Goal: Task Accomplishment & Management: Use online tool/utility

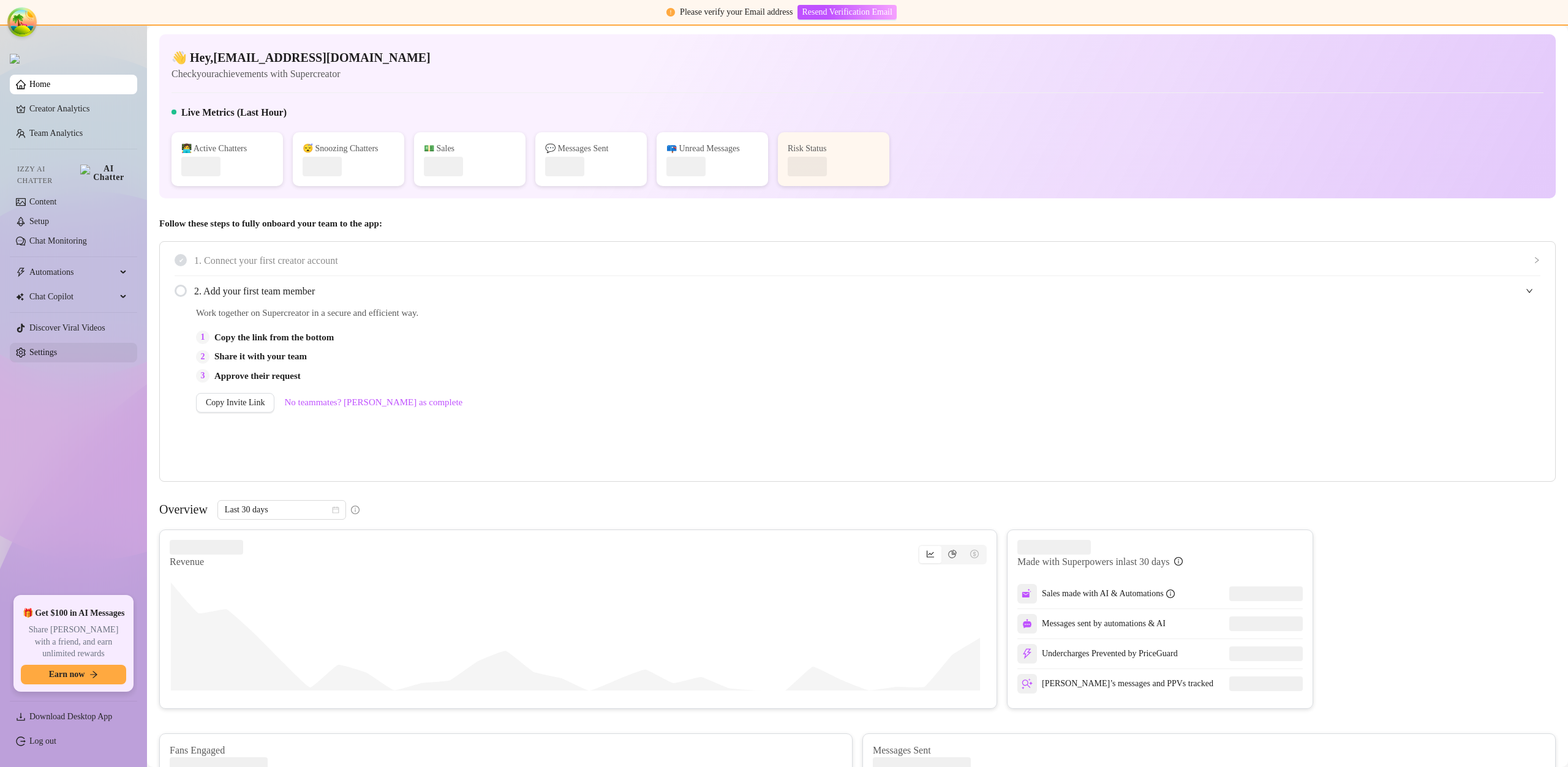
click at [57, 348] on link "Settings" at bounding box center [43, 352] width 28 height 9
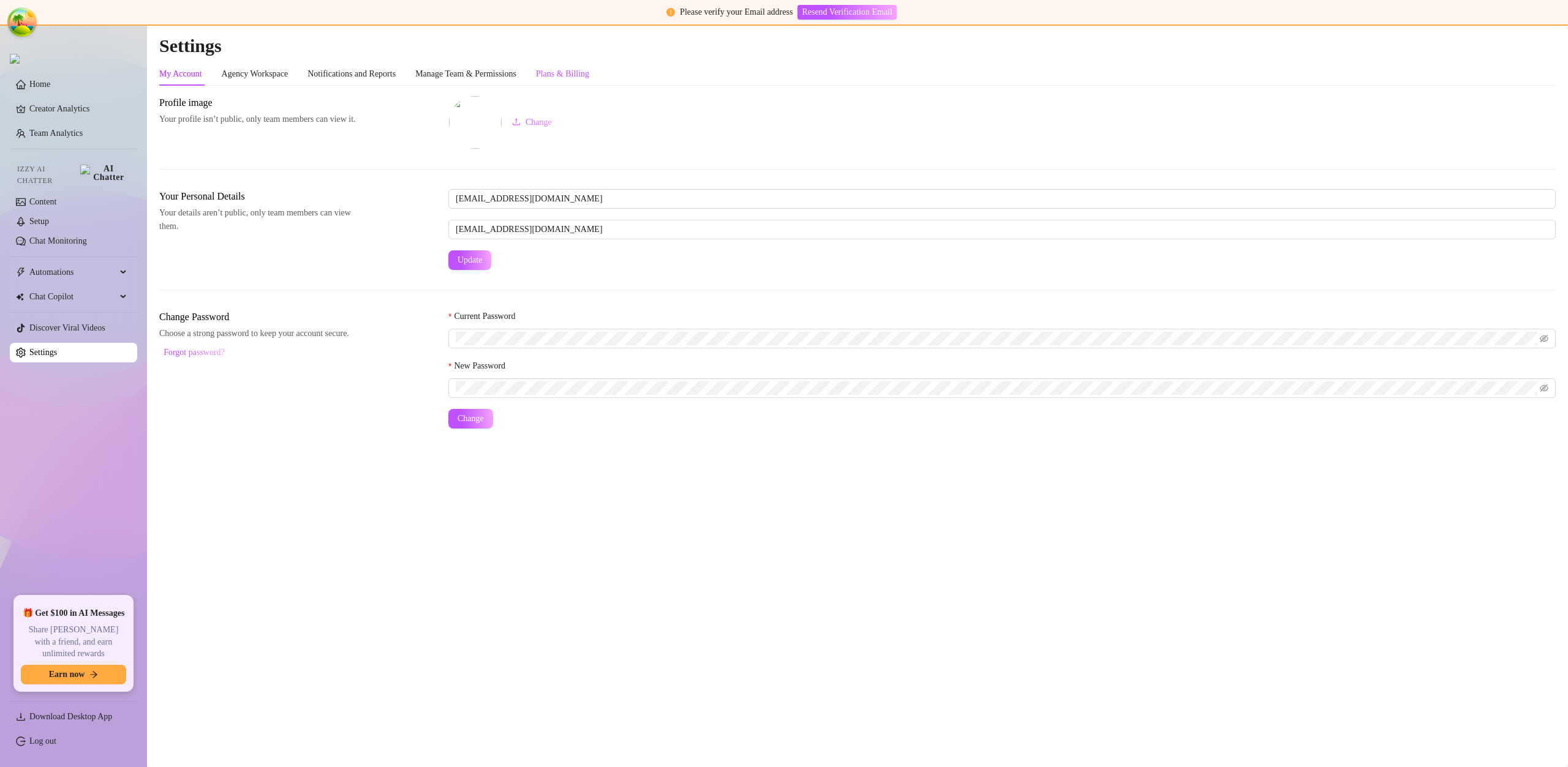
click at [586, 69] on div "Plans & Billing" at bounding box center [563, 74] width 54 height 13
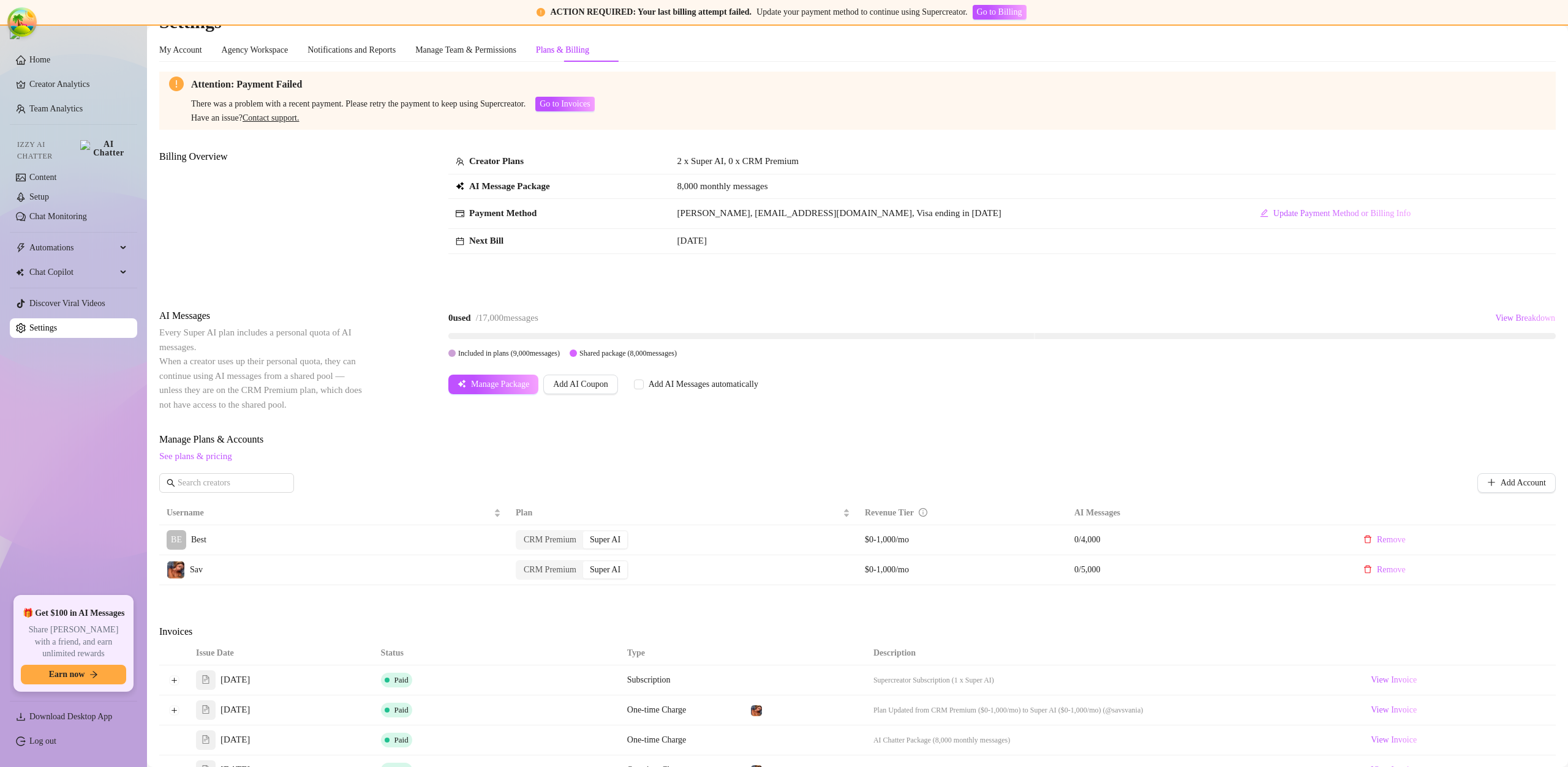
scroll to position [195, 0]
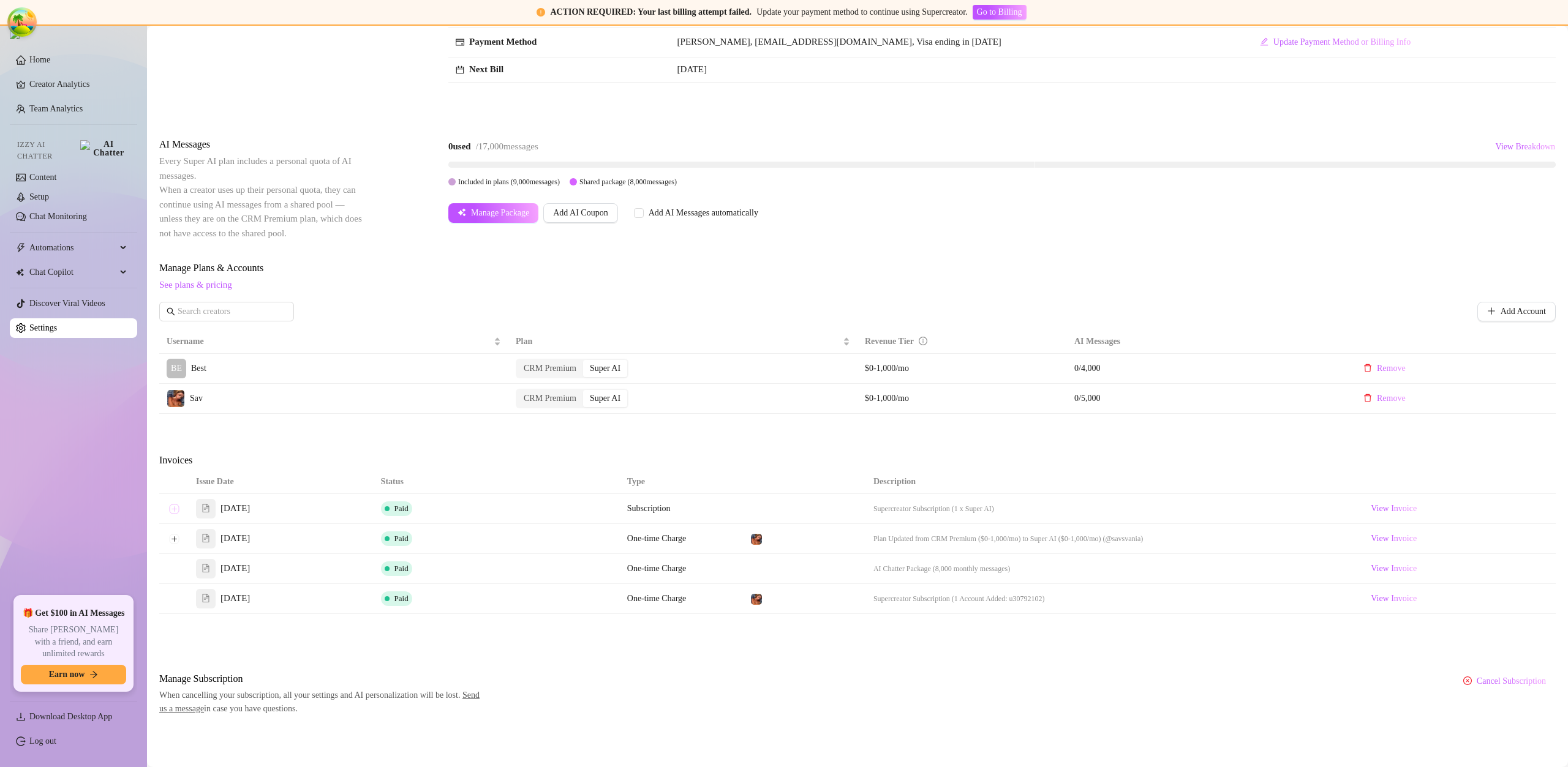
click at [176, 507] on button "Expand row" at bounding box center [174, 508] width 9 height 9
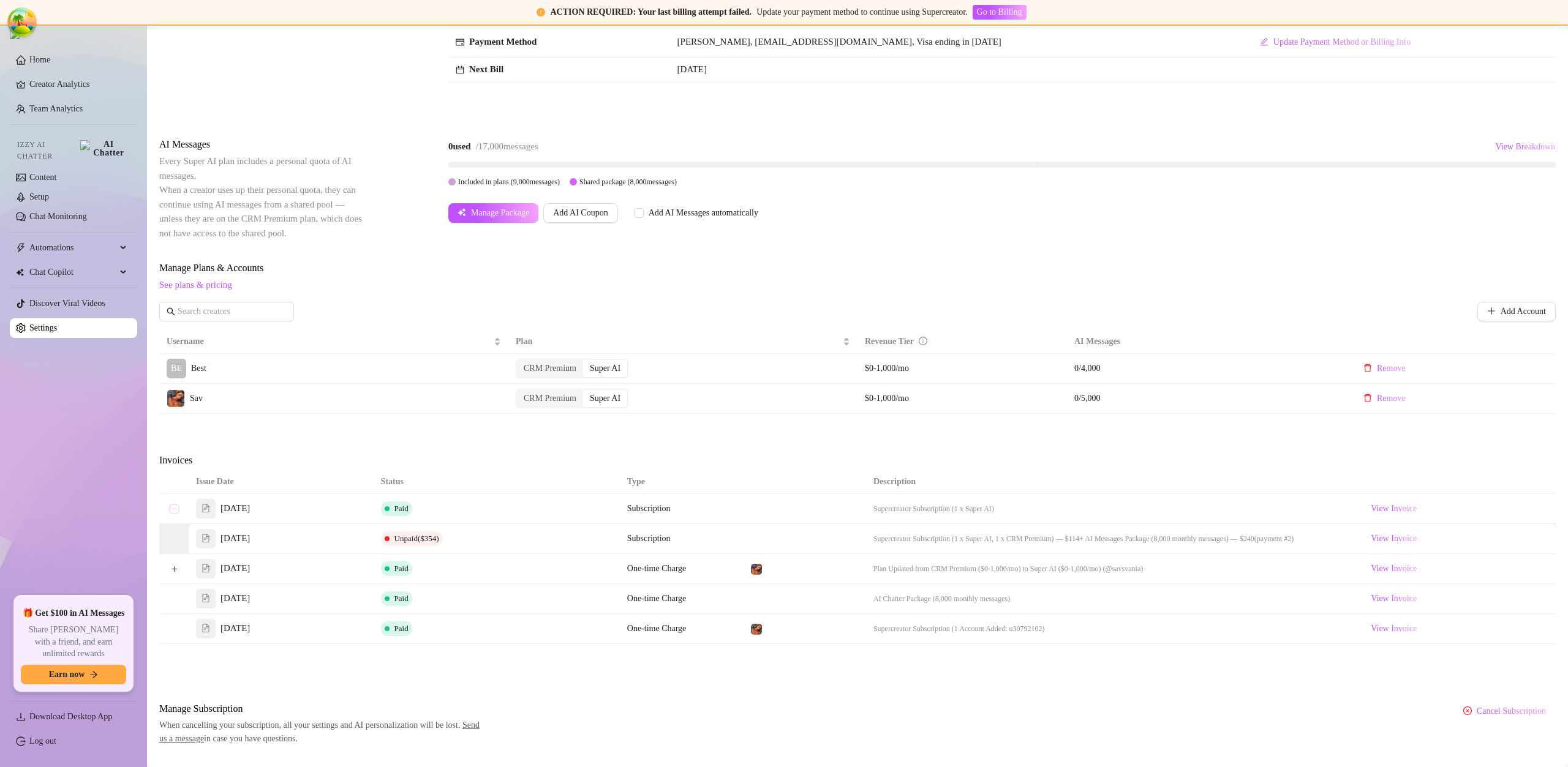
click at [172, 511] on button "Collapse row" at bounding box center [174, 508] width 9 height 9
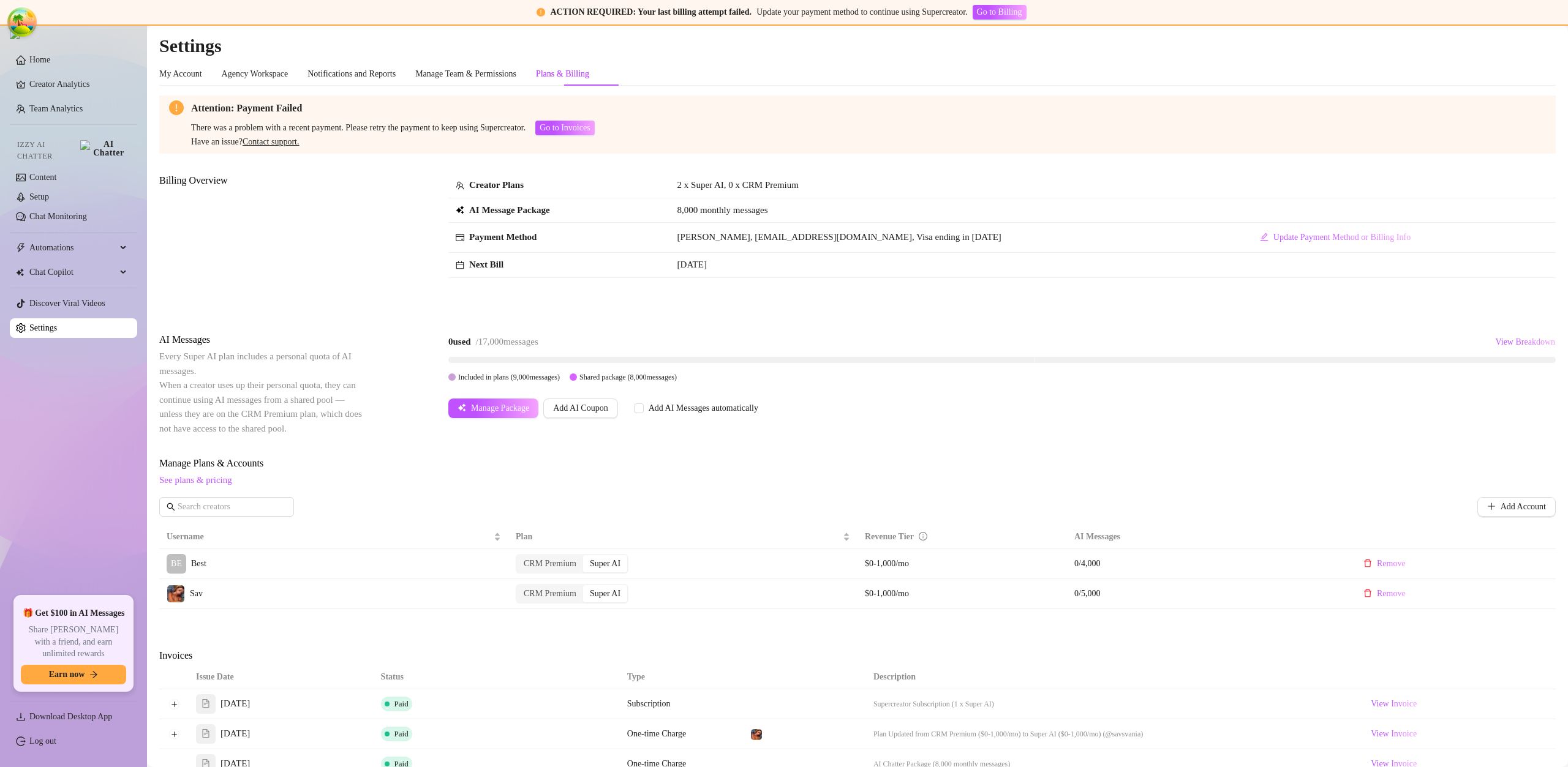
scroll to position [88, 0]
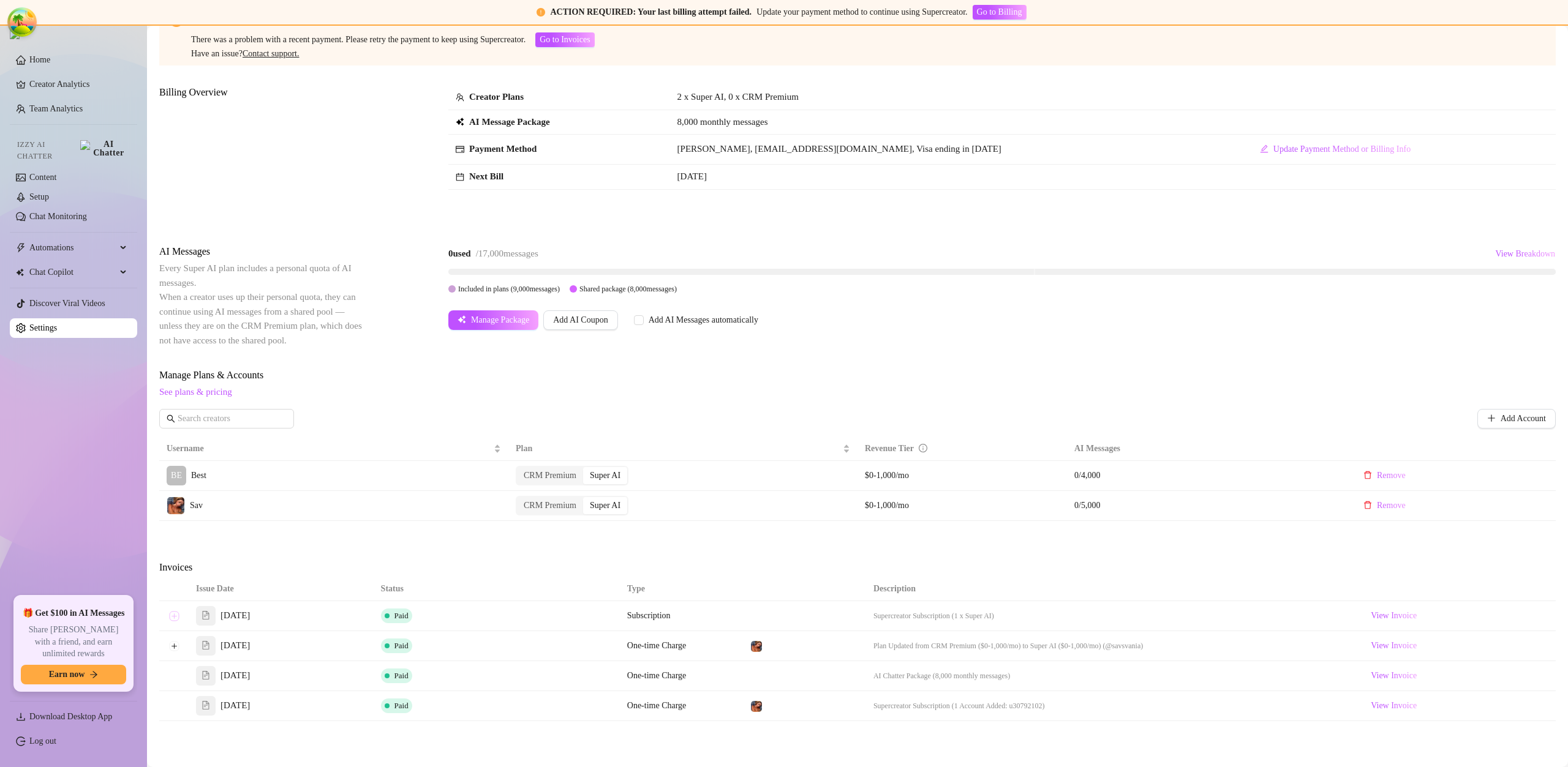
click at [173, 614] on button "Expand row" at bounding box center [174, 615] width 9 height 9
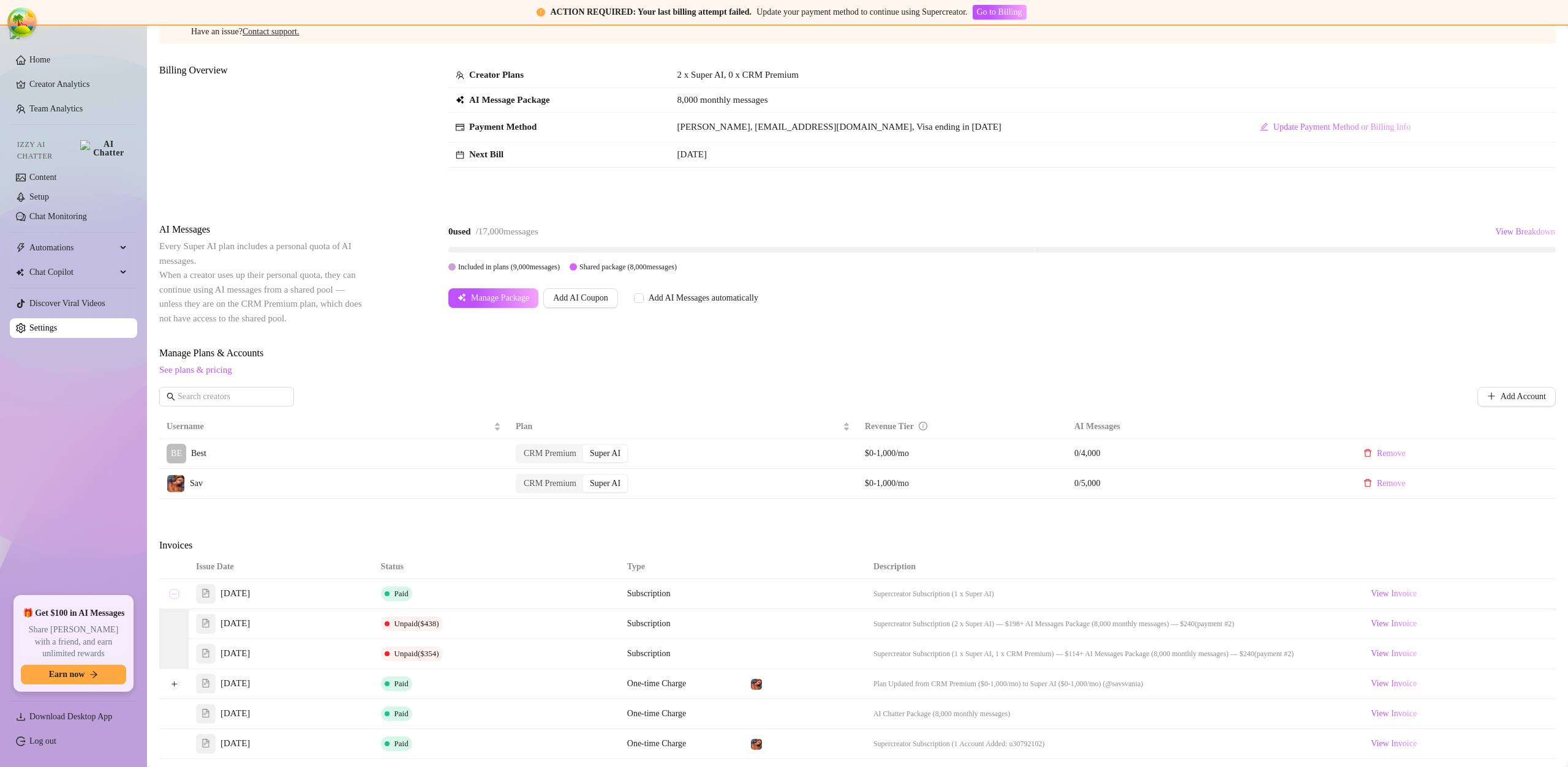
scroll to position [112, 0]
click at [178, 592] on button "Collapse row" at bounding box center [174, 592] width 9 height 9
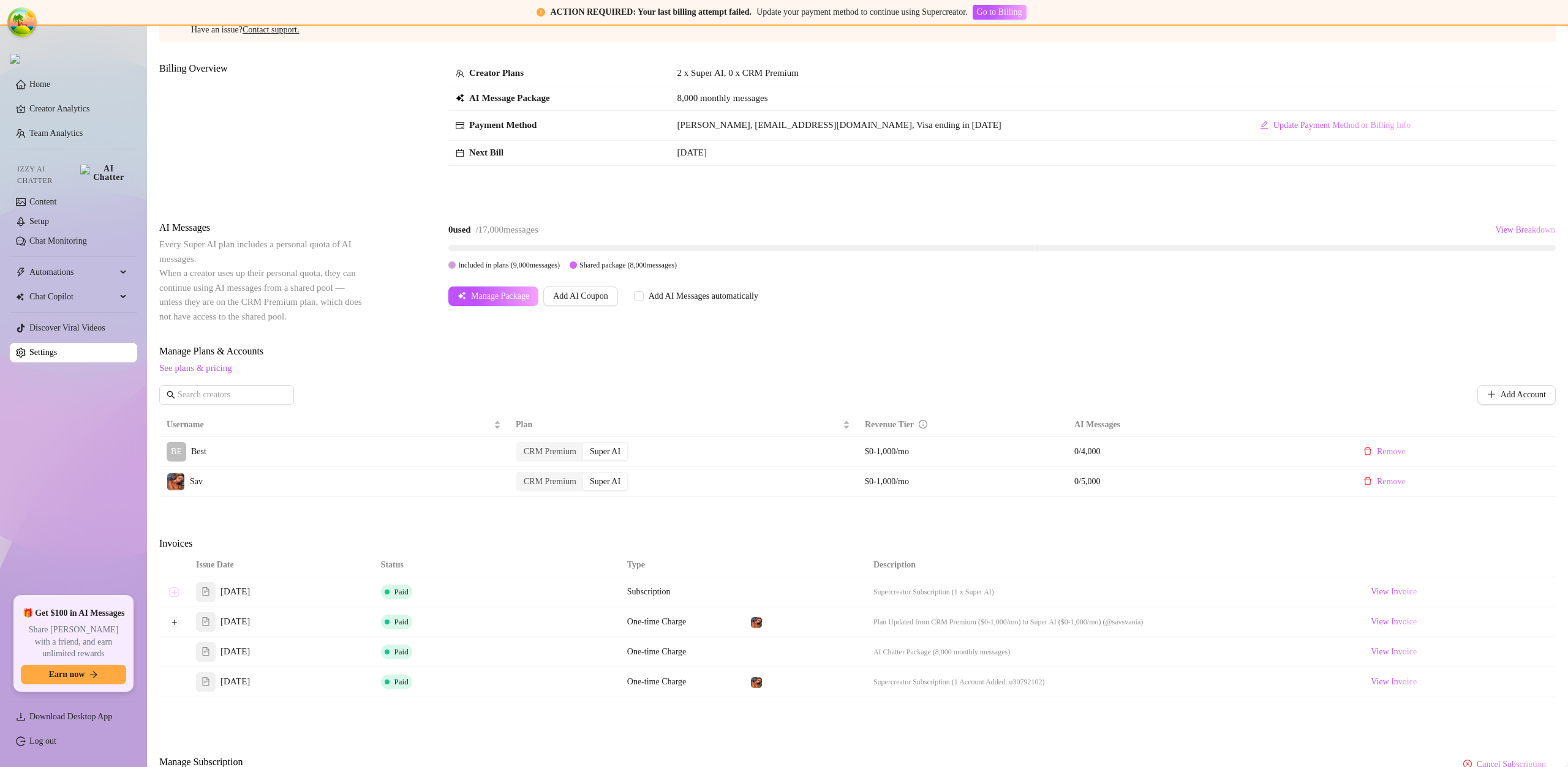
click at [178, 592] on button "Expand row" at bounding box center [174, 592] width 9 height 9
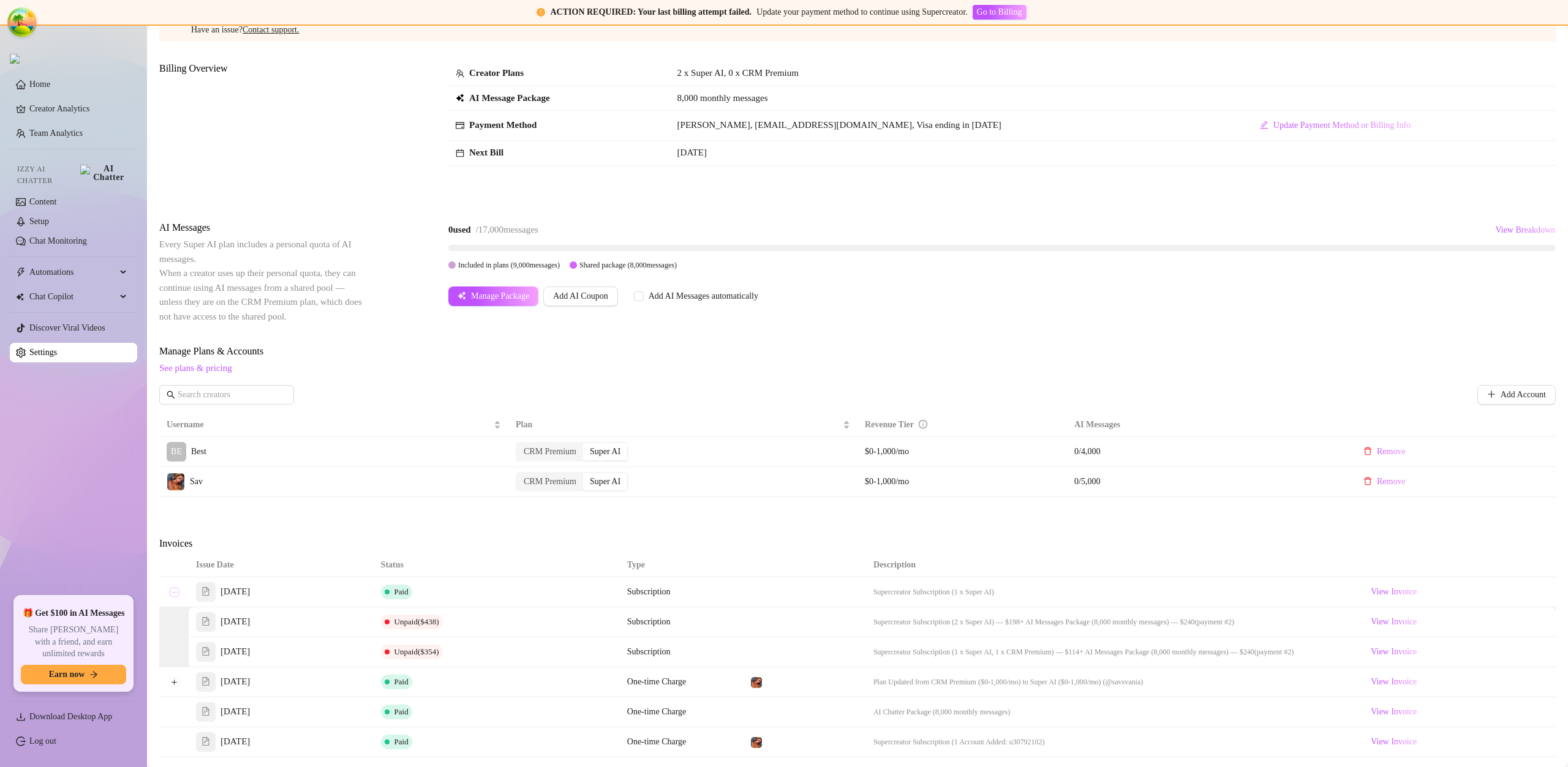
click at [178, 592] on button "Collapse row" at bounding box center [174, 592] width 9 height 9
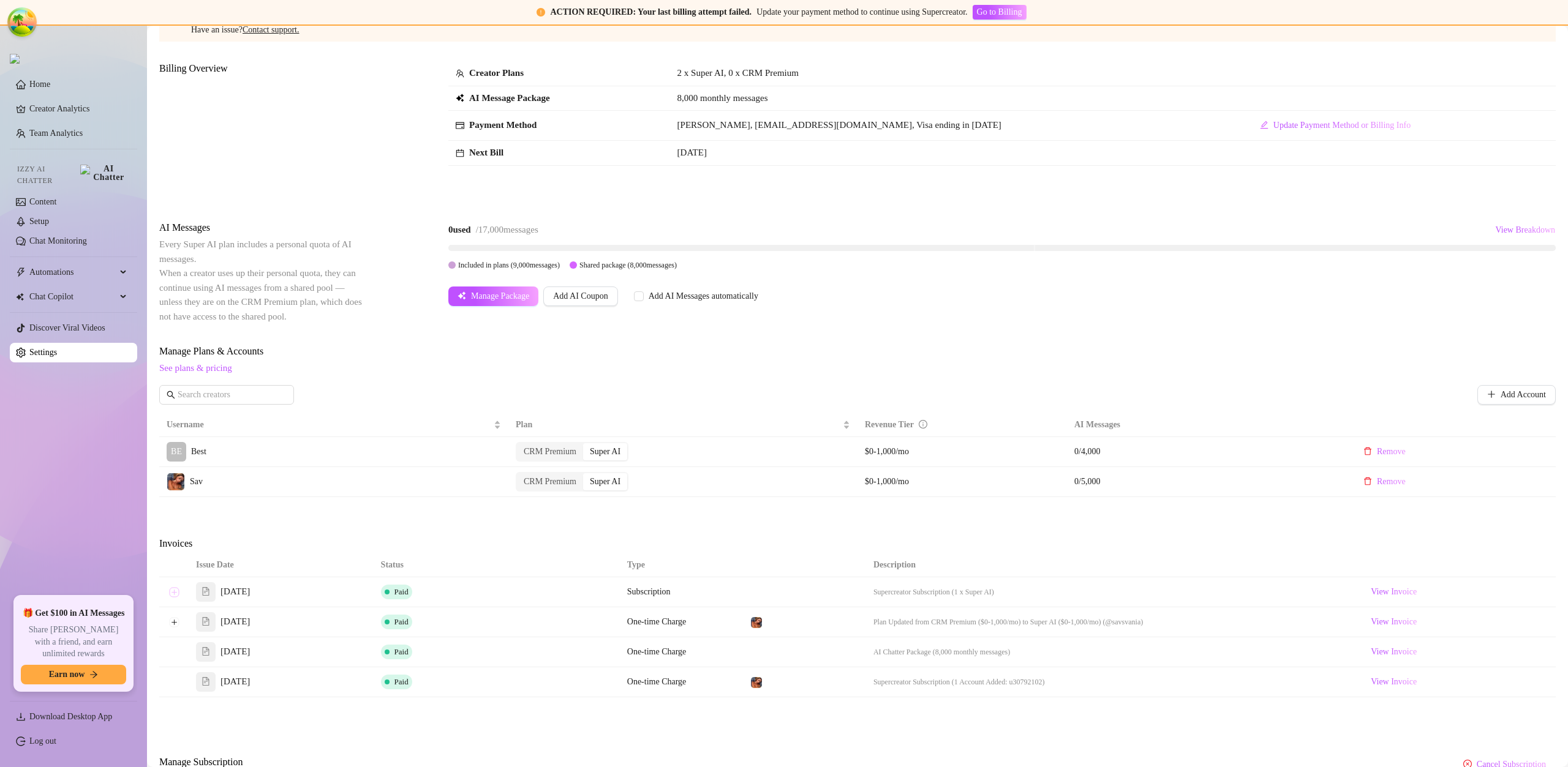
click at [178, 592] on button "Expand row" at bounding box center [174, 592] width 9 height 9
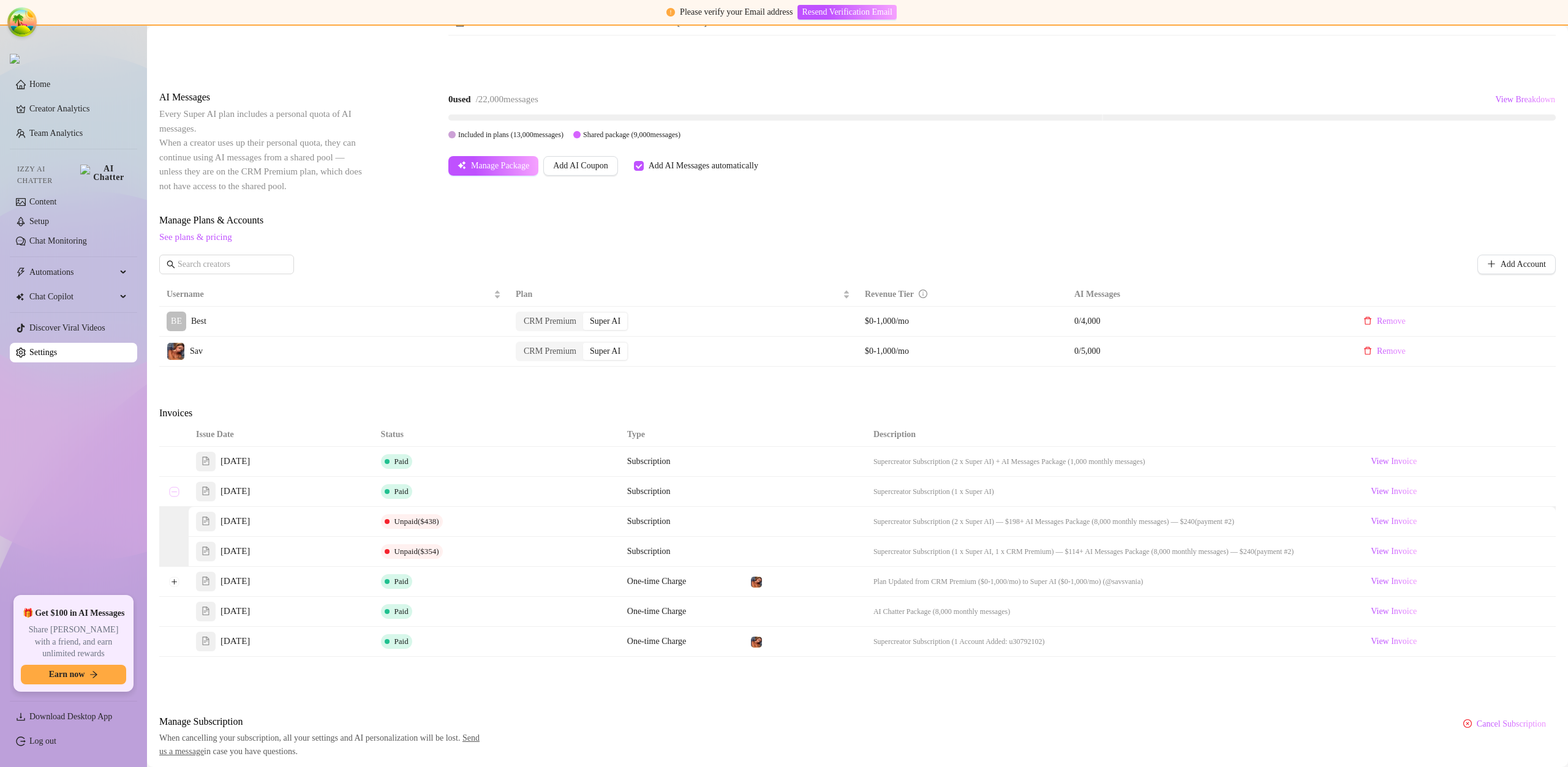
scroll to position [208, 0]
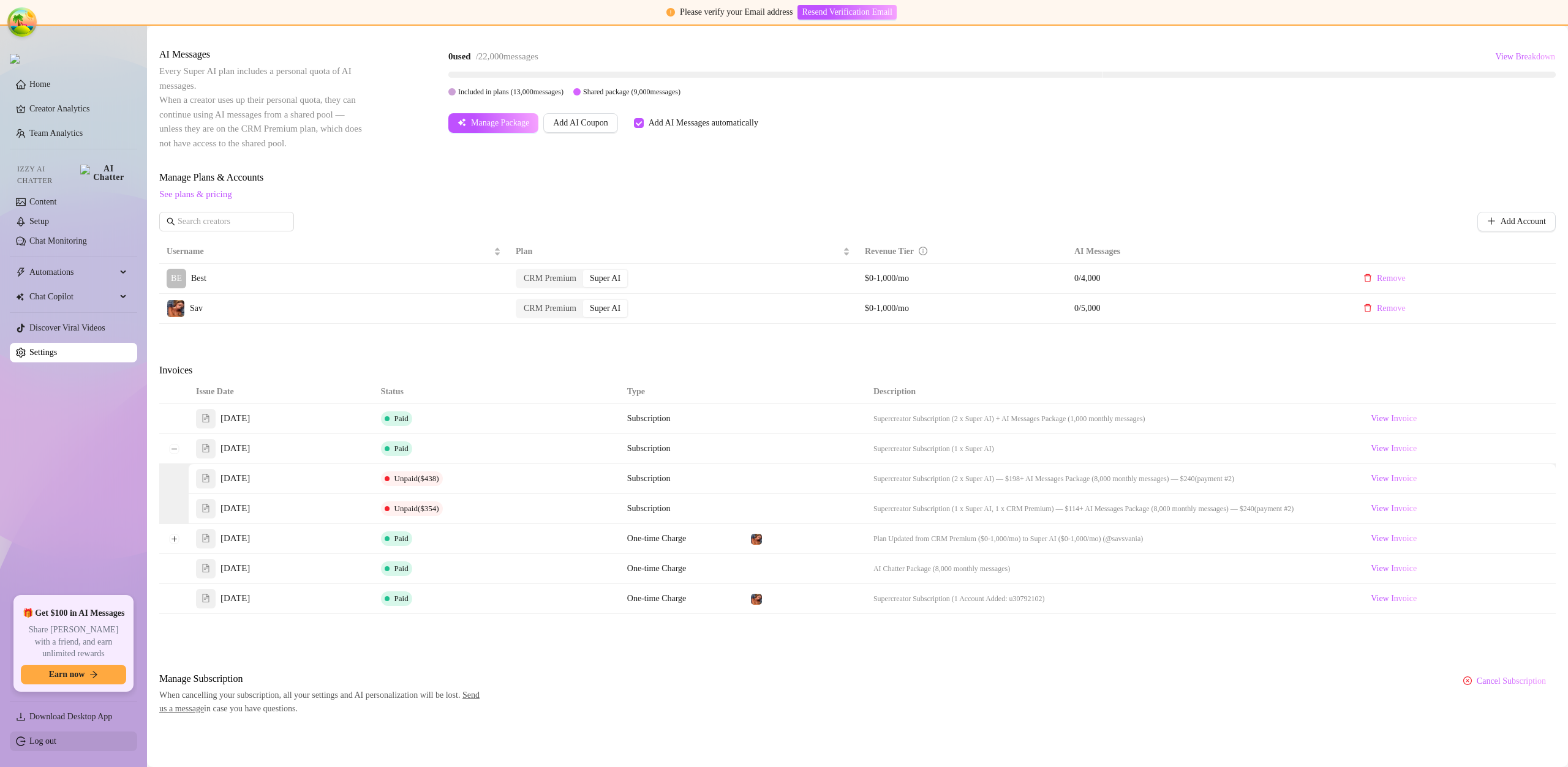
click at [57, 746] on link "Log out" at bounding box center [43, 741] width 27 height 9
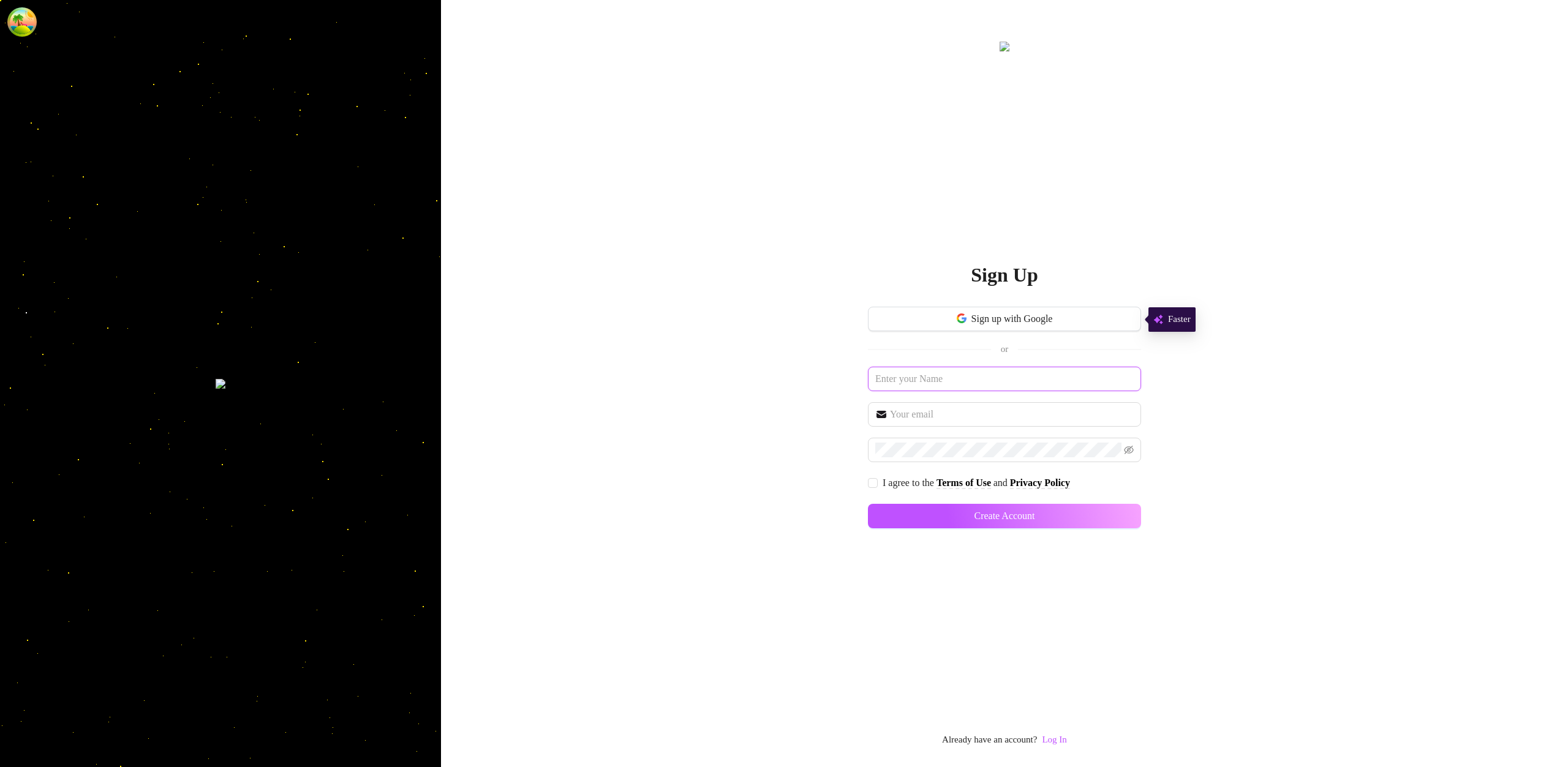
click at [978, 369] on input "text" at bounding box center [1004, 378] width 273 height 24
paste input "[EMAIL_ADDRESS][DOMAIN_NAME]"
type input "[EMAIL_ADDRESS][DOMAIN_NAME]"
click at [1023, 414] on input "text" at bounding box center [1011, 414] width 244 height 15
paste input "[EMAIL_ADDRESS][DOMAIN_NAME]"
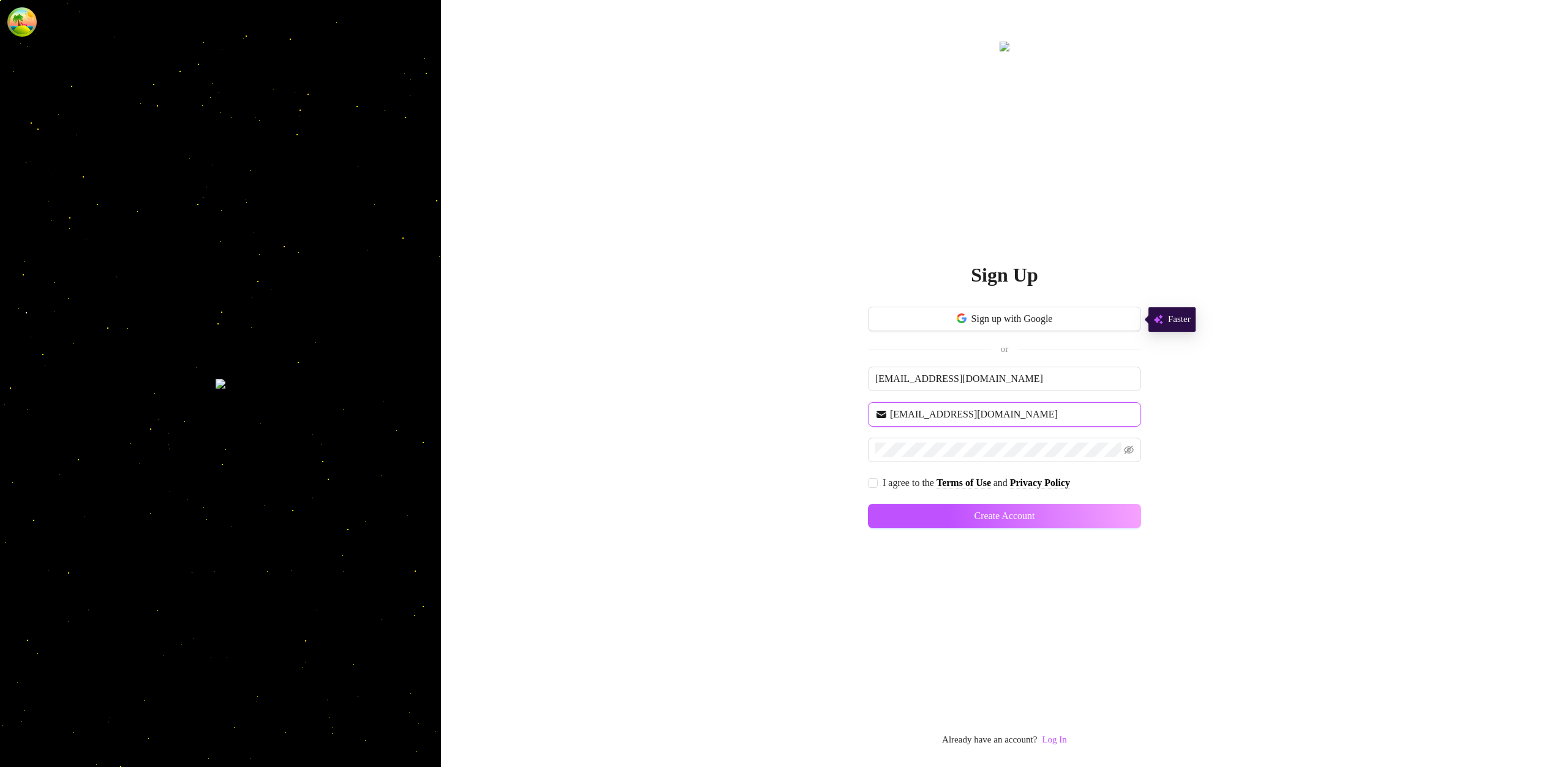
type input "[EMAIL_ADDRESS][DOMAIN_NAME]"
click at [876, 484] on input "I agree to the Terms of Use and Privacy Policy" at bounding box center [871, 482] width 9 height 9
checkbox input "true"
click at [915, 379] on input "text" at bounding box center [1004, 378] width 273 height 24
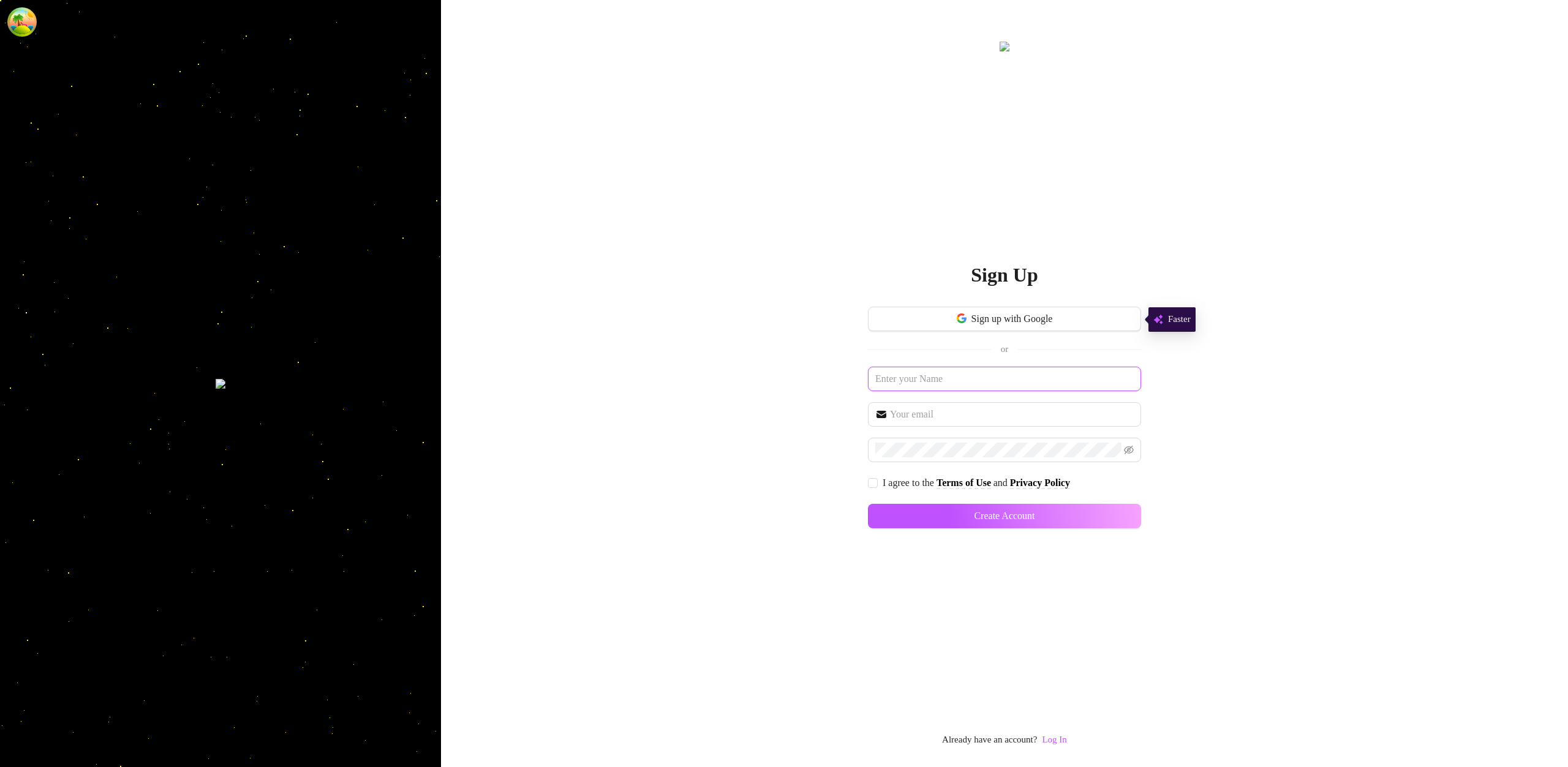
paste input "levevev219@ekuali.com"
type input "[EMAIL_ADDRESS][DOMAIN_NAME]"
click at [1020, 414] on input "text" at bounding box center [1011, 414] width 244 height 15
paste input "levevev219@ekuali.com"
type input "levevev219@ekuali.com"
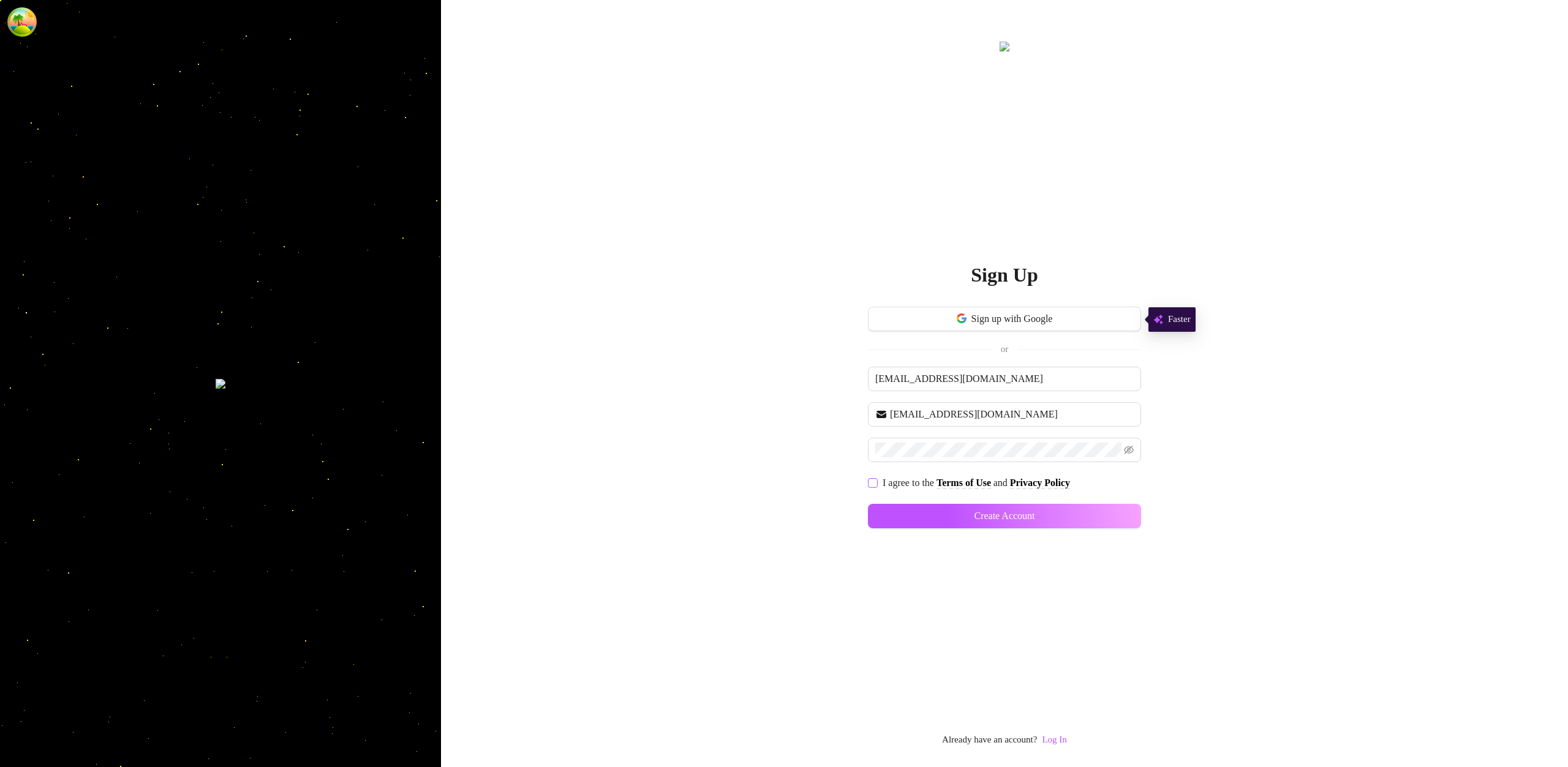
click at [877, 482] on span at bounding box center [872, 483] width 9 height 9
click at [876, 482] on input "I agree to the Terms of Use and Privacy Policy" at bounding box center [871, 482] width 9 height 9
checkbox input "true"
click at [1113, 525] on button "Create Account" at bounding box center [1004, 515] width 273 height 24
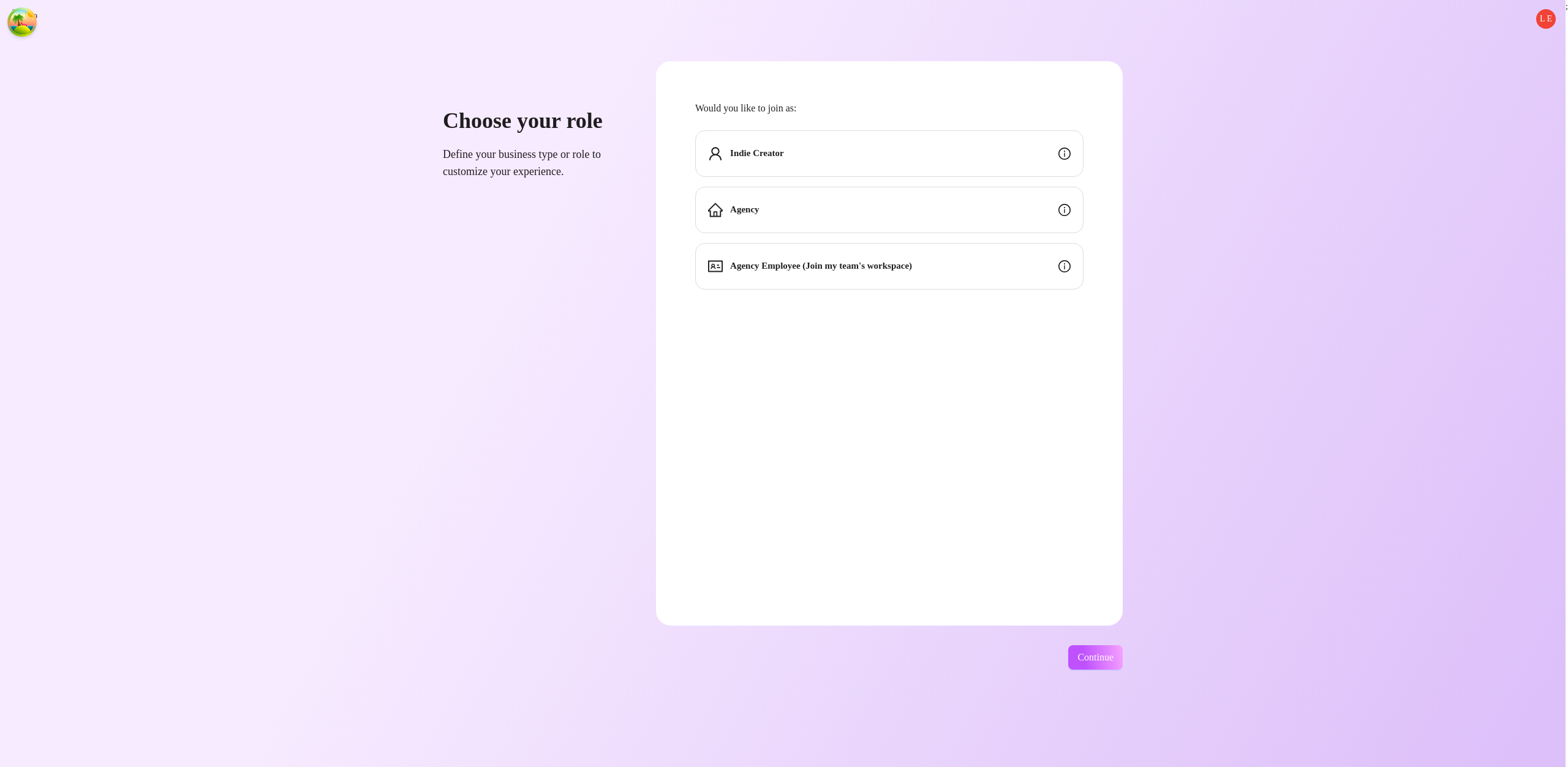
click at [1014, 164] on div "Indie Creator" at bounding box center [889, 153] width 388 height 46
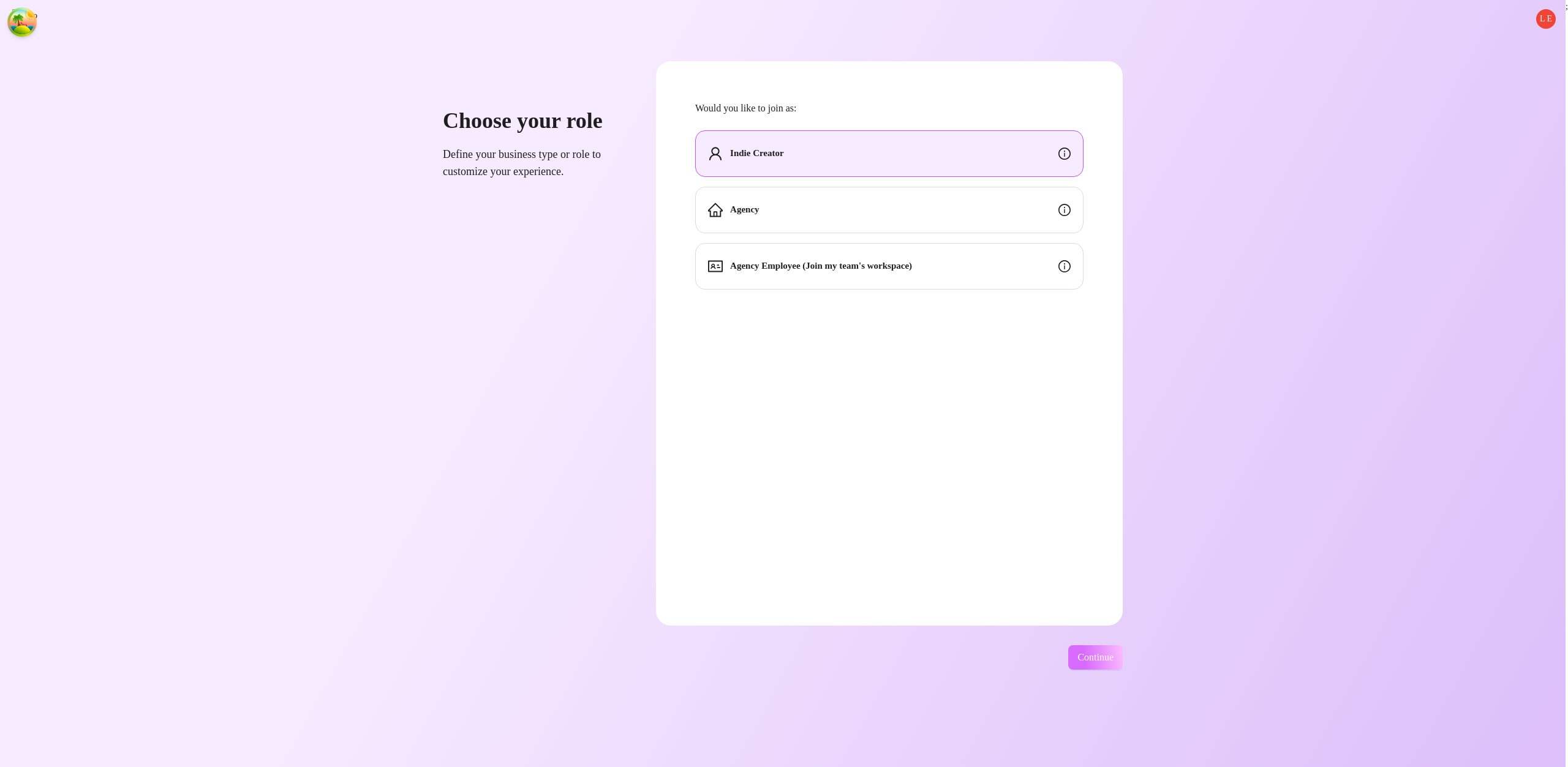
click at [1113, 661] on span "Continue" at bounding box center [1096, 658] width 36 height 11
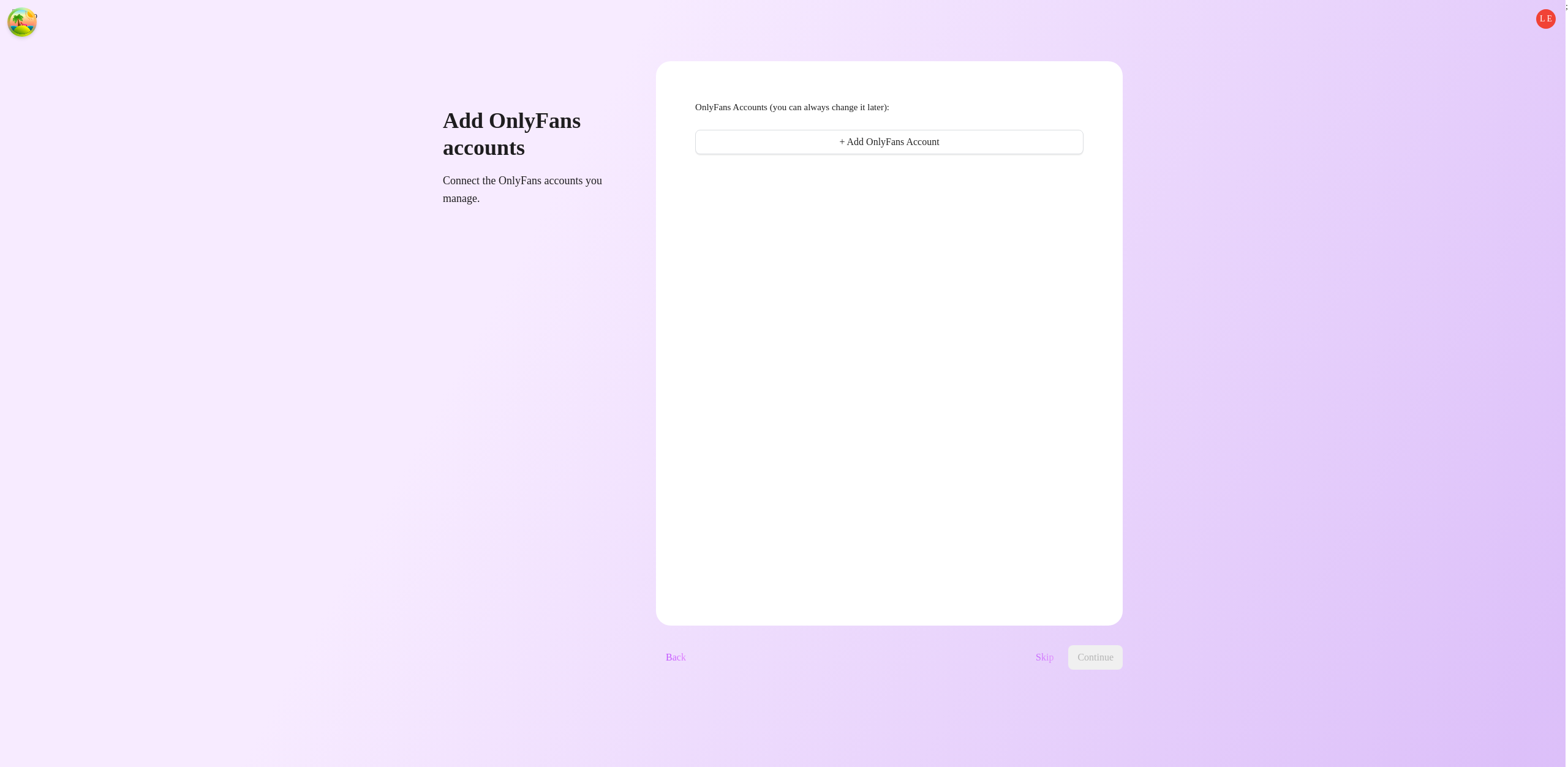
click at [1063, 657] on button "Skip" at bounding box center [1044, 657] width 37 height 24
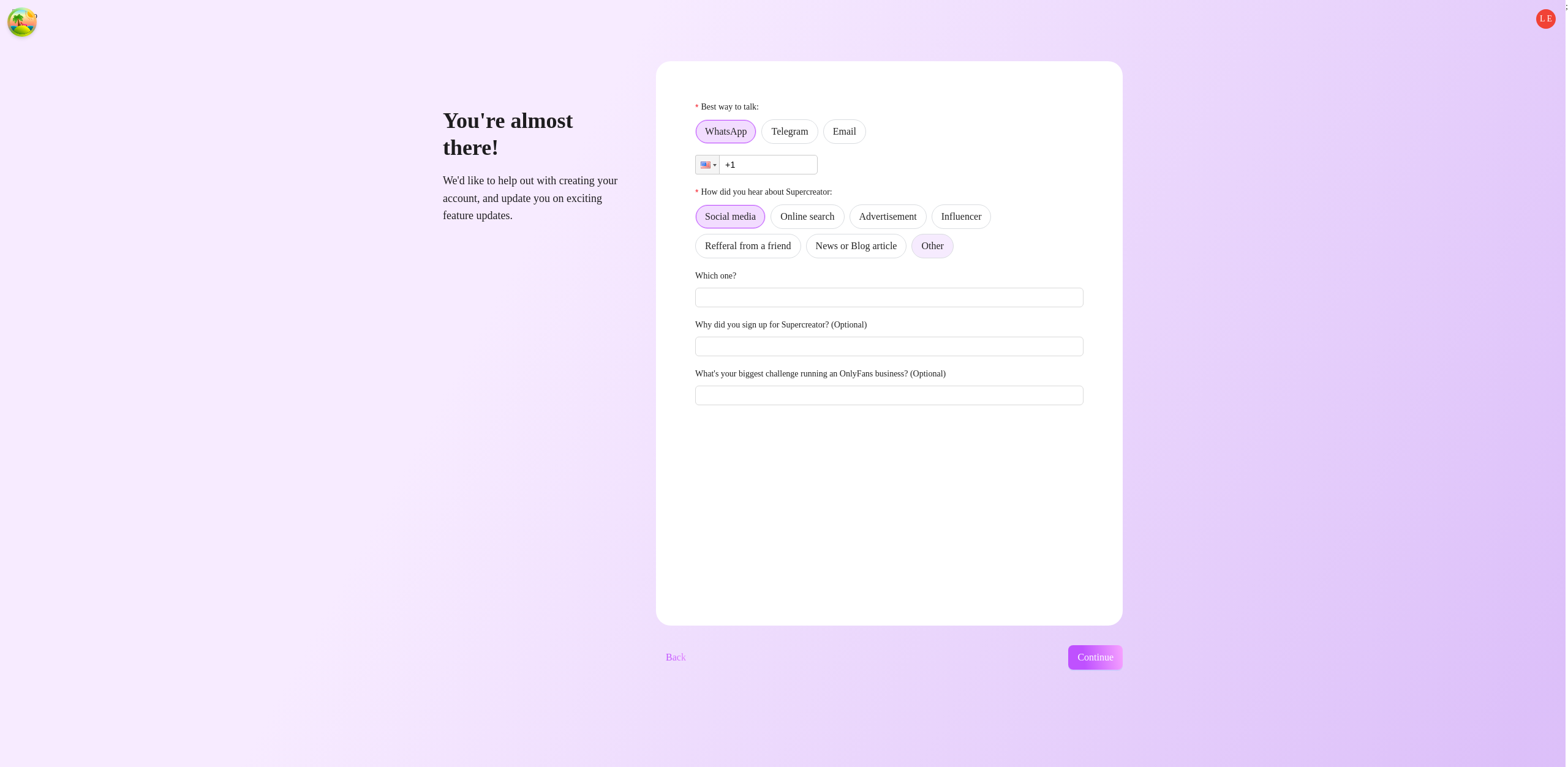
click at [943, 241] on span "Other" at bounding box center [932, 245] width 22 height 10
click at [915, 249] on input "Other" at bounding box center [915, 249] width 0 height 0
click at [866, 140] on label "Email" at bounding box center [845, 131] width 43 height 24
click at [827, 135] on input "Email" at bounding box center [827, 135] width 0 height 0
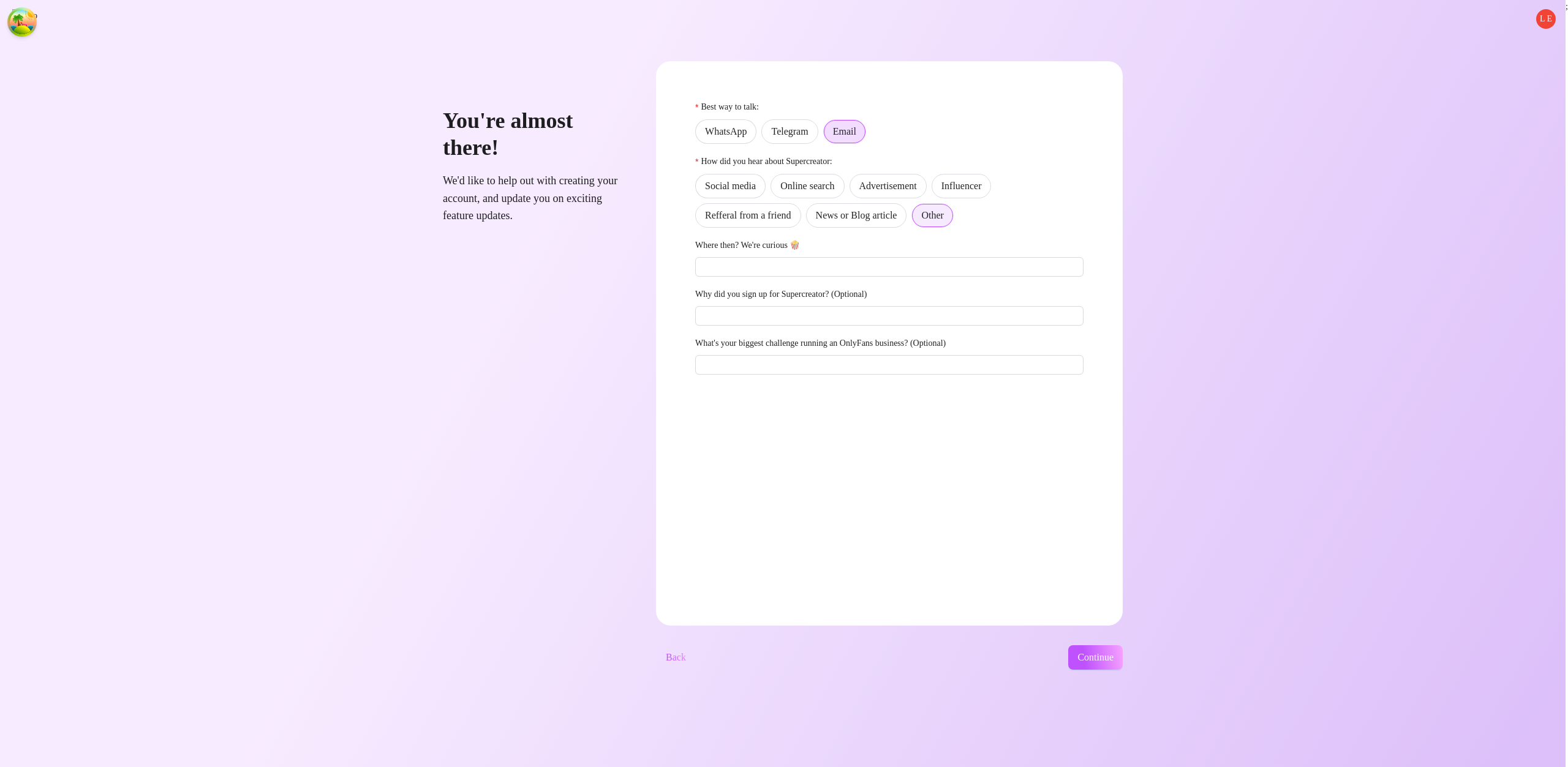
click at [952, 205] on span at bounding box center [932, 216] width 40 height 24
click at [915, 219] on input "Other" at bounding box center [915, 219] width 0 height 0
click at [865, 120] on span at bounding box center [844, 131] width 42 height 24
click at [827, 135] on input "Email" at bounding box center [827, 135] width 0 height 0
click at [943, 210] on span "Other" at bounding box center [932, 215] width 22 height 10
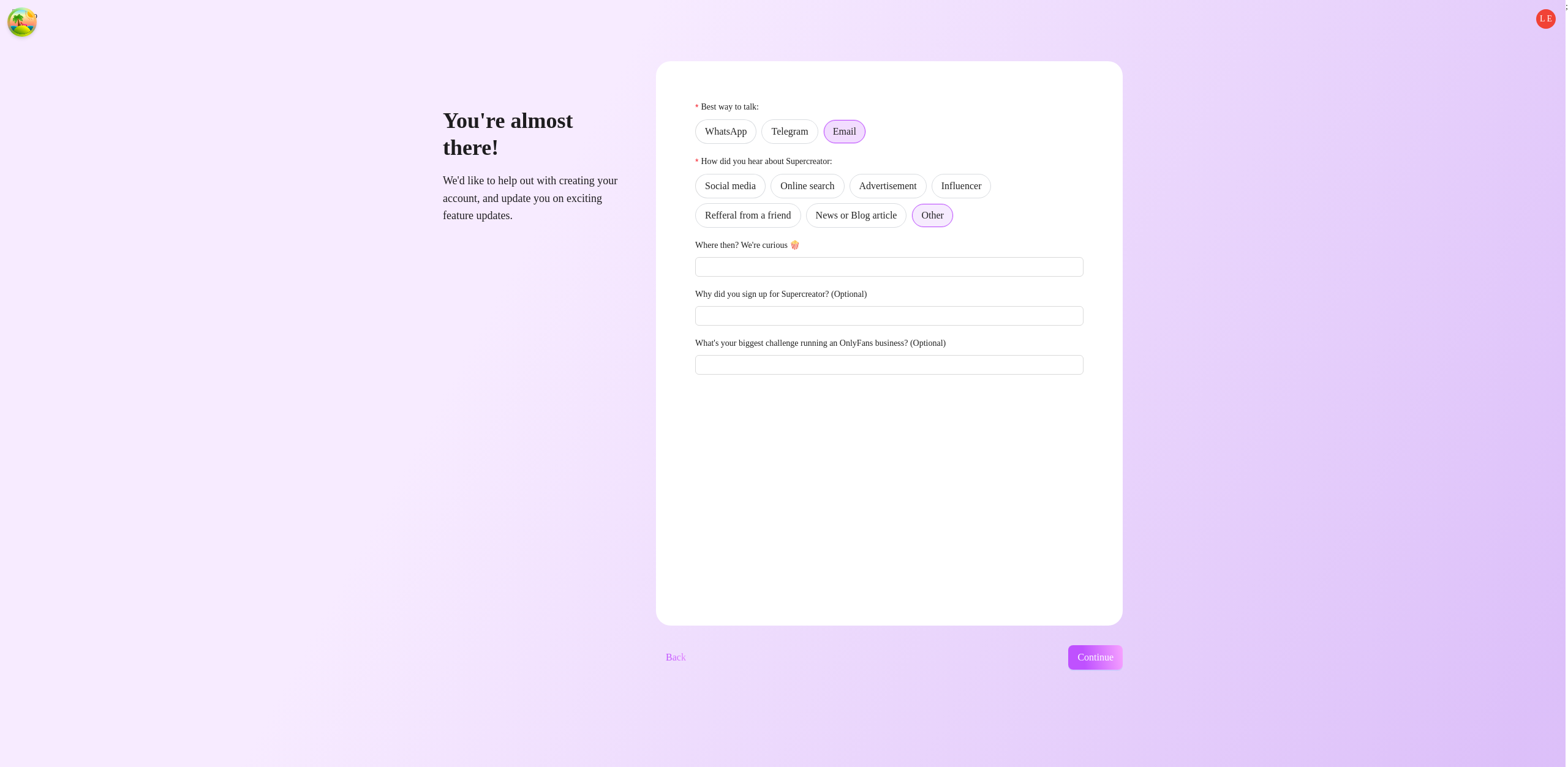
click at [915, 219] on input "Other" at bounding box center [915, 219] width 0 height 0
click at [866, 120] on label "Email" at bounding box center [845, 131] width 43 height 24
click at [827, 135] on input "Email" at bounding box center [827, 135] width 0 height 0
click at [952, 211] on span at bounding box center [932, 216] width 40 height 24
click at [915, 219] on input "Other" at bounding box center [915, 219] width 0 height 0
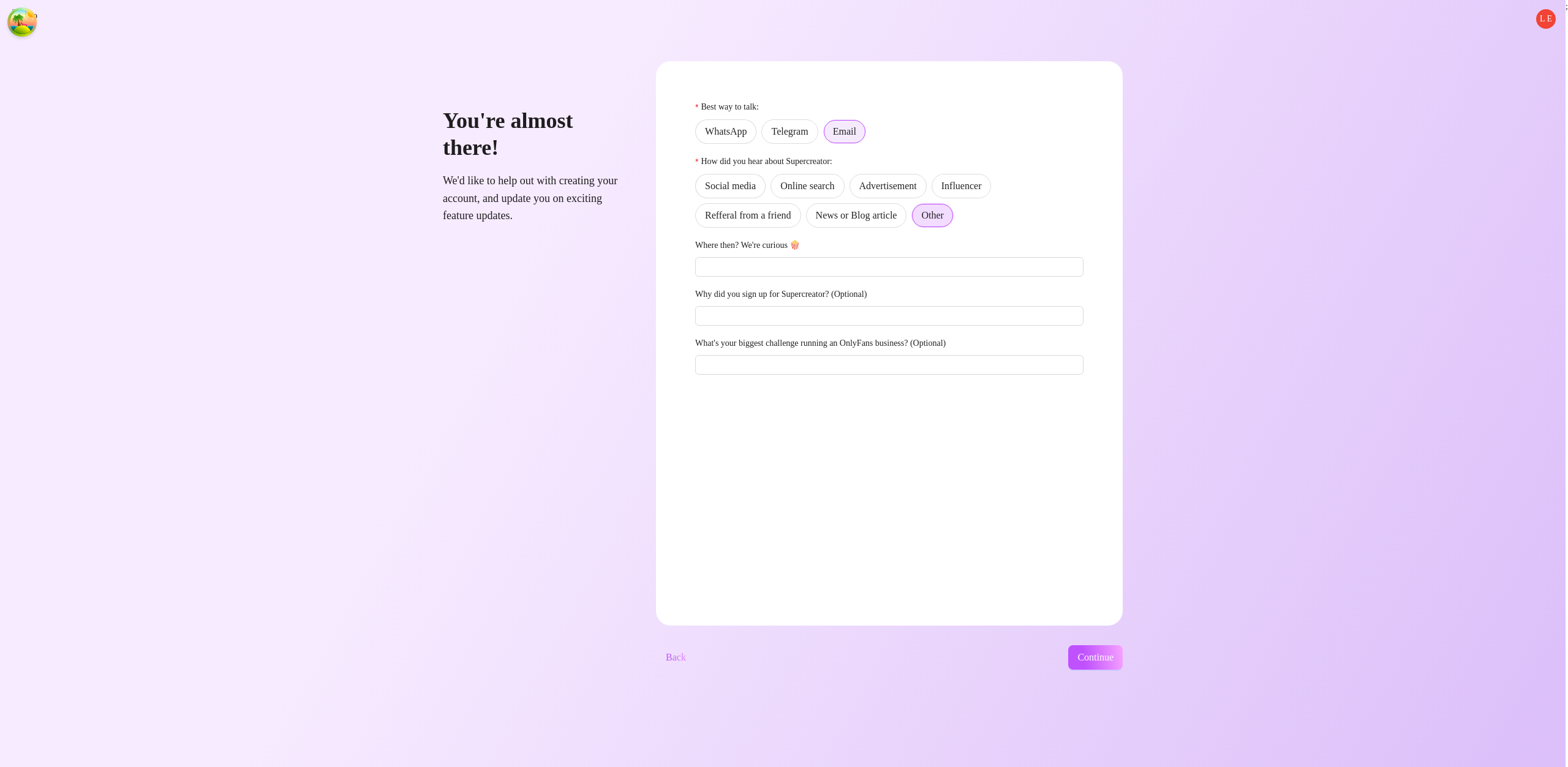
click at [866, 127] on label "Email" at bounding box center [845, 131] width 43 height 24
click at [827, 135] on input "Email" at bounding box center [827, 135] width 0 height 0
click at [943, 210] on span "Other" at bounding box center [932, 215] width 22 height 10
click at [915, 219] on input "Other" at bounding box center [915, 219] width 0 height 0
click at [866, 124] on label "Email" at bounding box center [845, 131] width 43 height 24
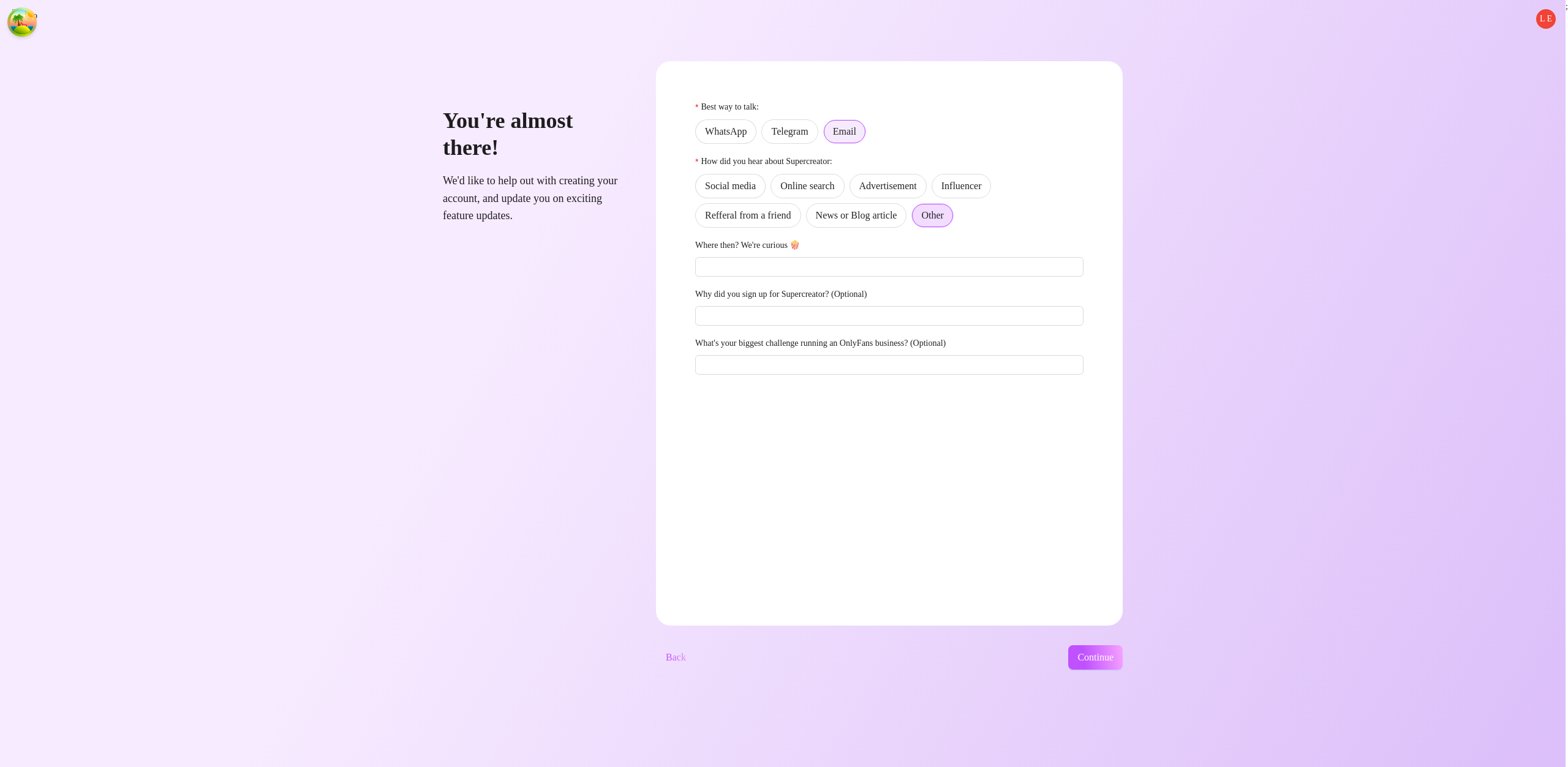
click at [827, 135] on input "Email" at bounding box center [827, 135] width 0 height 0
click at [1113, 652] on span "Continue" at bounding box center [1096, 658] width 36 height 11
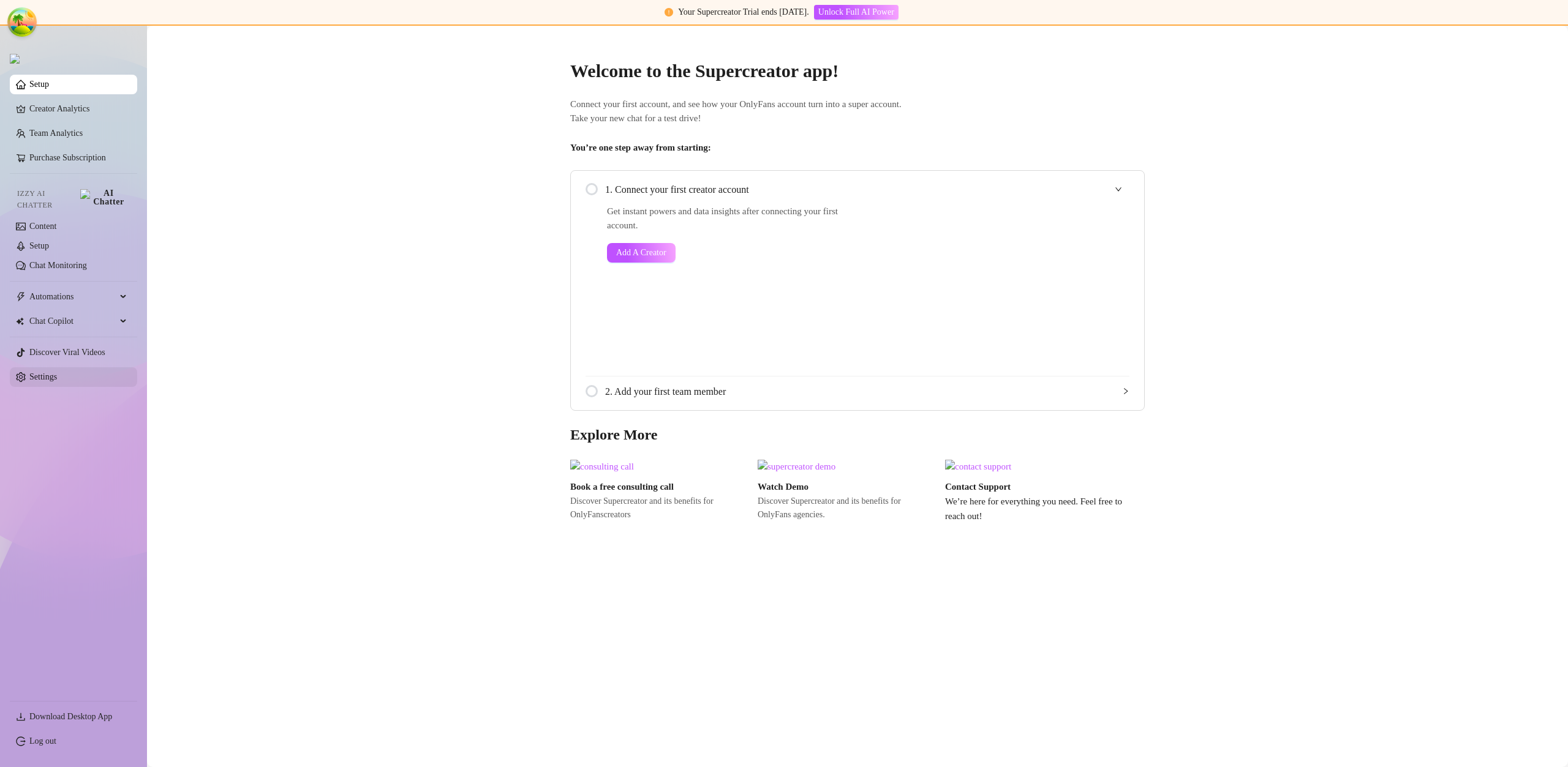
click at [57, 374] on link "Settings" at bounding box center [43, 377] width 28 height 9
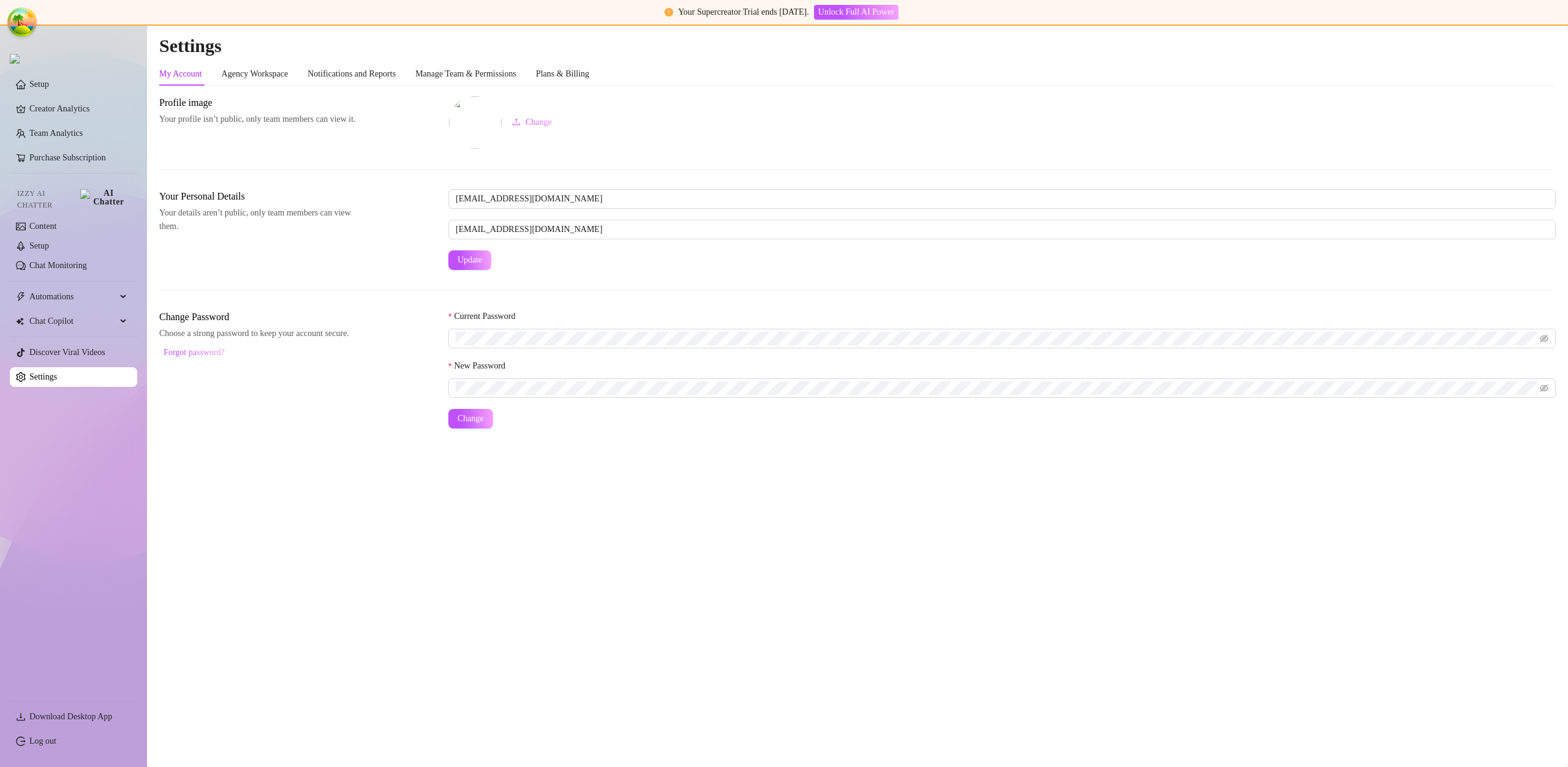
click at [579, 61] on div "Settings My Account Agency Workspace Notifications and Reports Manage Team & Pe…" at bounding box center [857, 239] width 1396 height 409
click at [581, 67] on div "Plans & Billing" at bounding box center [563, 74] width 54 height 24
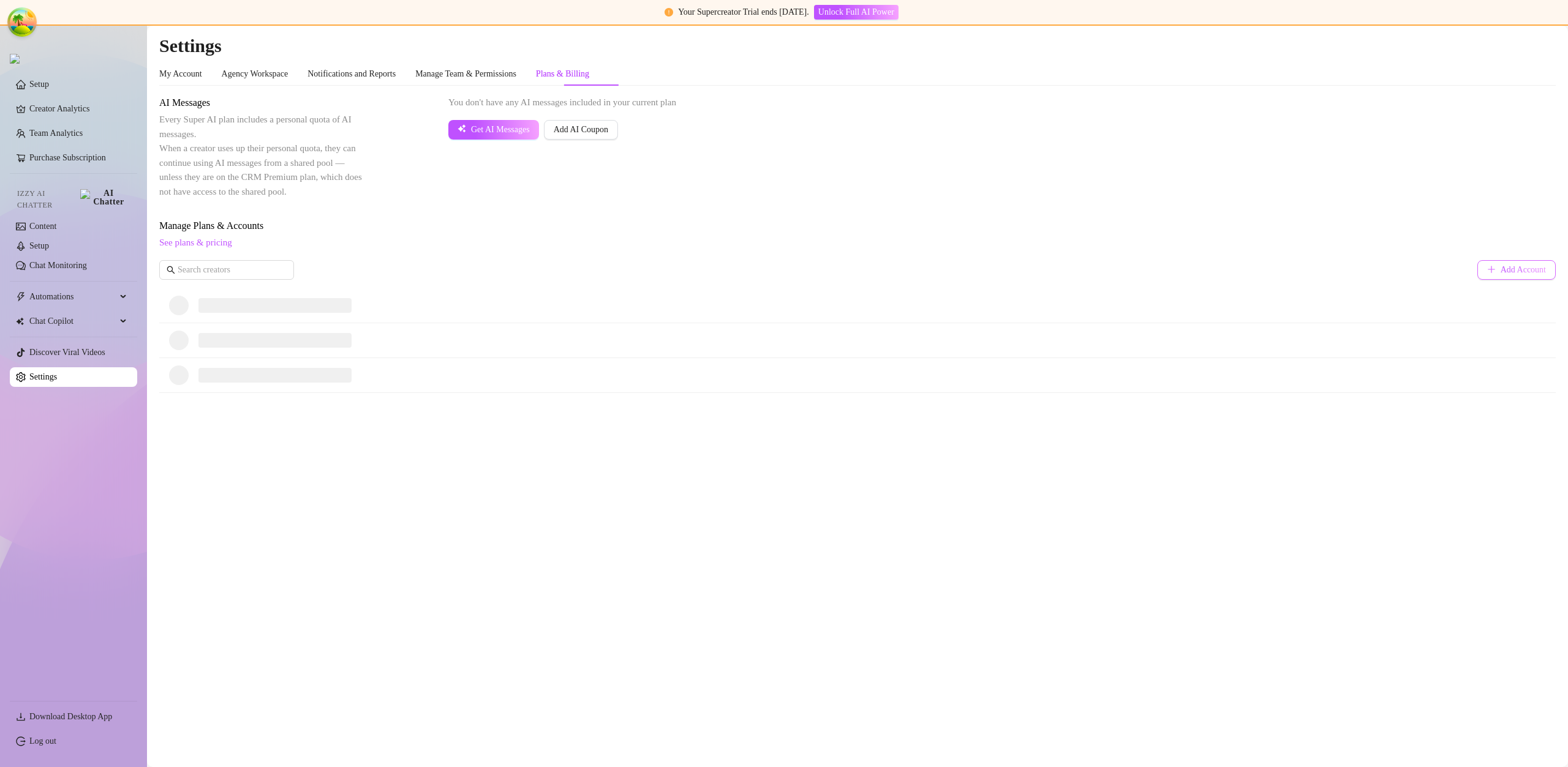
click at [1502, 266] on span "Add Account" at bounding box center [1523, 270] width 46 height 9
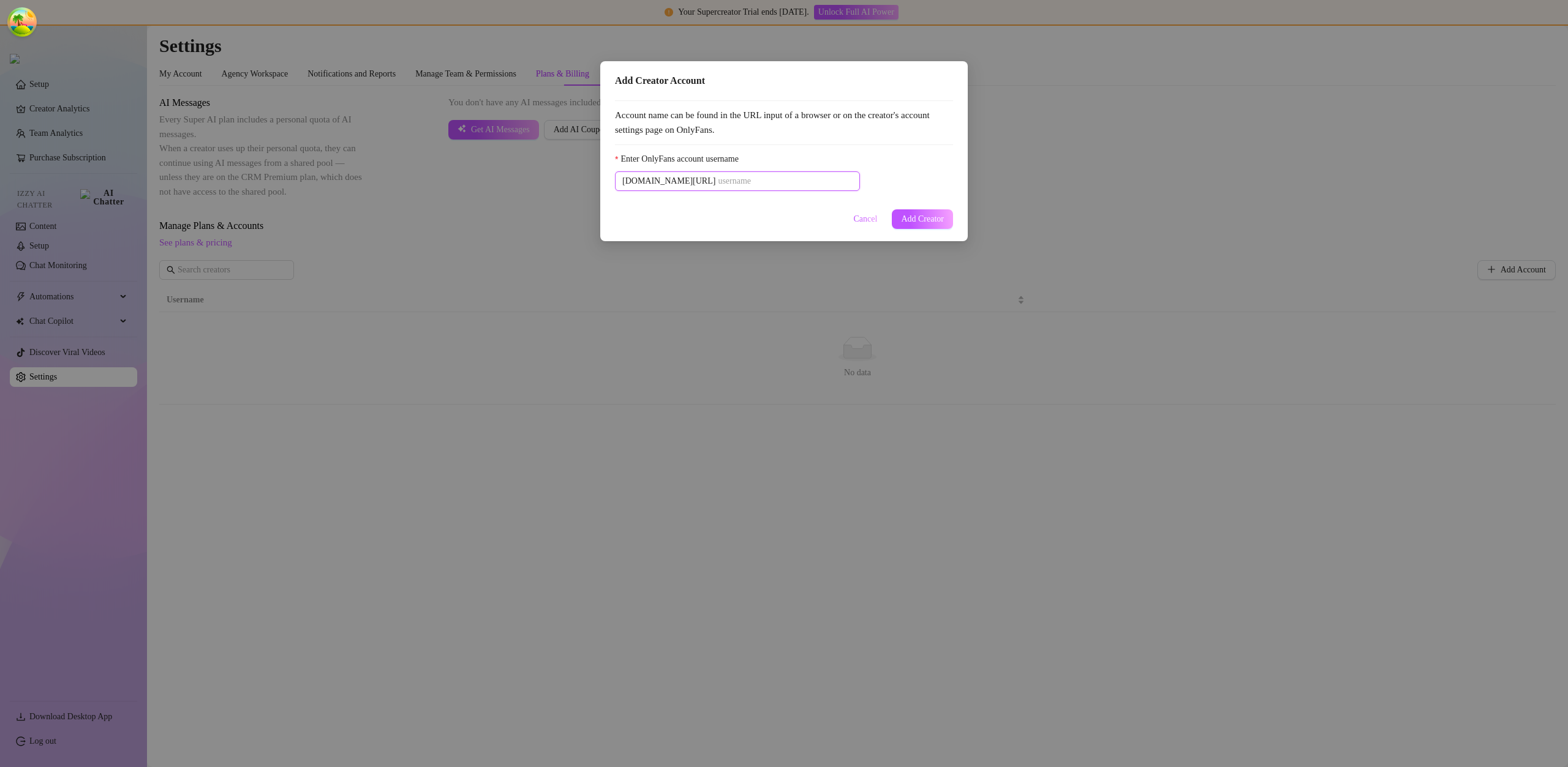
click at [718, 176] on input "Enter OnlyFans account username" at bounding box center [785, 181] width 135 height 13
paste input "u21892667nice"
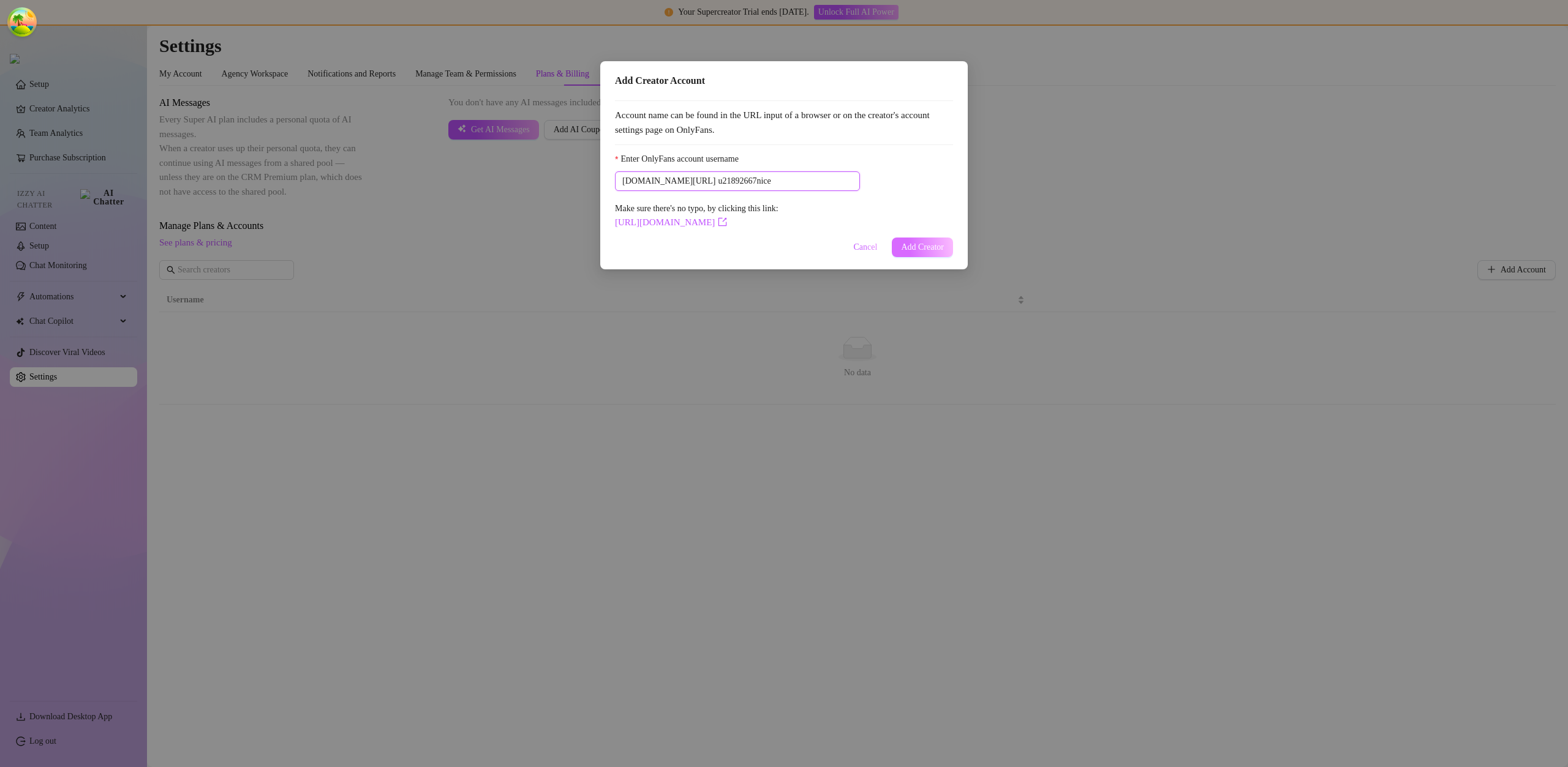
type input "u21892667nice"
click at [942, 243] on span "Add Creator" at bounding box center [923, 247] width 43 height 9
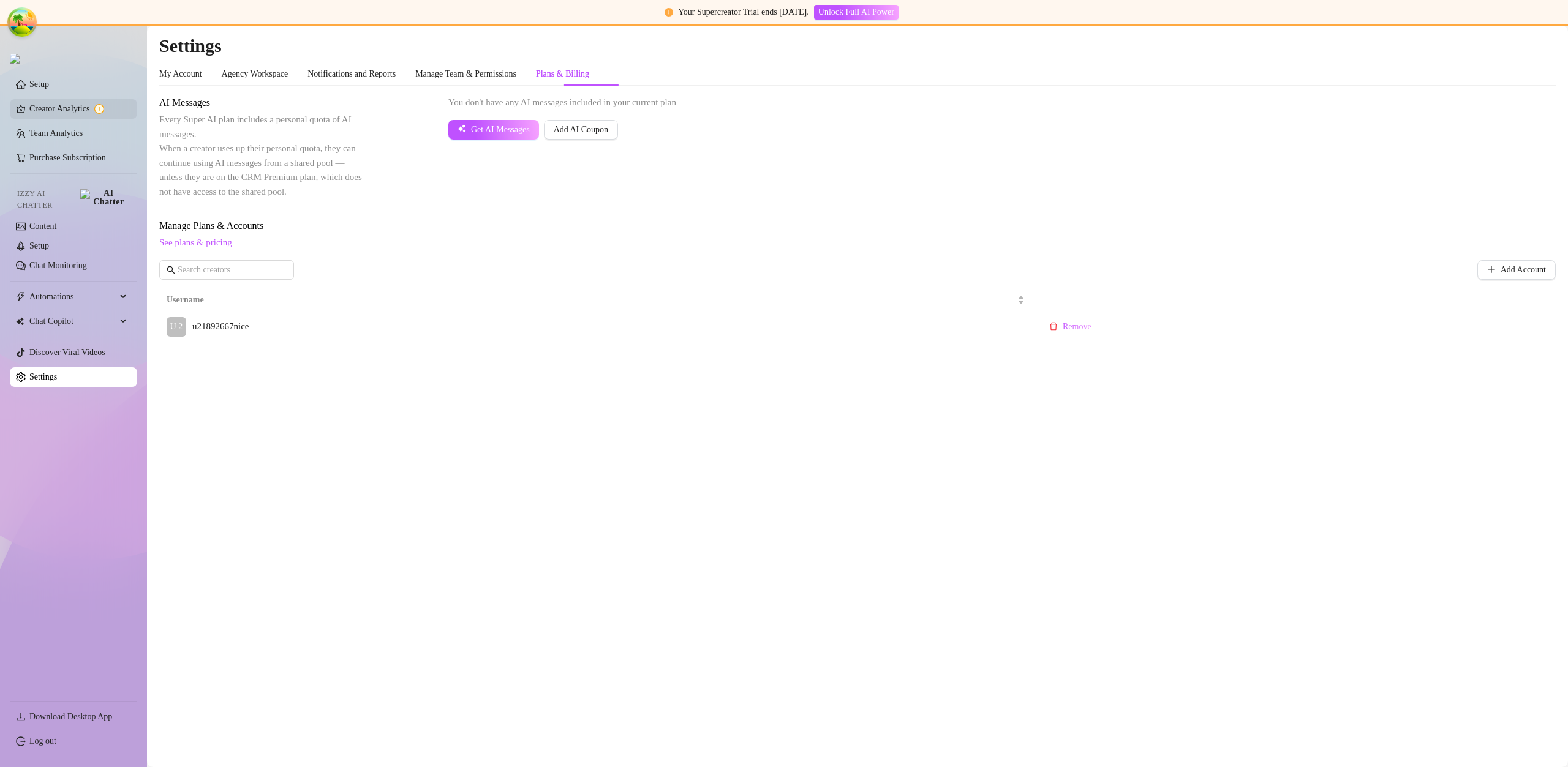
click at [74, 108] on link "Creator Analytics" at bounding box center [78, 109] width 98 height 20
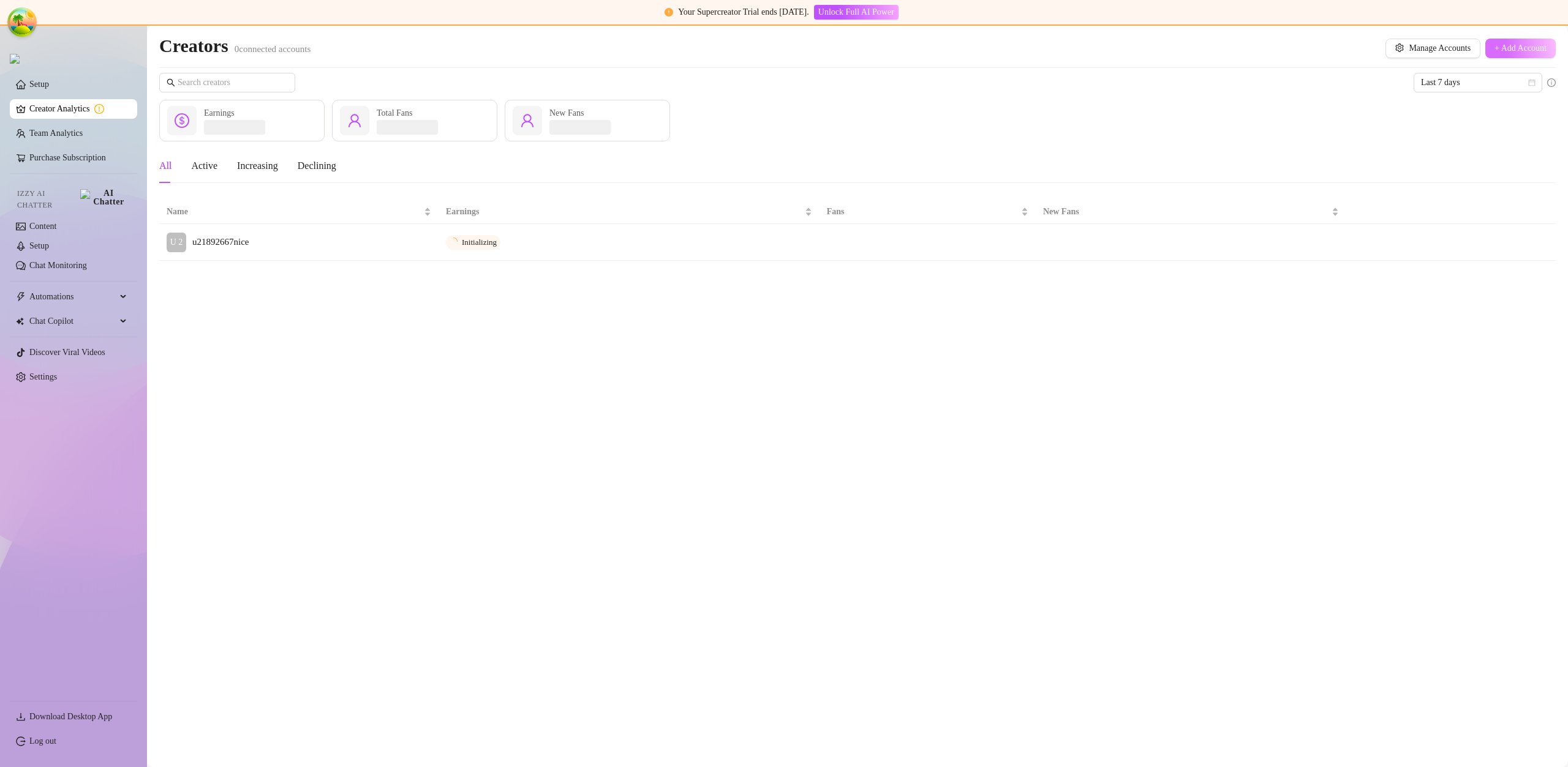
click at [1494, 49] on span "+ Add Account" at bounding box center [1520, 48] width 52 height 9
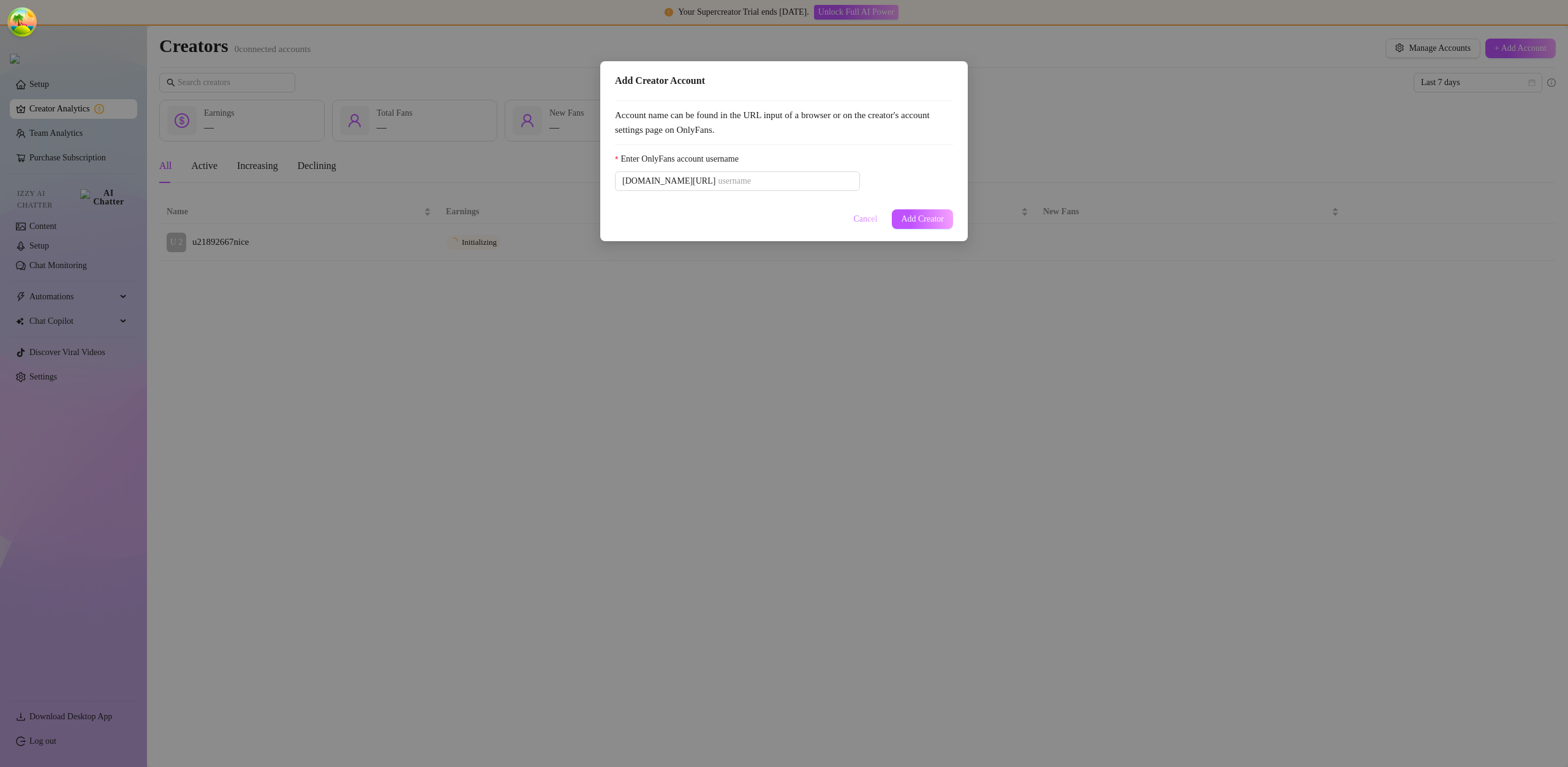
click at [860, 220] on span "Cancel" at bounding box center [866, 219] width 24 height 9
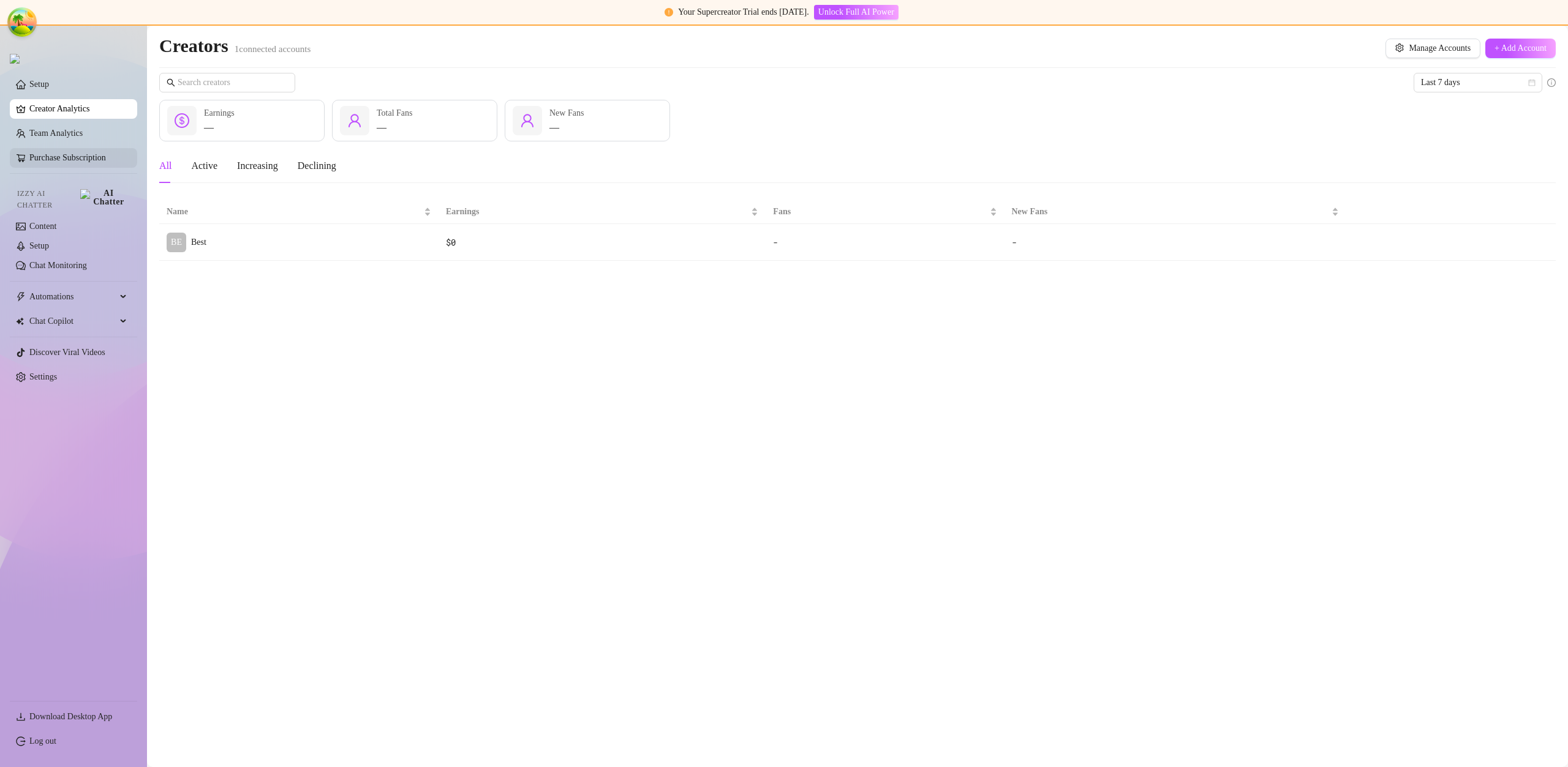
click at [90, 160] on link "Purchase Subscription" at bounding box center [78, 157] width 98 height 20
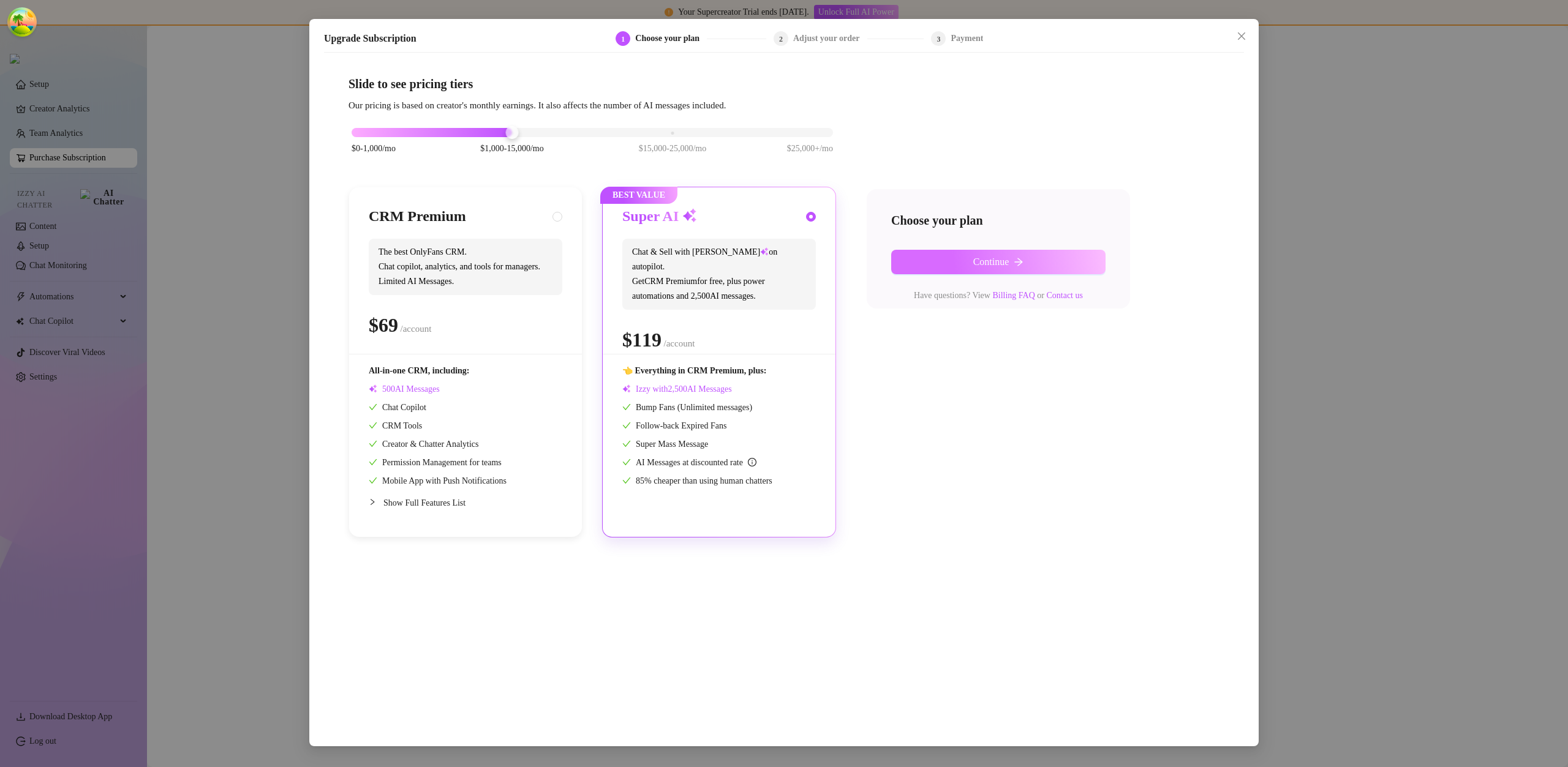
click at [983, 262] on span "Continue" at bounding box center [991, 262] width 36 height 11
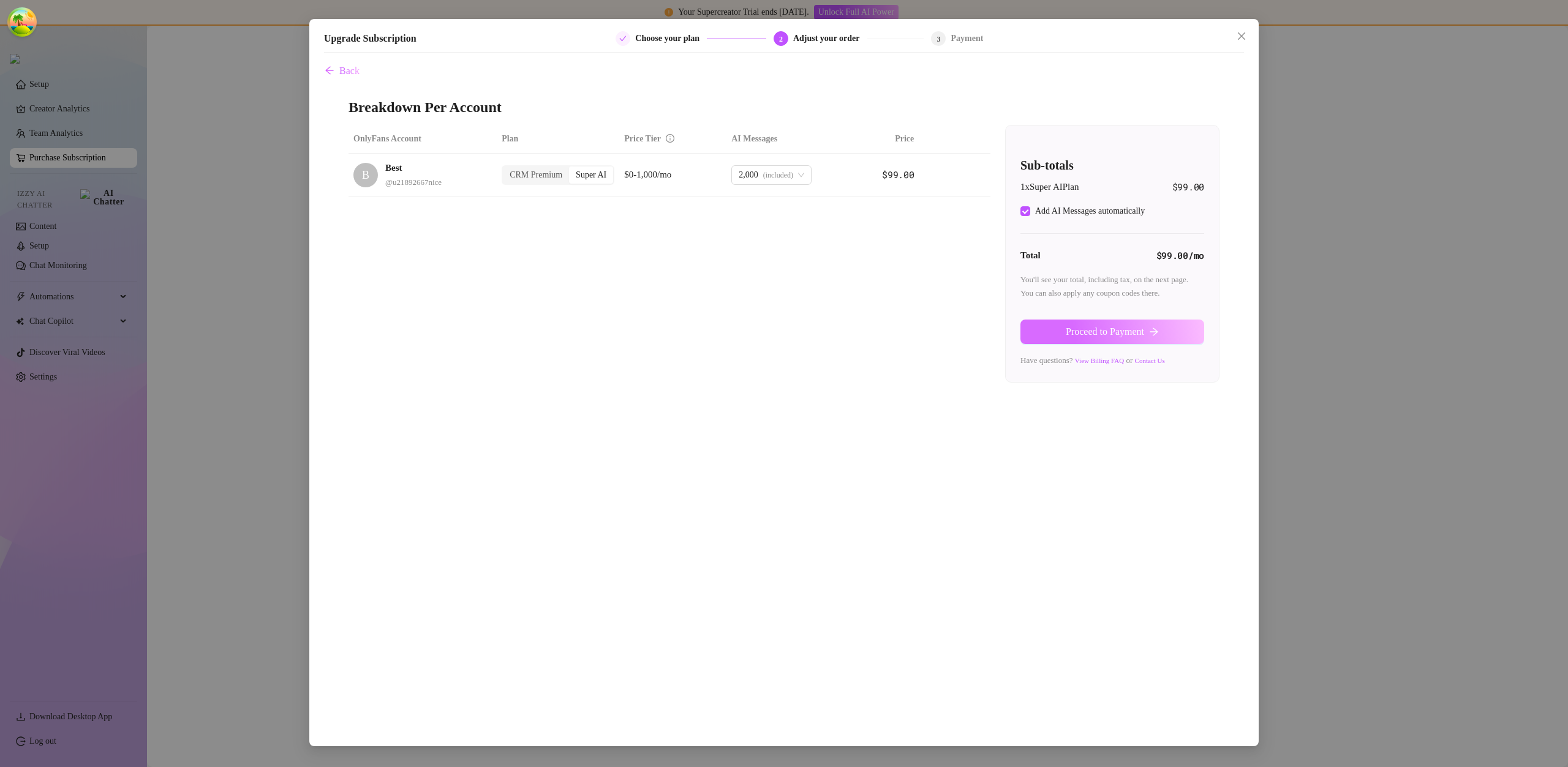
click at [1067, 330] on span "Proceed to Payment" at bounding box center [1105, 332] width 79 height 11
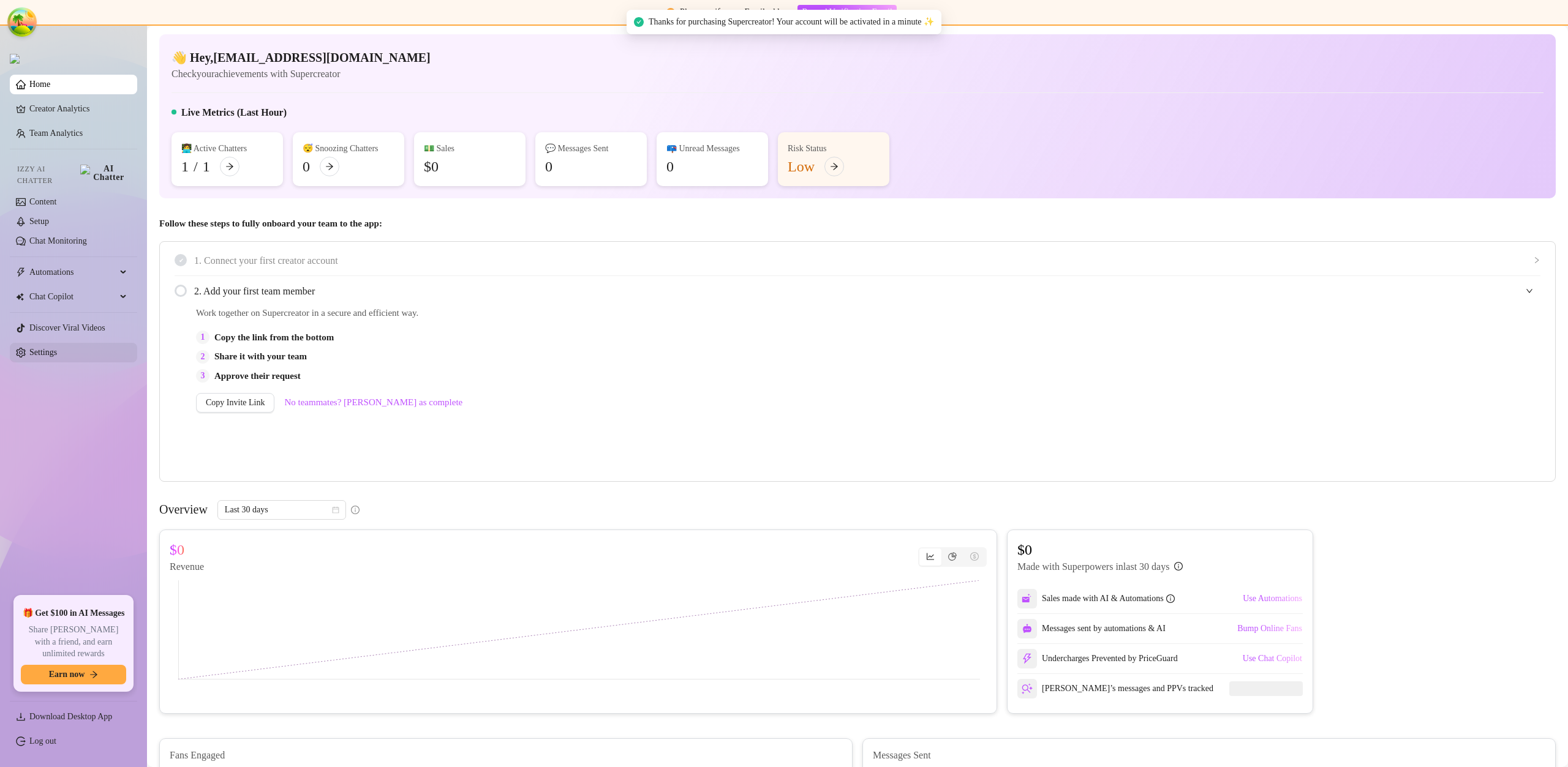
click at [57, 348] on link "Settings" at bounding box center [43, 352] width 28 height 9
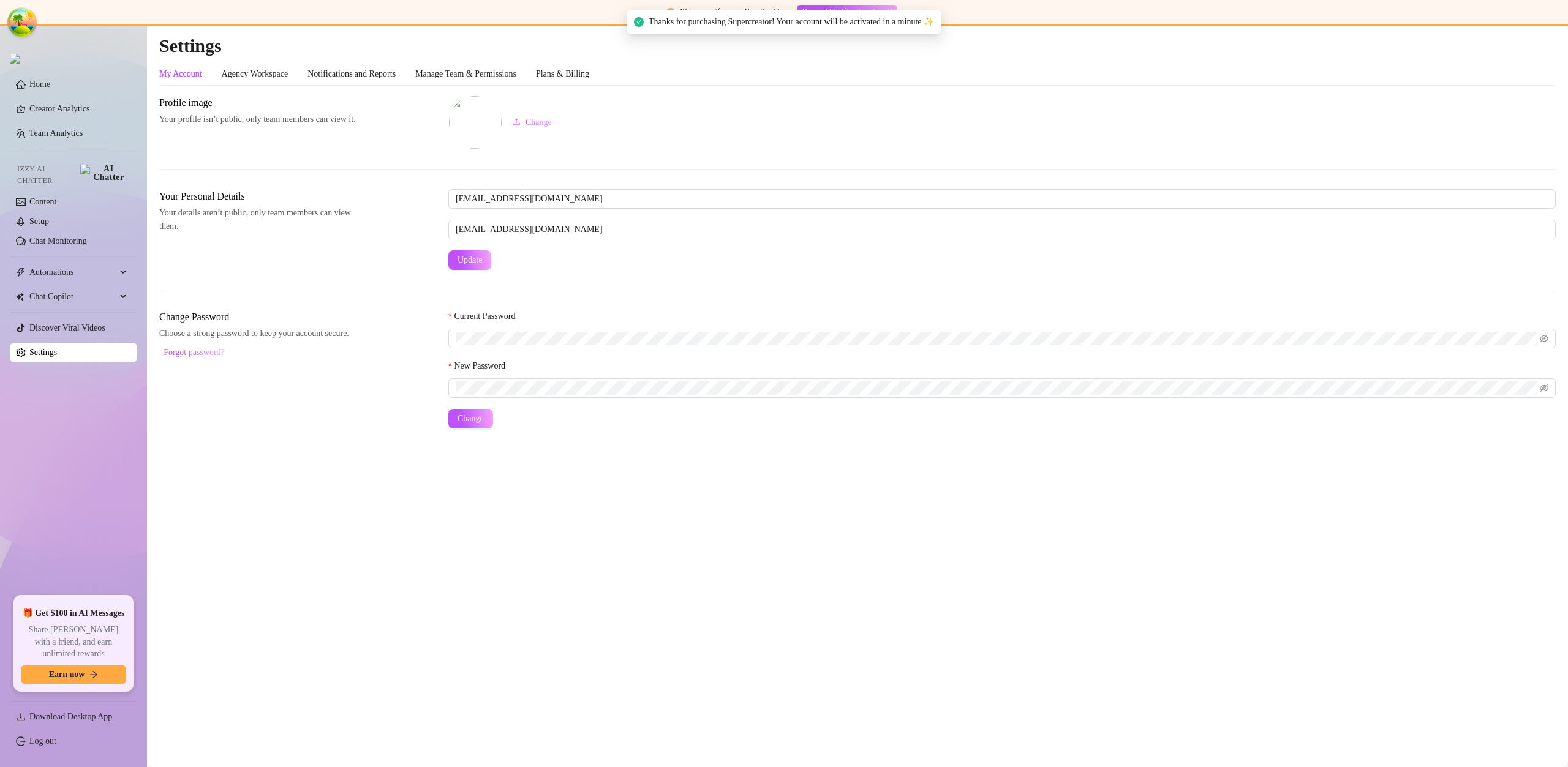
click at [57, 348] on link "Settings" at bounding box center [43, 352] width 28 height 9
click at [589, 82] on div "Plans & Billing" at bounding box center [563, 74] width 54 height 24
click at [589, 76] on div "Plans & Billing" at bounding box center [563, 74] width 54 height 13
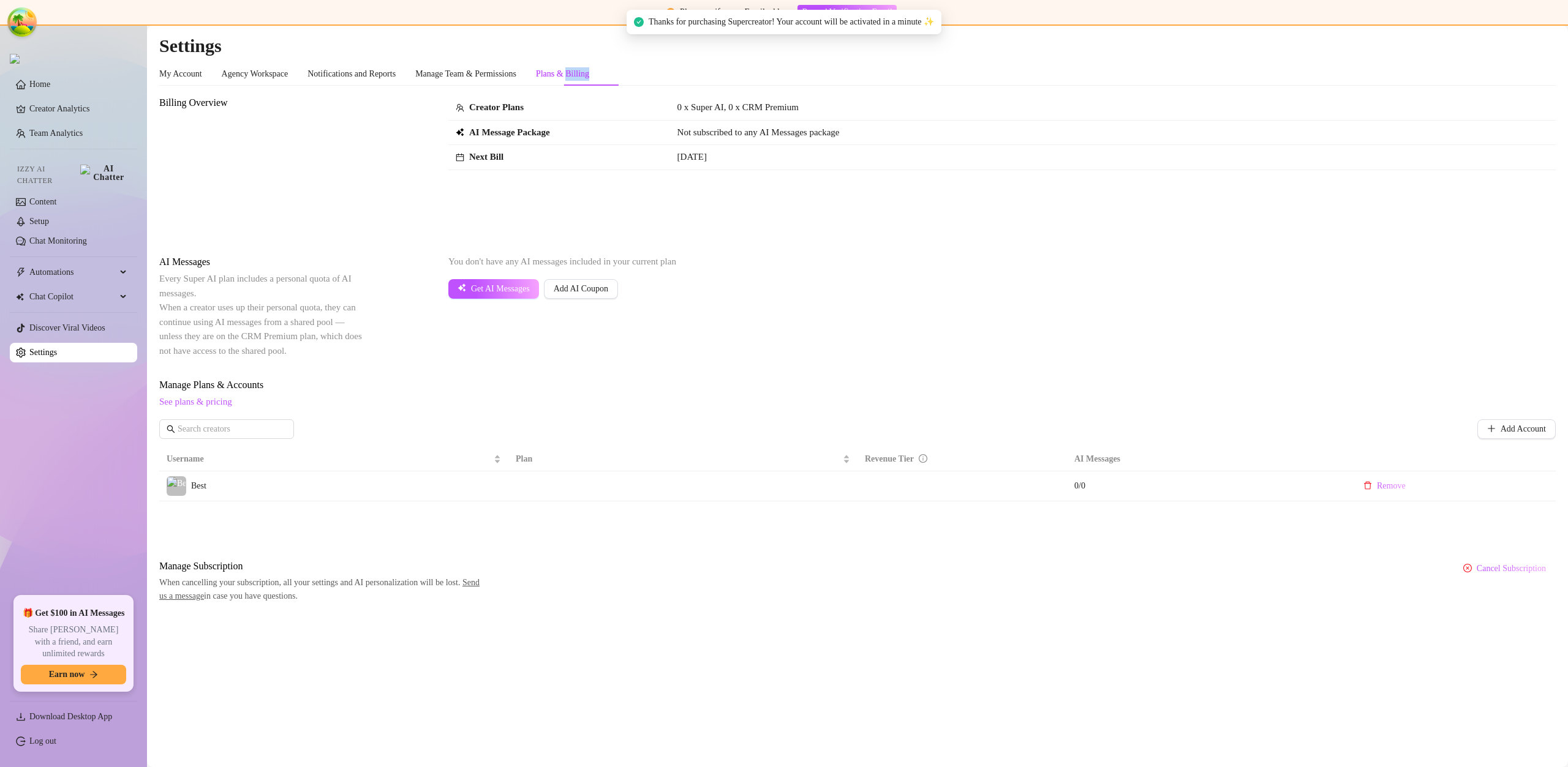
click at [589, 76] on div "Plans & Billing" at bounding box center [563, 74] width 54 height 13
click at [1133, 56] on h2 "Settings" at bounding box center [857, 46] width 1396 height 24
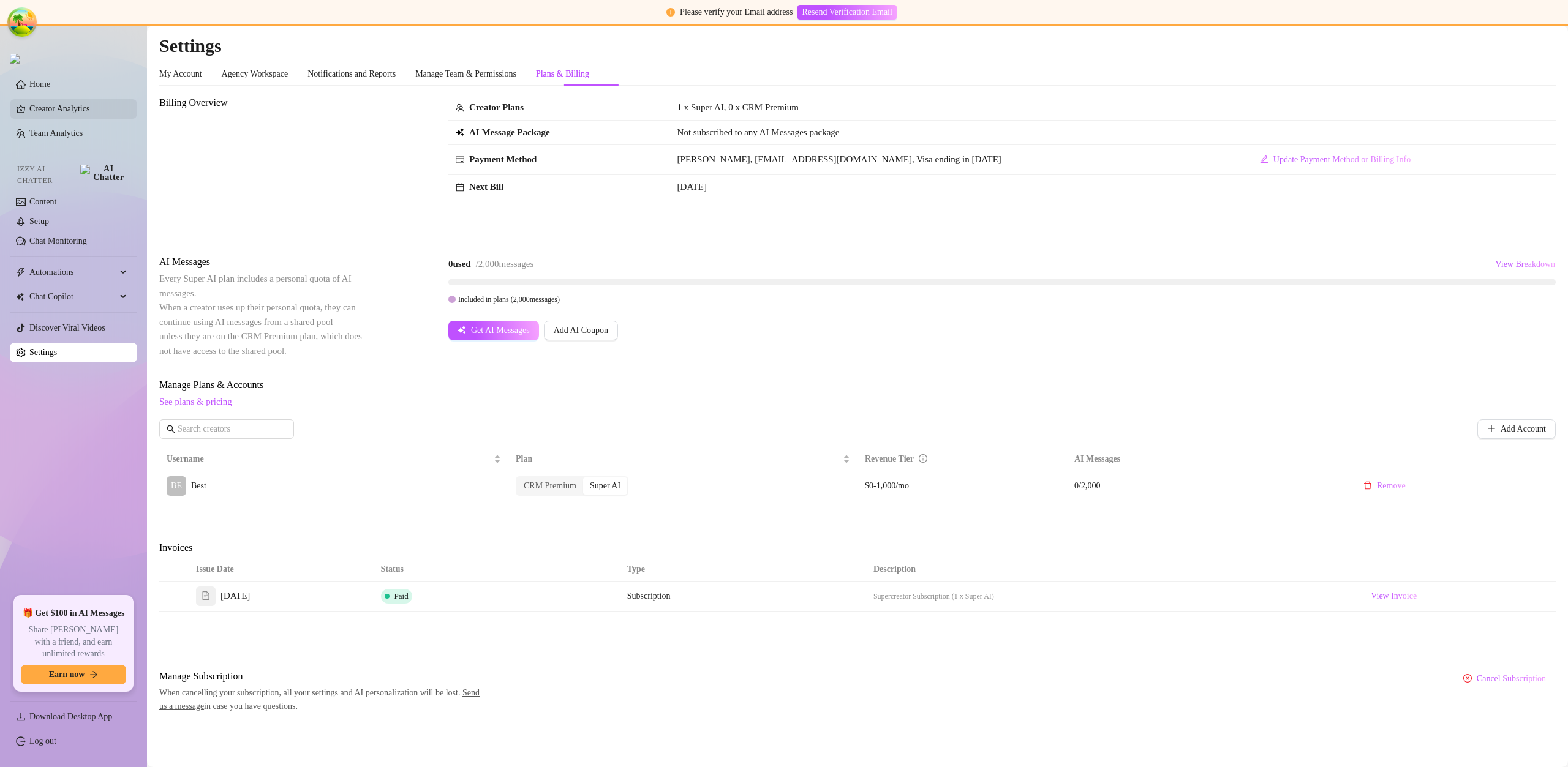
click at [78, 116] on link "Creator Analytics" at bounding box center [78, 109] width 98 height 20
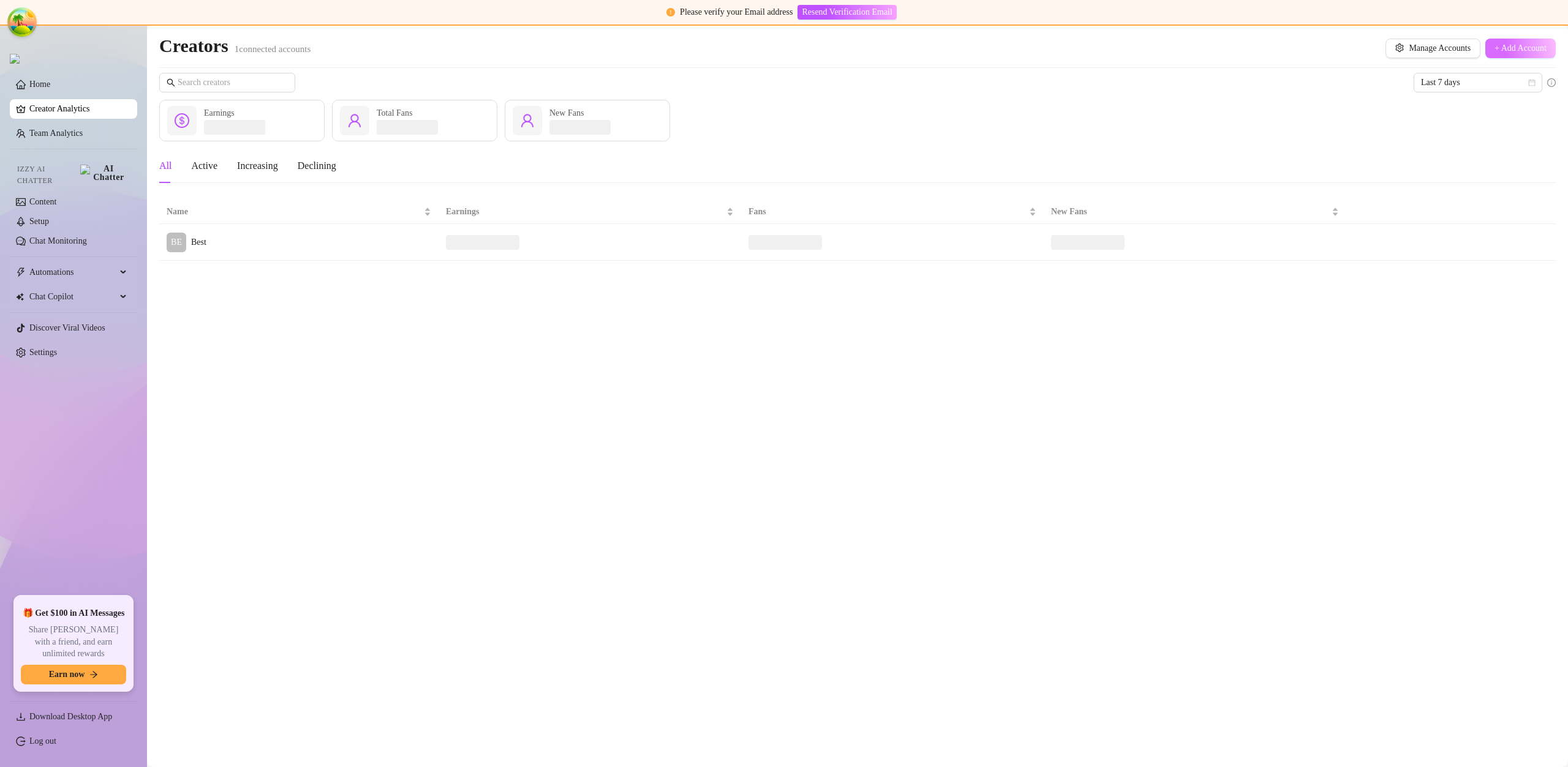
click at [1495, 54] on button "+ Add Account" at bounding box center [1520, 48] width 70 height 20
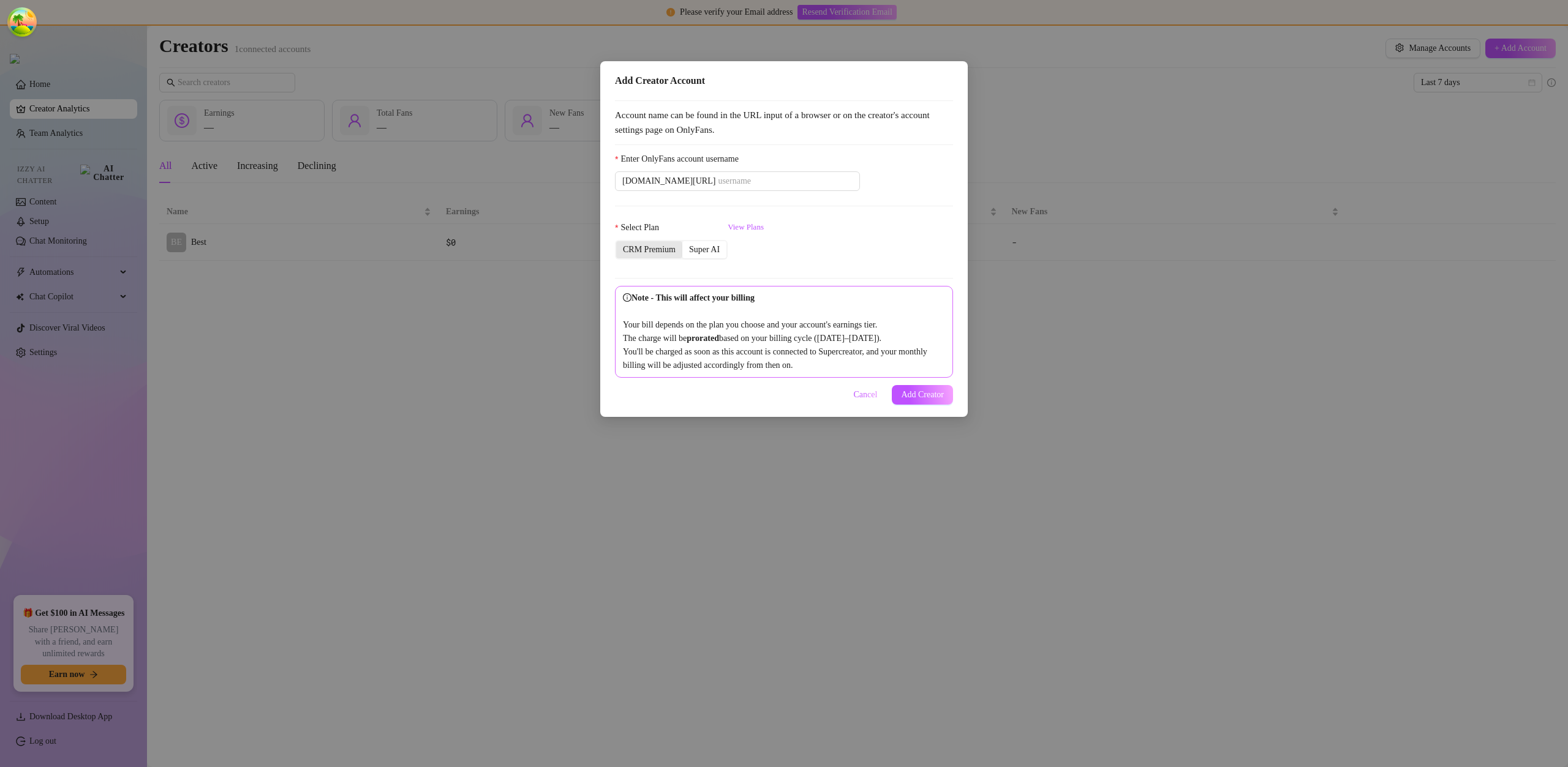
click at [663, 243] on div "CRM Premium" at bounding box center [649, 250] width 66 height 17
click at [619, 243] on input "CRM Premium" at bounding box center [619, 243] width 0 height 0
click at [718, 175] on input "Enter OnlyFans account username" at bounding box center [785, 181] width 135 height 13
paste input "savsvania"
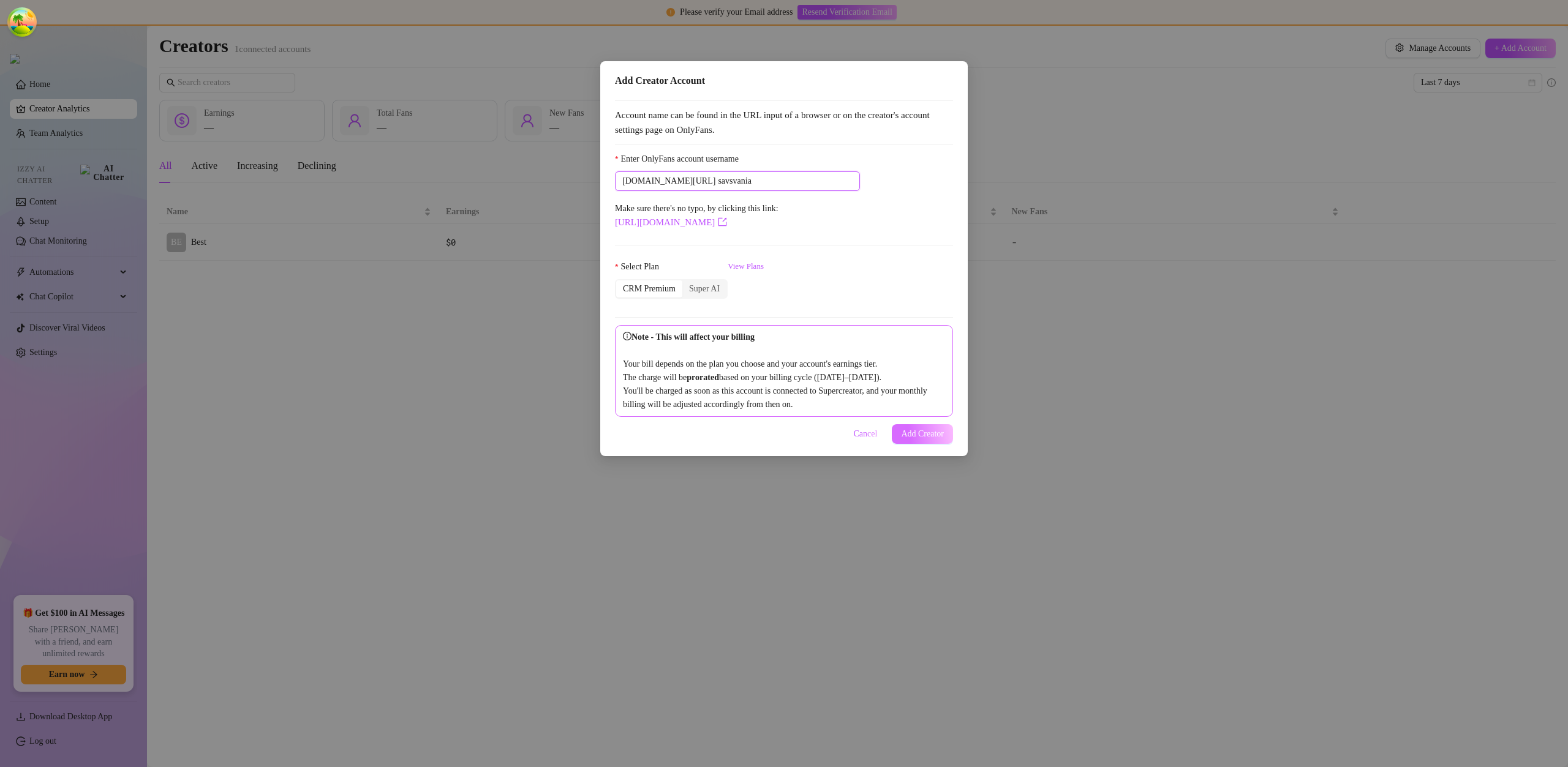
type input "savsvania"
click at [934, 439] on span "Add Creator" at bounding box center [923, 433] width 43 height 9
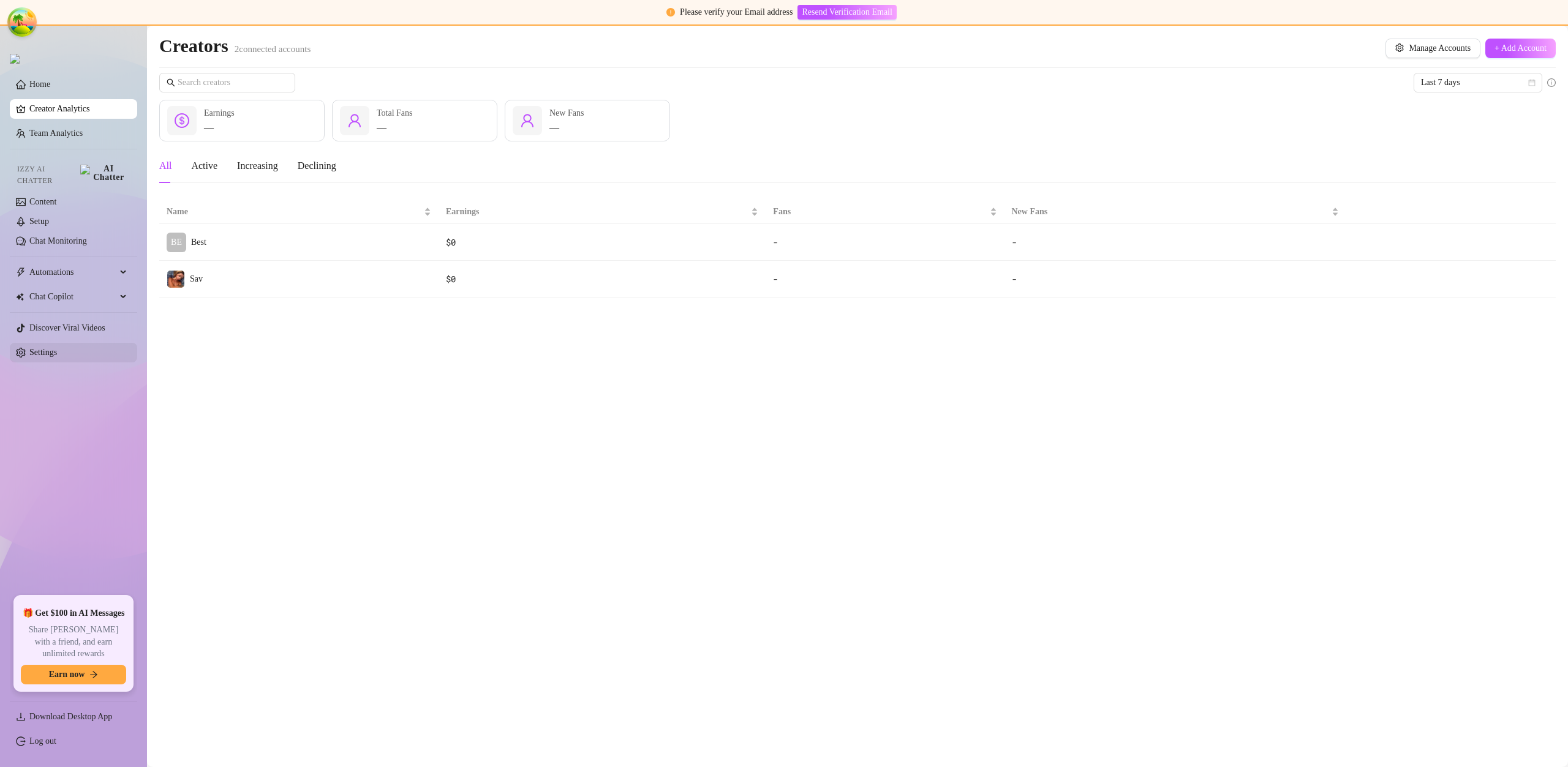
click at [57, 348] on link "Settings" at bounding box center [43, 352] width 28 height 9
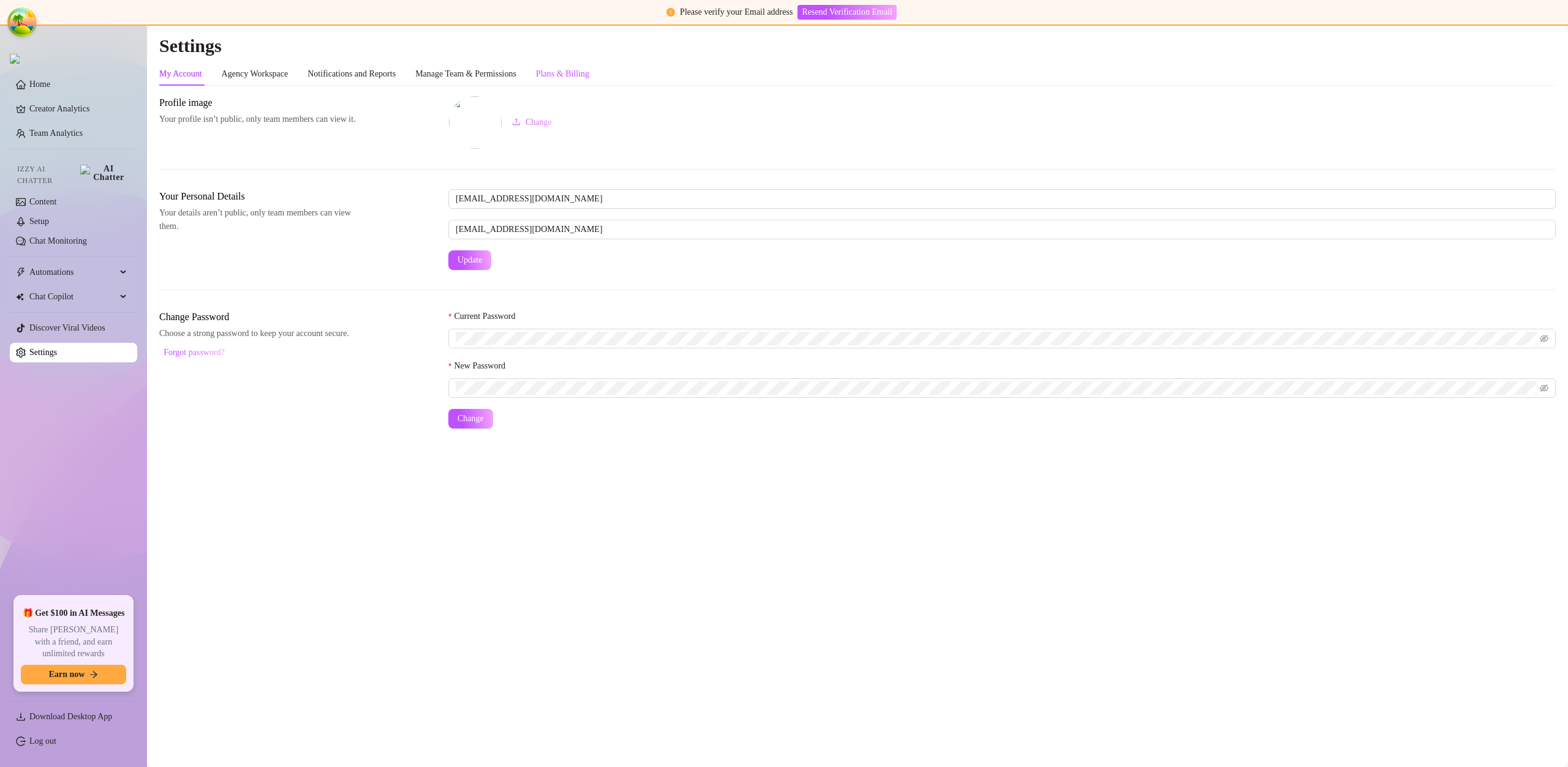
click at [589, 76] on div "Plans & Billing" at bounding box center [563, 74] width 54 height 13
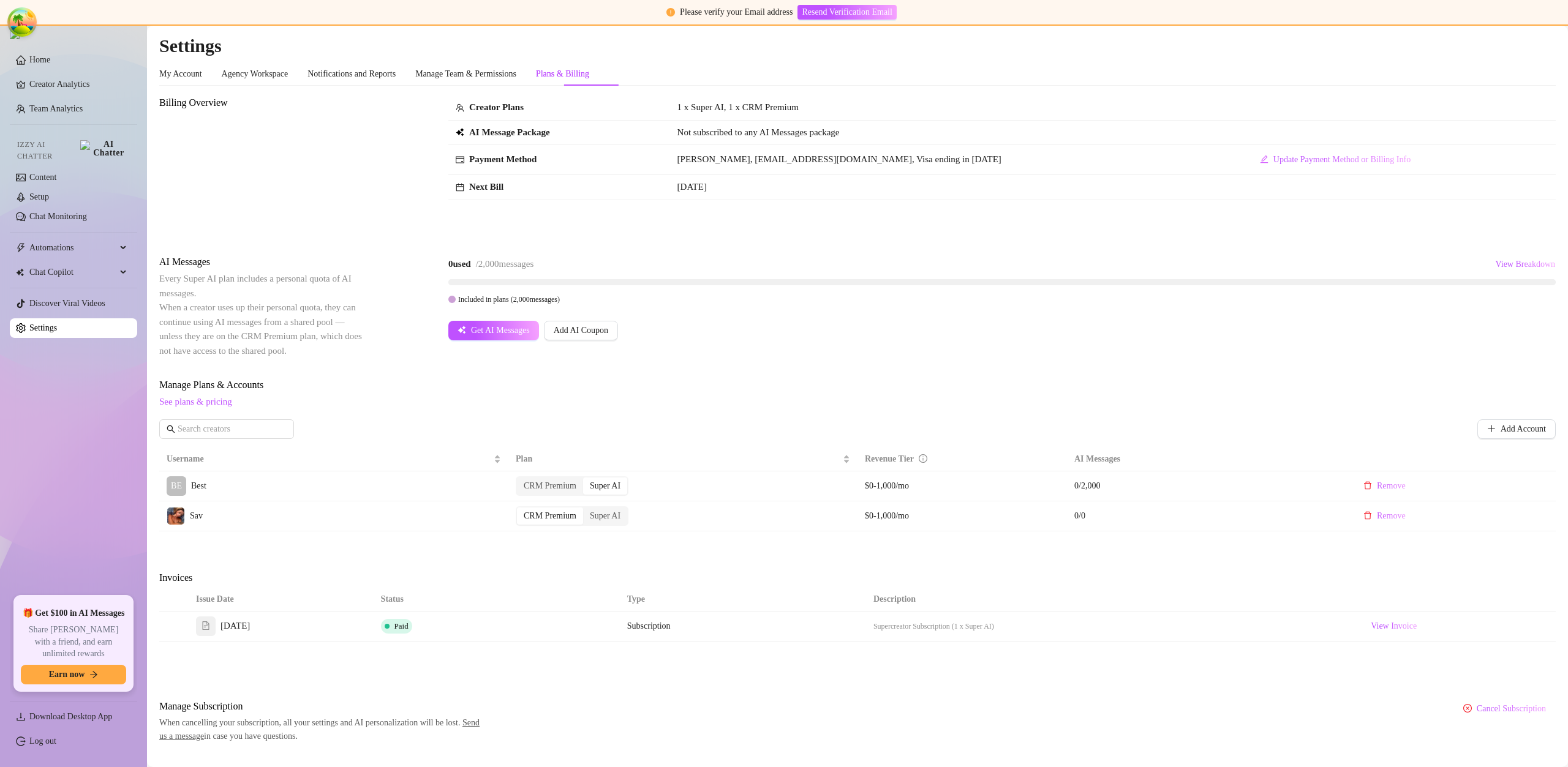
drag, startPoint x: 1472, startPoint y: 268, endPoint x: 1478, endPoint y: 267, distance: 6.1
click at [1478, 267] on div "0 used / 2,000 messages View Breakdown" at bounding box center [1002, 264] width 1108 height 20
click at [1495, 265] on span "View Breakdown" at bounding box center [1525, 264] width 60 height 9
drag, startPoint x: 718, startPoint y: 161, endPoint x: 815, endPoint y: 164, distance: 97.0
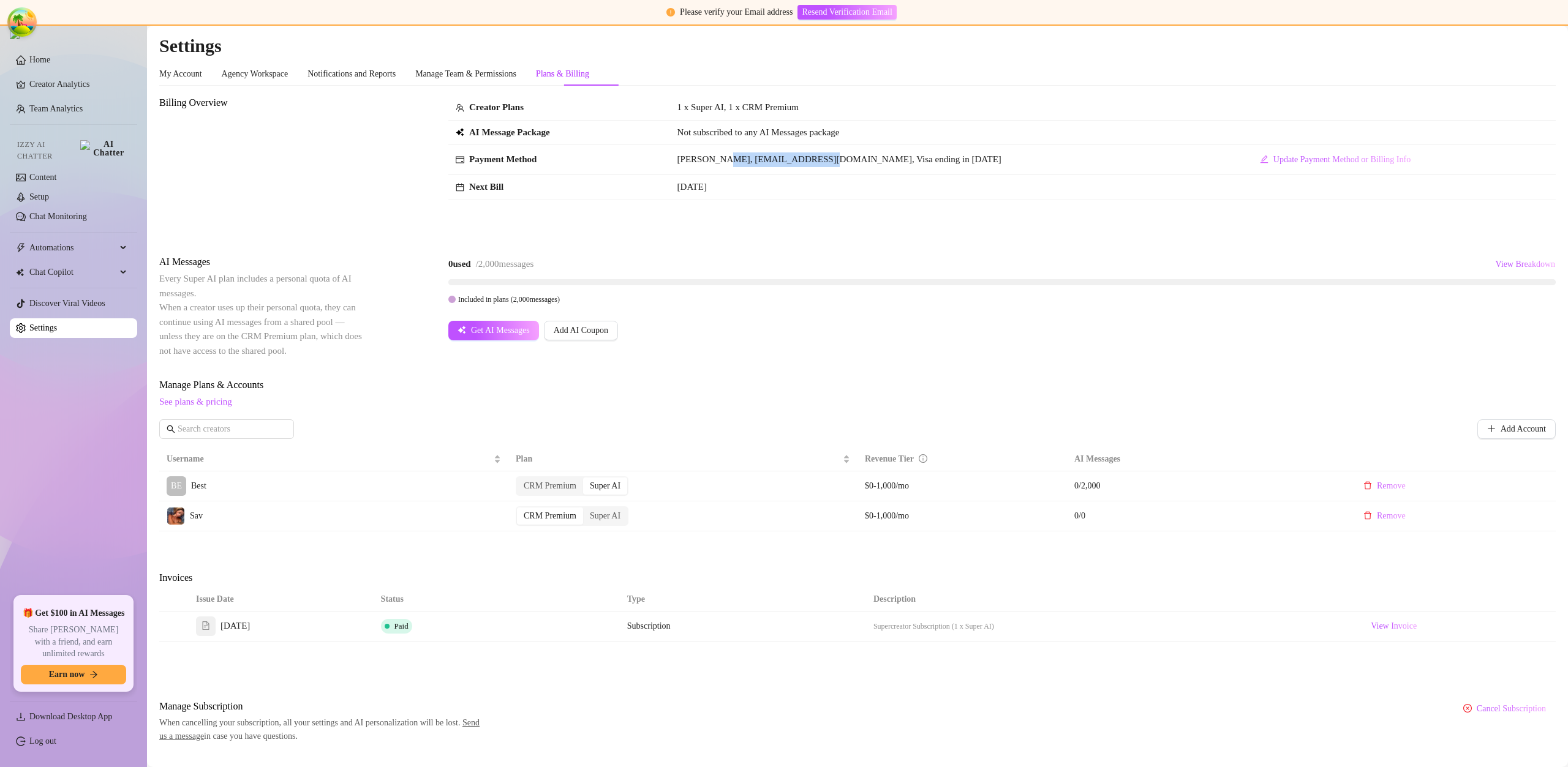
click at [815, 164] on td "[PERSON_NAME], [EMAIL_ADDRESS][DOMAIN_NAME], Visa ending in [DATE]" at bounding box center [956, 160] width 572 height 30
copy span "[EMAIL_ADDRESS][DOMAIN_NAME]"
click at [716, 394] on div "Manage Plans & Accounts See plans & pricing" at bounding box center [857, 393] width 1396 height 31
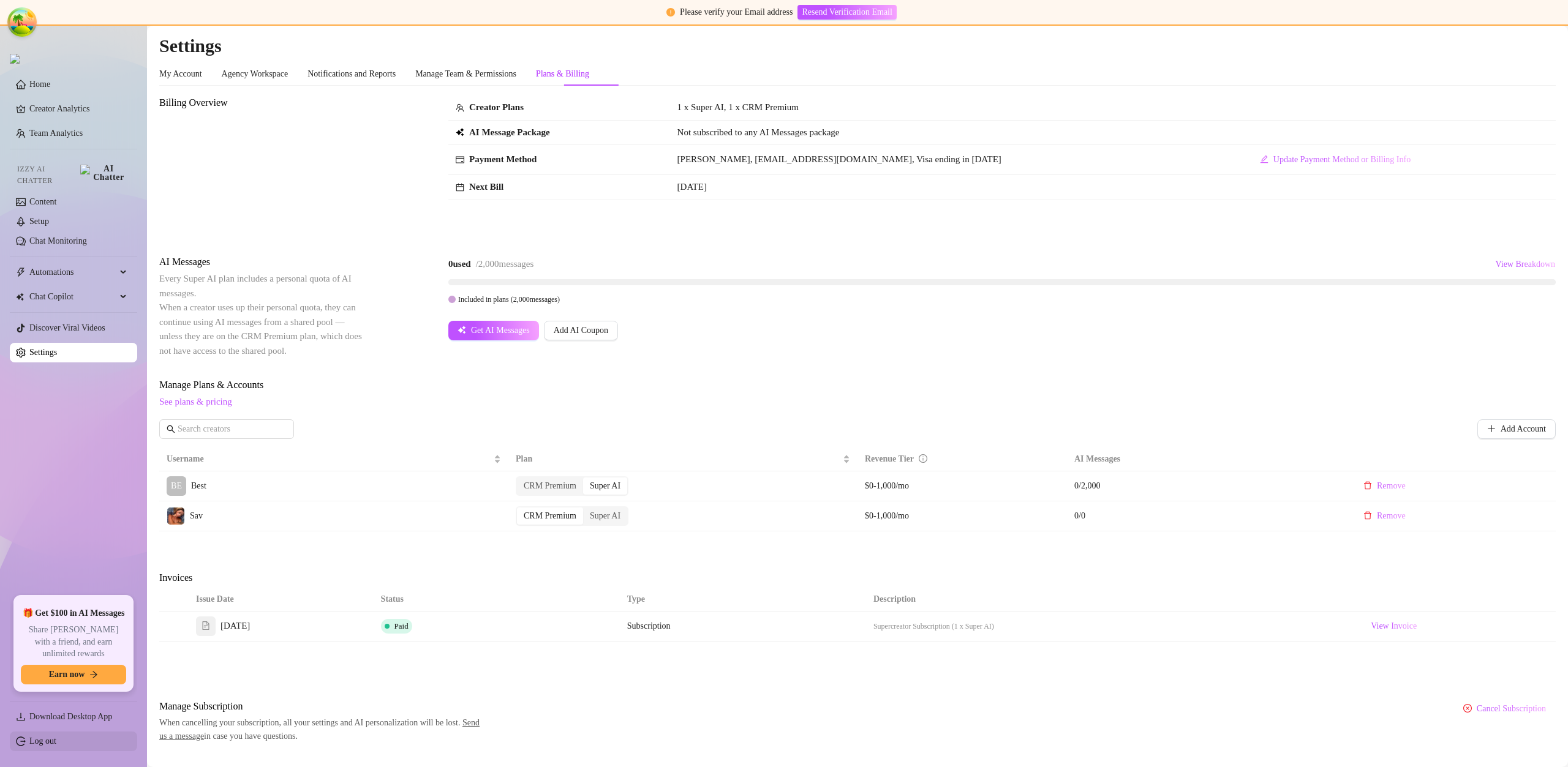
click at [48, 740] on link "Log out" at bounding box center [43, 741] width 27 height 9
click at [48, 740] on html "Please verify your Email address Resend Verification Email Home Creator Analyti…" at bounding box center [784, 383] width 1568 height 767
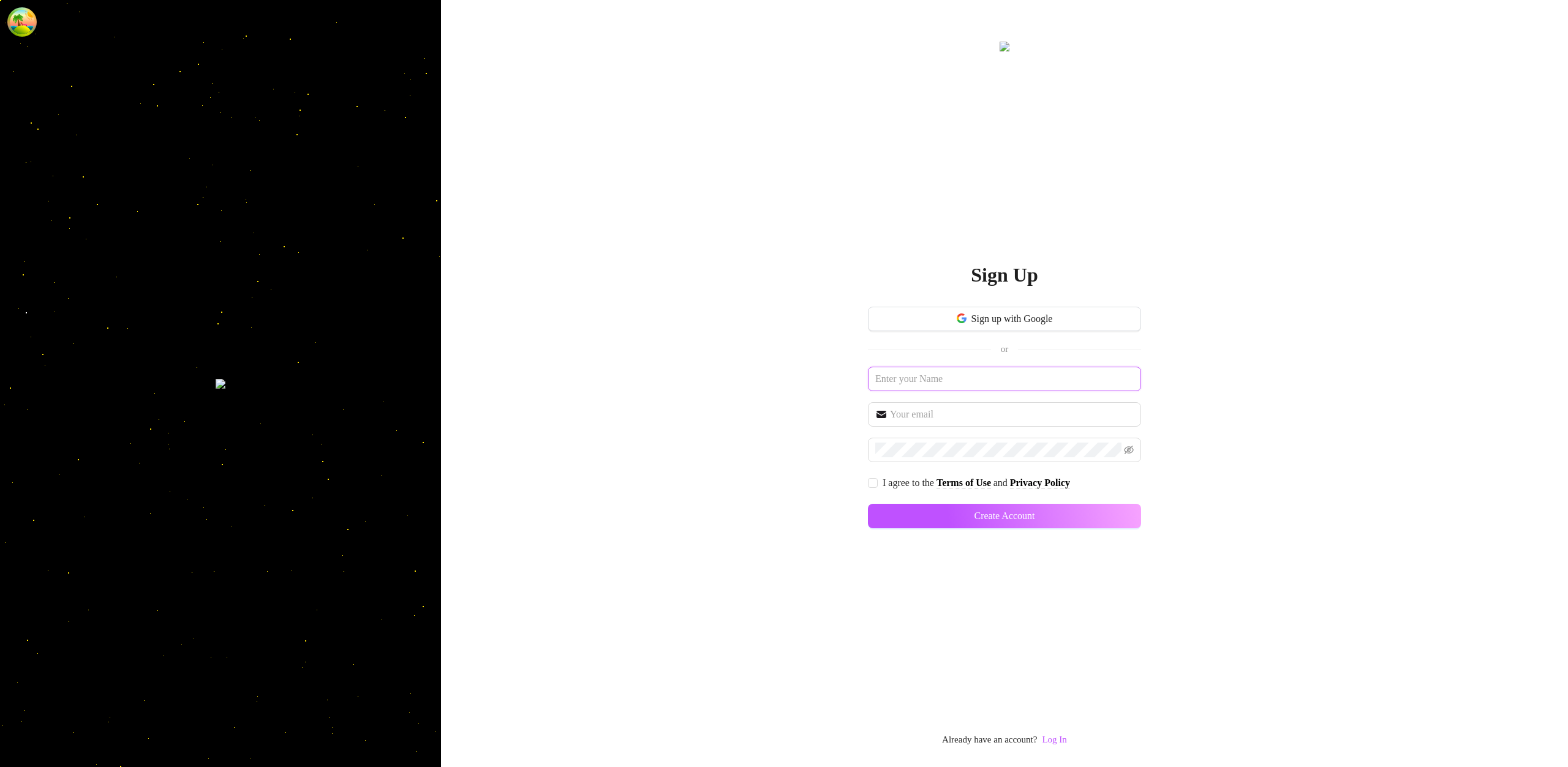
click at [1023, 386] on input "text" at bounding box center [1004, 378] width 273 height 24
type input "dgfdfgfd"
type input "[EMAIL_ADDRESS][DOMAIN_NAME]"
click at [873, 480] on input "I agree to the Terms of Use and Privacy Policy" at bounding box center [871, 482] width 9 height 9
checkbox input "true"
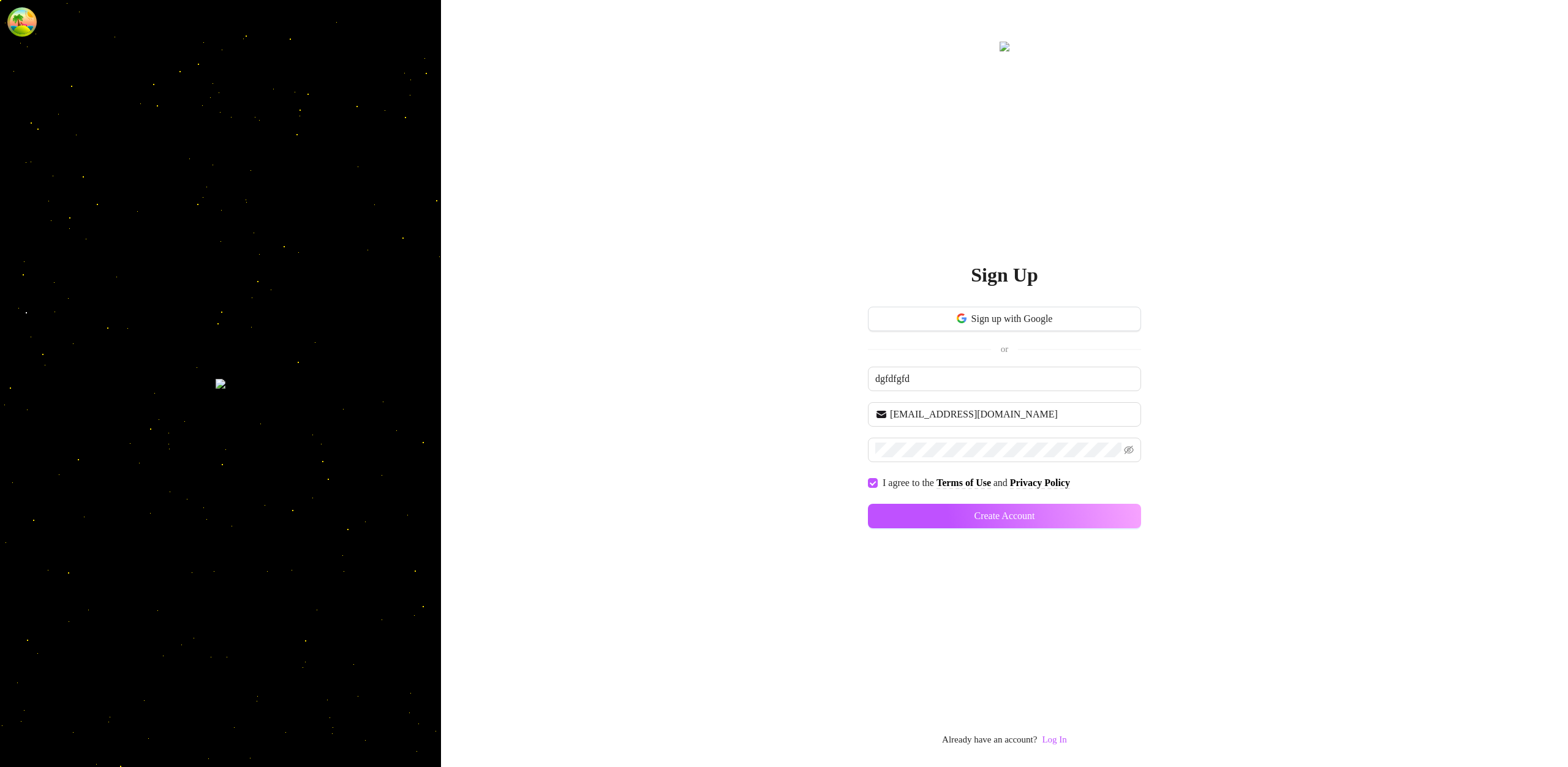
click at [1019, 529] on div "Sign up with Google or dgfdfgfd sdfds@sdjidsa.com I agree to the Terms of Use a…" at bounding box center [1004, 423] width 273 height 233
click at [1045, 518] on button "Create Account" at bounding box center [1004, 515] width 273 height 24
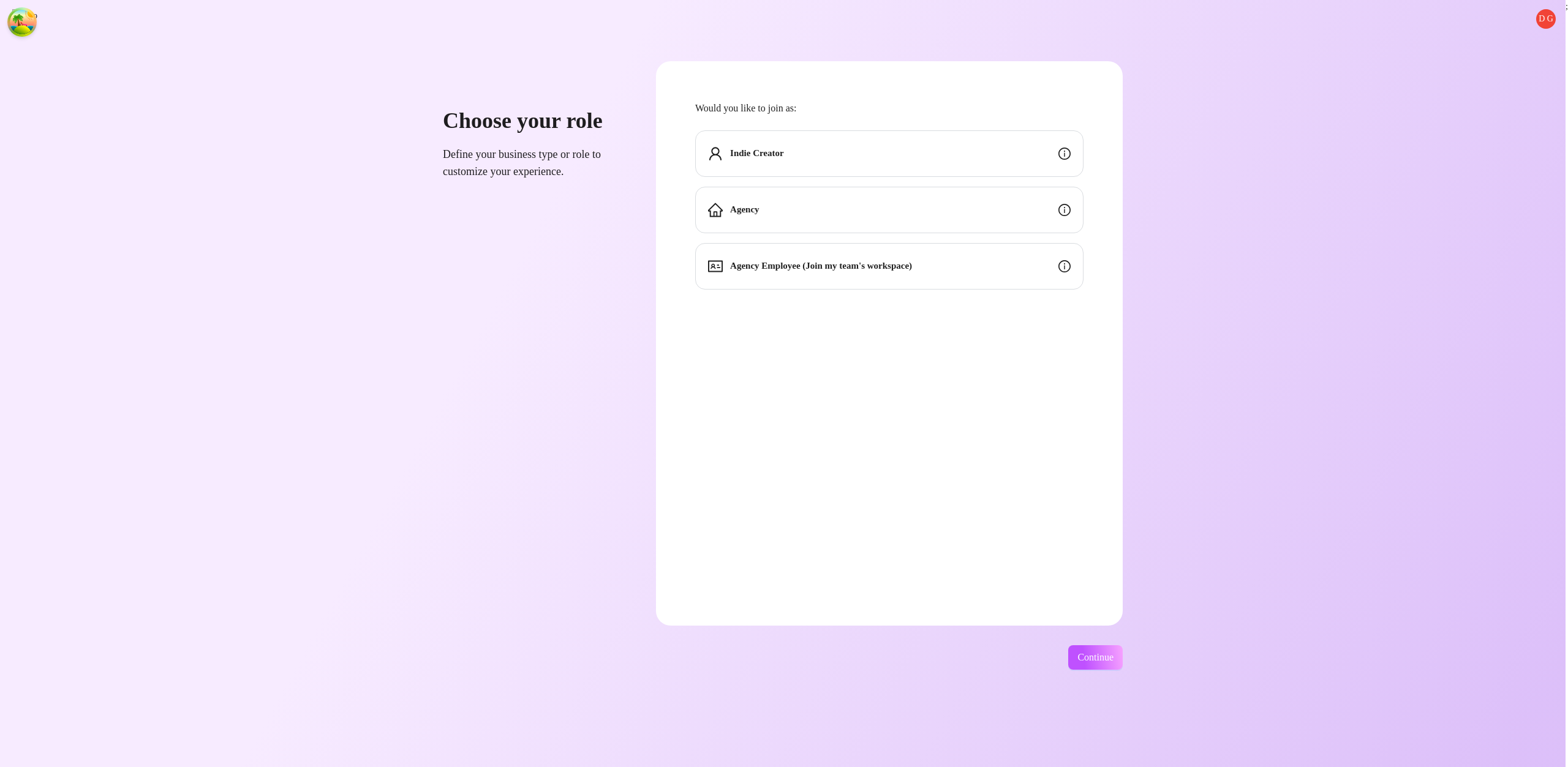
click at [1000, 154] on div "Indie Creator" at bounding box center [889, 153] width 388 height 46
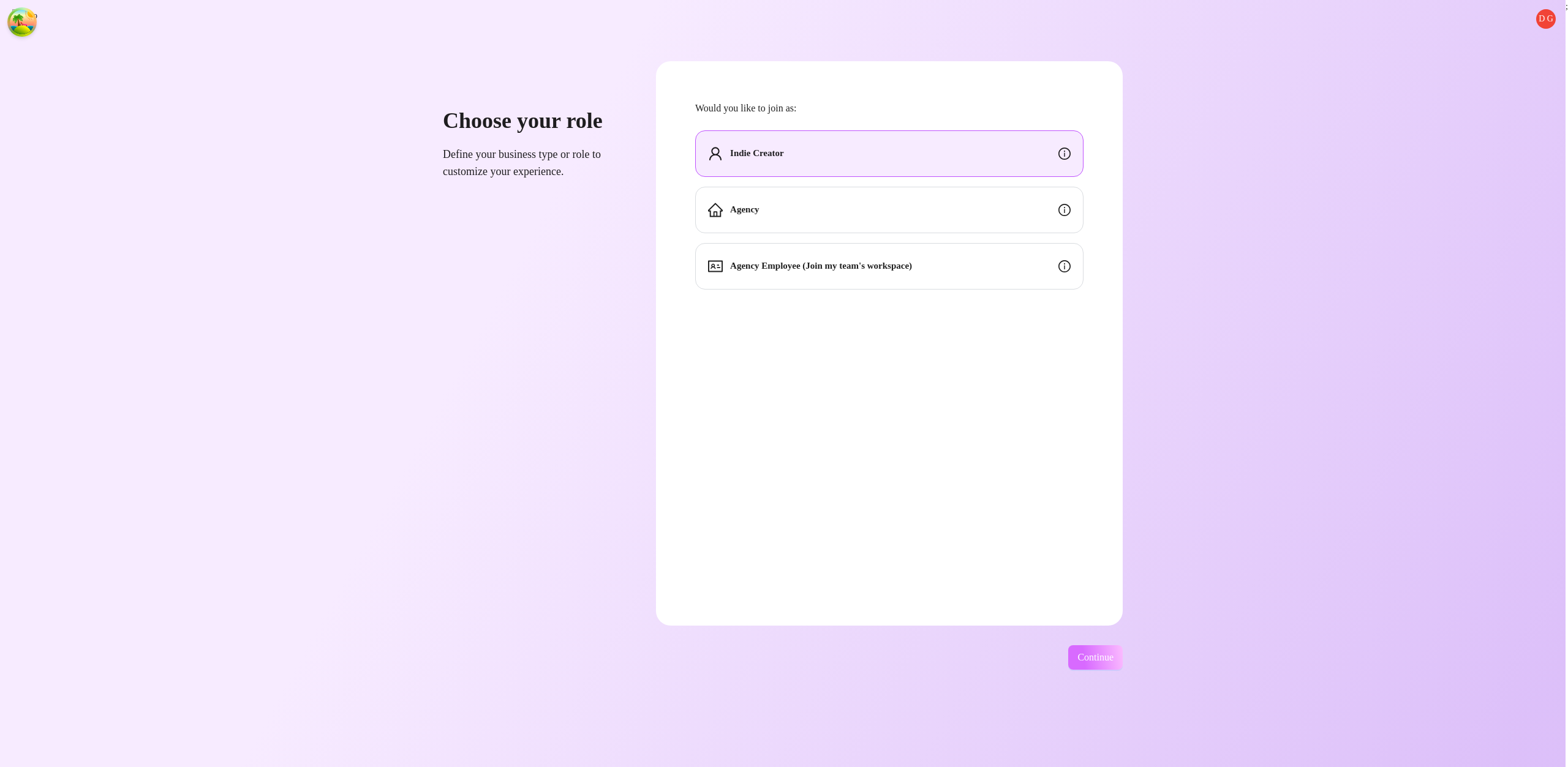
click at [1121, 650] on button "Continue" at bounding box center [1095, 657] width 54 height 24
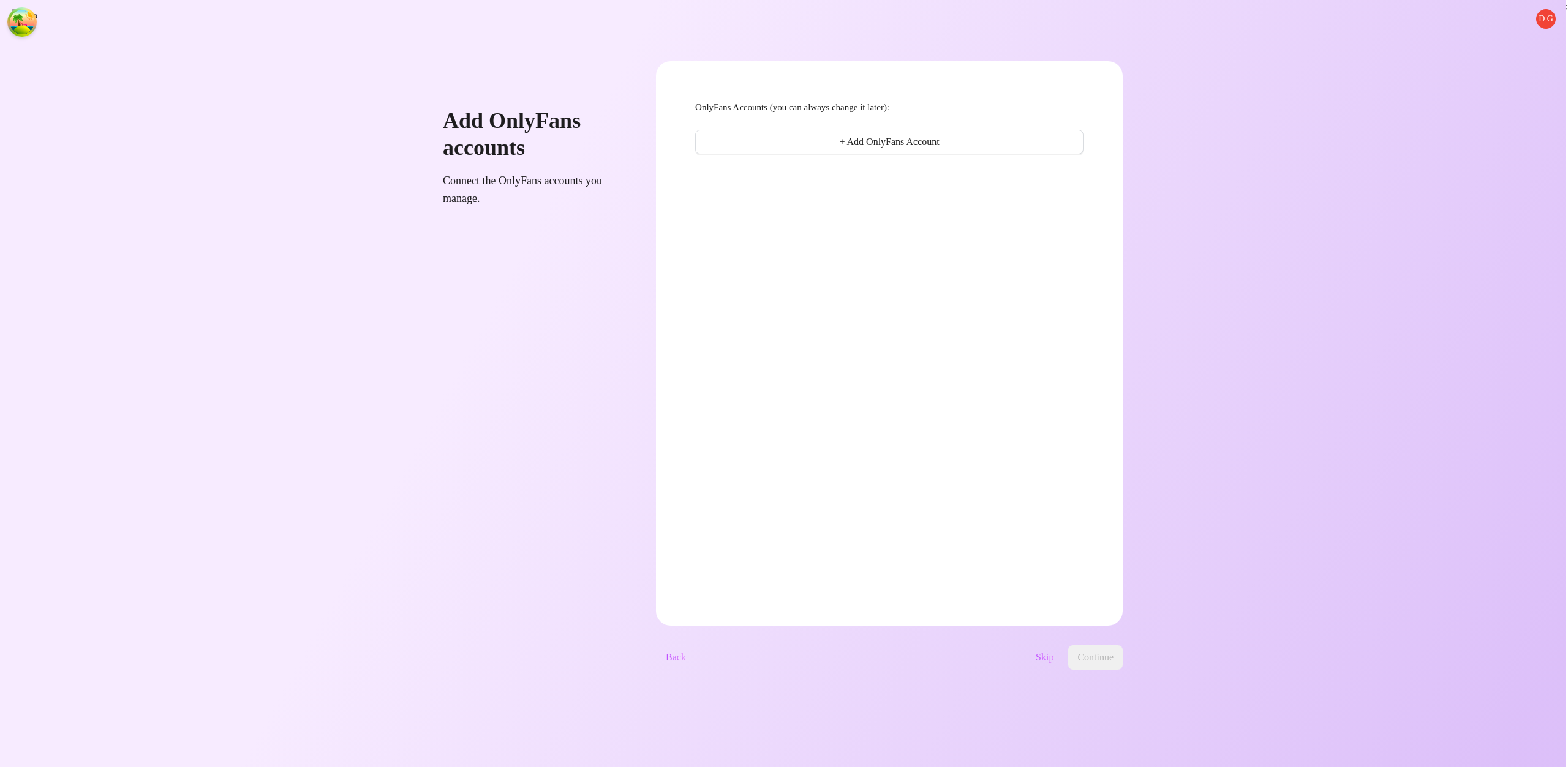
click at [1053, 655] on span "Skip" at bounding box center [1045, 658] width 18 height 11
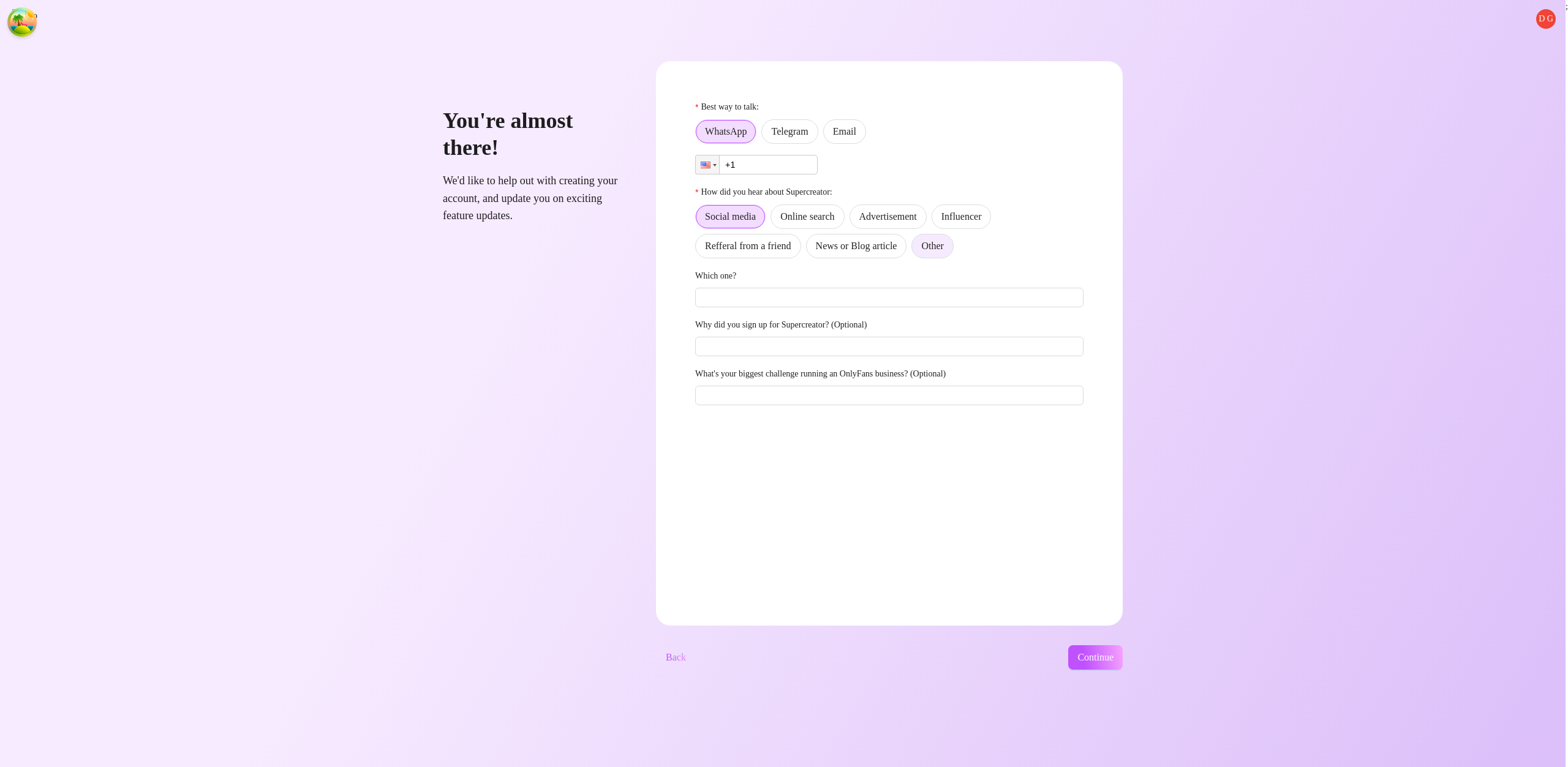
click at [943, 249] on span "Other" at bounding box center [932, 245] width 22 height 10
click at [915, 249] on input "Other" at bounding box center [915, 249] width 0 height 0
click at [856, 130] on span "Email" at bounding box center [845, 131] width 24 height 10
click at [827, 135] on input "Email" at bounding box center [827, 135] width 0 height 0
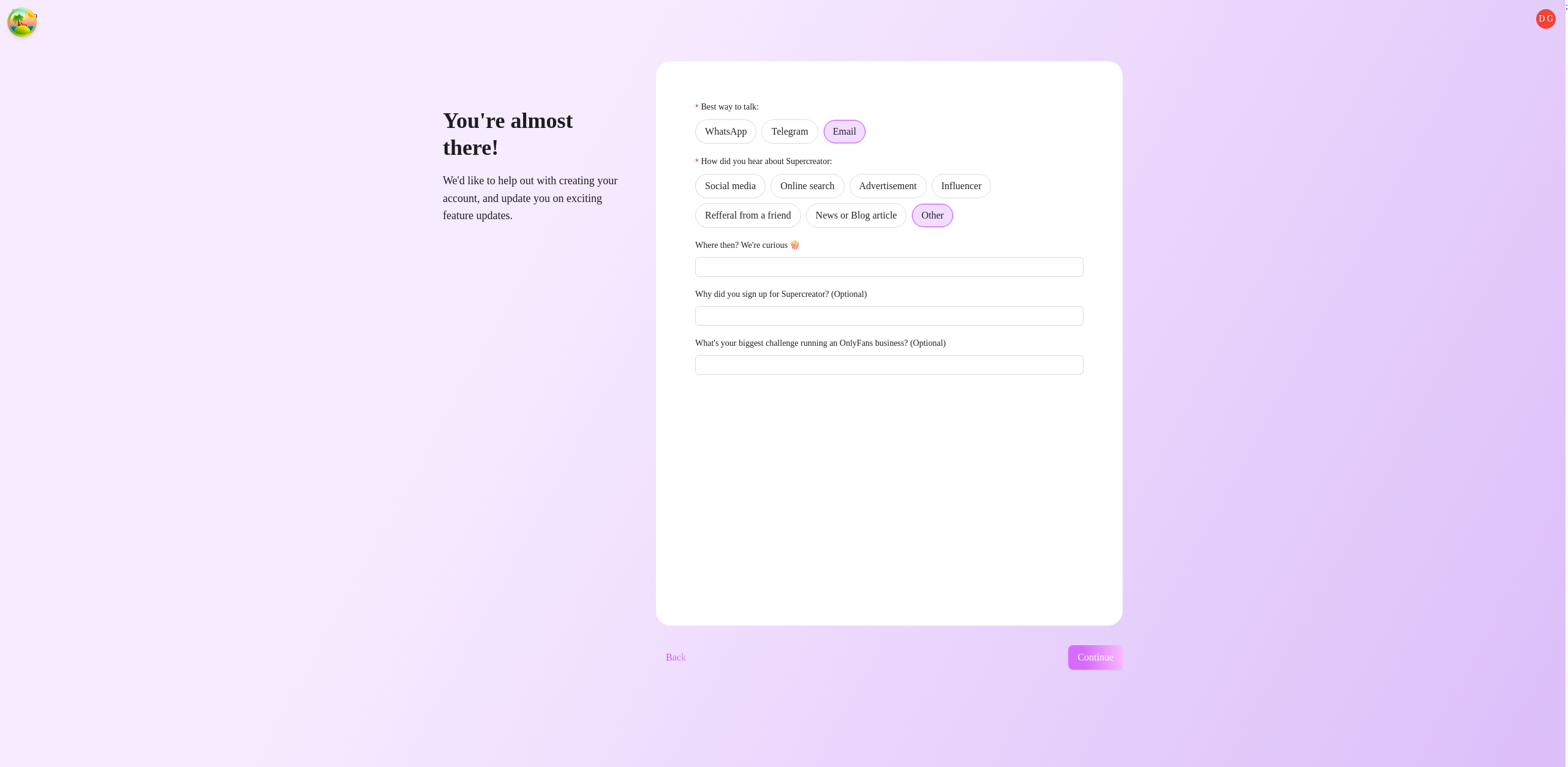
click at [1113, 658] on span "Continue" at bounding box center [1096, 658] width 36 height 11
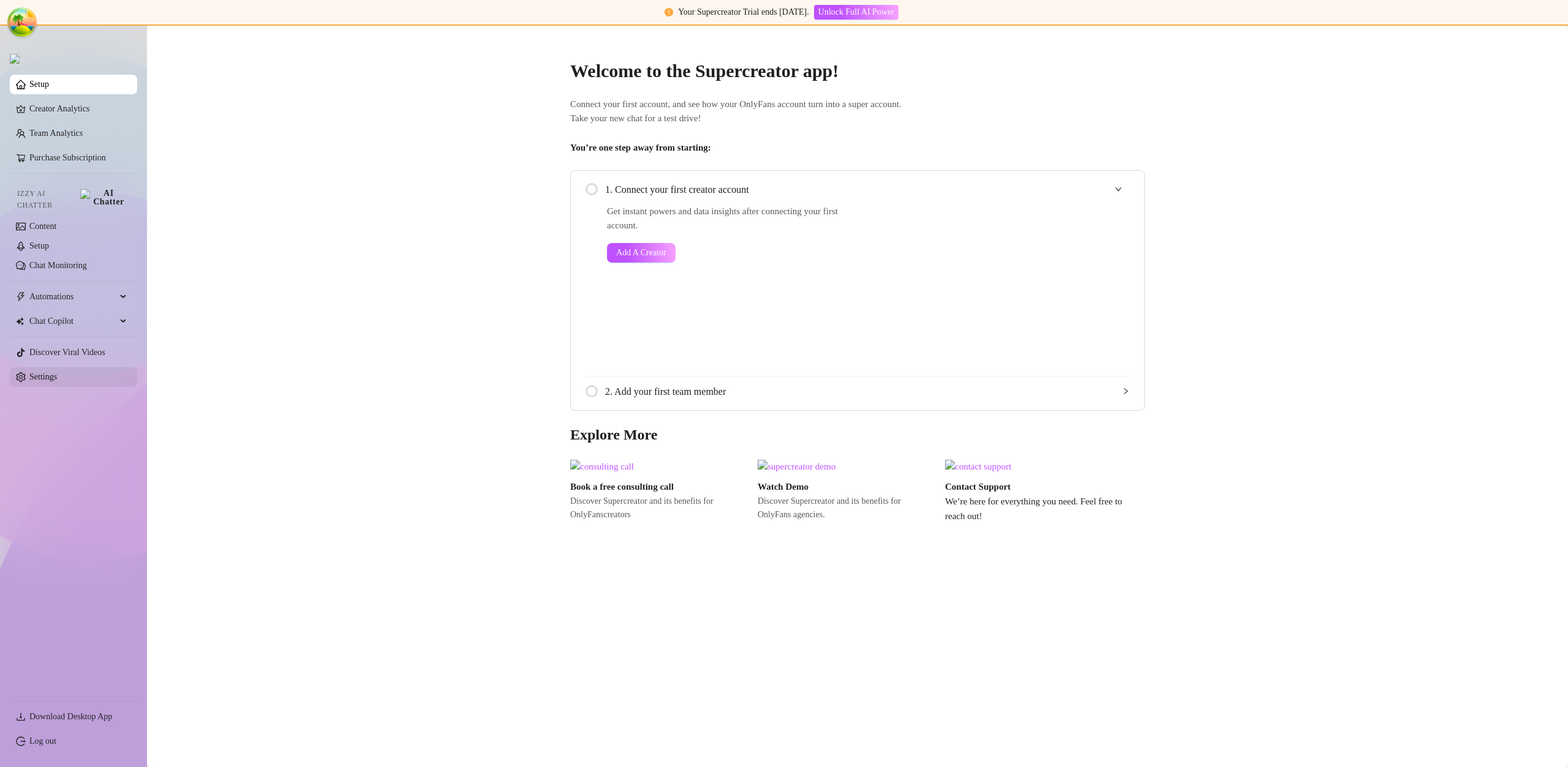
click at [57, 372] on link "Settings" at bounding box center [43, 377] width 28 height 9
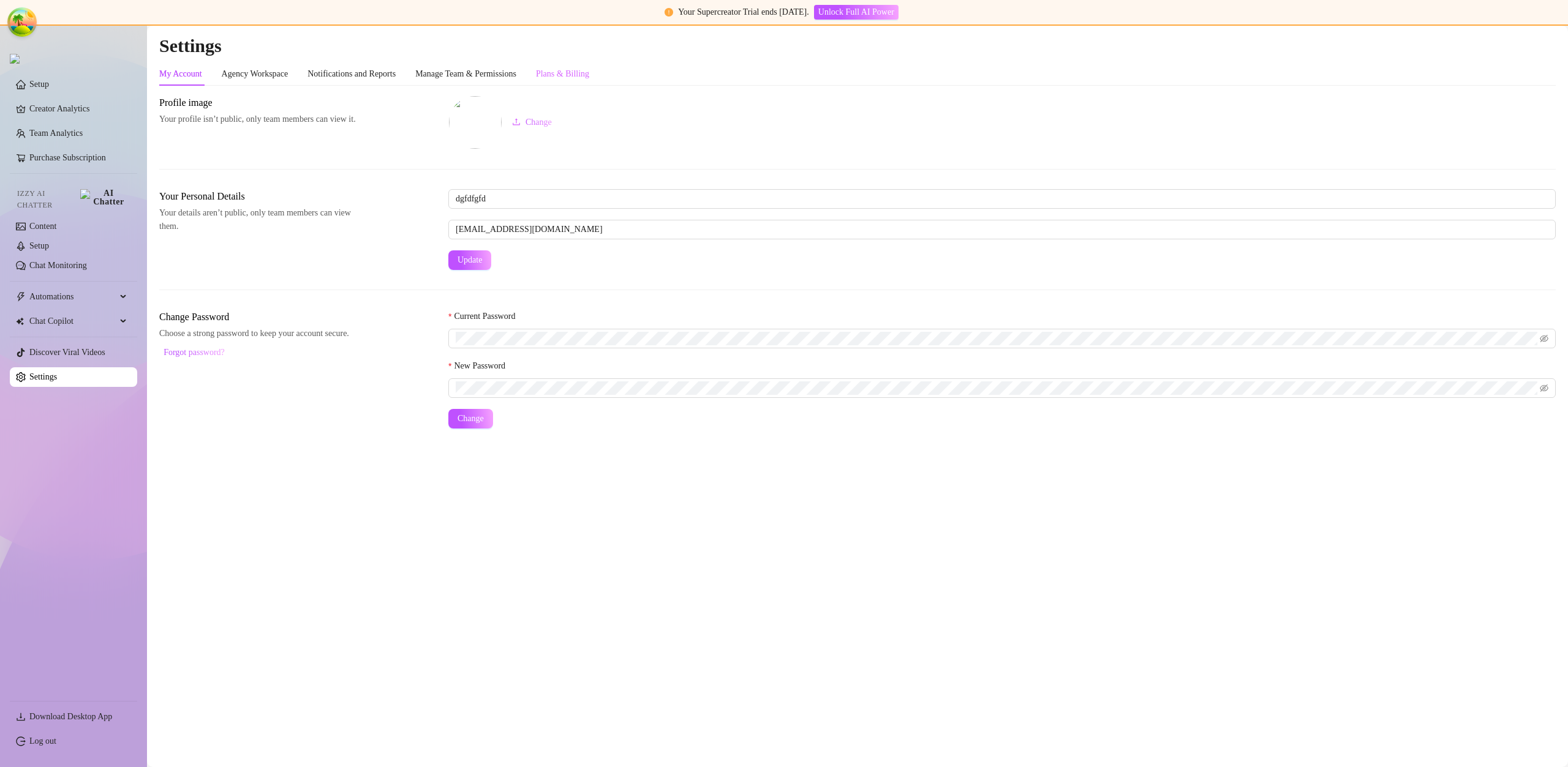
click at [585, 81] on div "Plans & Billing" at bounding box center [563, 74] width 54 height 24
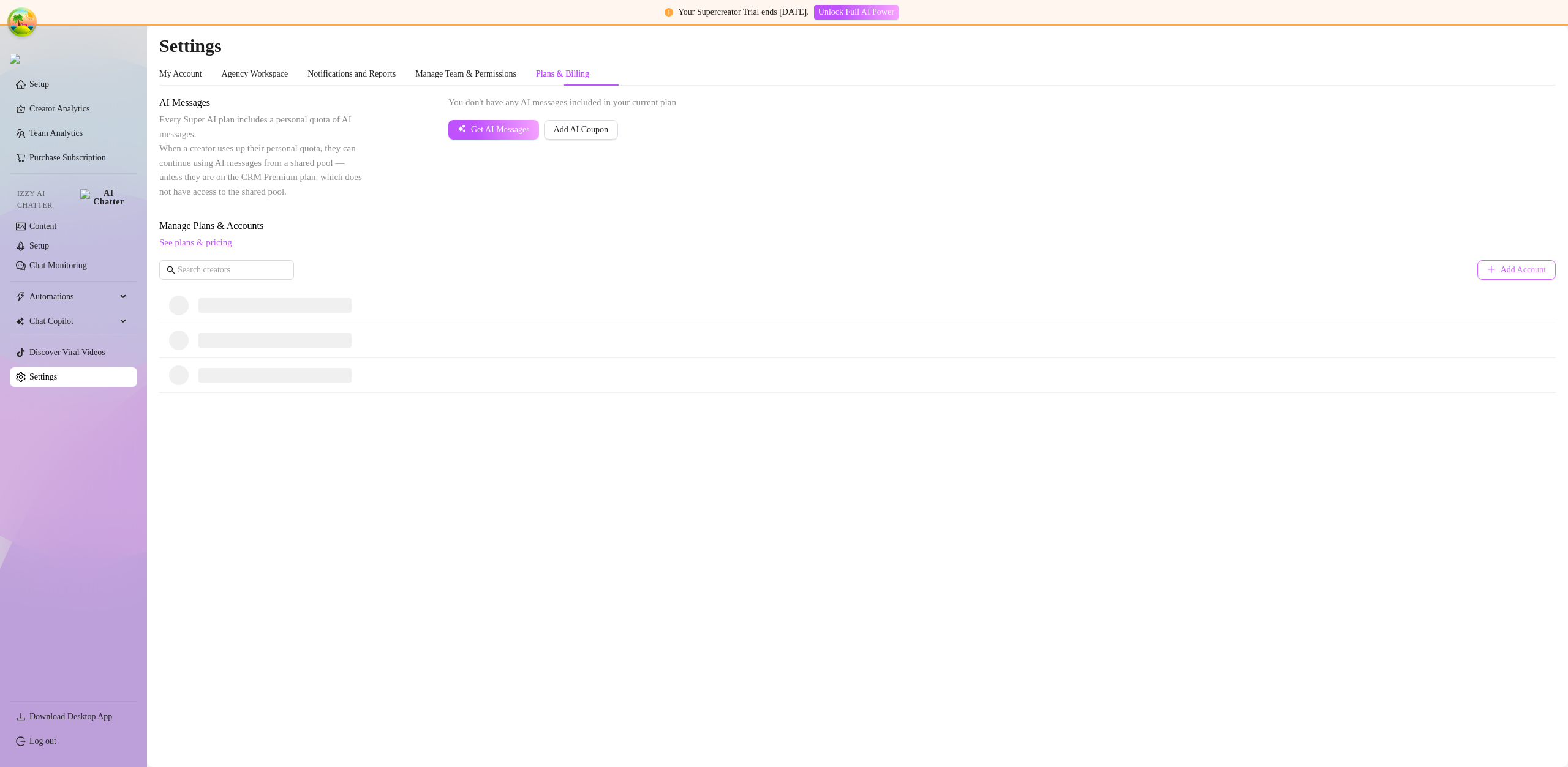
click at [1516, 267] on span "Add Account" at bounding box center [1523, 270] width 46 height 9
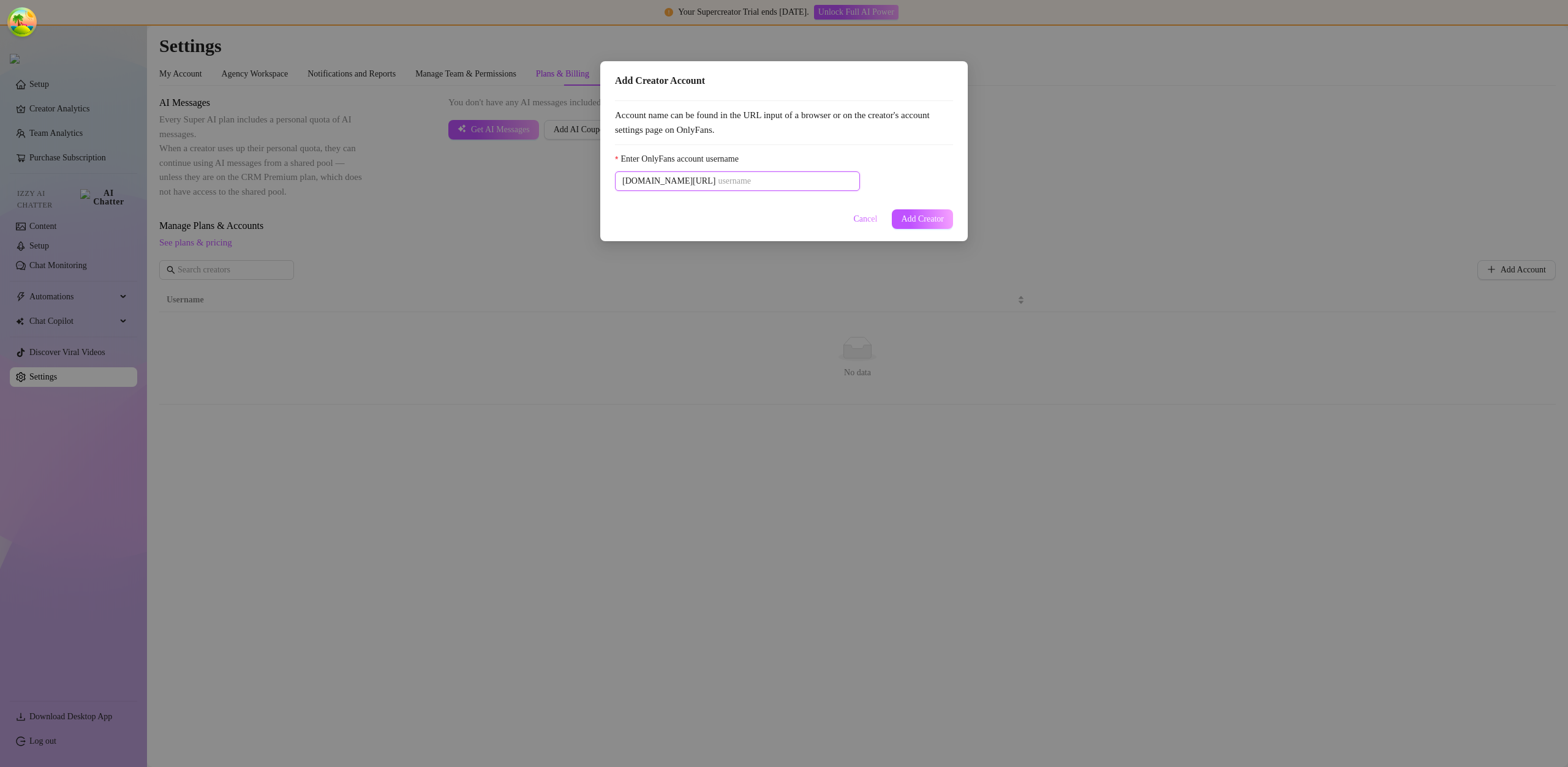
click at [727, 183] on input "Enter OnlyFans account username" at bounding box center [785, 181] width 135 height 13
paste input "u21892667nice"
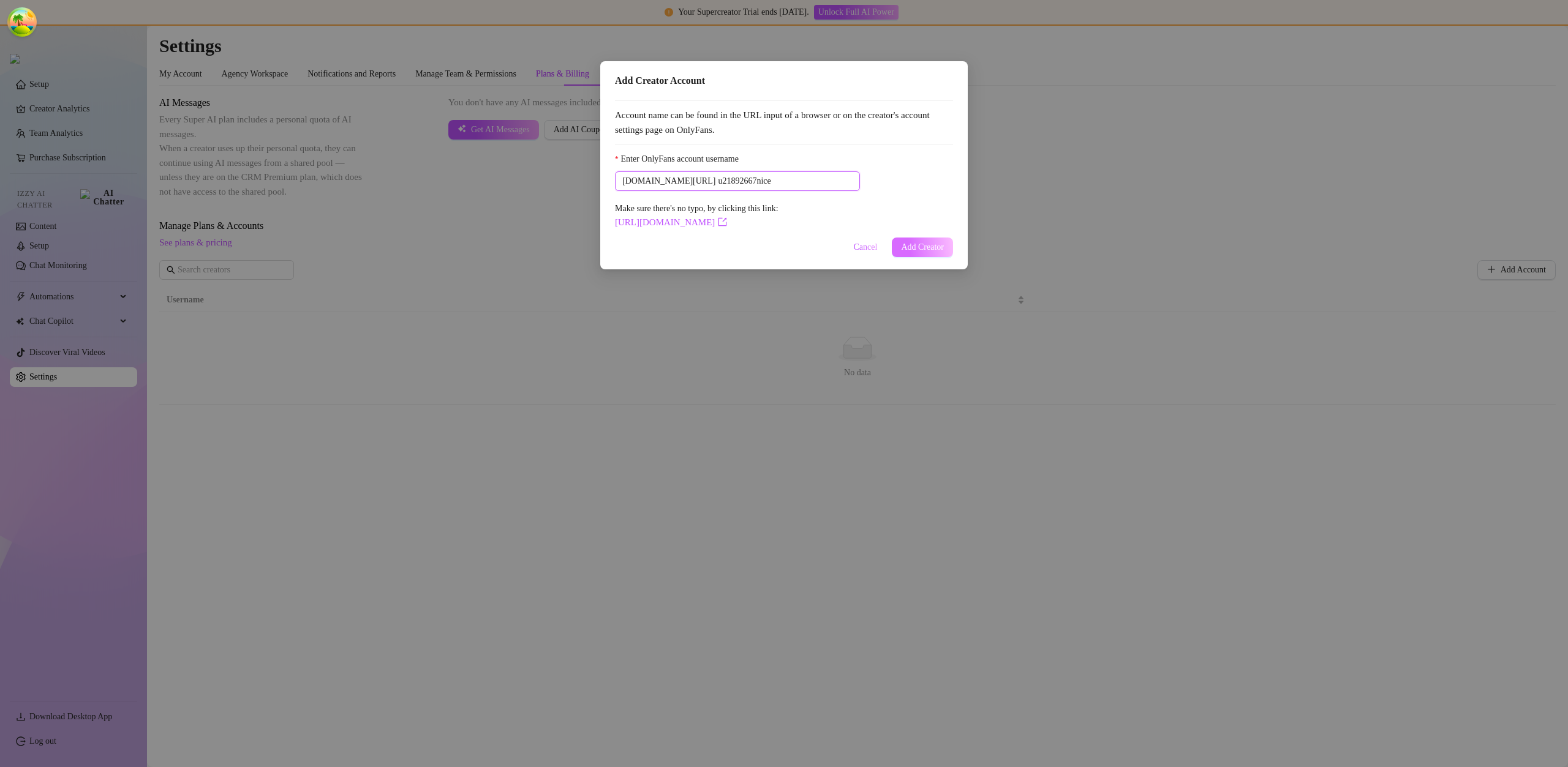
type input "u21892667nice"
click at [930, 238] on button "Add Creator" at bounding box center [923, 247] width 61 height 20
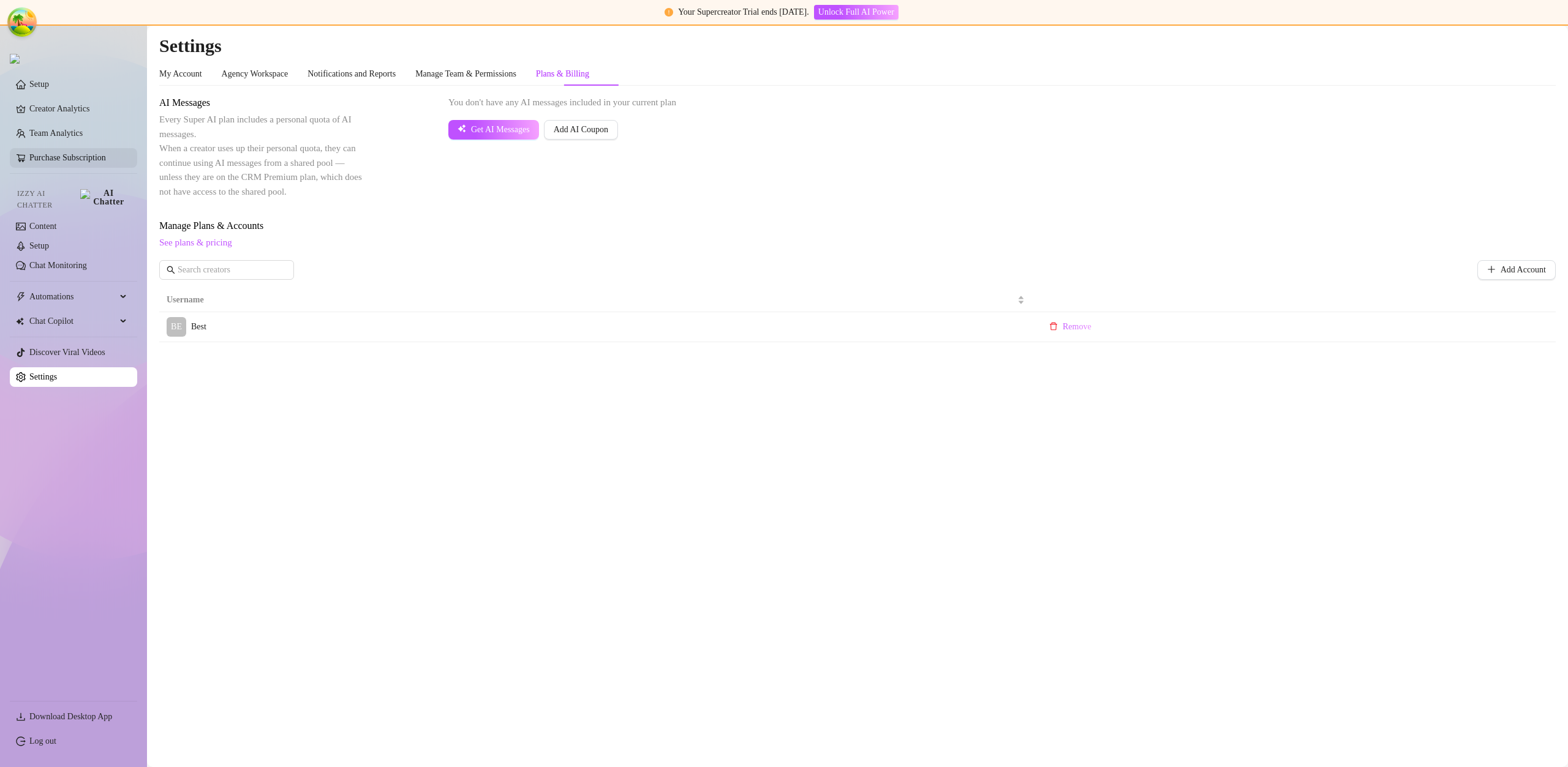
click at [90, 160] on link "Purchase Subscription" at bounding box center [78, 157] width 98 height 20
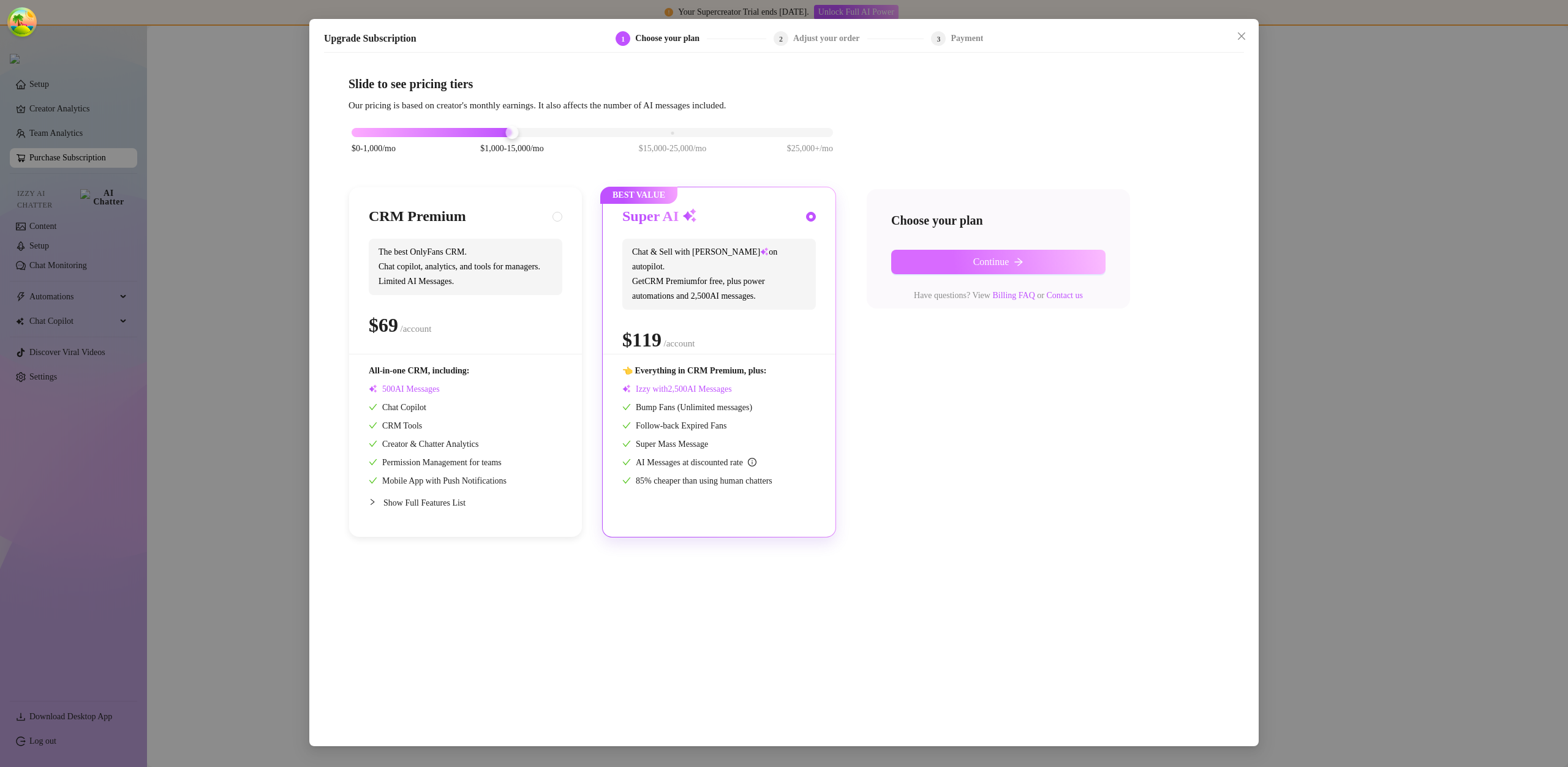
click at [955, 264] on button "Continue" at bounding box center [998, 261] width 214 height 24
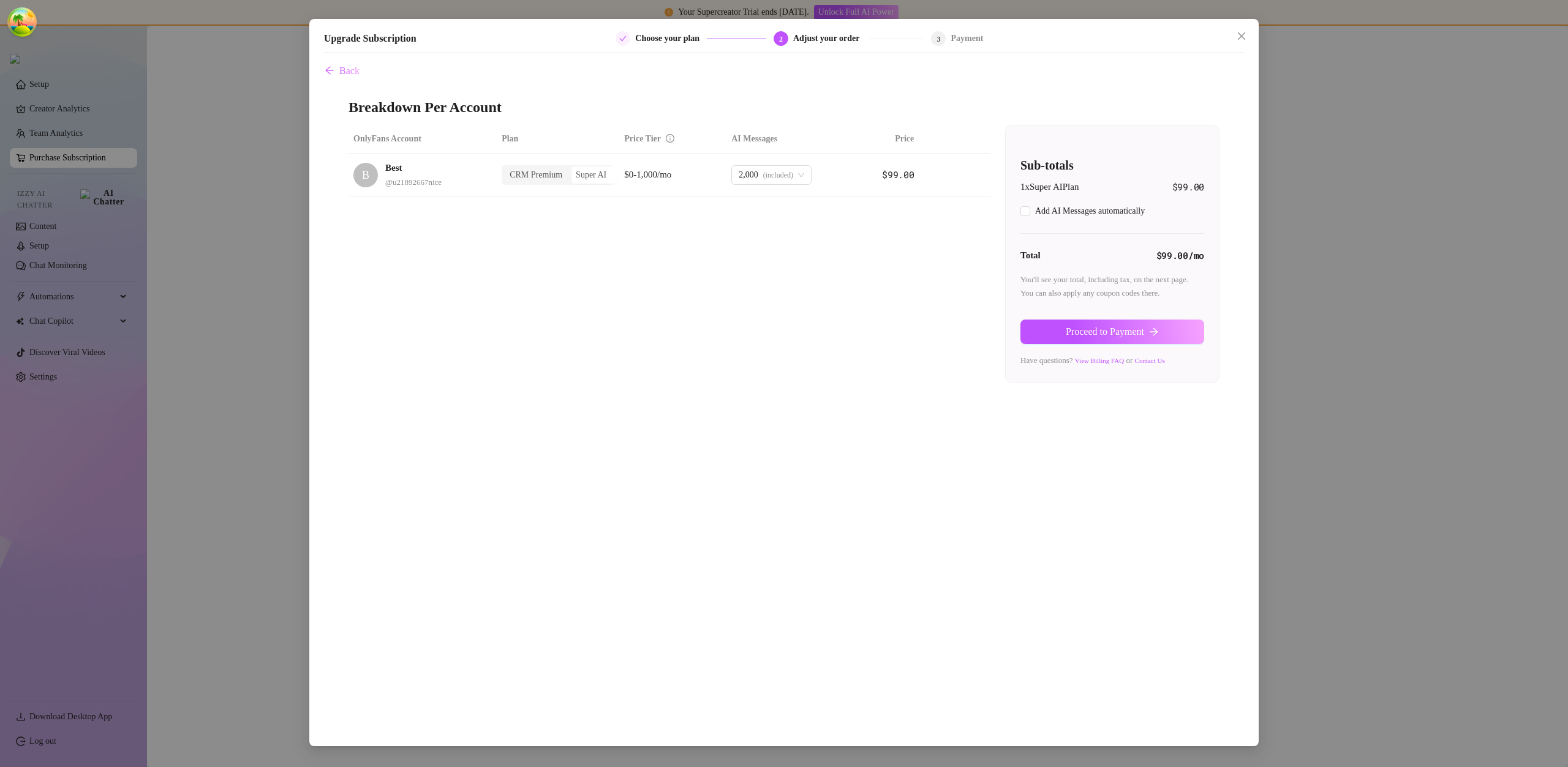
checkbox input "true"
click at [1100, 324] on button "Proceed to Payment" at bounding box center [1111, 331] width 183 height 24
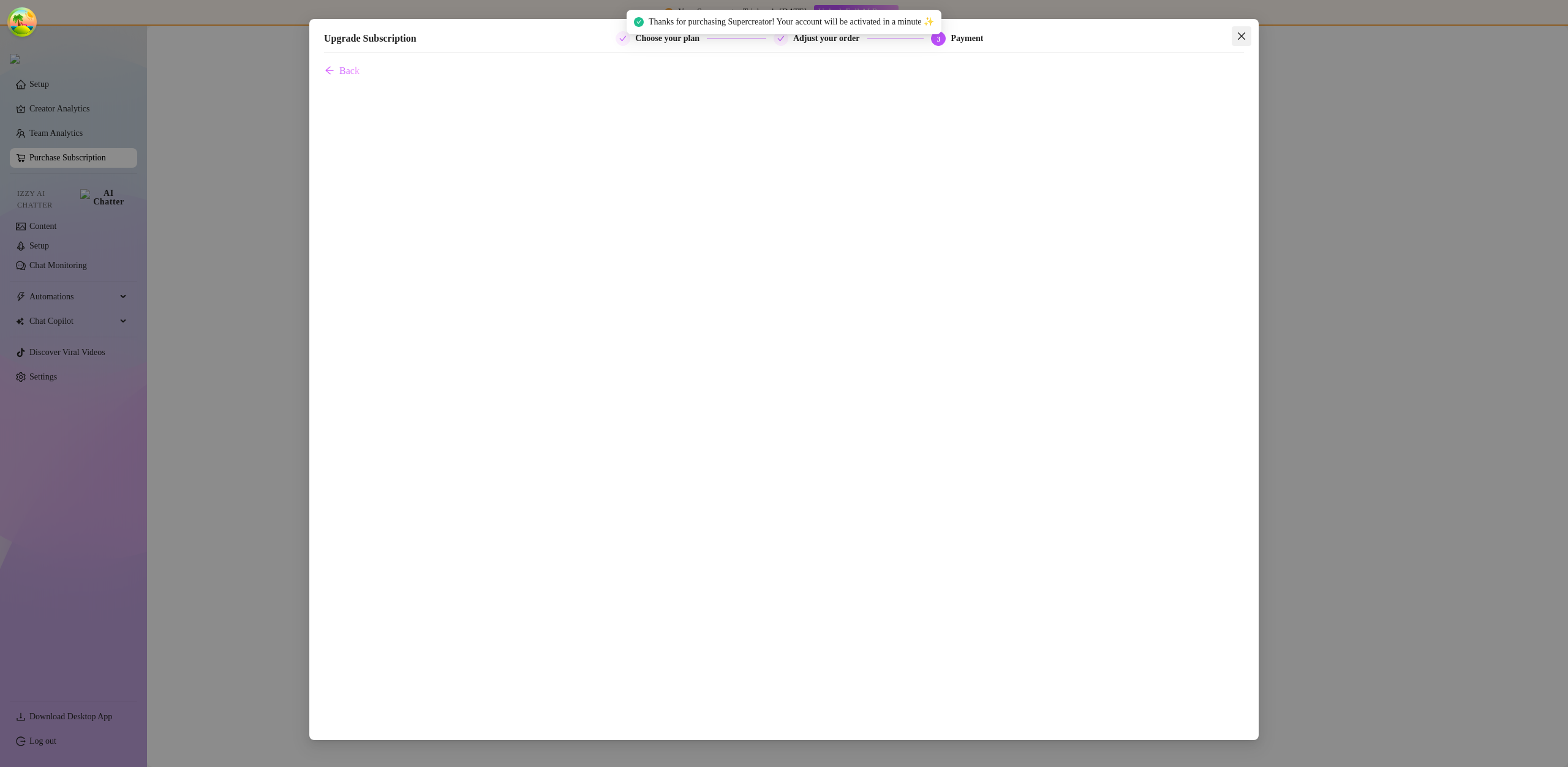
click at [1241, 37] on icon "close" at bounding box center [1241, 35] width 7 height 7
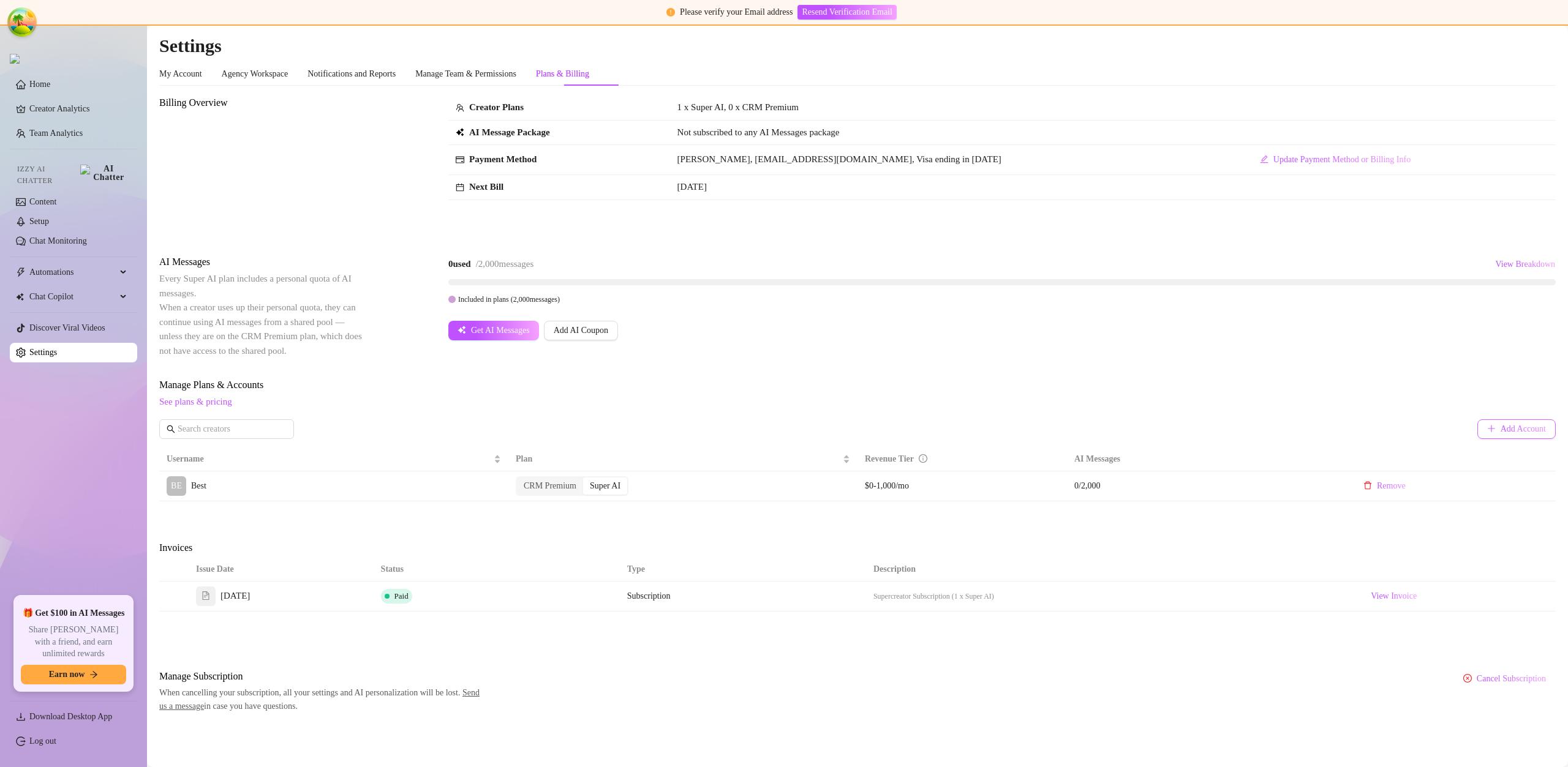
click at [1492, 430] on button "Add Account" at bounding box center [1517, 429] width 79 height 20
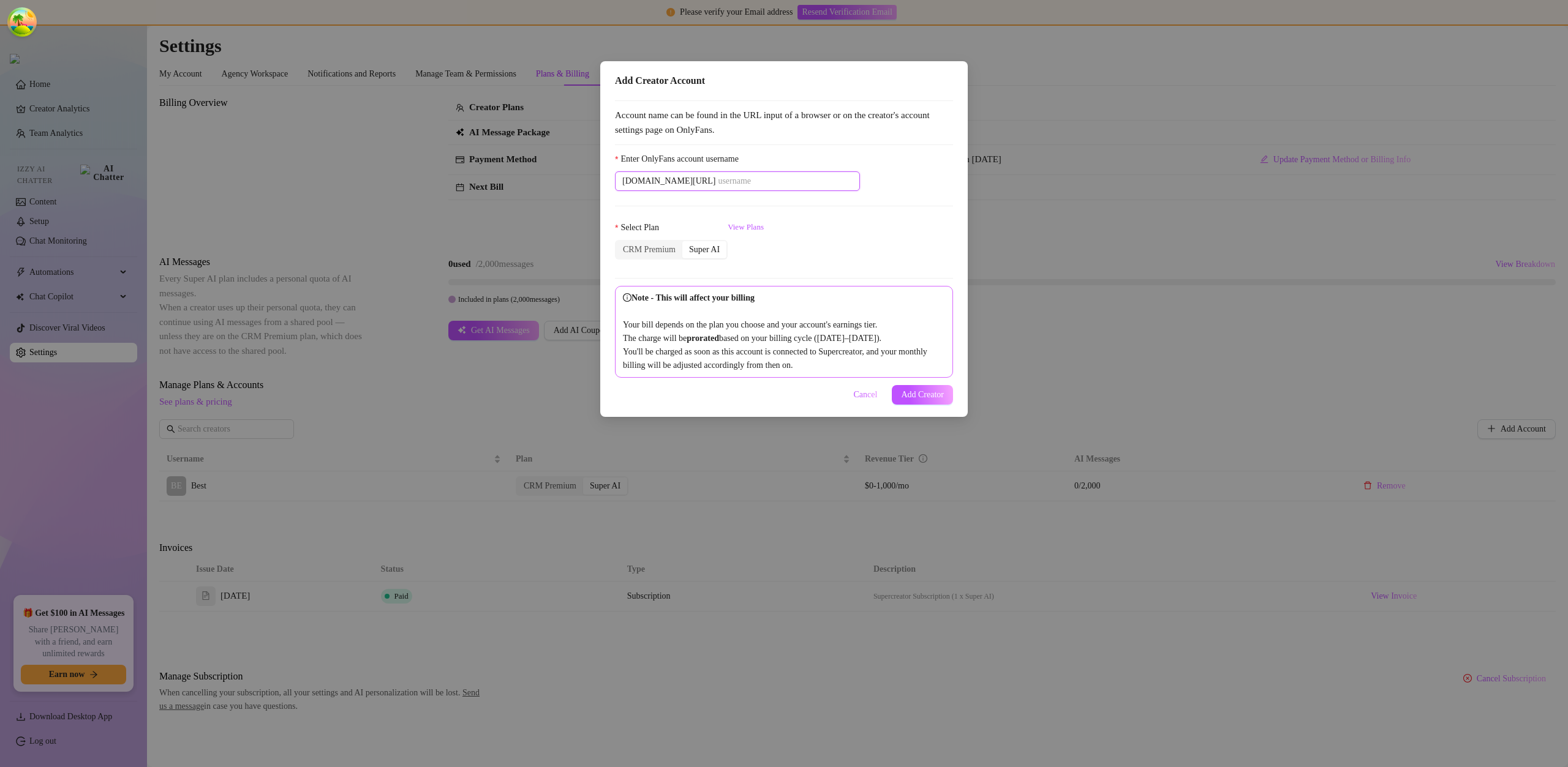
paste input "savsvania"
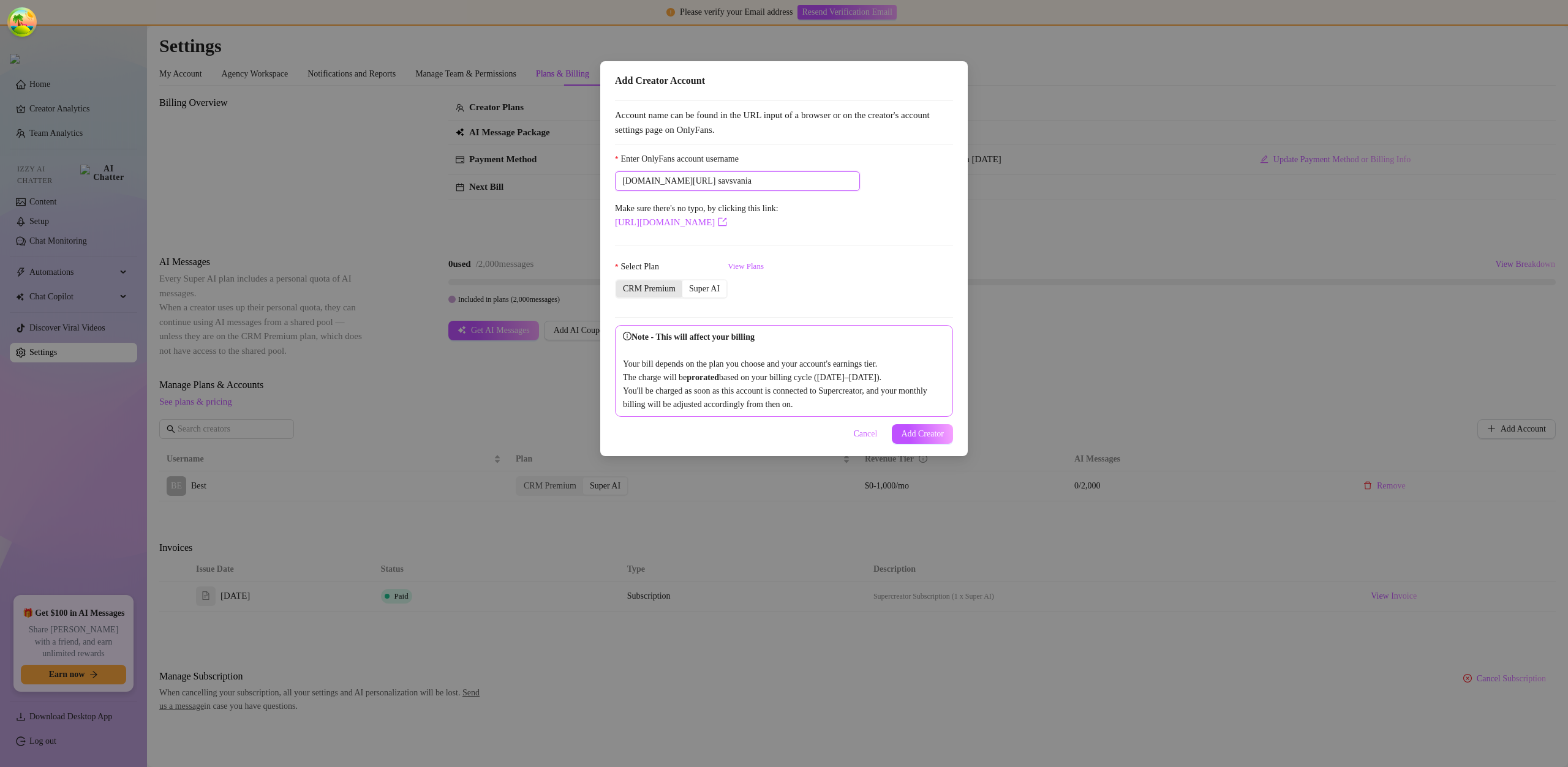
type input "savsvania"
click at [658, 280] on div "CRM Premium" at bounding box center [649, 289] width 66 height 17
click at [619, 282] on input "CRM Premium" at bounding box center [619, 282] width 0 height 0
click at [945, 444] on button "Add Creator" at bounding box center [923, 433] width 61 height 20
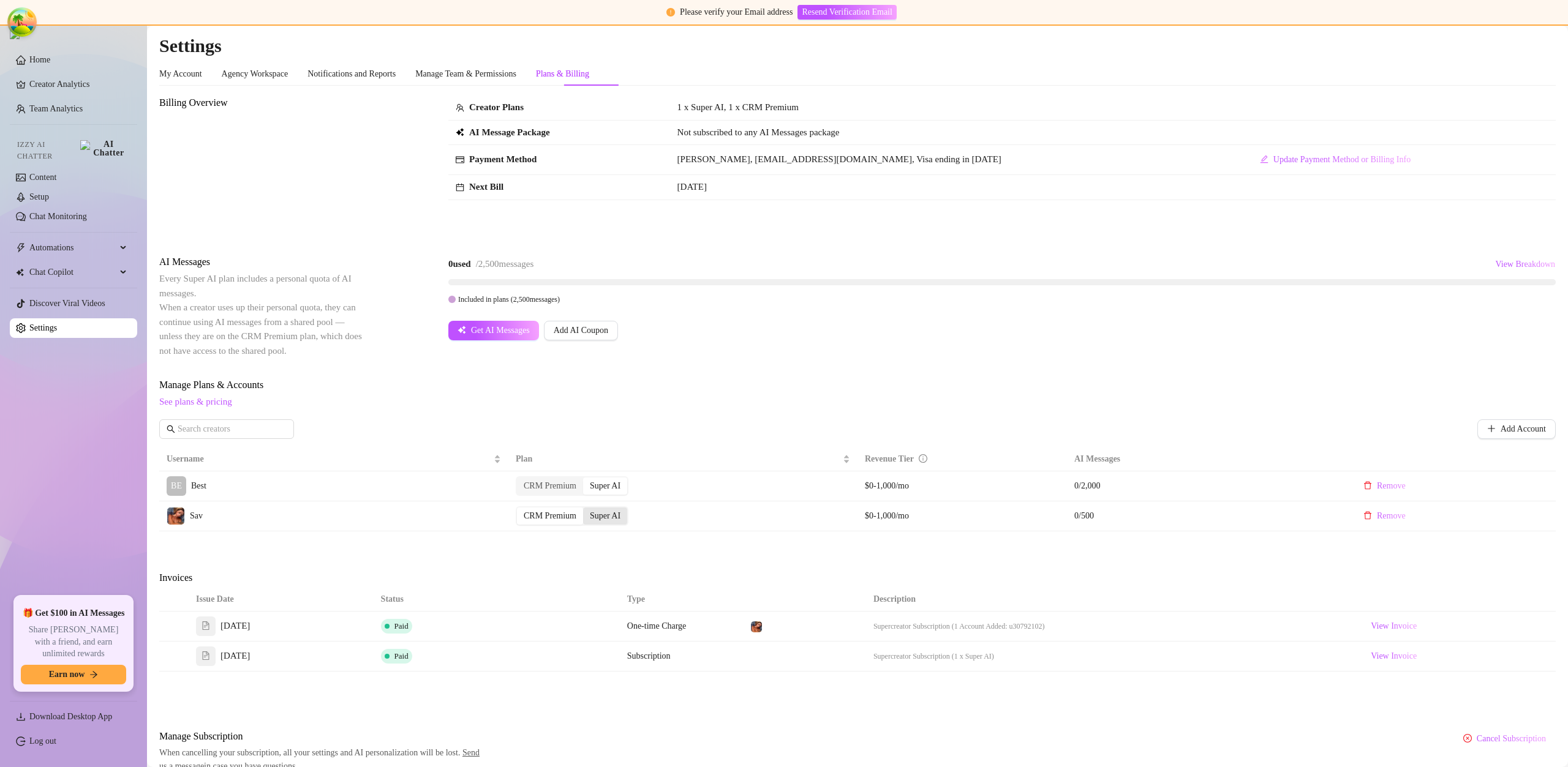
click at [605, 514] on div "Super AI" at bounding box center [605, 516] width 44 height 17
click at [586, 509] on input "Super AI" at bounding box center [586, 509] width 0 height 0
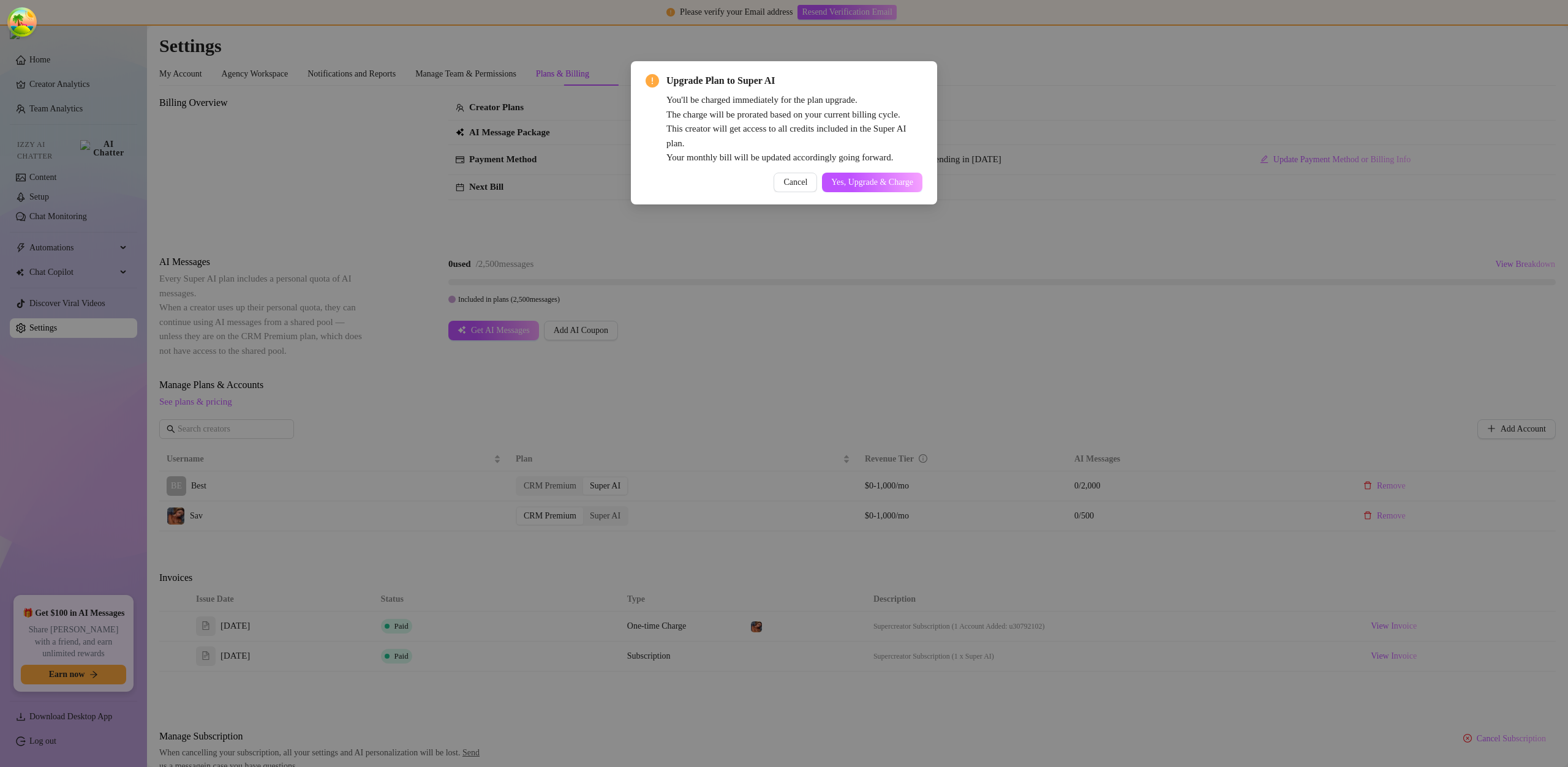
click at [875, 170] on div "Upgrade Plan to Super AI You'll be charged immediately for the plan upgrade. Th…" at bounding box center [784, 132] width 277 height 119
click at [871, 179] on span "Yes, Upgrade & Charge" at bounding box center [872, 183] width 82 height 9
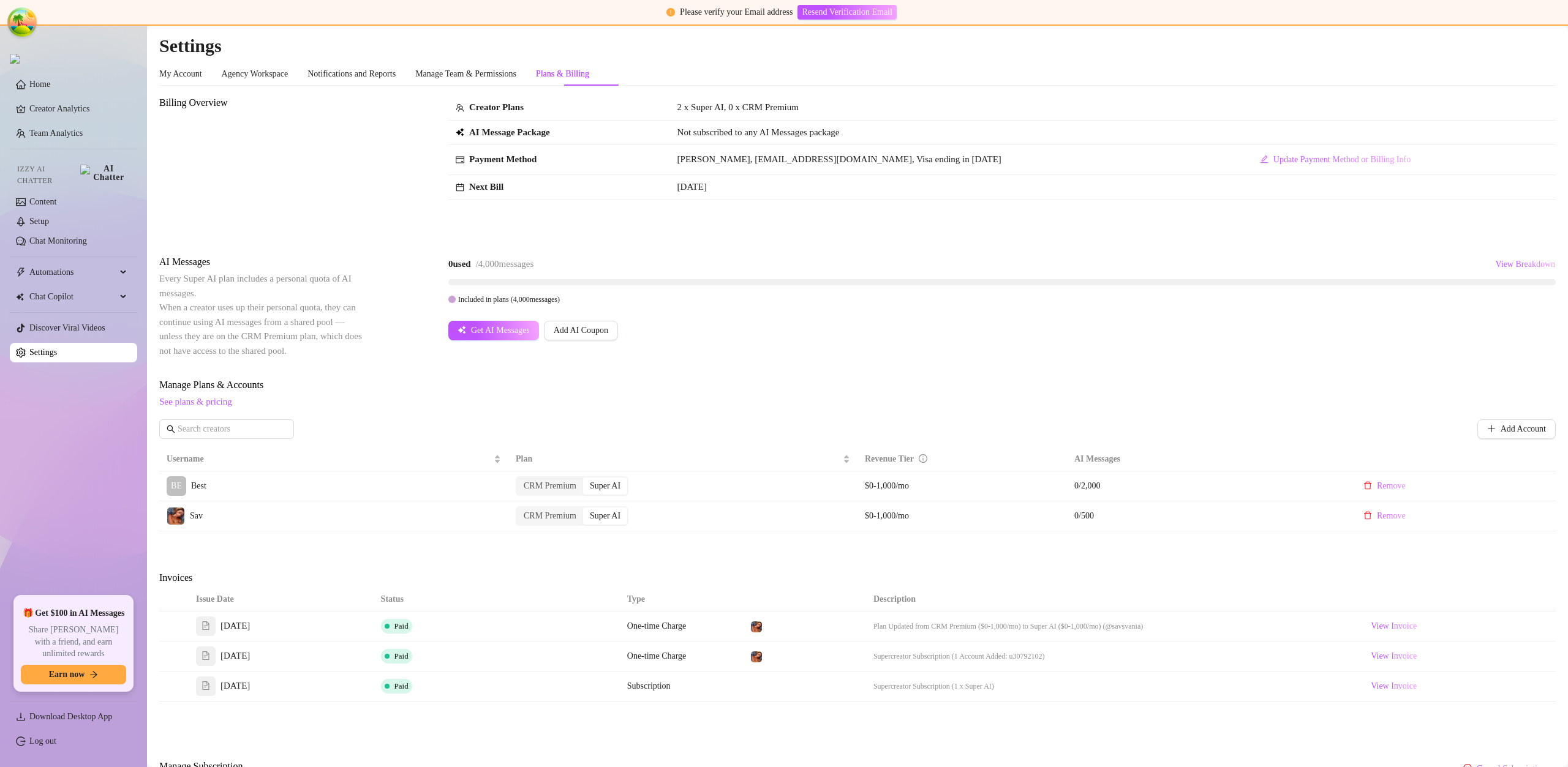
click at [57, 744] on link "Log out" at bounding box center [43, 741] width 27 height 9
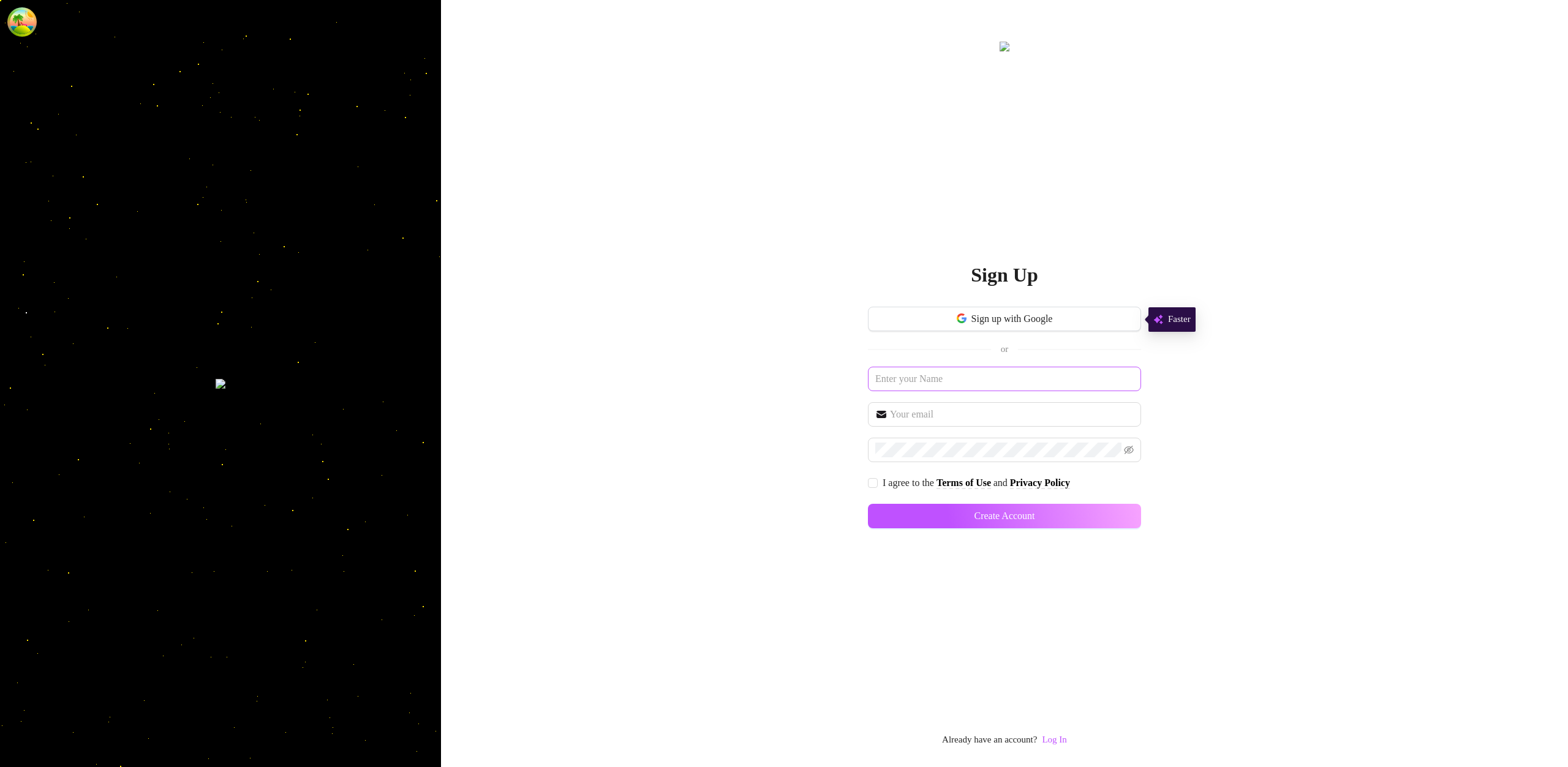
click at [967, 368] on div "Sign up with Google or I agree to the Terms of Use and Privacy Policy Create Ac…" at bounding box center [1004, 423] width 273 height 233
click at [965, 371] on input "text" at bounding box center [1004, 378] width 273 height 24
type input "afsdasfdadsf"
click at [919, 411] on input "text" at bounding box center [1011, 414] width 244 height 15
type input "[EMAIL_ADDRESS][DOMAIN_NAME]"
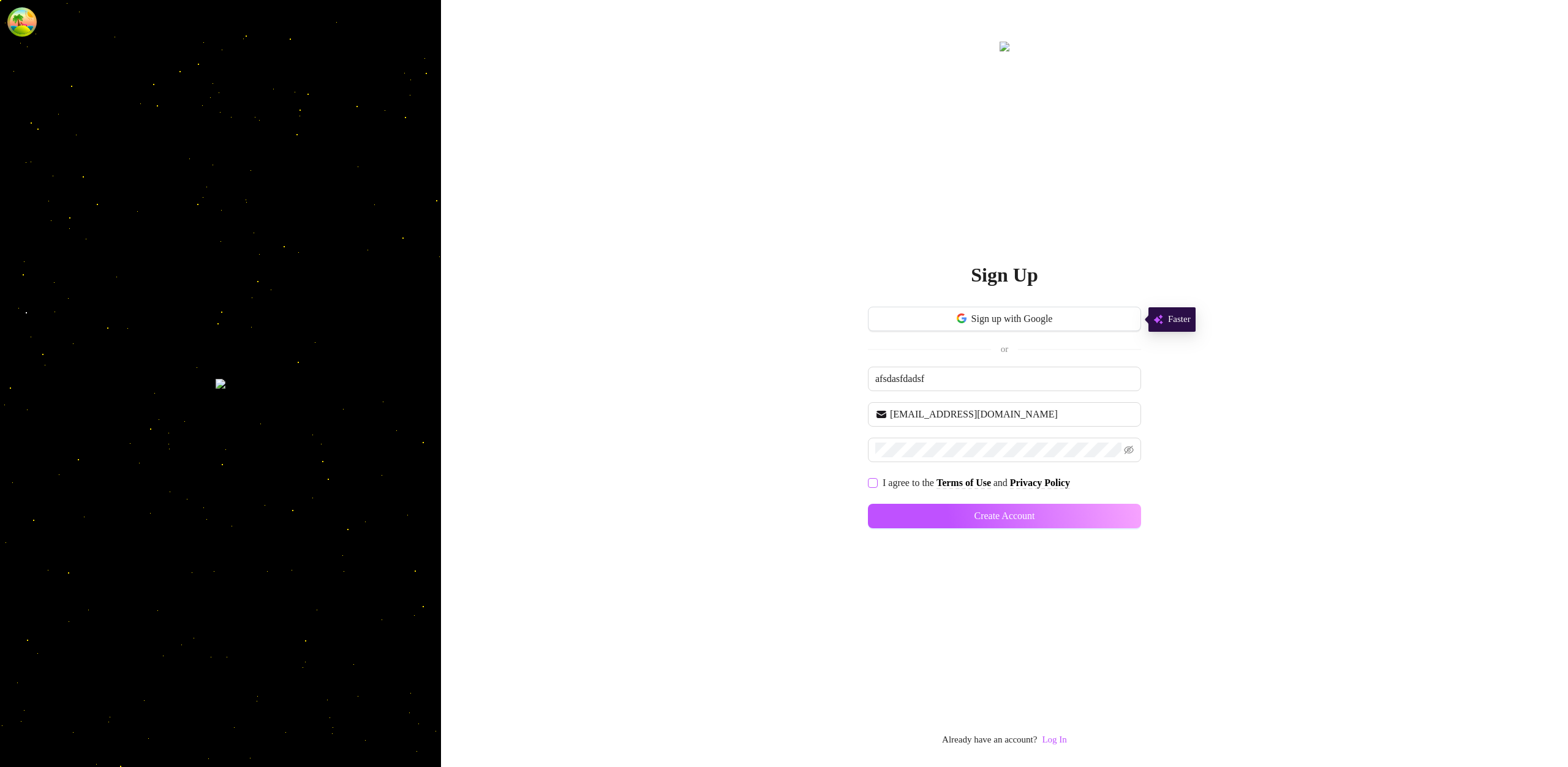
click at [875, 485] on input "I agree to the Terms of Use and Privacy Policy" at bounding box center [871, 482] width 9 height 9
checkbox input "true"
click at [997, 512] on span "Create Account" at bounding box center [1004, 516] width 61 height 11
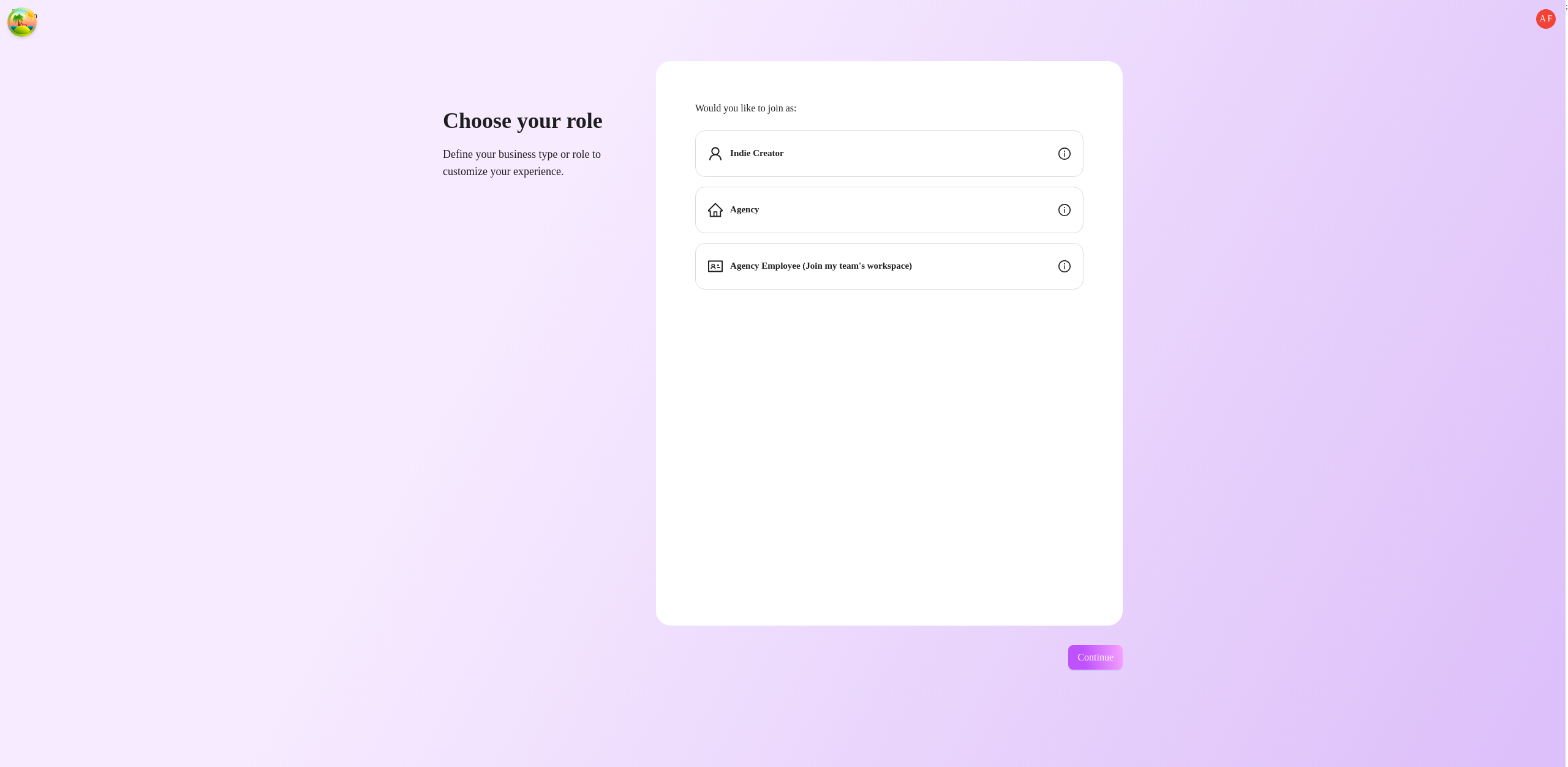
drag, startPoint x: 1072, startPoint y: 127, endPoint x: 1072, endPoint y: 135, distance: 8.0
click at [1072, 127] on div "Would you like to join as: Indie Creator Agency Agency Employee (Join my team's…" at bounding box center [889, 195] width 388 height 189
click at [1072, 137] on div "Indie Creator" at bounding box center [889, 153] width 388 height 46
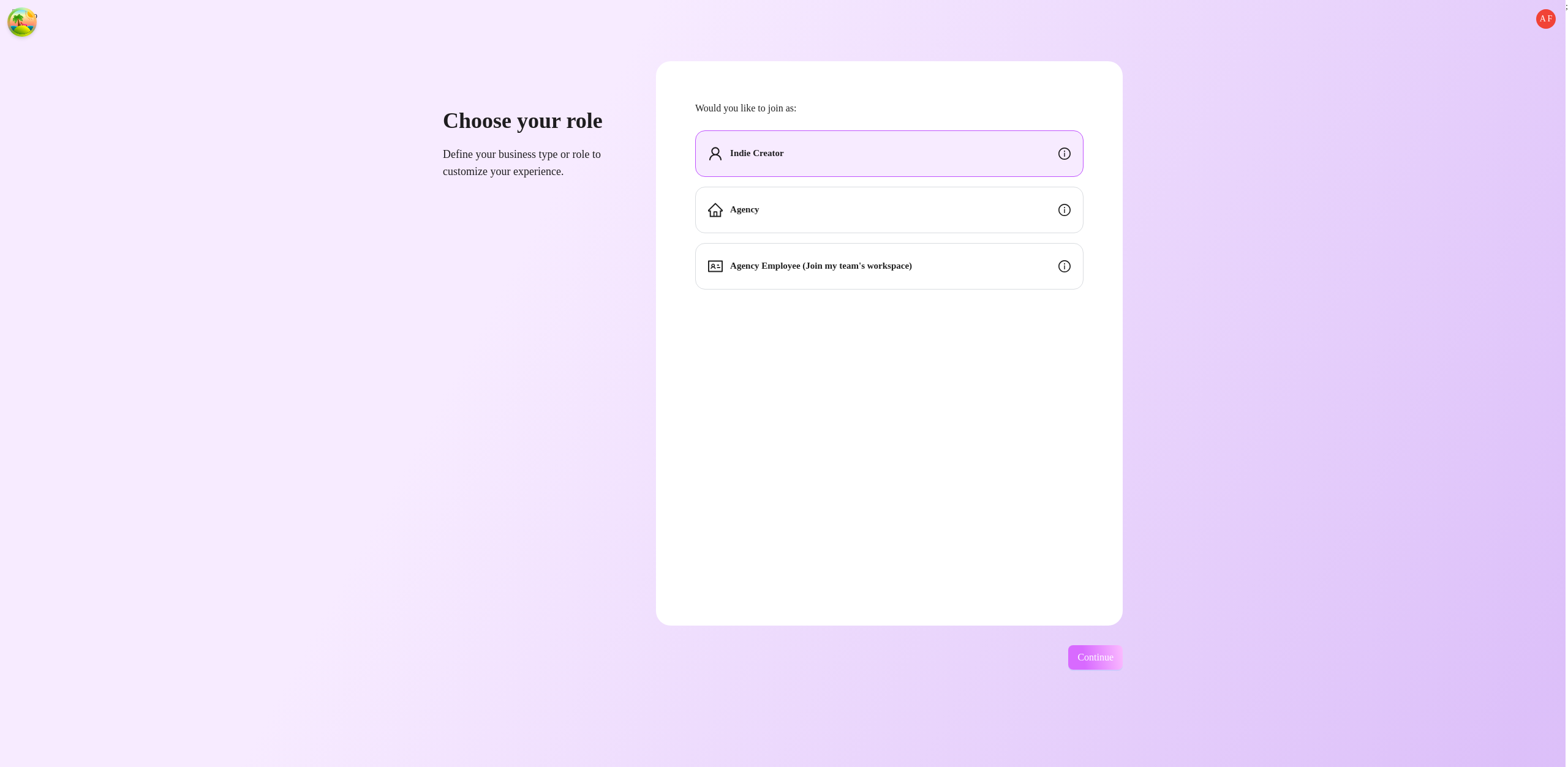
click at [1119, 668] on button "Continue" at bounding box center [1095, 657] width 54 height 24
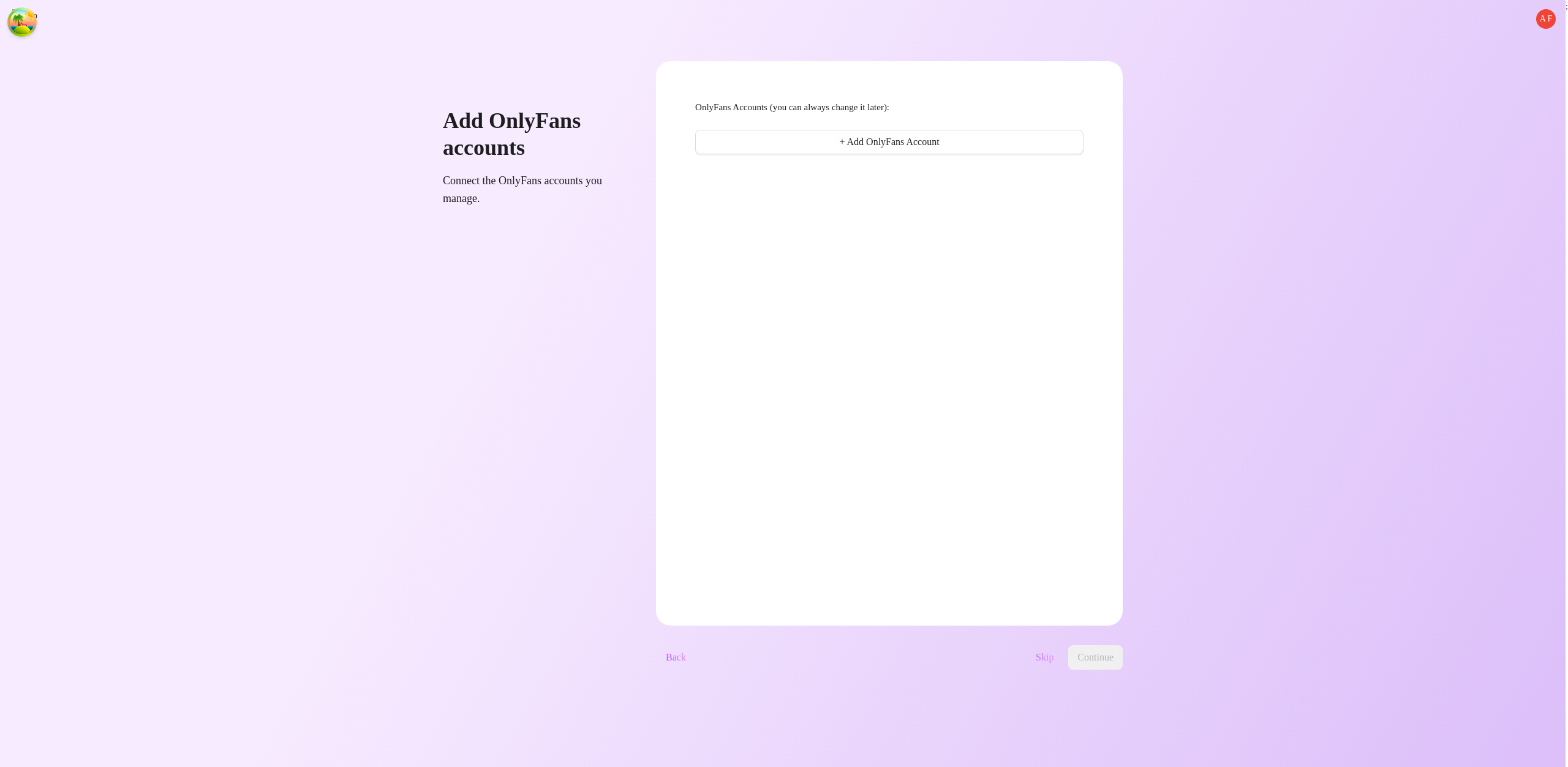
click at [1053, 652] on span "Skip" at bounding box center [1045, 658] width 18 height 11
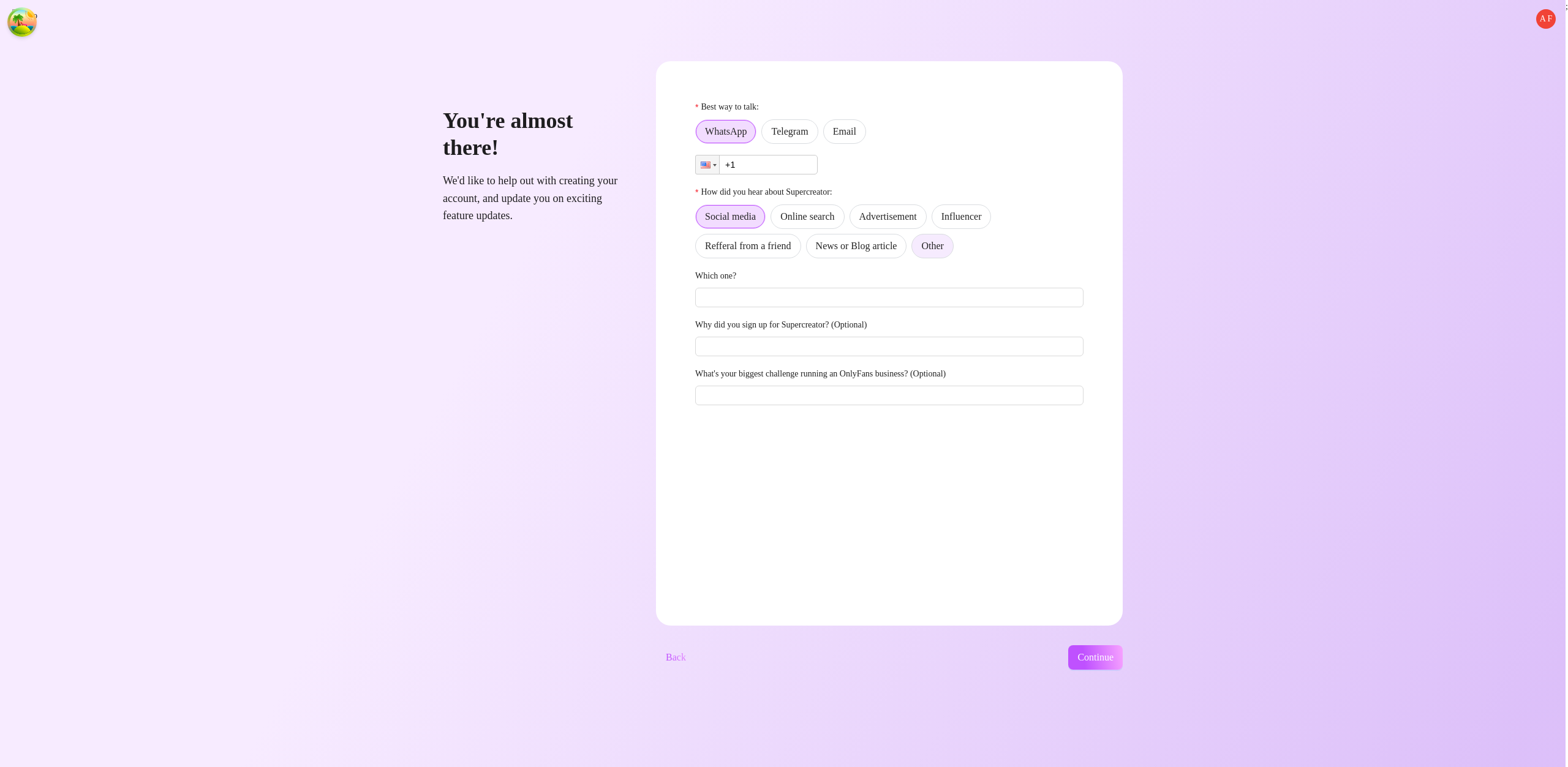
click at [953, 250] on label "Other" at bounding box center [932, 245] width 42 height 24
click at [915, 249] on input "Other" at bounding box center [915, 249] width 0 height 0
click at [866, 142] on label "Email" at bounding box center [845, 131] width 43 height 24
click at [827, 135] on input "Email" at bounding box center [827, 135] width 0 height 0
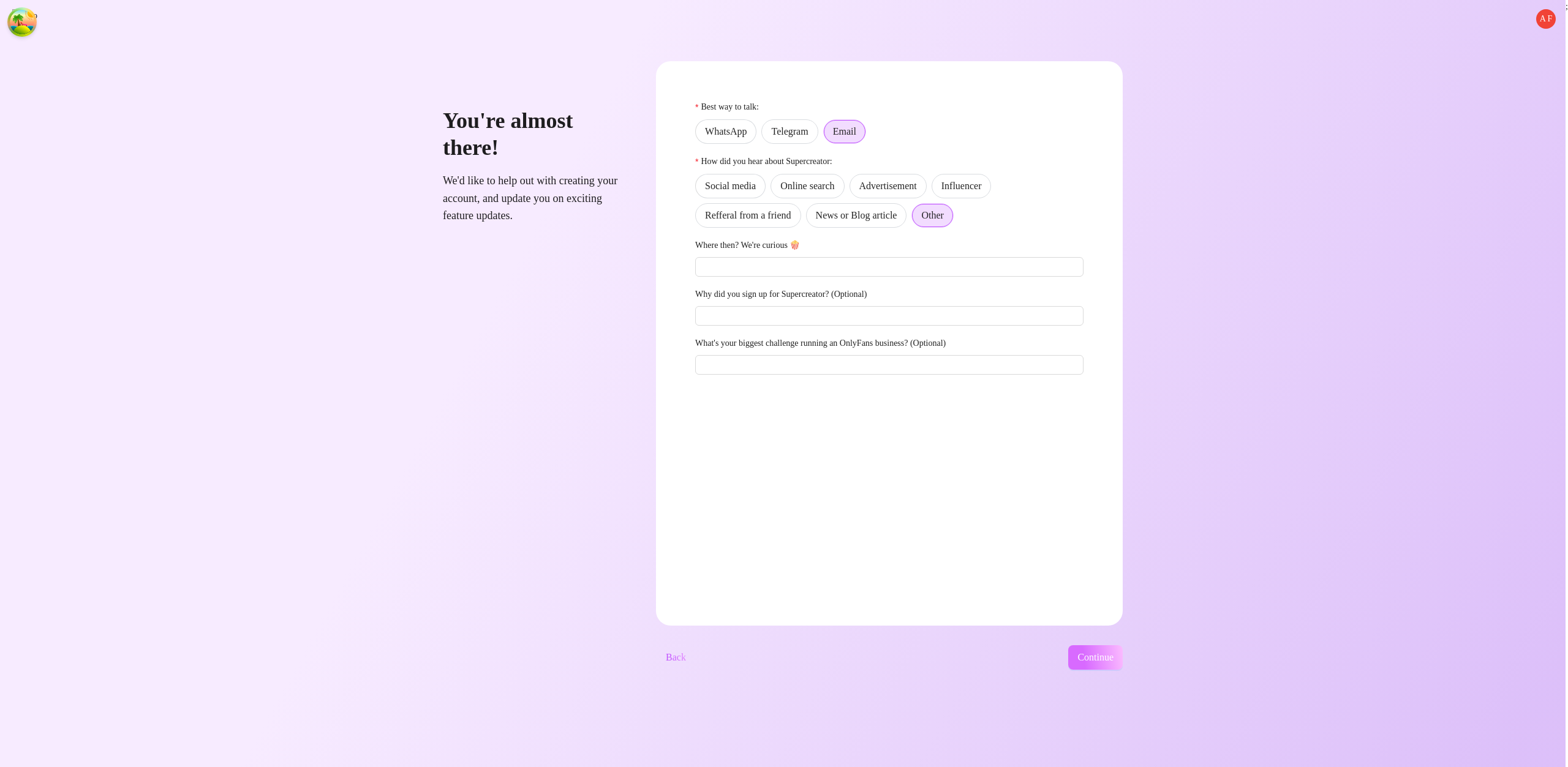
click at [1122, 655] on button "Continue" at bounding box center [1095, 657] width 54 height 24
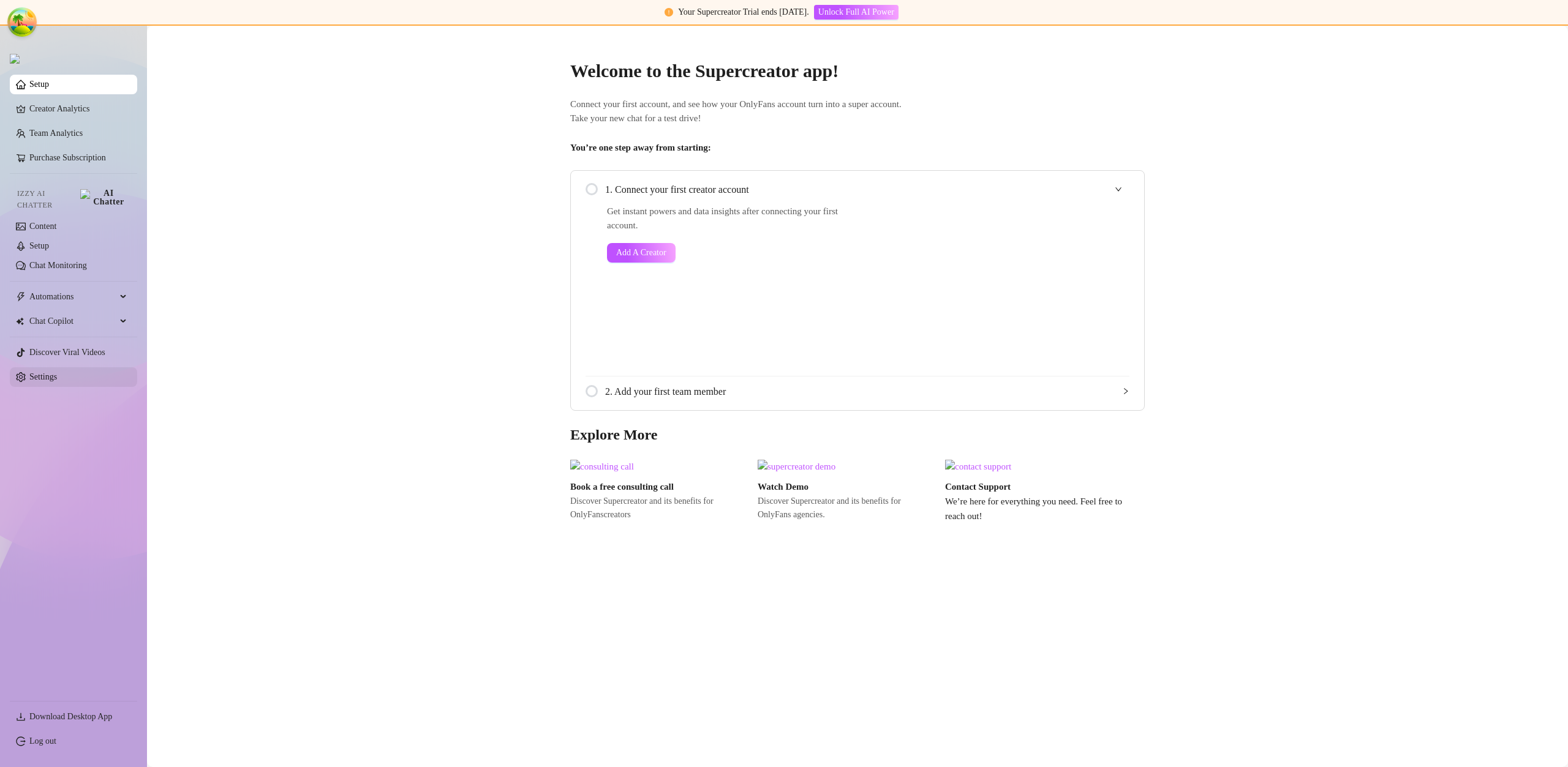
click at [52, 372] on link "Settings" at bounding box center [43, 377] width 28 height 9
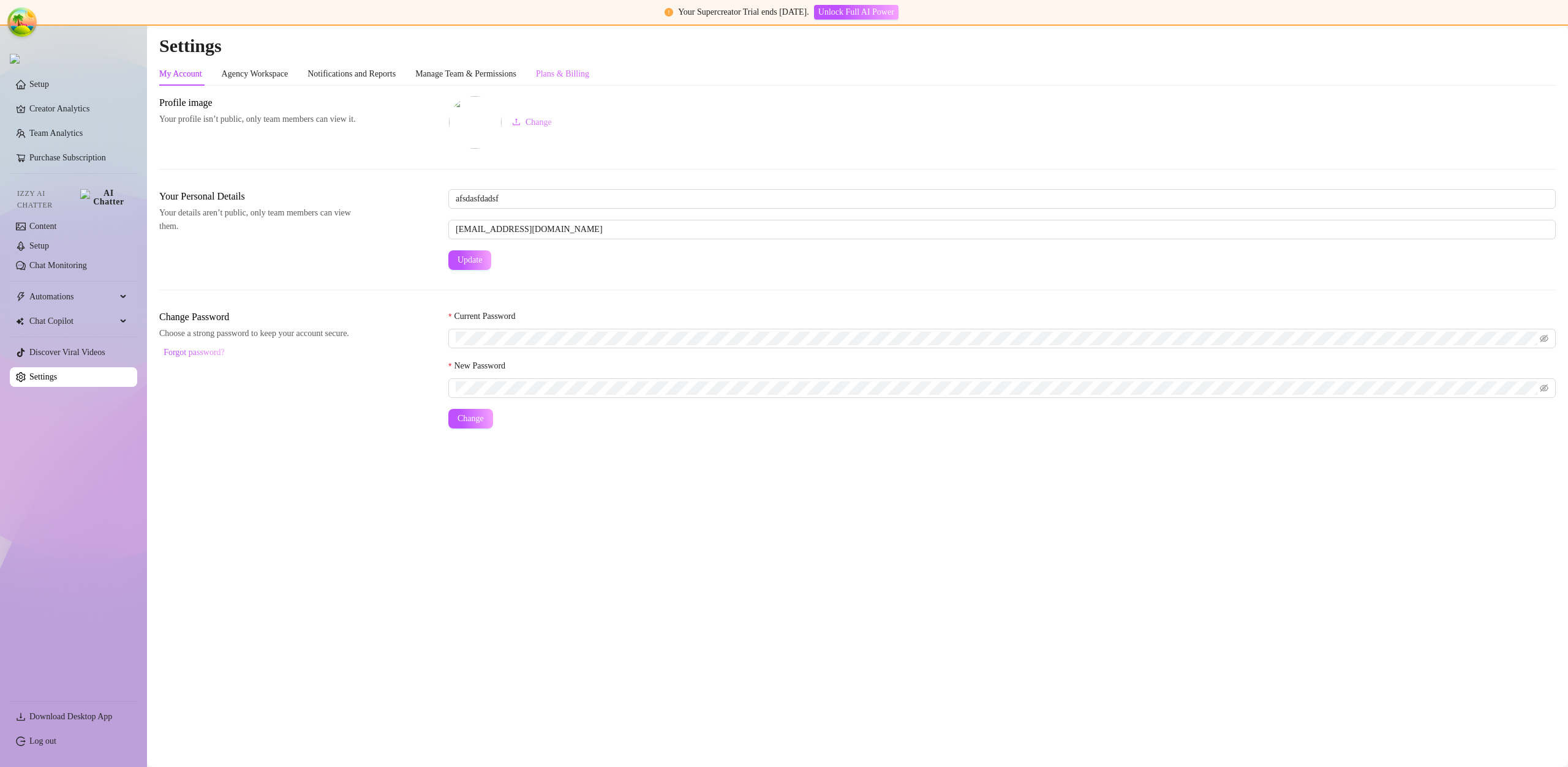
click at [589, 65] on div "Plans & Billing" at bounding box center [563, 74] width 54 height 24
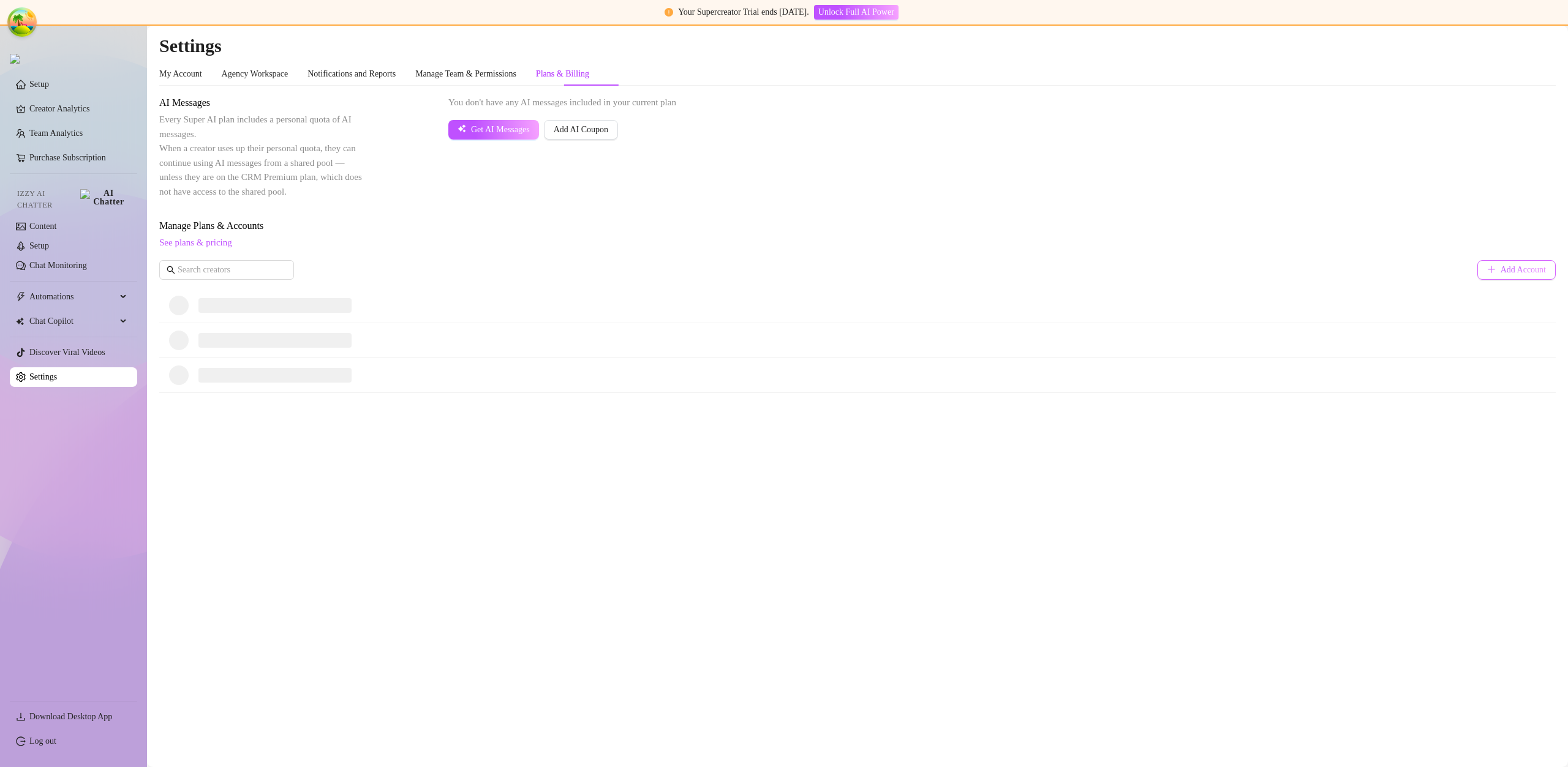
click at [1518, 275] on button "Add Account" at bounding box center [1517, 270] width 79 height 20
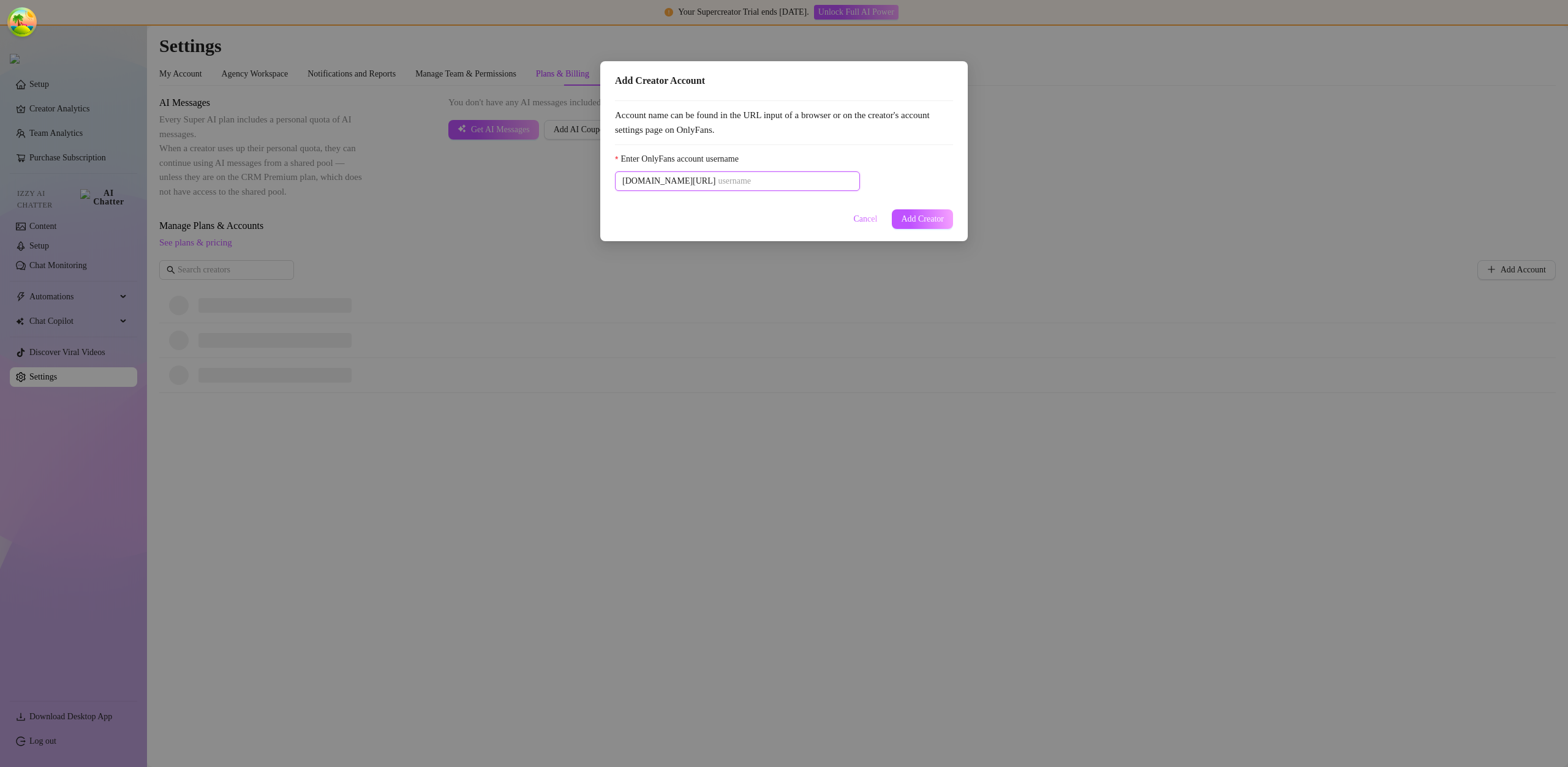
paste input "u21892667nice"
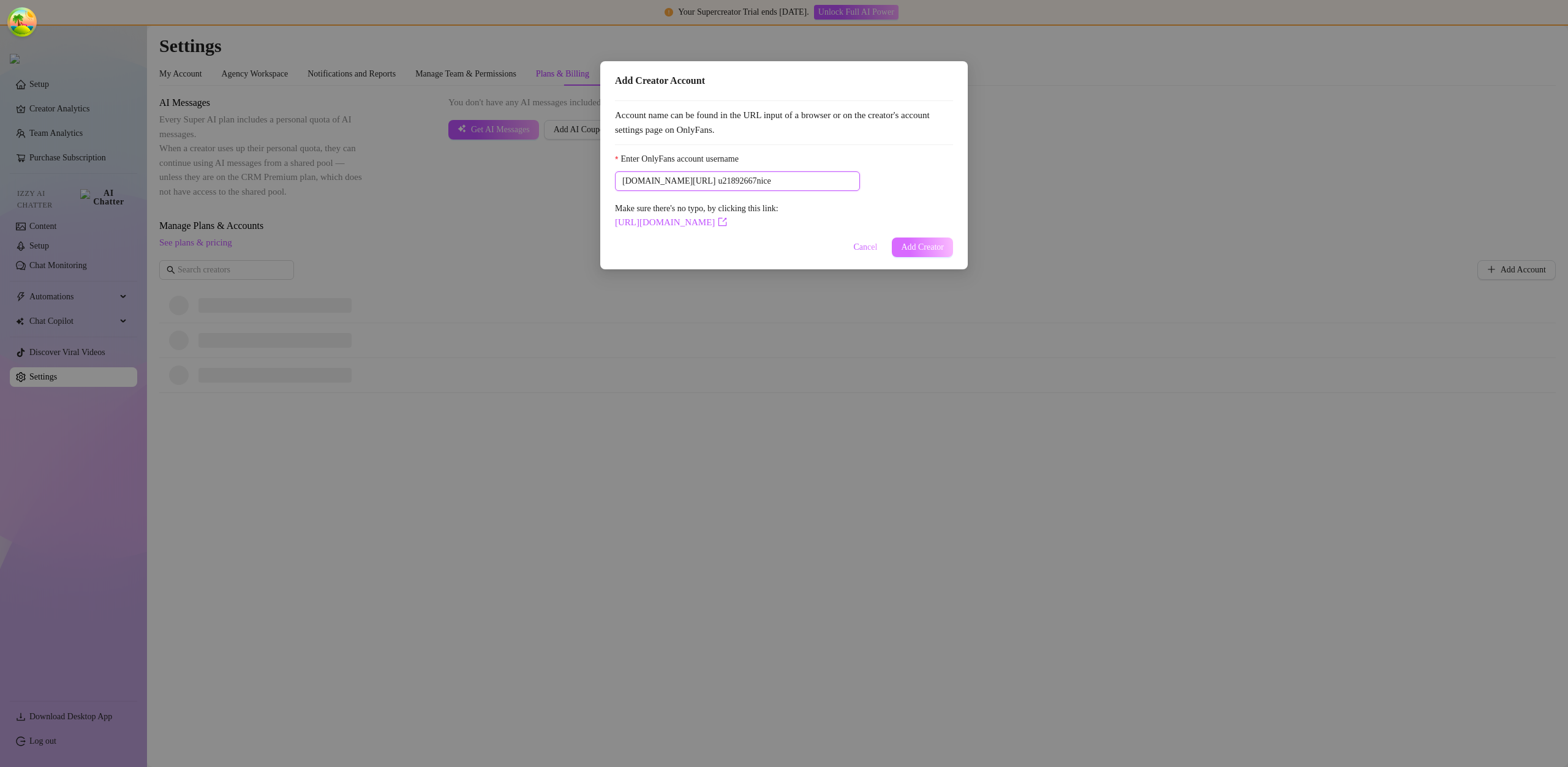
type input "u21892667nice"
click at [945, 242] on button "Add Creator" at bounding box center [923, 247] width 61 height 20
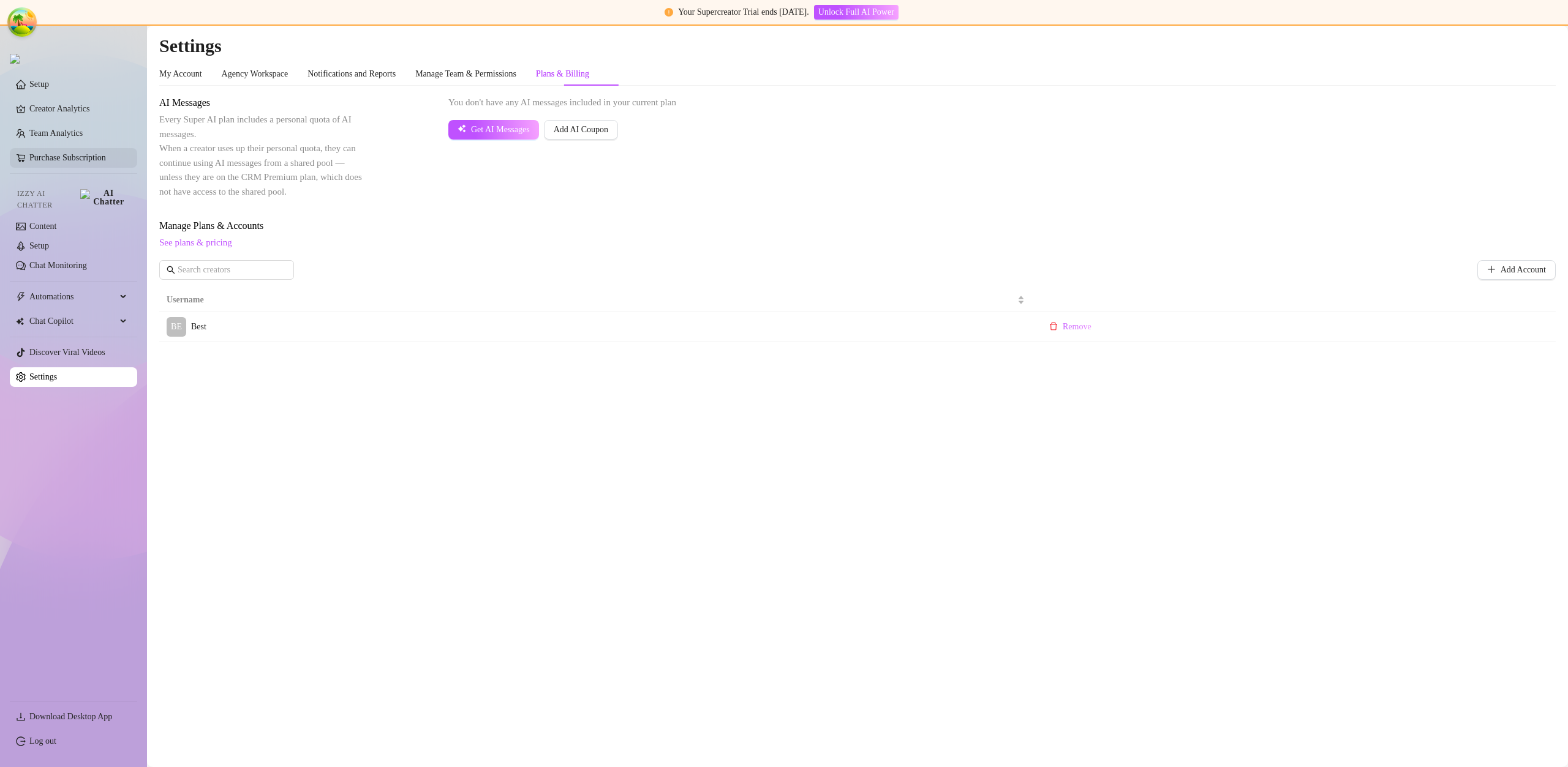
click at [63, 160] on link "Purchase Subscription" at bounding box center [78, 157] width 98 height 20
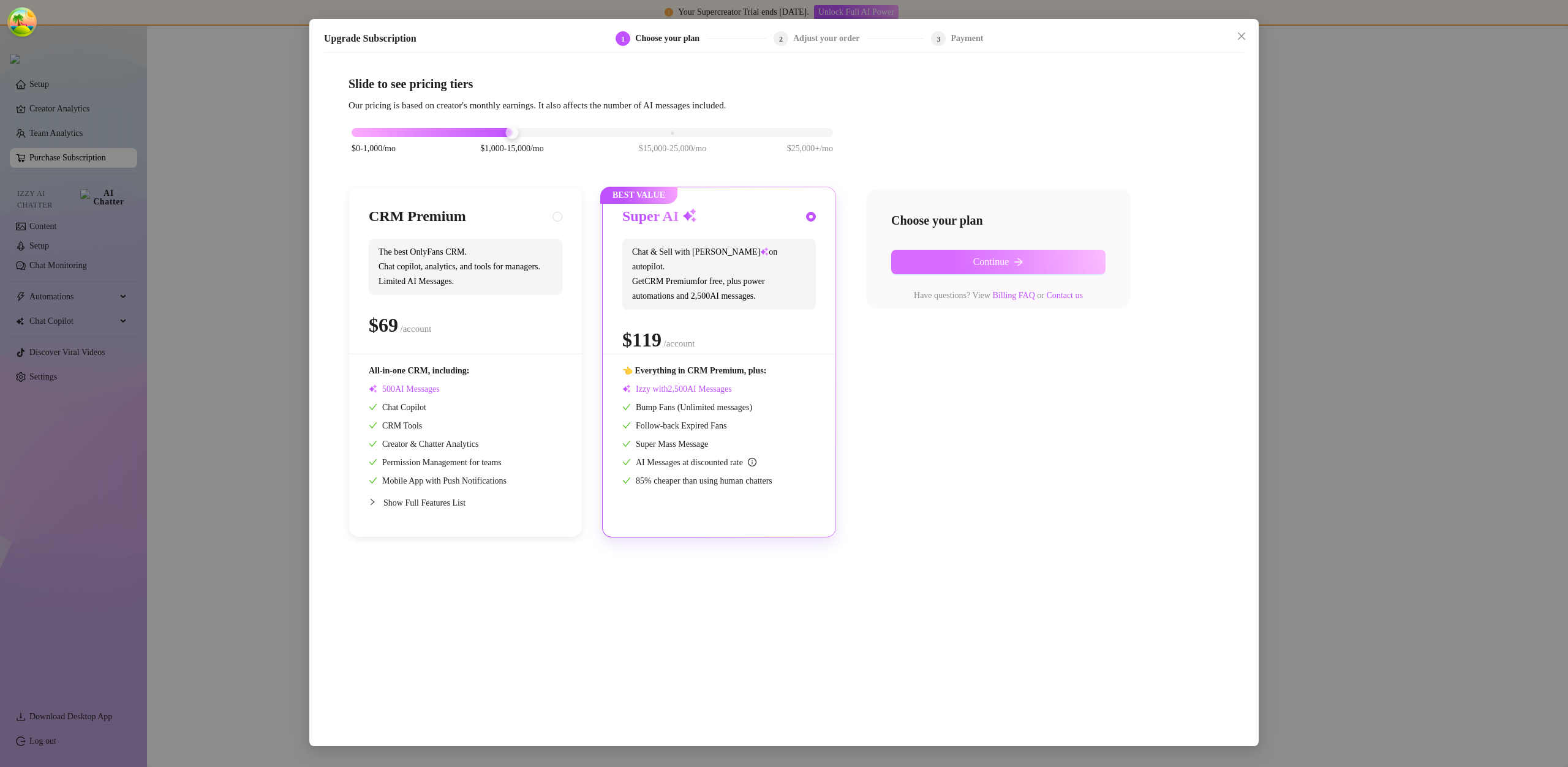
click at [978, 260] on span "Continue" at bounding box center [991, 262] width 36 height 11
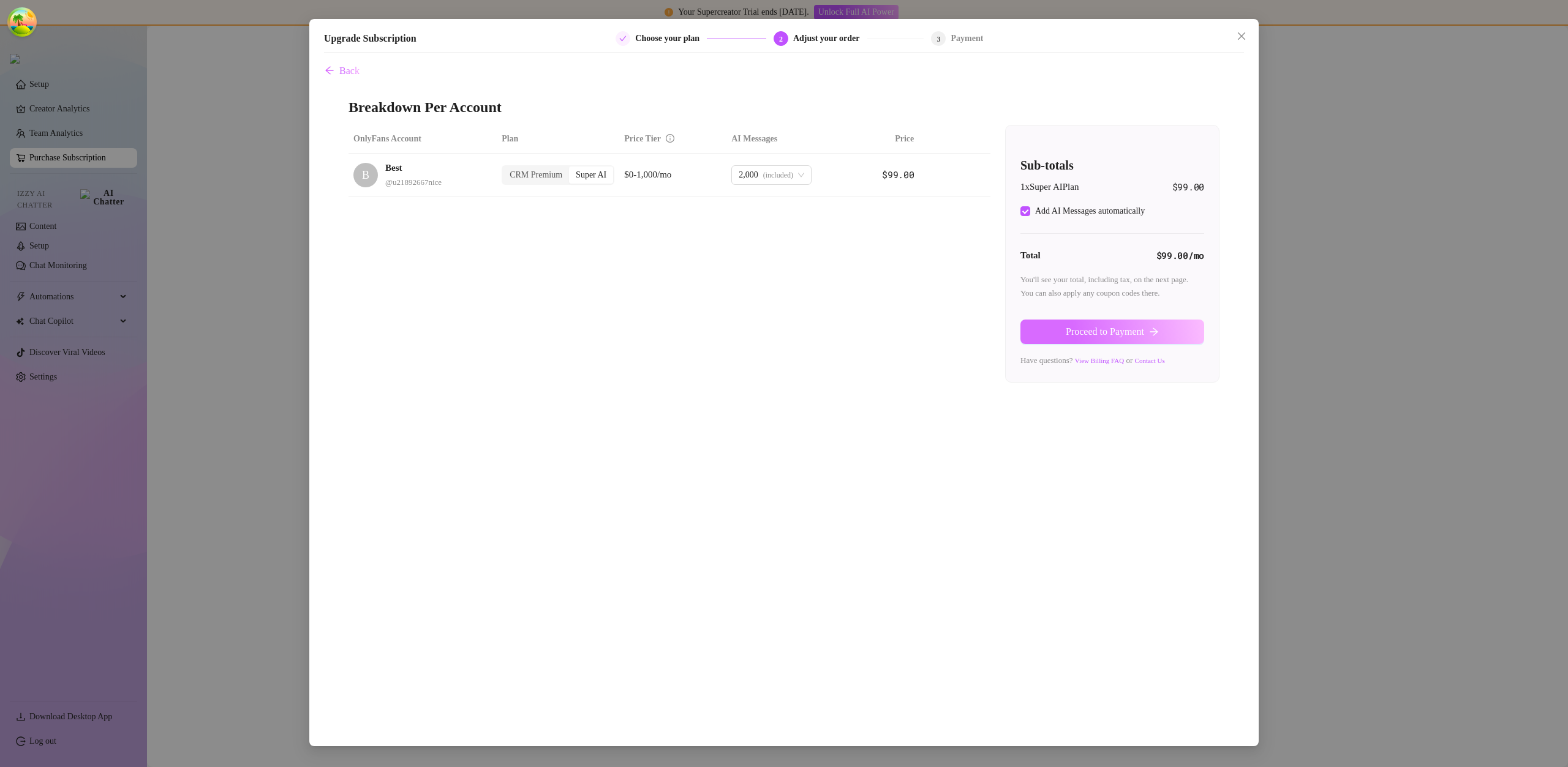
click at [1073, 321] on button "Proceed to Payment" at bounding box center [1111, 331] width 183 height 24
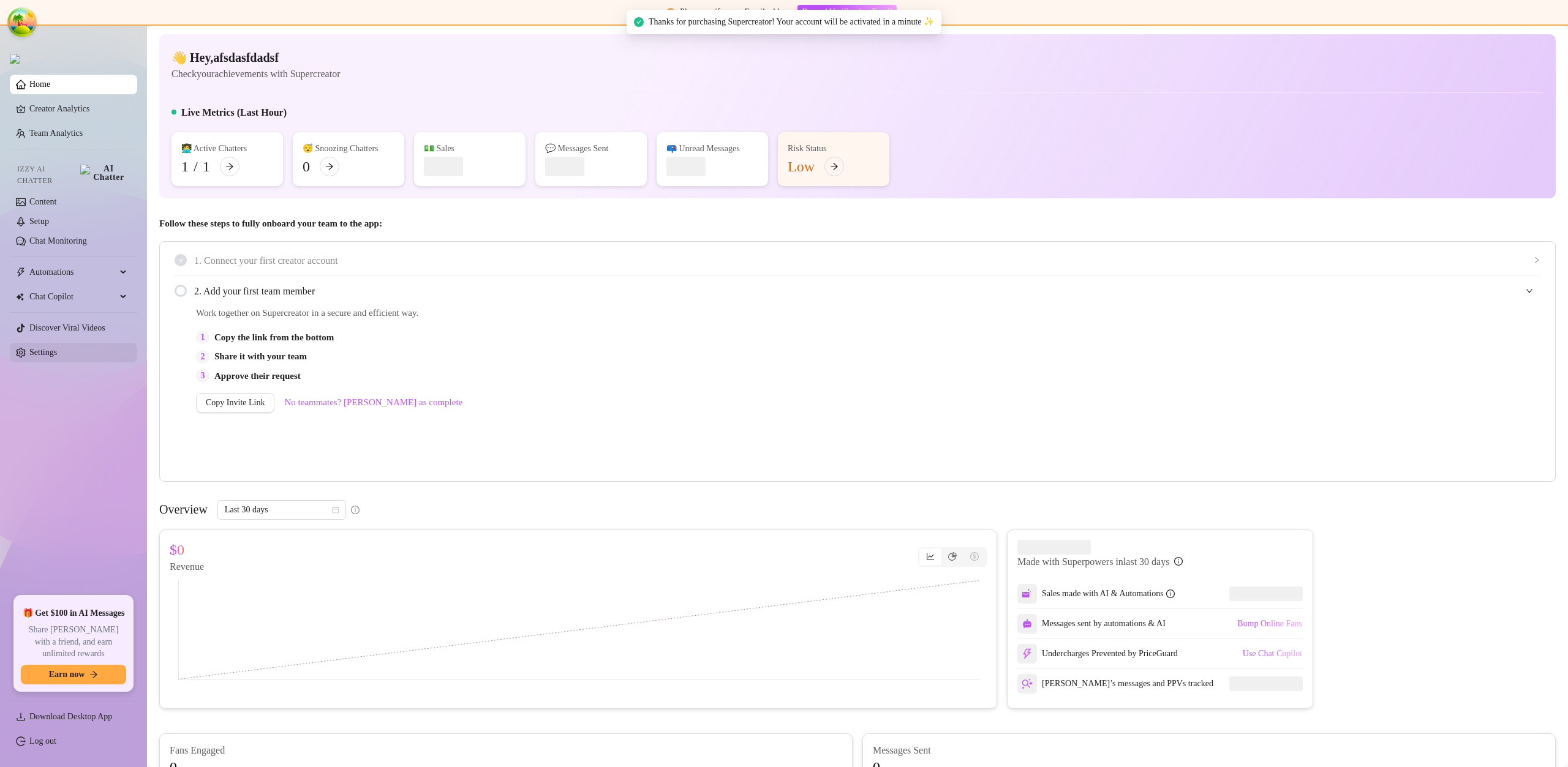
click at [57, 348] on link "Settings" at bounding box center [43, 352] width 28 height 9
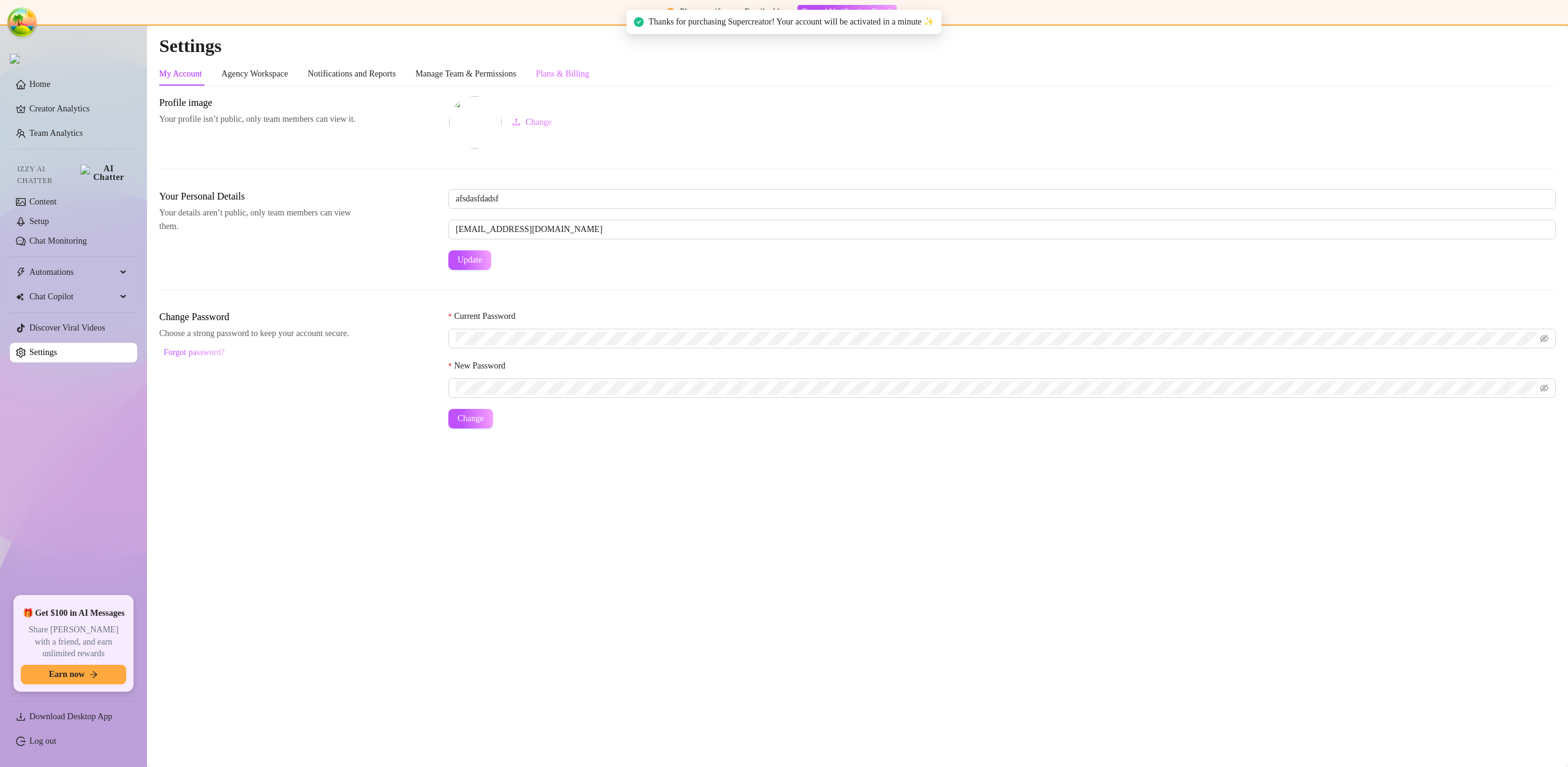
click at [589, 62] on div "Plans & Billing" at bounding box center [563, 74] width 54 height 24
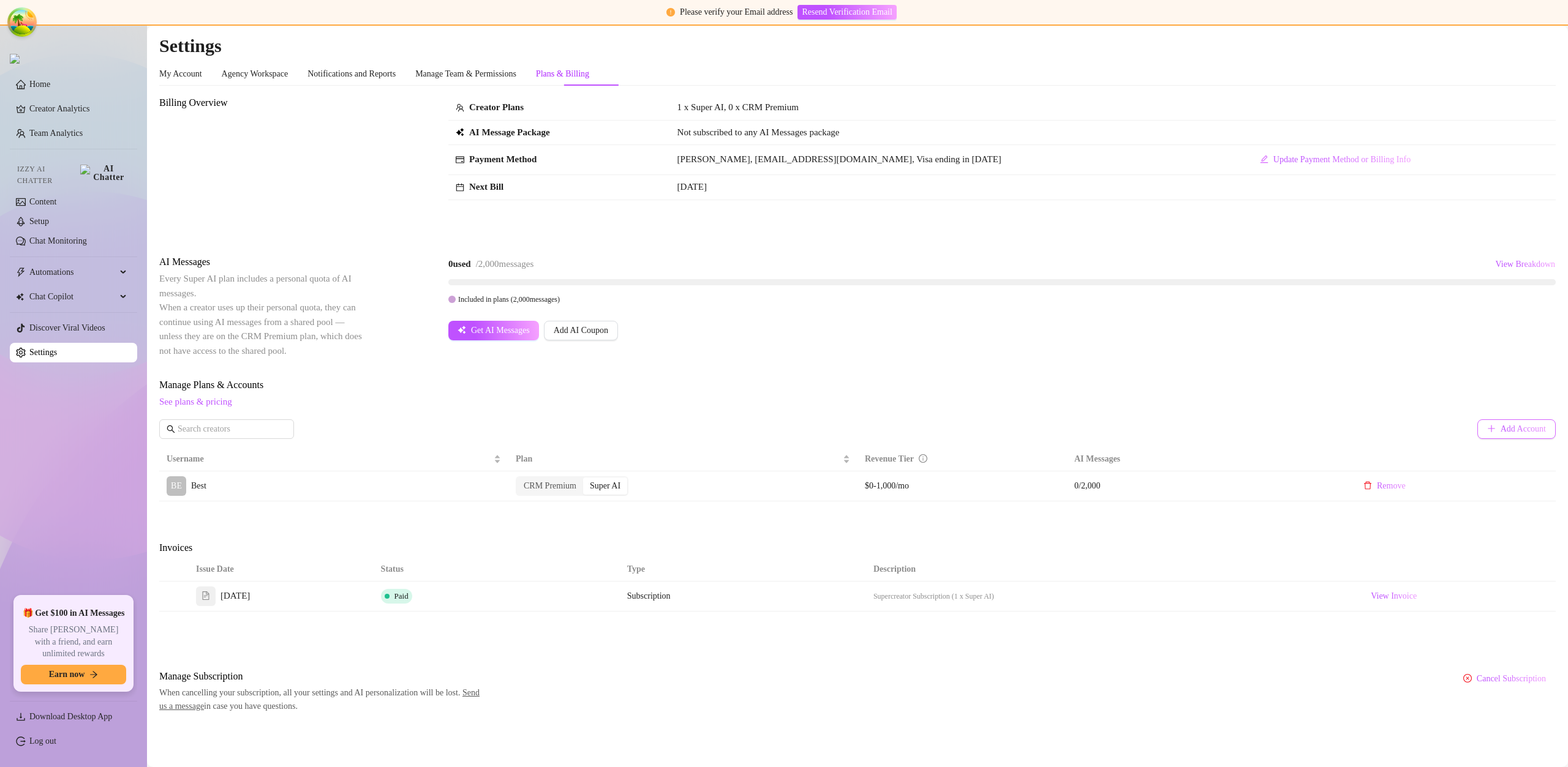
click at [1505, 425] on span "Add Account" at bounding box center [1523, 429] width 46 height 9
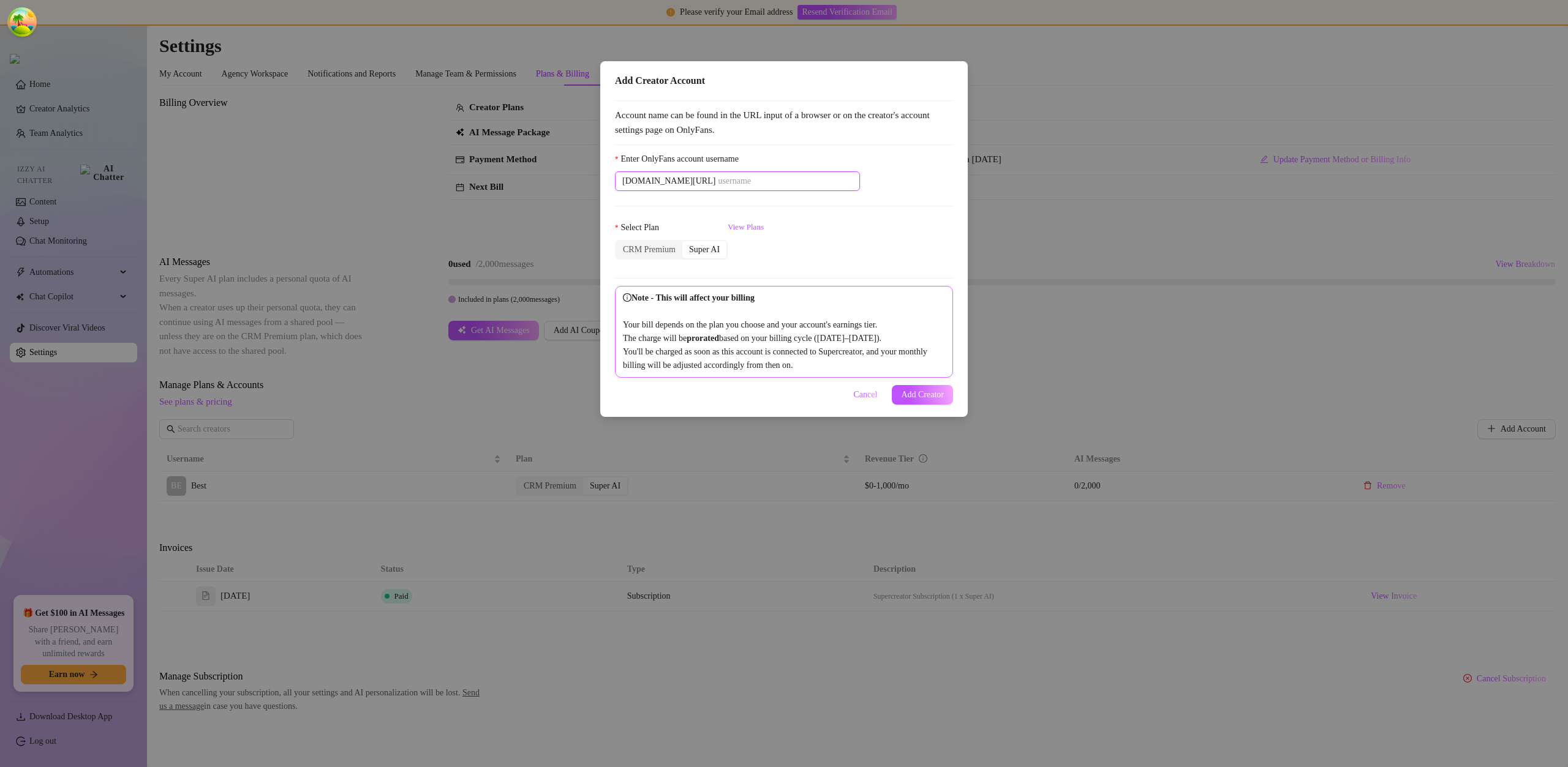
click at [754, 175] on input "Enter OnlyFans account username" at bounding box center [785, 181] width 135 height 13
click at [753, 175] on input "Enter OnlyFans account username" at bounding box center [785, 181] width 135 height 13
paste input "savsvania"
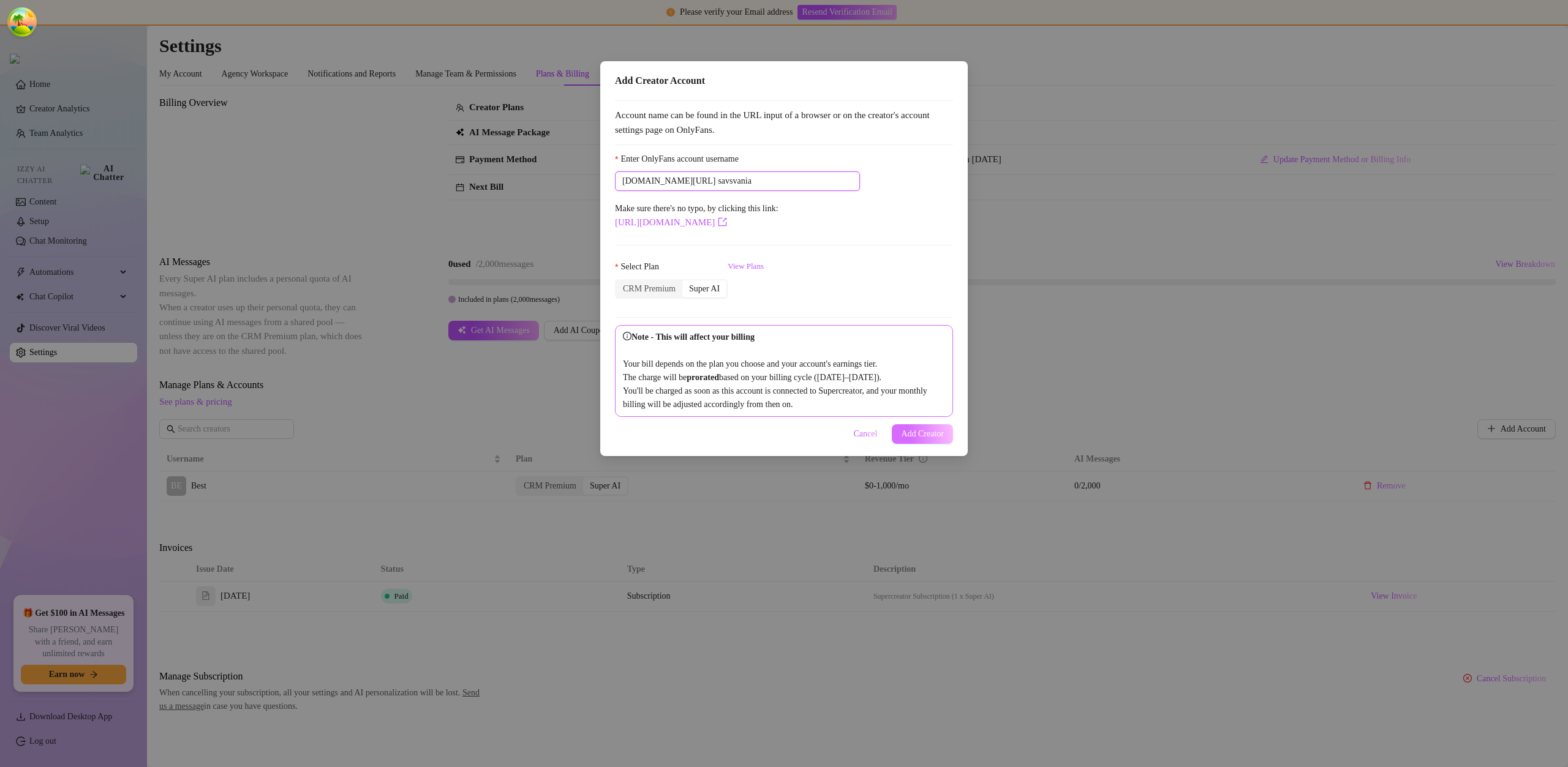
type input "savsvania"
click at [937, 439] on span "Add Creator" at bounding box center [923, 433] width 43 height 9
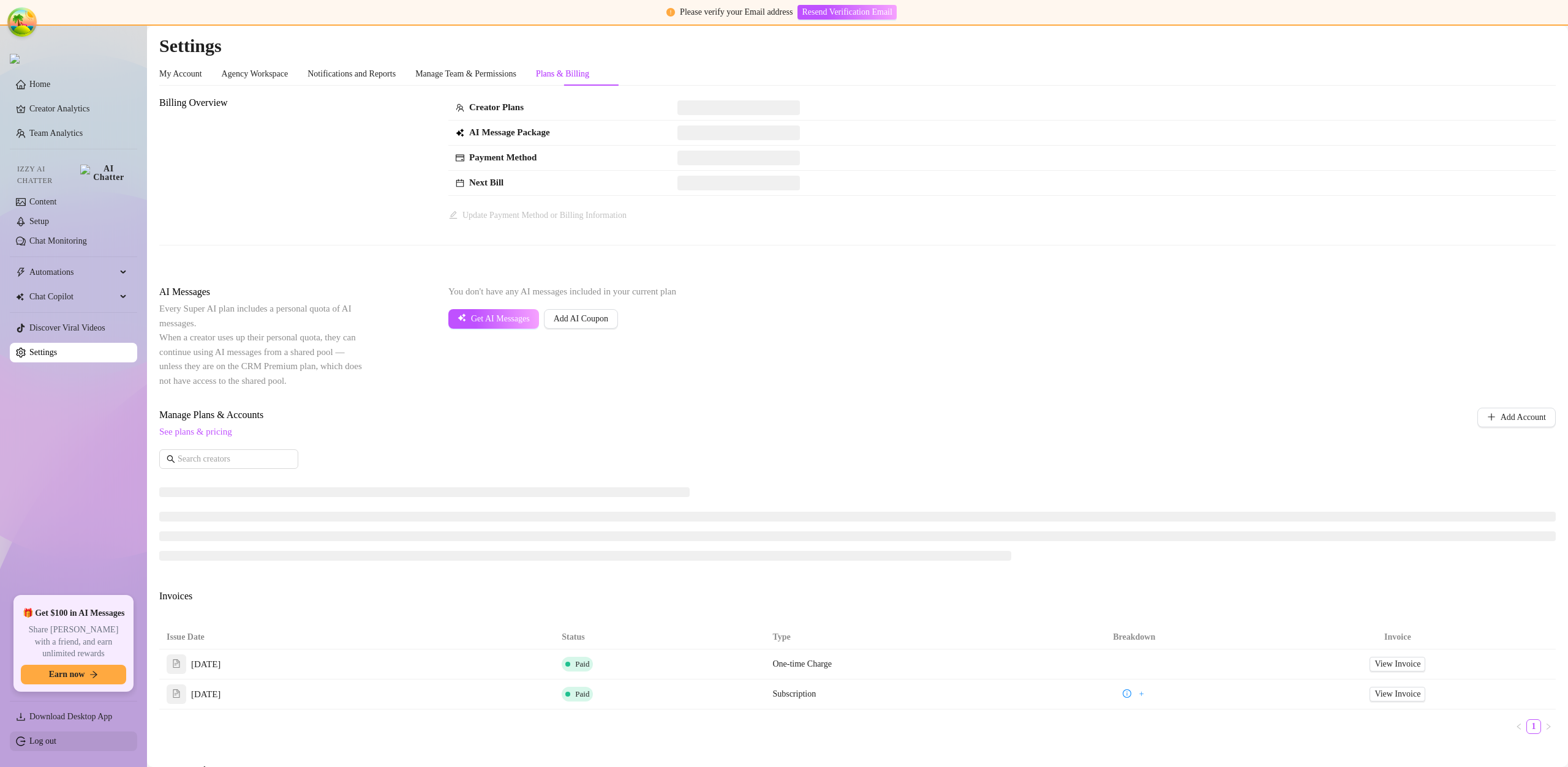
click at [57, 740] on link "Log out" at bounding box center [43, 741] width 27 height 9
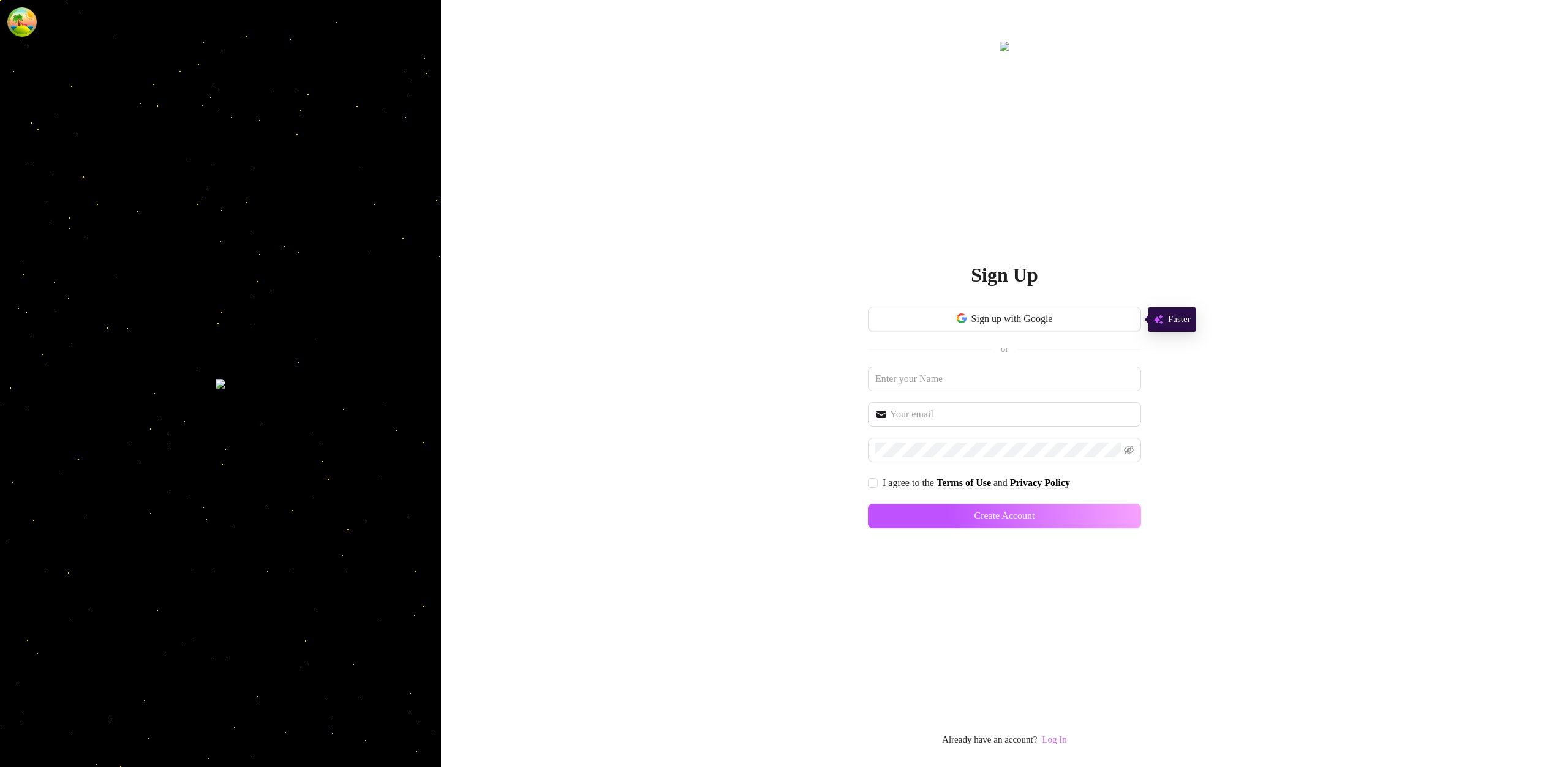
click at [1056, 739] on link "Log In" at bounding box center [1053, 739] width 24 height 9
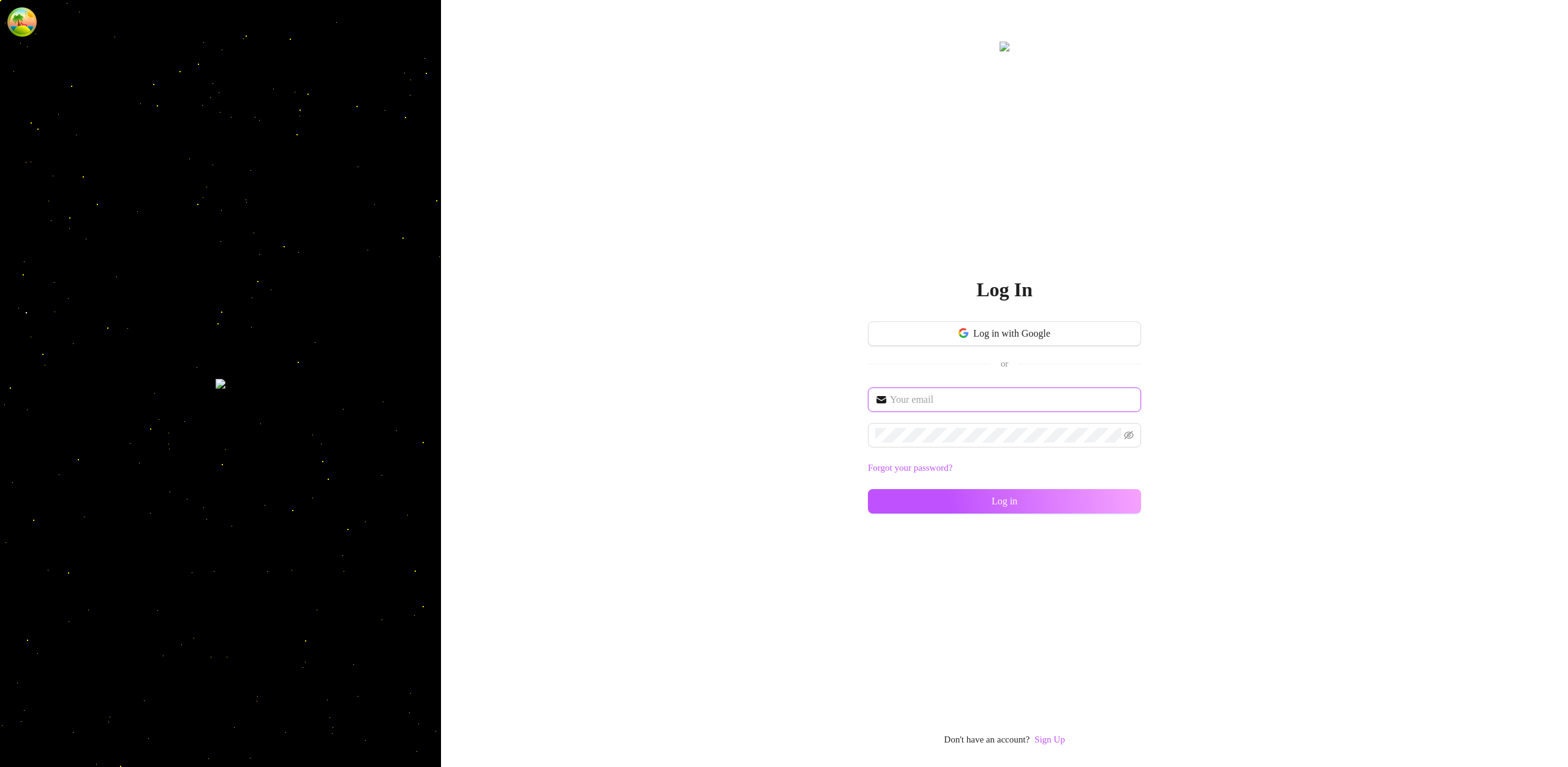
click at [984, 393] on input "text" at bounding box center [1011, 400] width 244 height 15
type input "im@supercreator.app"
click at [1065, 495] on button "Log in" at bounding box center [1004, 501] width 273 height 24
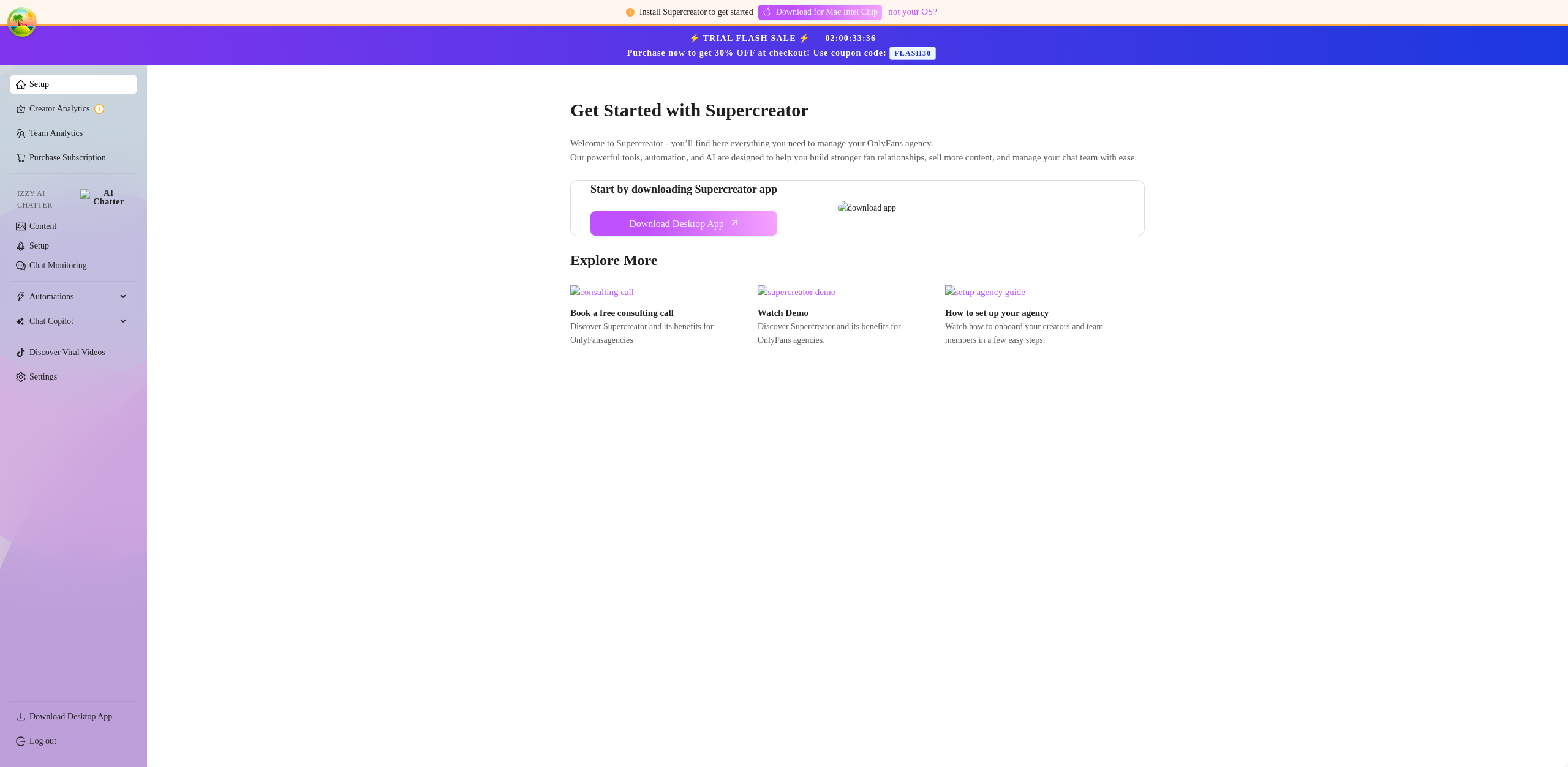
click at [332, 192] on main "Get Started with Supercreator Welcome to Supercreator - you’ll find here everyt…" at bounding box center [857, 415] width 1421 height 702
click at [57, 372] on link "Settings" at bounding box center [43, 377] width 28 height 9
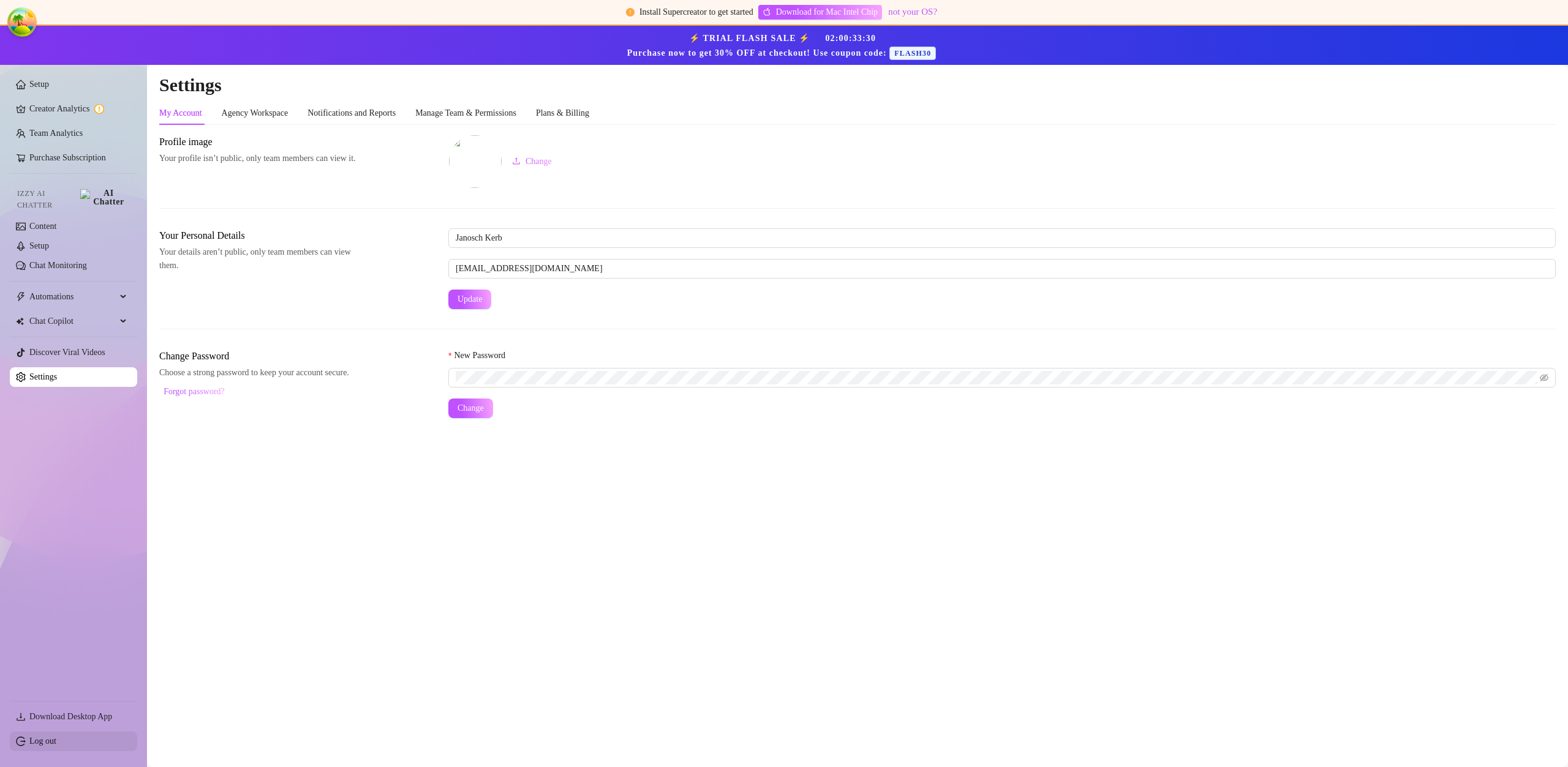
click at [57, 745] on link "Log out" at bounding box center [43, 741] width 27 height 9
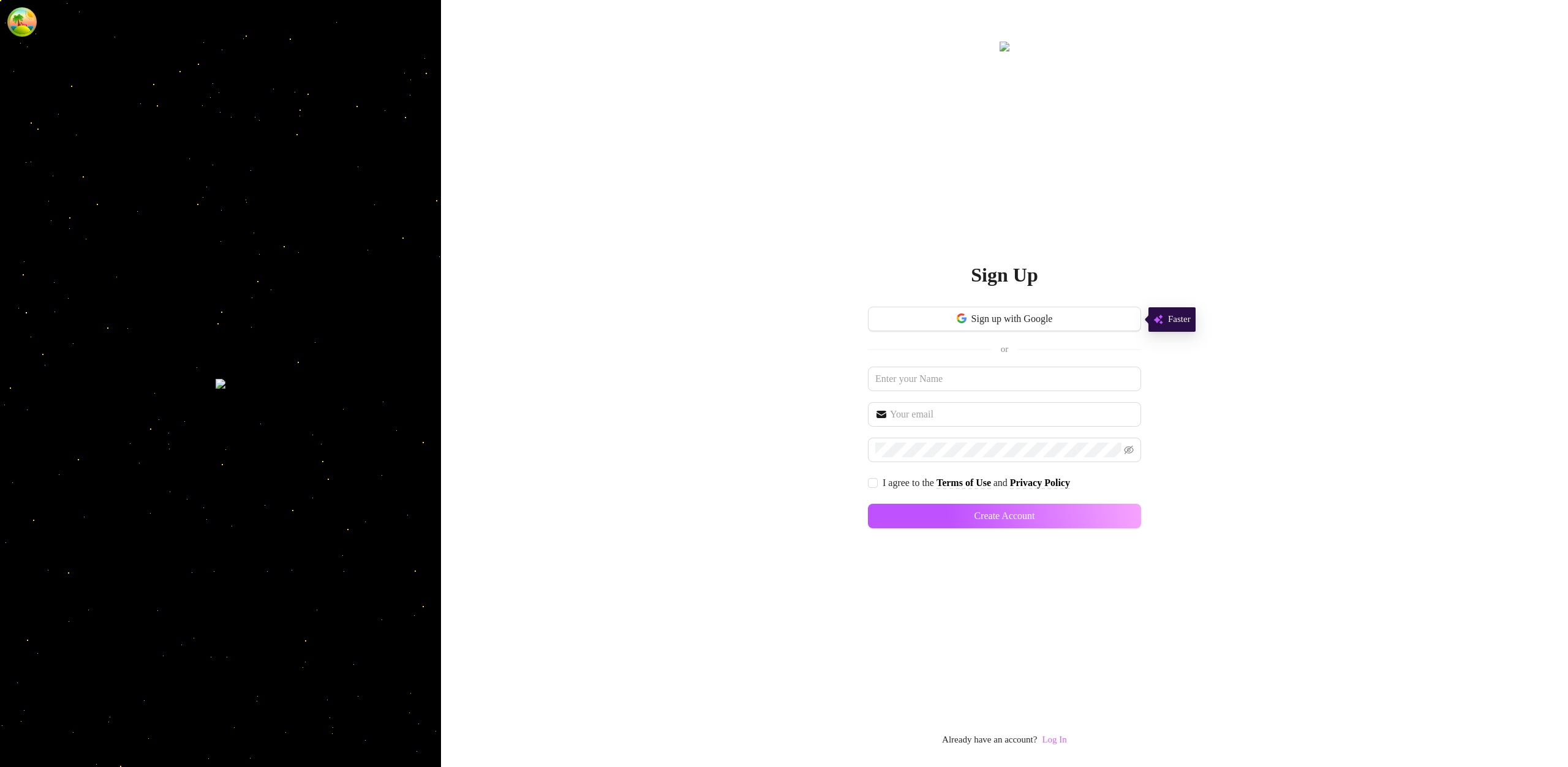
click at [1058, 739] on link "Log In" at bounding box center [1053, 739] width 24 height 9
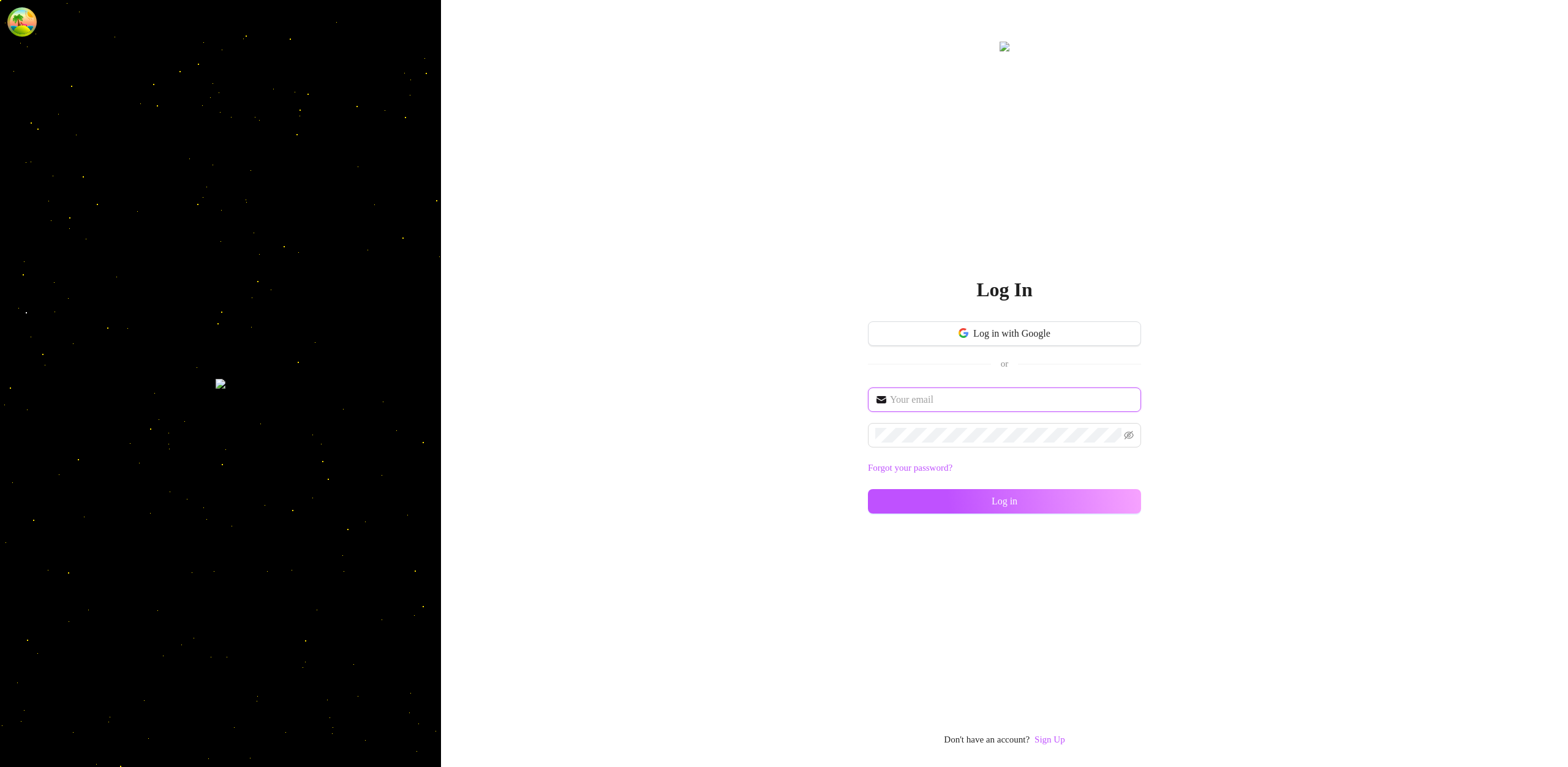
click at [986, 396] on input "text" at bounding box center [1011, 400] width 244 height 15
click at [970, 389] on span at bounding box center [1004, 400] width 273 height 24
click at [970, 393] on input "text" at bounding box center [1011, 400] width 244 height 15
type input "im@supercreator.app"
click at [1127, 438] on icon "eye-invisible" at bounding box center [1129, 435] width 9 height 9
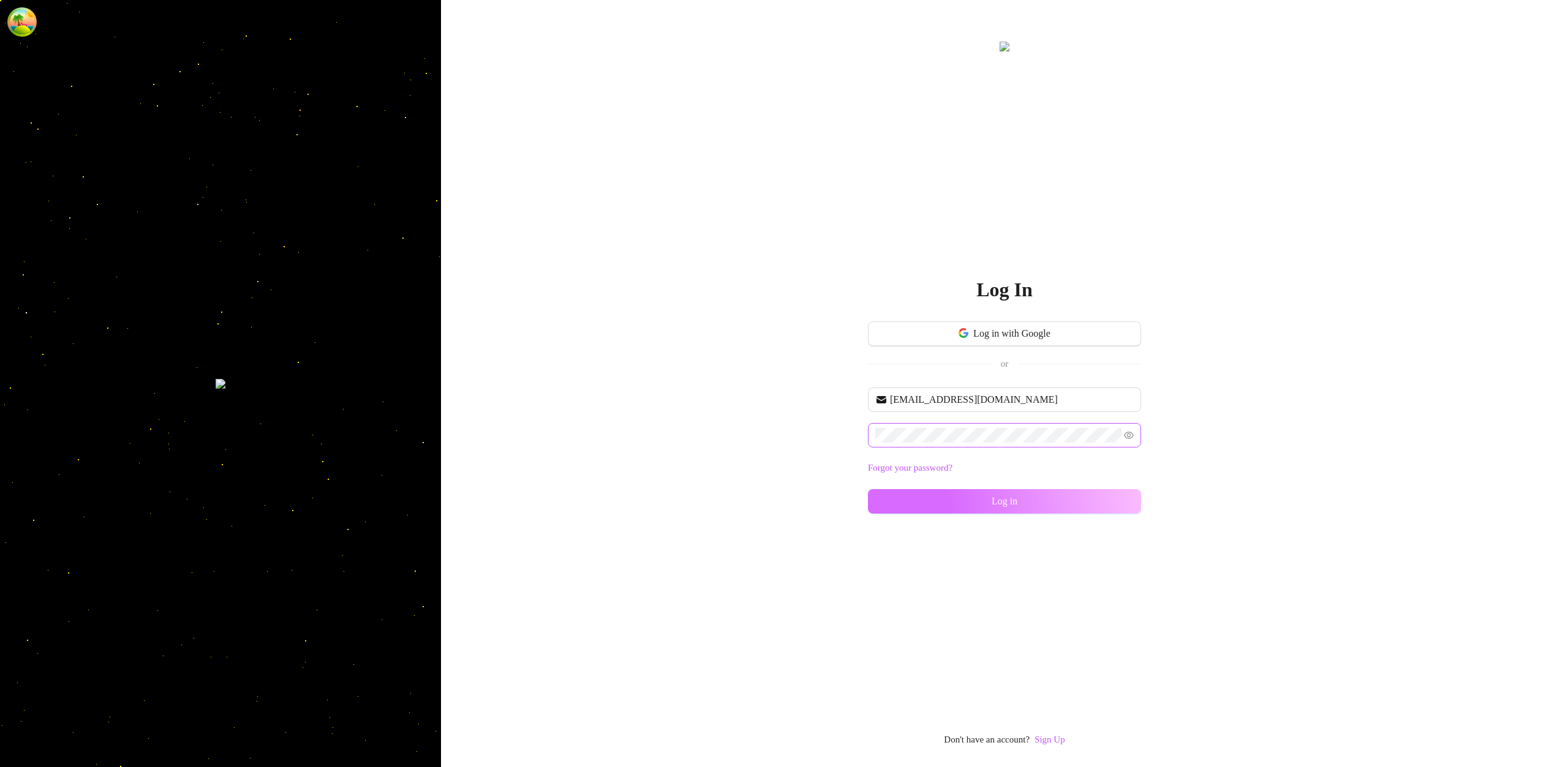
click at [1103, 503] on button "Log in" at bounding box center [1004, 501] width 273 height 24
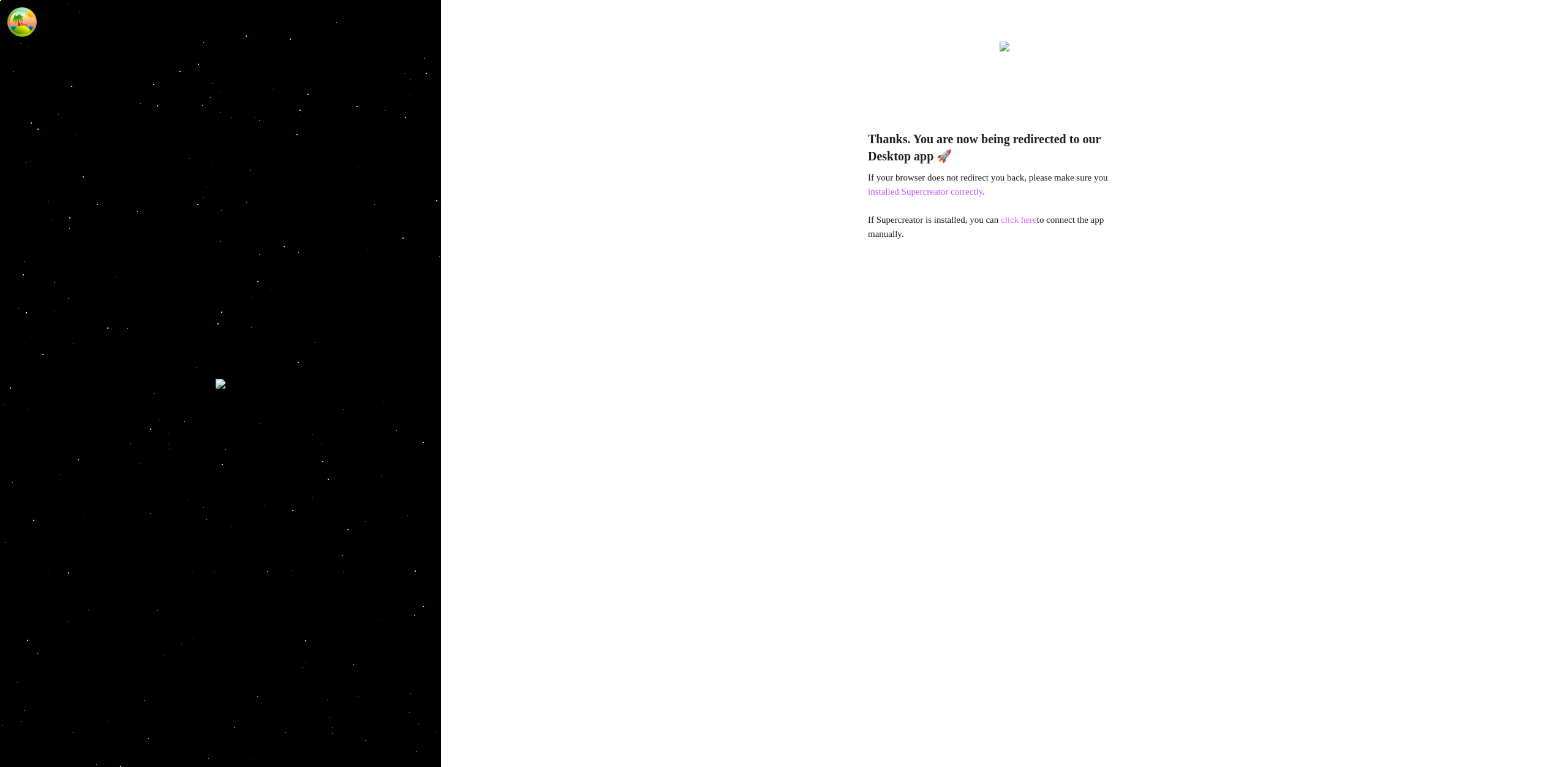
click at [1034, 220] on link "click here" at bounding box center [1019, 219] width 36 height 9
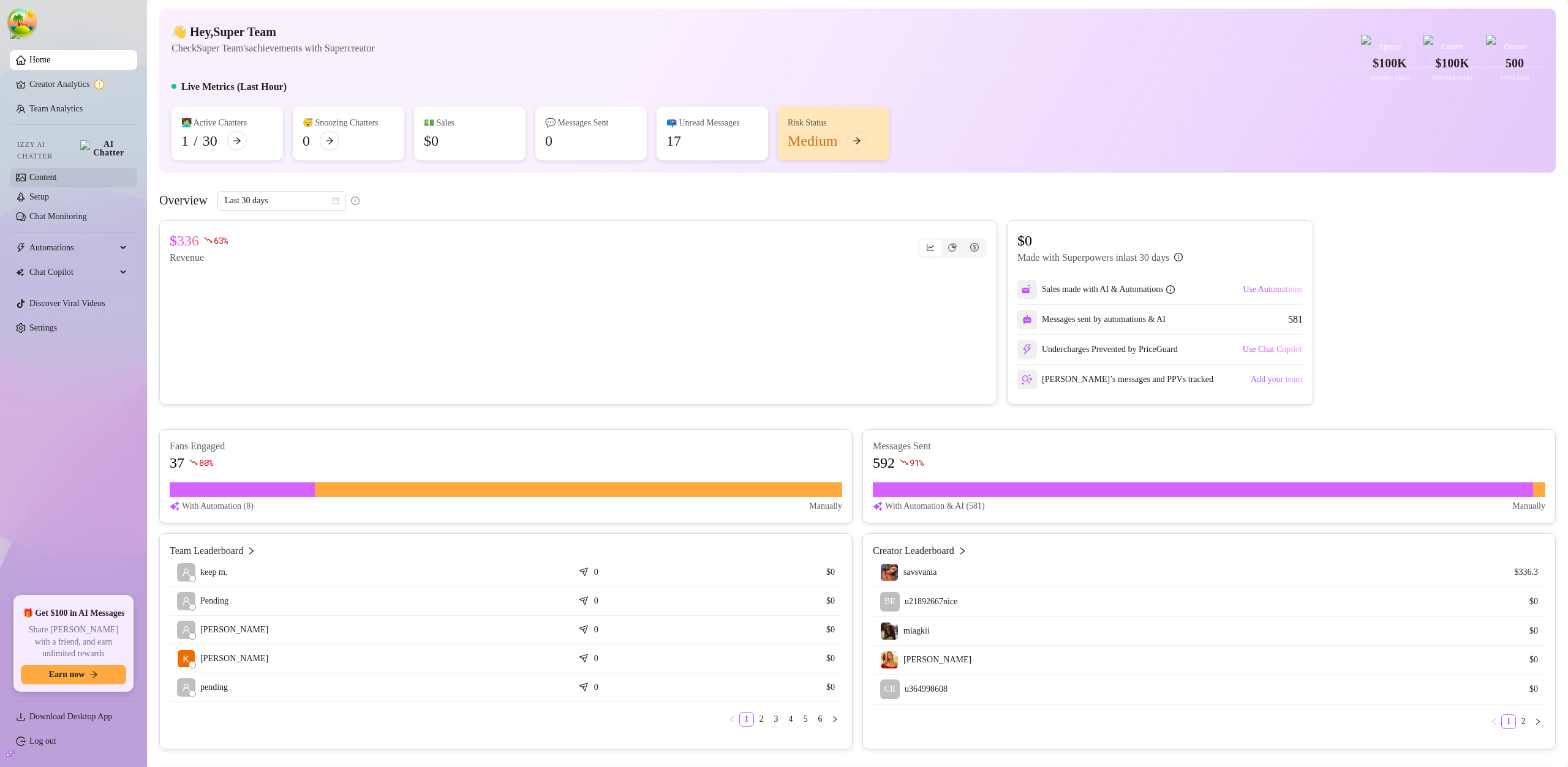
click at [57, 172] on link "Content" at bounding box center [43, 177] width 27 height 9
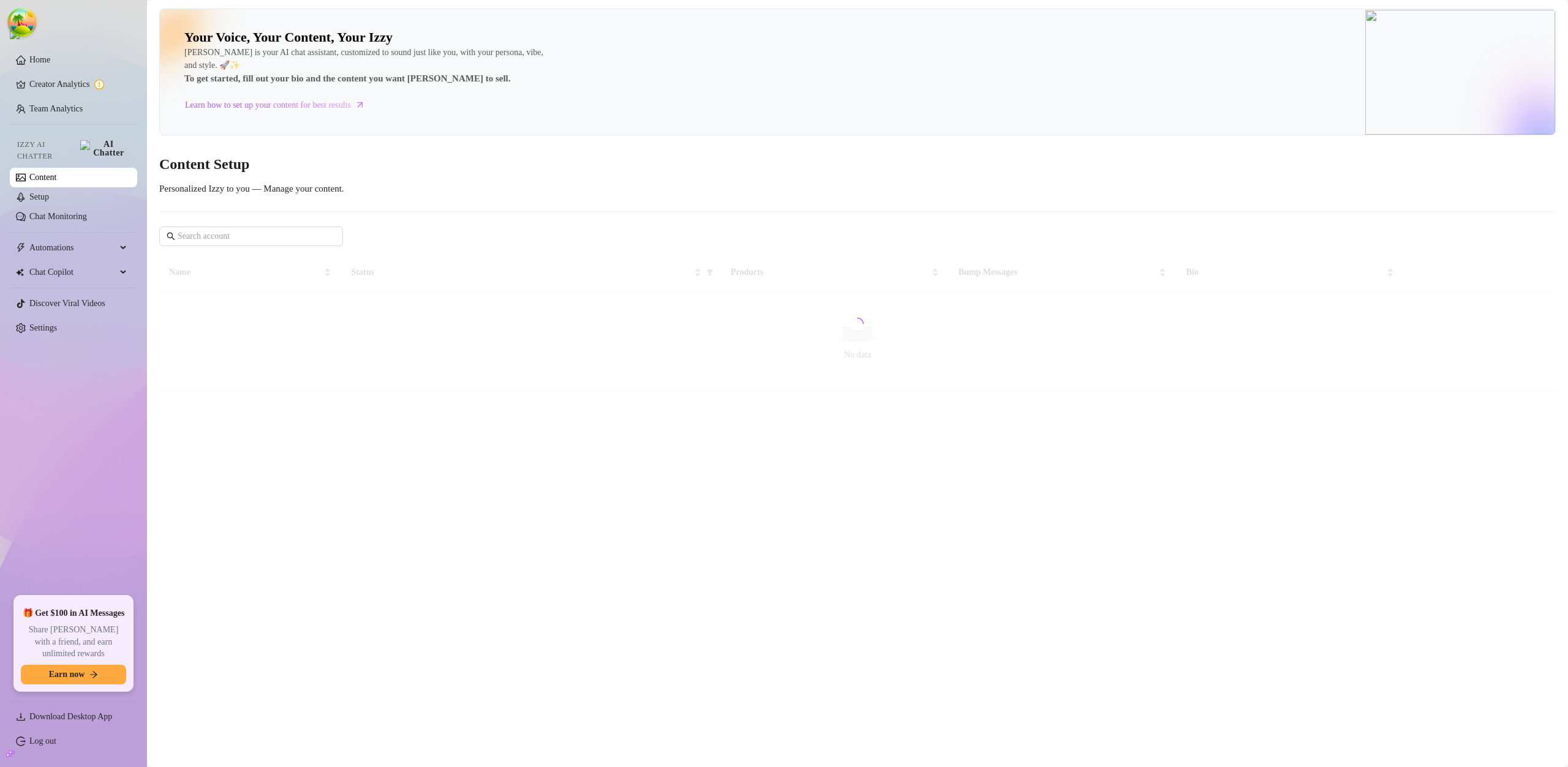
click at [57, 172] on link "Content" at bounding box center [43, 177] width 27 height 9
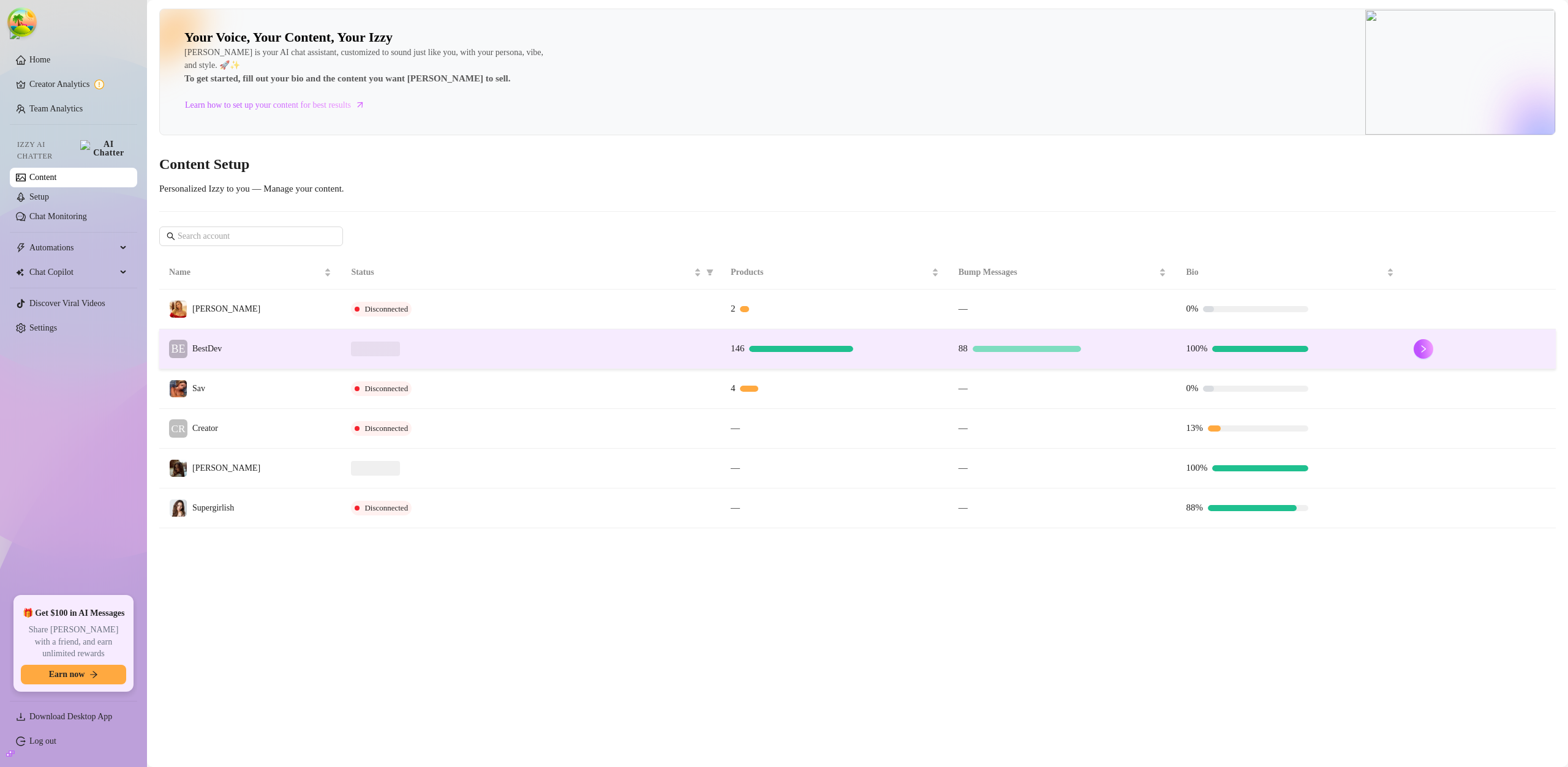
click at [508, 348] on div at bounding box center [531, 348] width 360 height 15
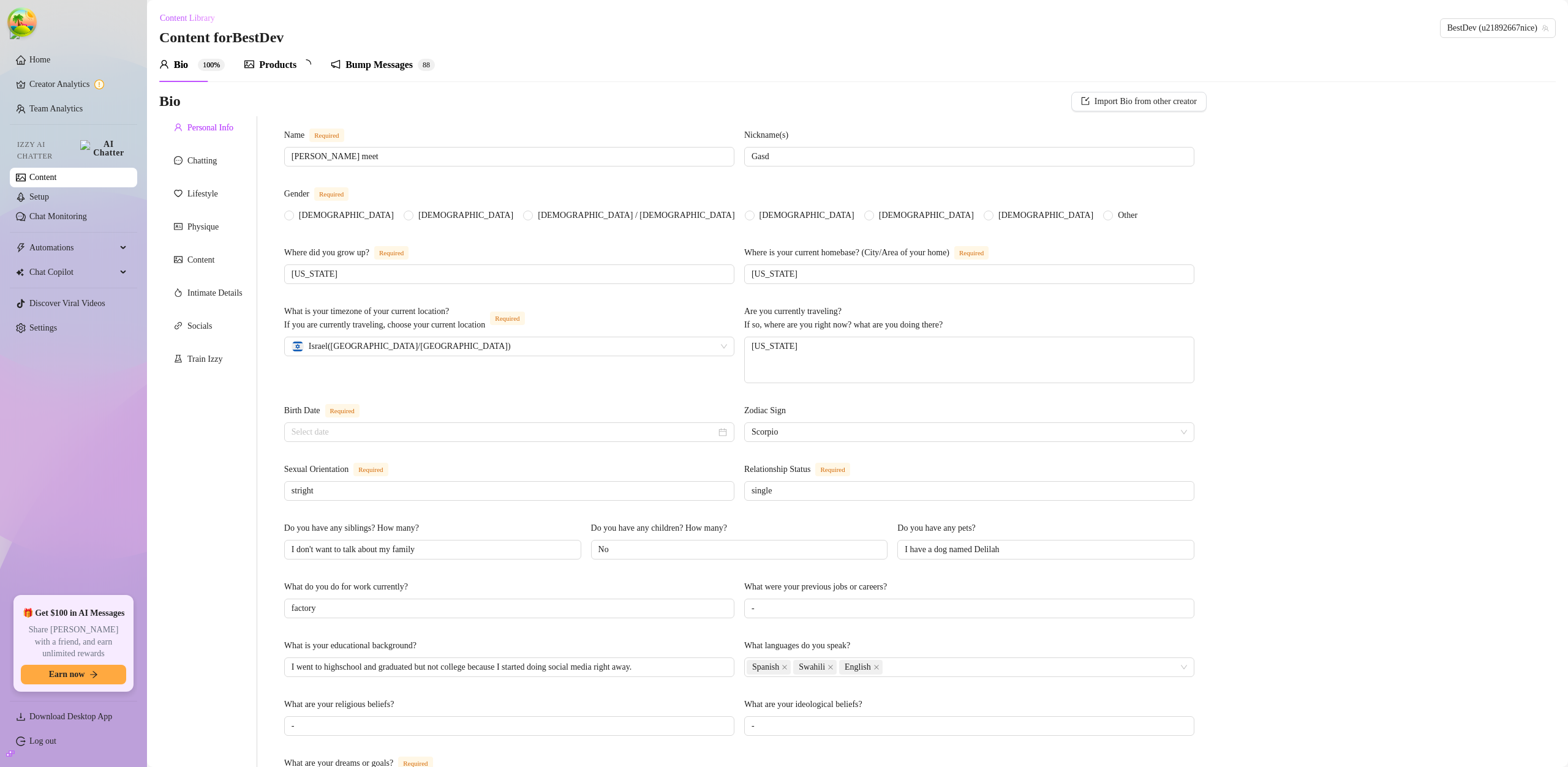
radio input "true"
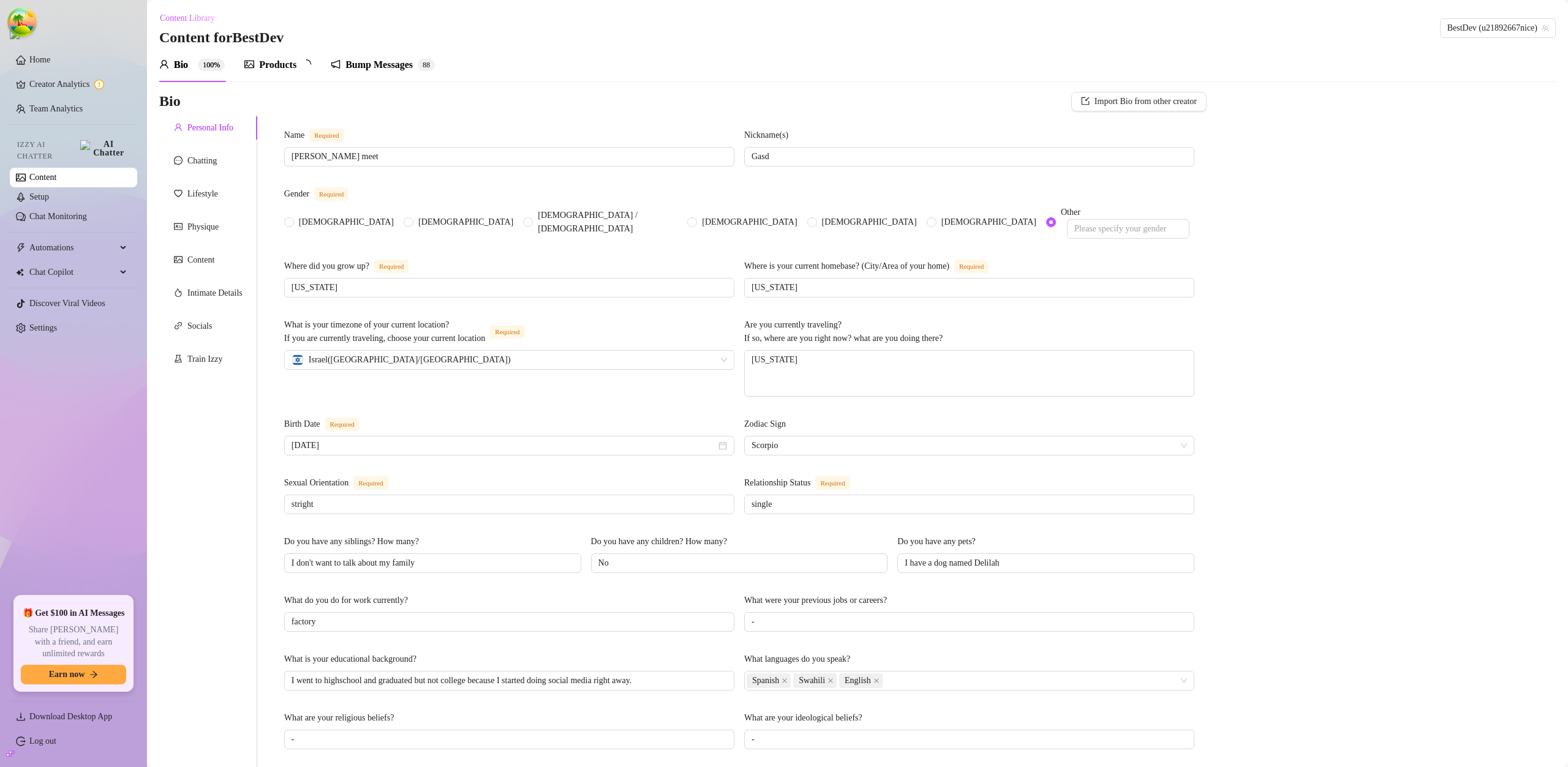
type input "March 4th, 2001"
click at [373, 65] on div "Bump Messages" at bounding box center [379, 65] width 68 height 15
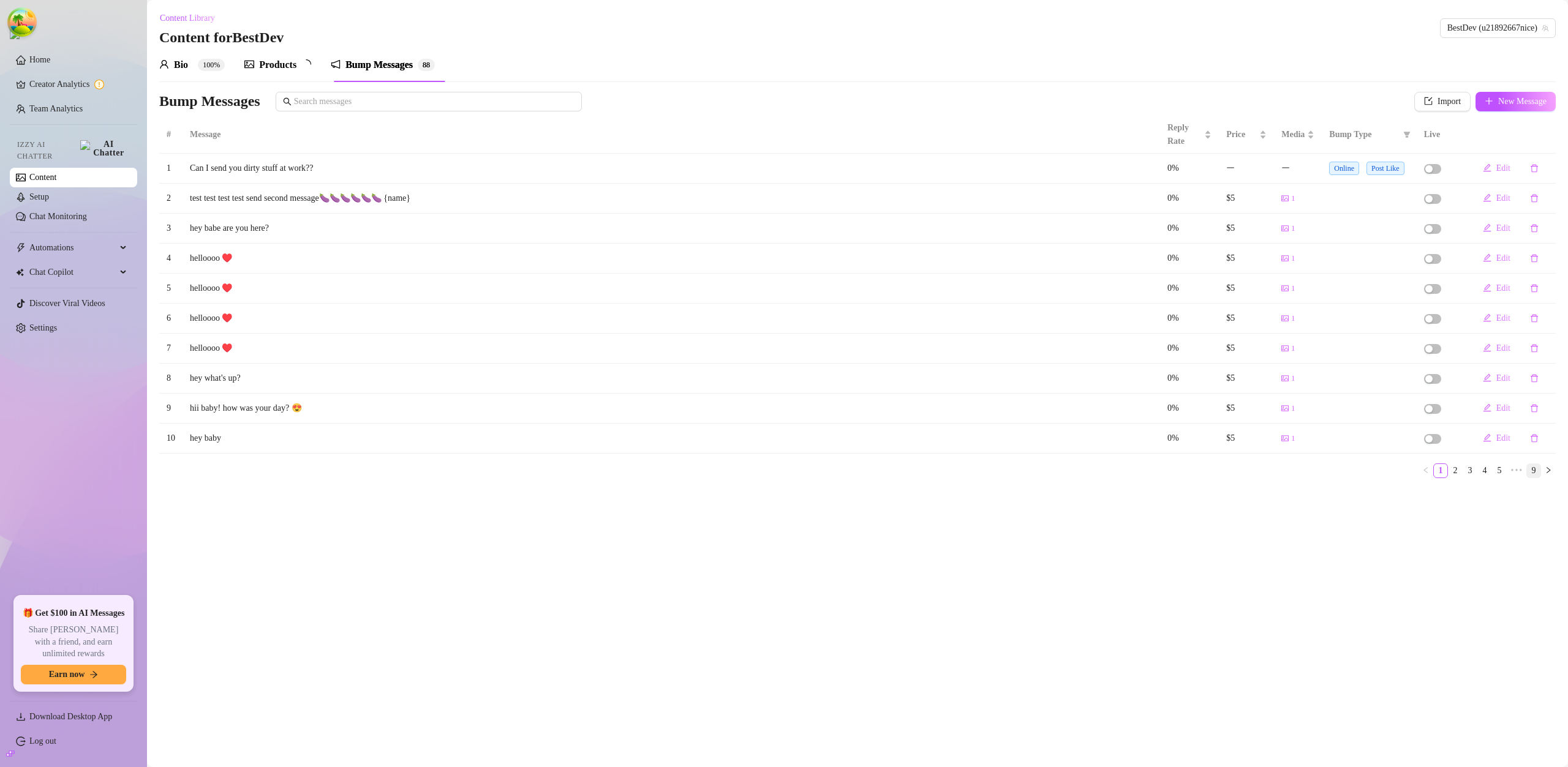
click at [1529, 474] on link "9" at bounding box center [1533, 470] width 13 height 13
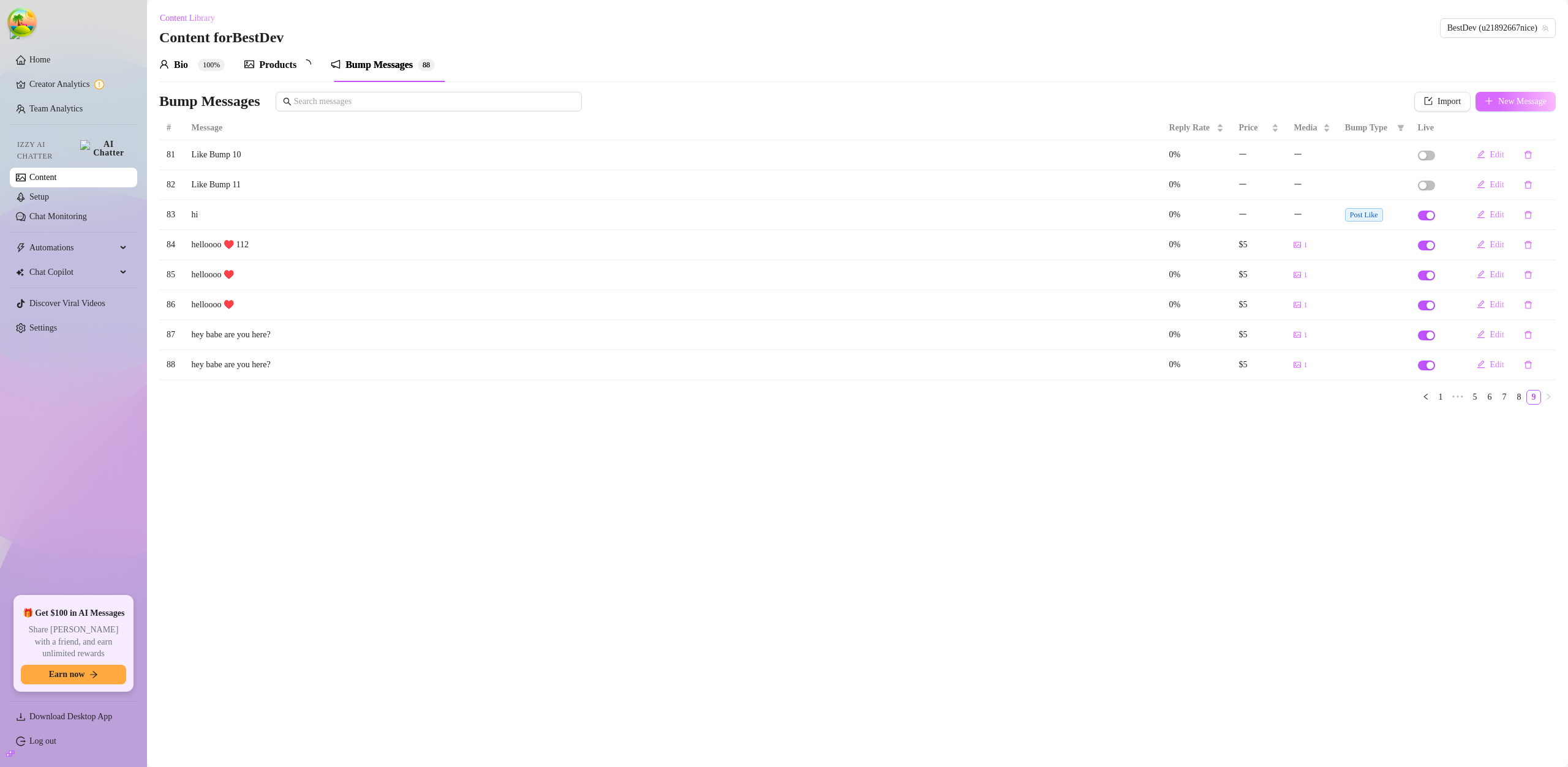
click at [1514, 100] on span "New Message" at bounding box center [1522, 101] width 48 height 9
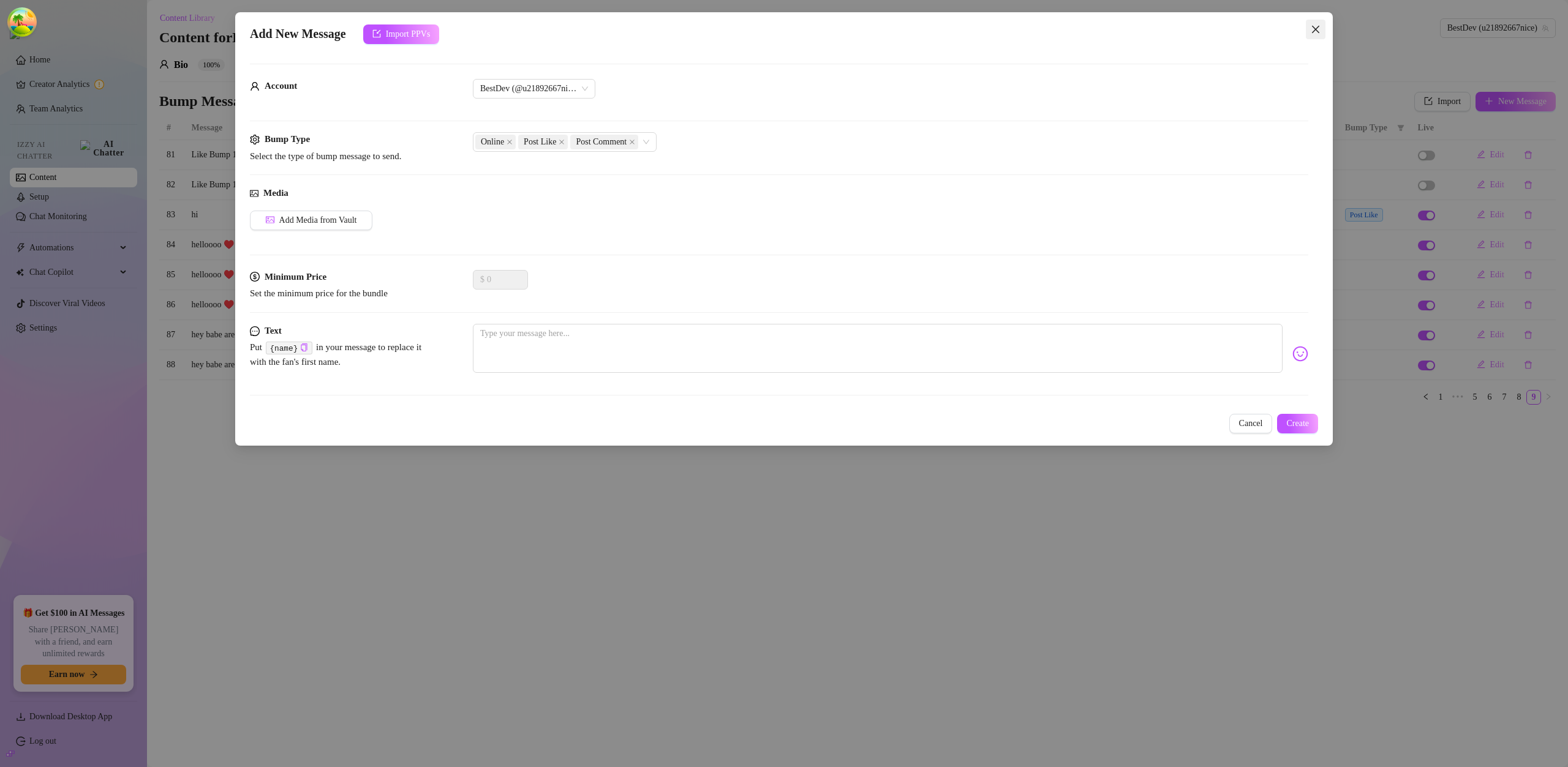
click at [1314, 25] on icon "close" at bounding box center [1315, 29] width 9 height 9
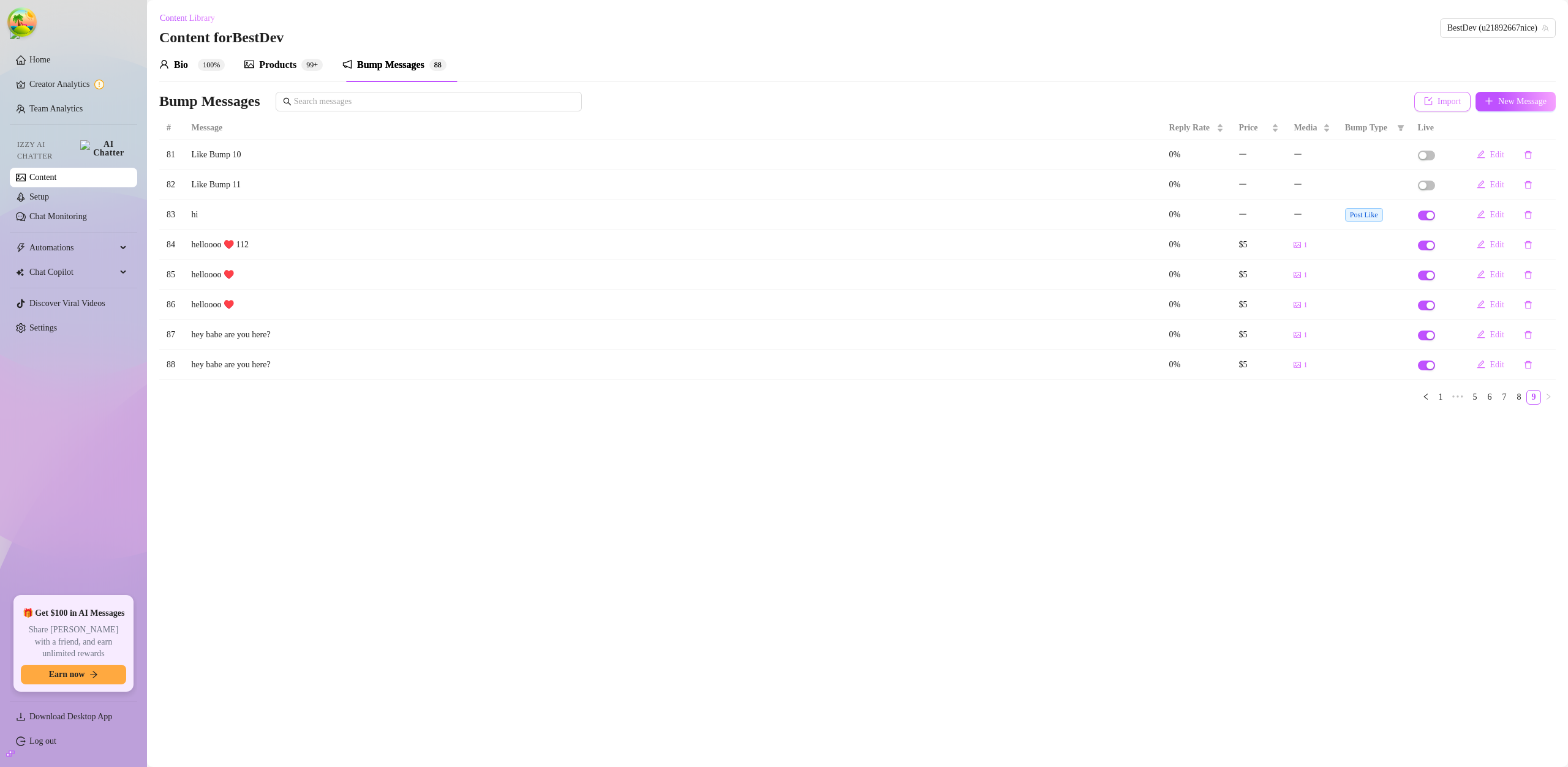
click at [1450, 101] on span "Import" at bounding box center [1449, 101] width 24 height 9
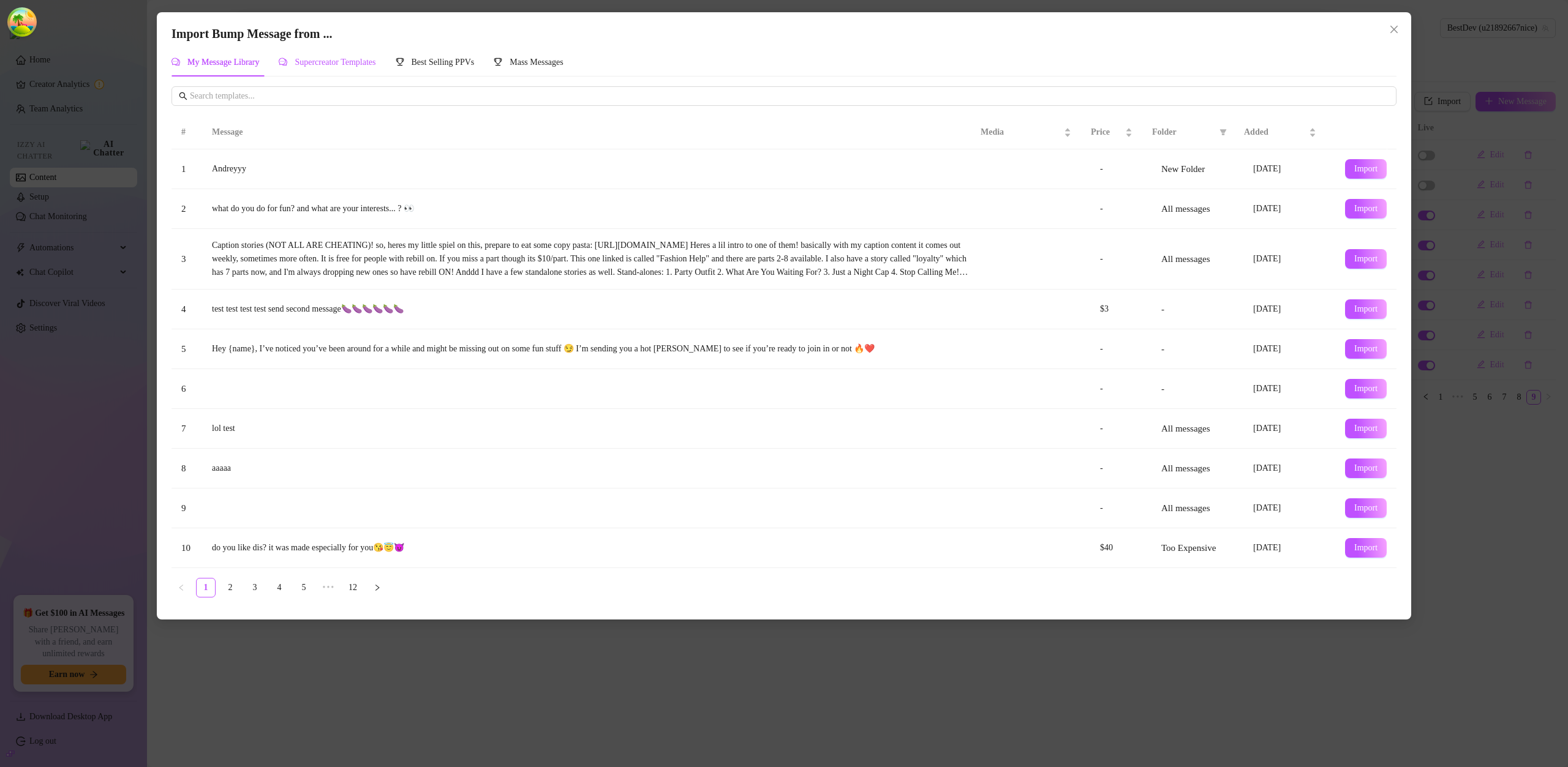
click at [312, 61] on span "Supercreator Templates" at bounding box center [335, 62] width 81 height 9
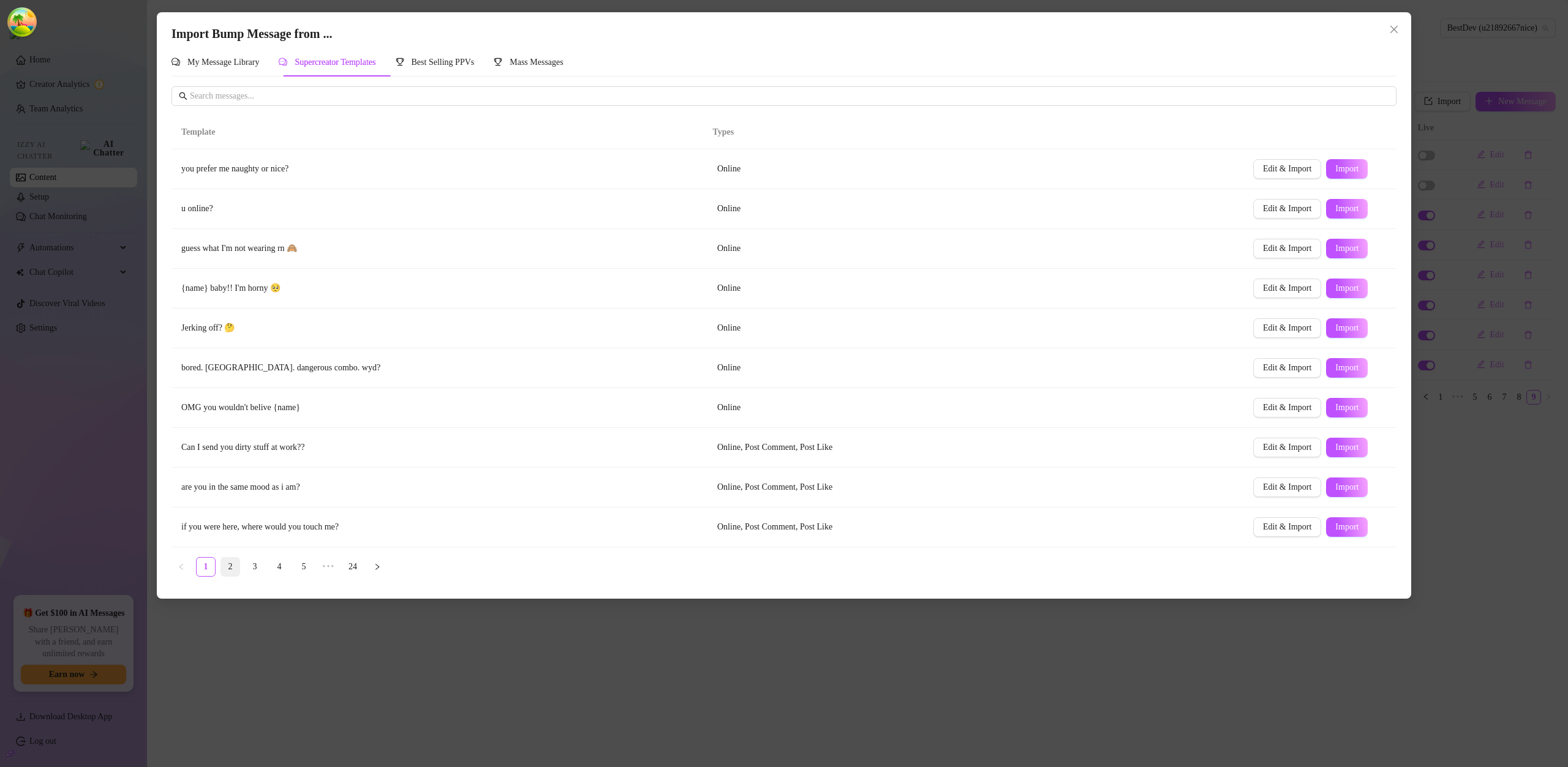
click at [226, 568] on link "2" at bounding box center [230, 566] width 18 height 18
click at [253, 566] on link "3" at bounding box center [254, 566] width 18 height 18
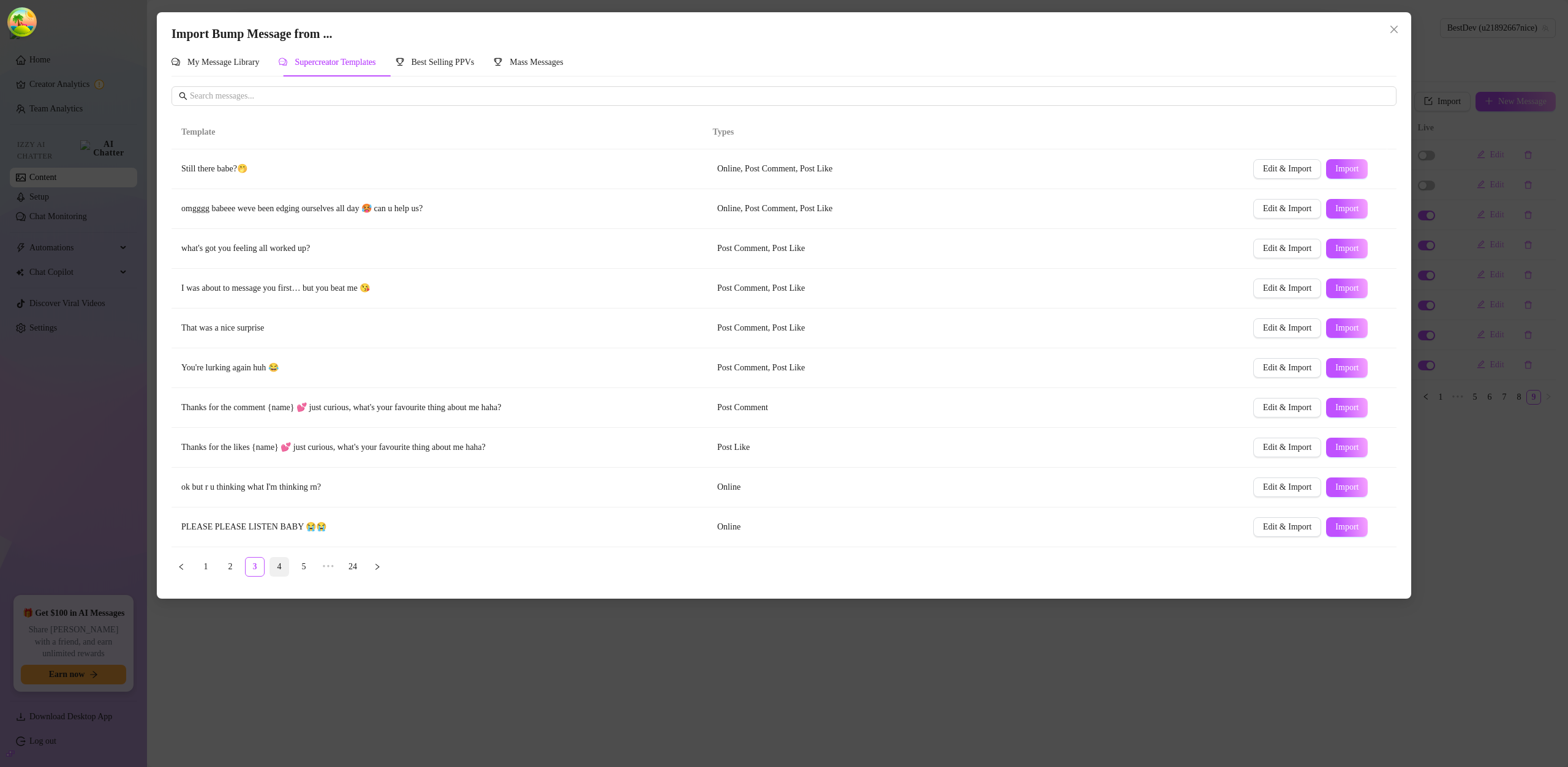
click at [281, 566] on link "4" at bounding box center [279, 566] width 18 height 18
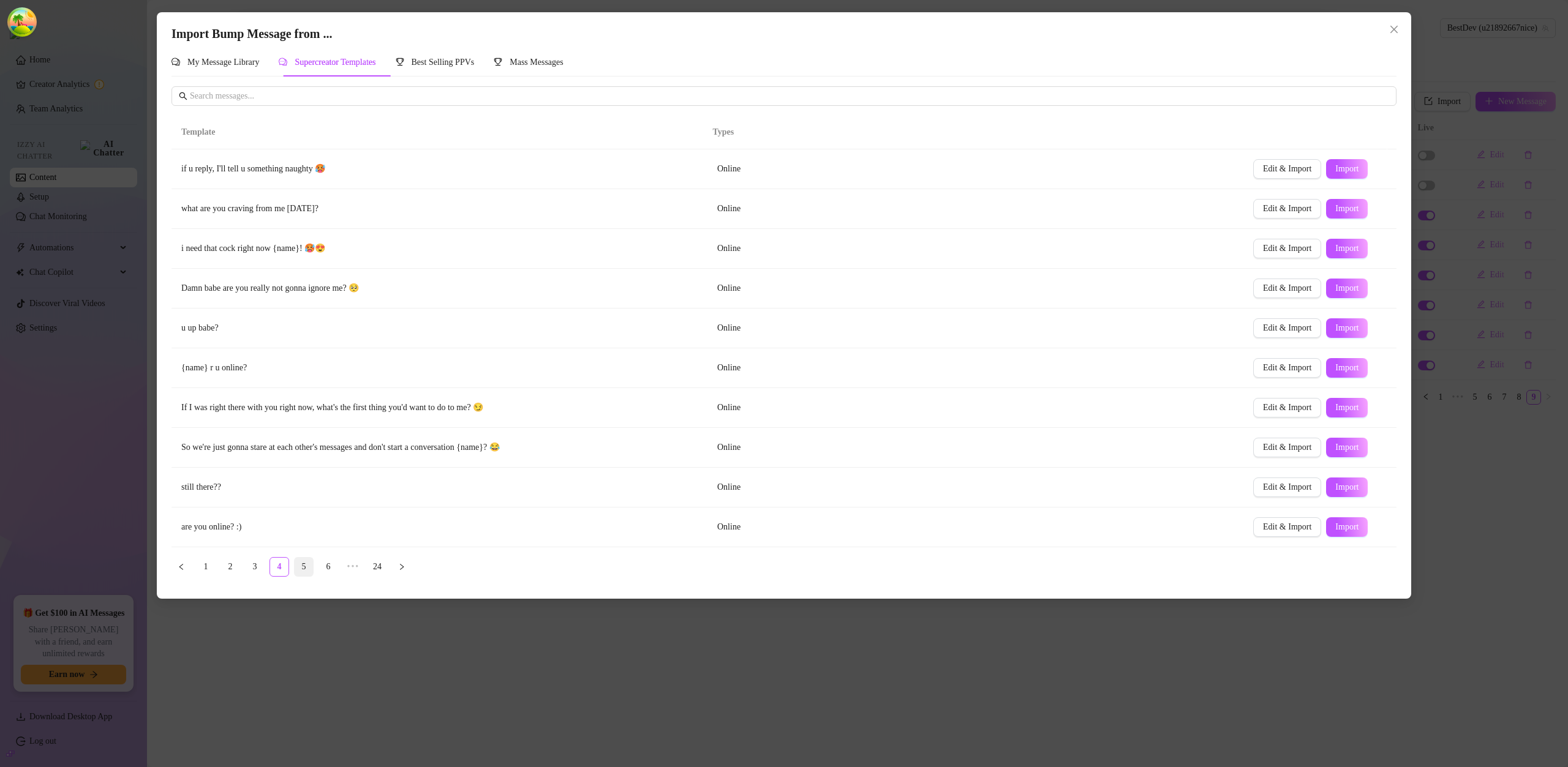
click at [309, 566] on link "5" at bounding box center [303, 566] width 18 height 18
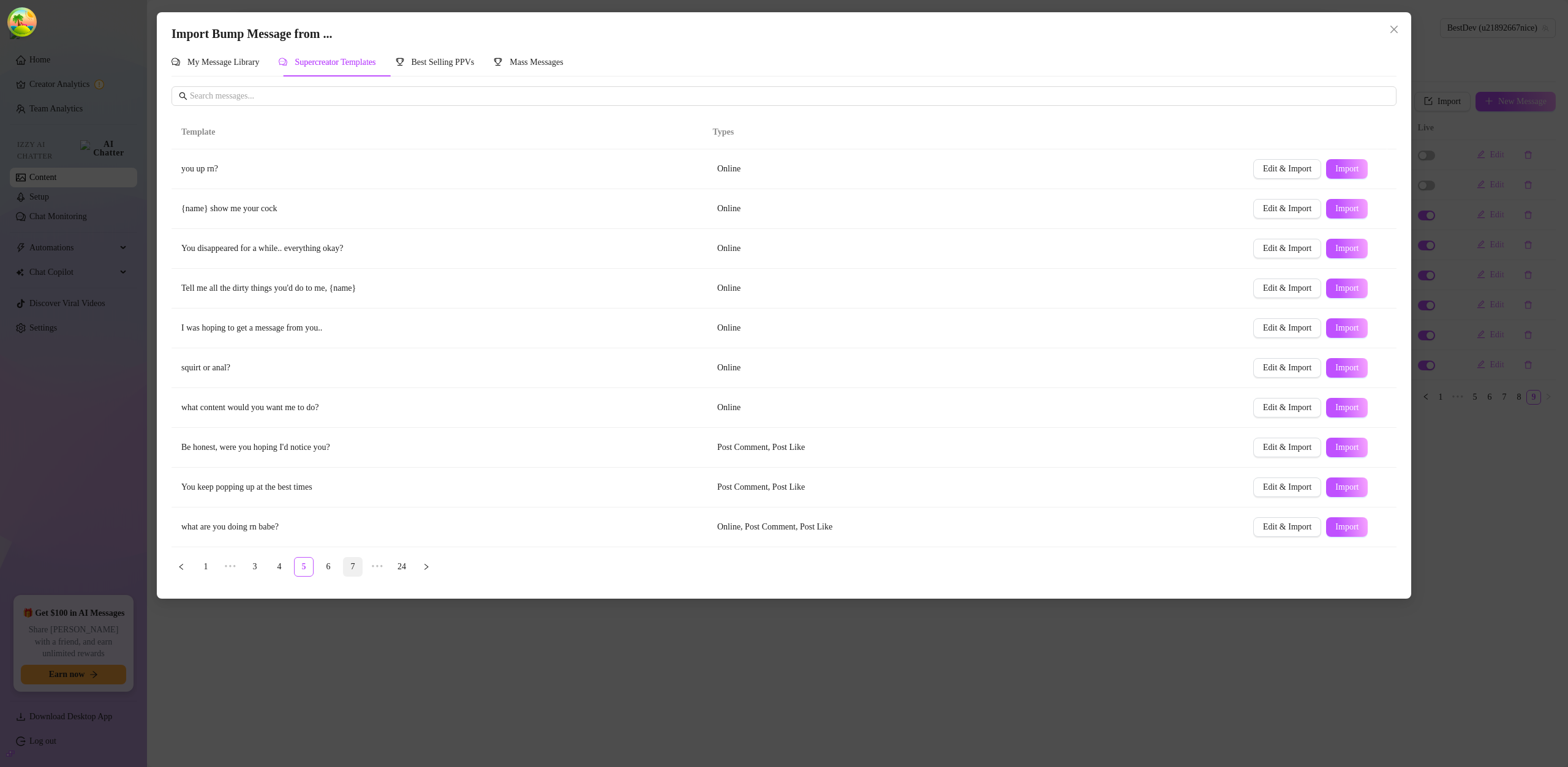
click at [344, 566] on link "7" at bounding box center [352, 566] width 18 height 18
click at [402, 568] on link "24" at bounding box center [401, 566] width 18 height 18
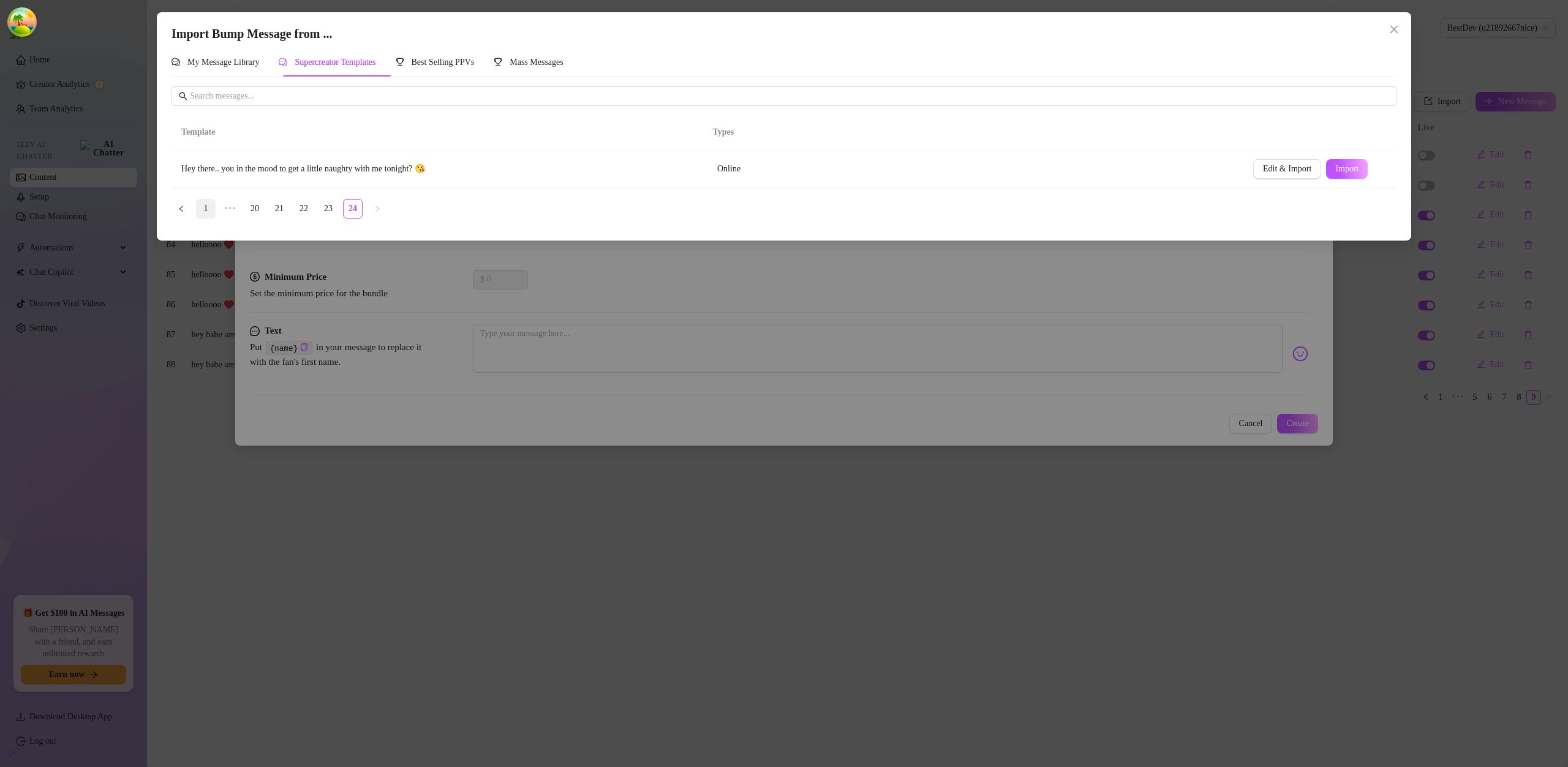
click at [208, 208] on link "1" at bounding box center [205, 208] width 18 height 18
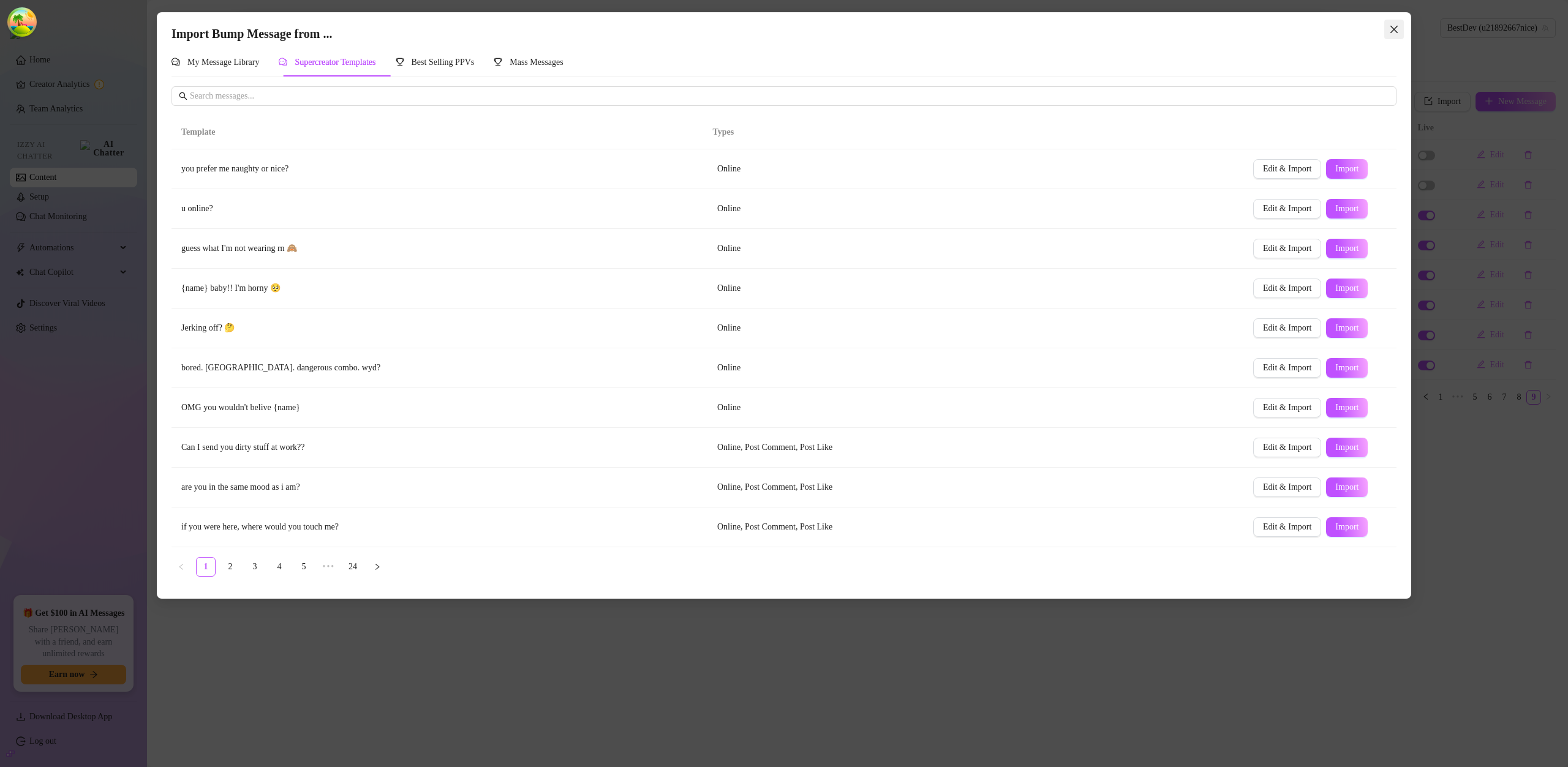
click at [1390, 26] on icon "close" at bounding box center [1393, 29] width 7 height 7
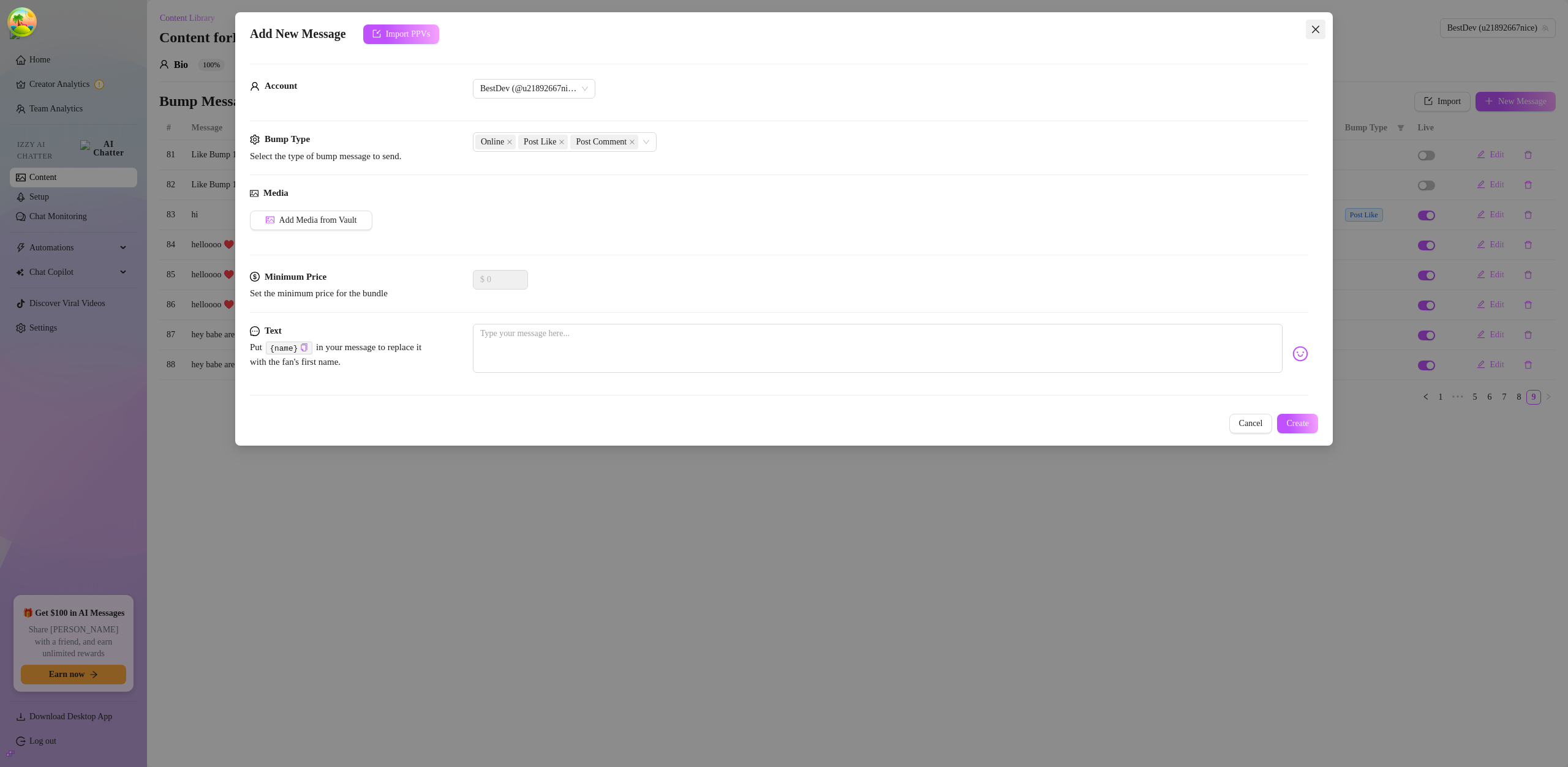
click at [1317, 30] on icon "close" at bounding box center [1315, 29] width 9 height 9
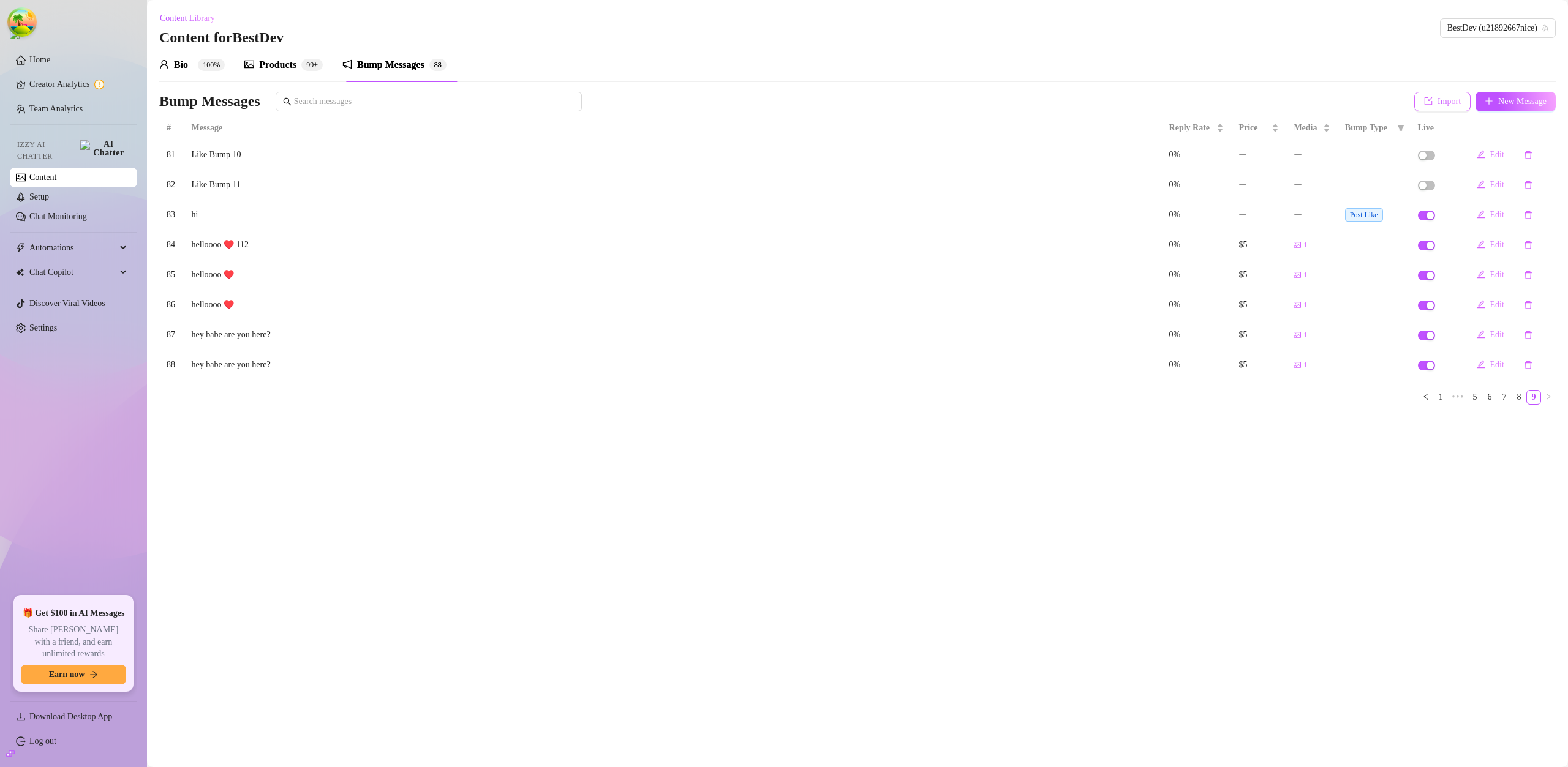
click at [1426, 97] on button "Import" at bounding box center [1443, 101] width 57 height 20
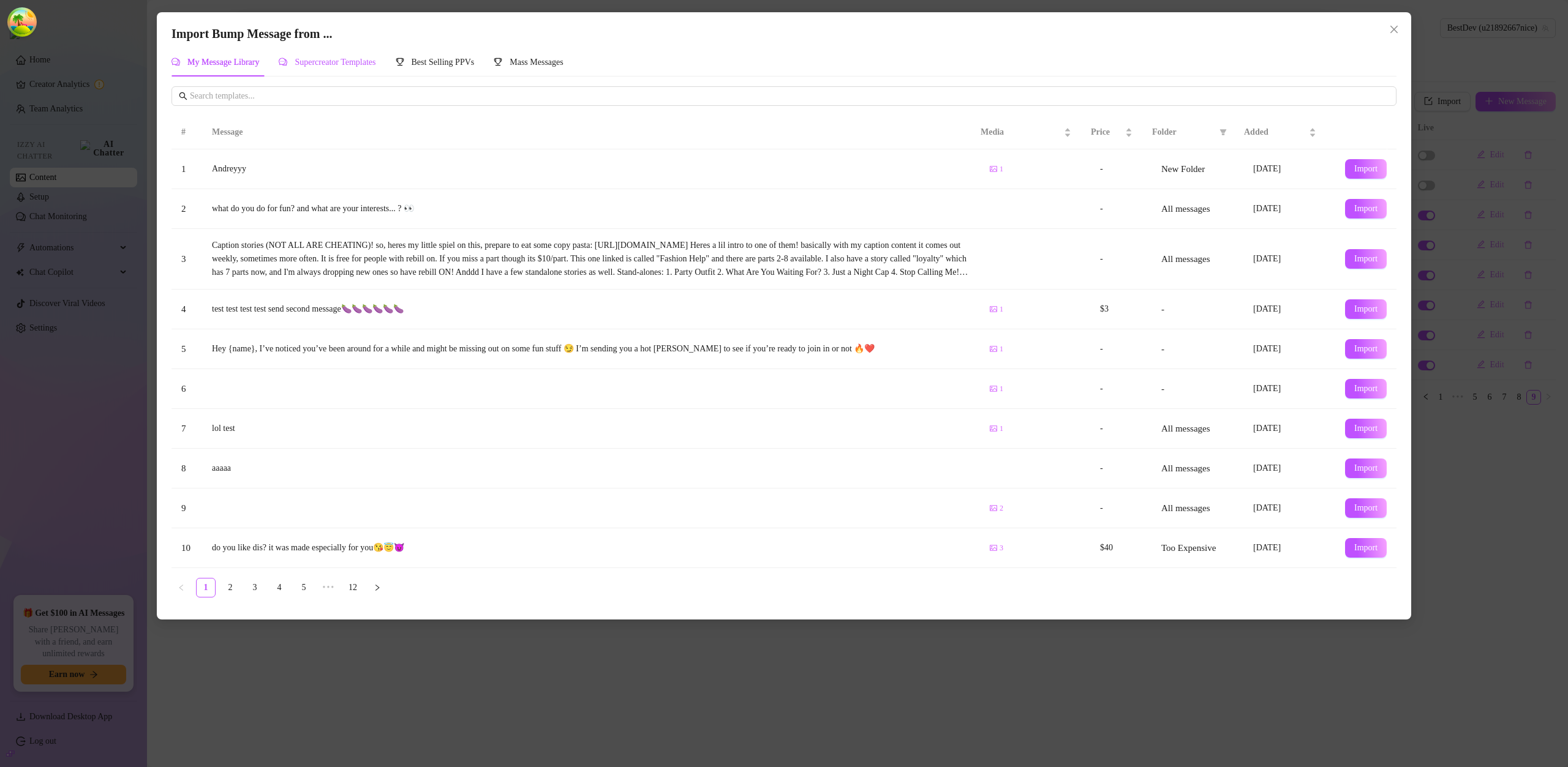
click at [375, 61] on span "Supercreator Templates" at bounding box center [335, 62] width 81 height 9
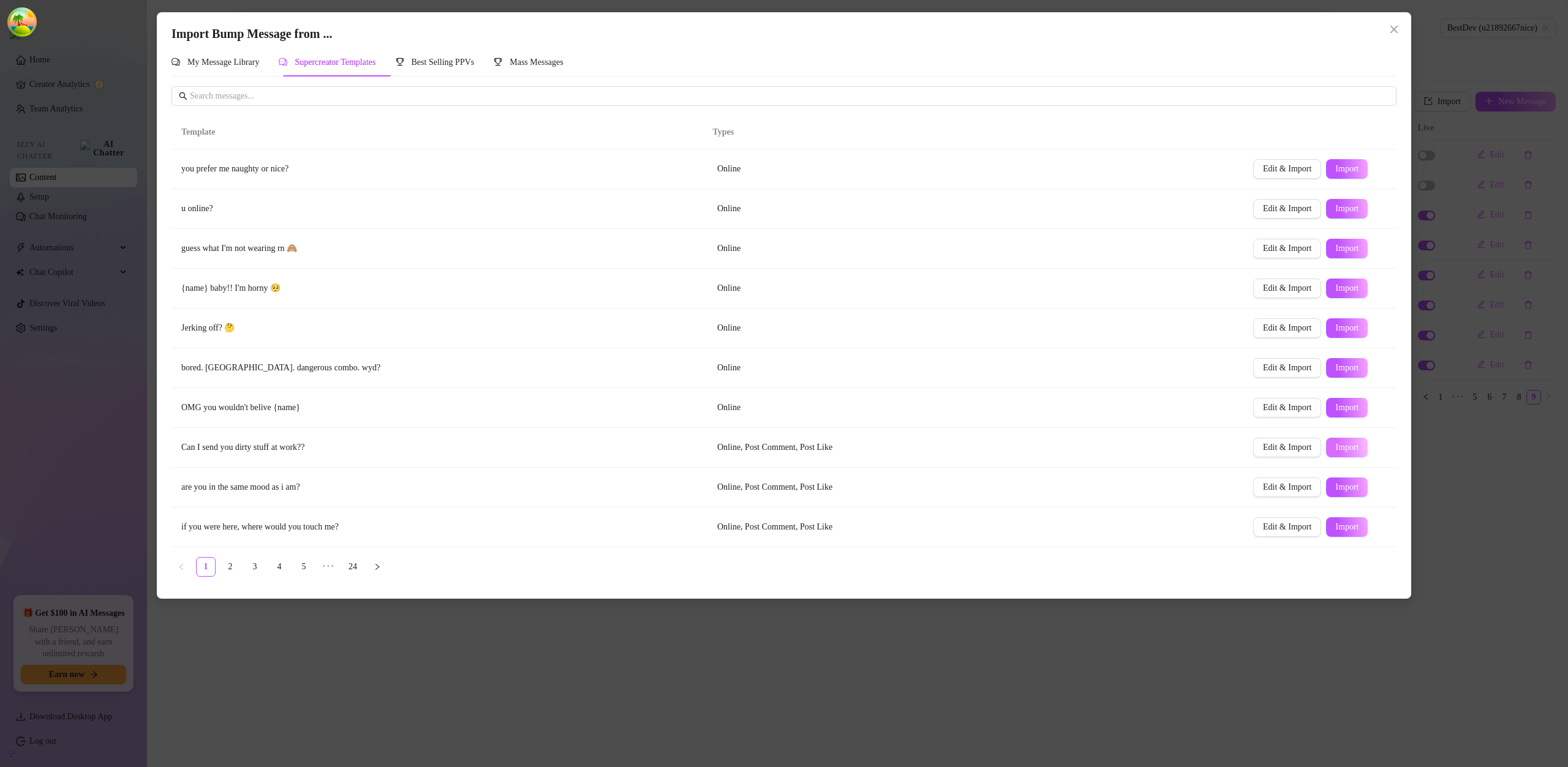
click at [1342, 447] on span "Import" at bounding box center [1347, 448] width 24 height 9
click at [1344, 399] on button "Import" at bounding box center [1346, 407] width 42 height 20
click at [1399, 29] on span "Close" at bounding box center [1393, 29] width 20 height 9
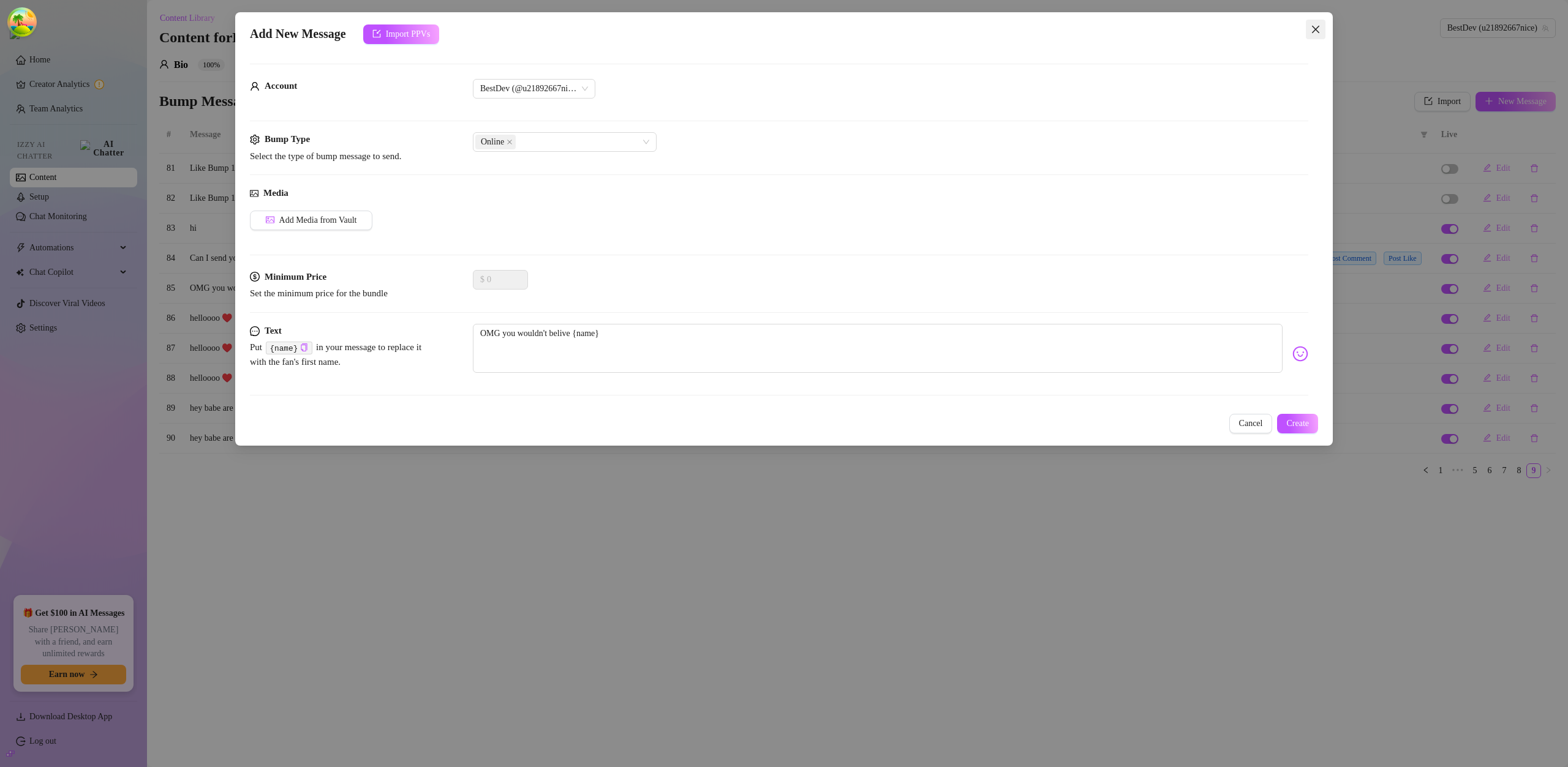
click at [1311, 29] on icon "close" at bounding box center [1315, 29] width 9 height 9
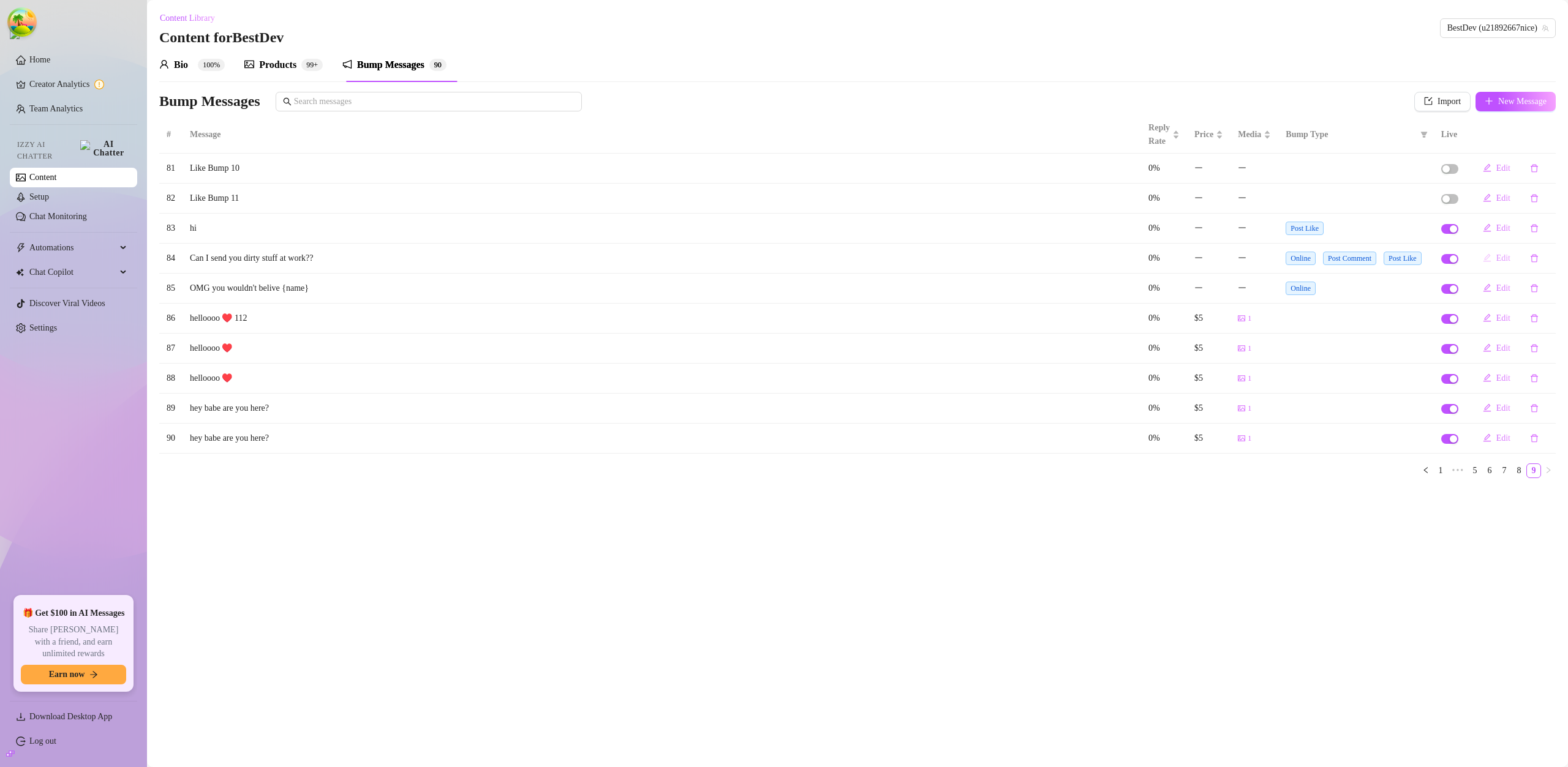
click at [1496, 260] on span "Edit" at bounding box center [1503, 258] width 14 height 9
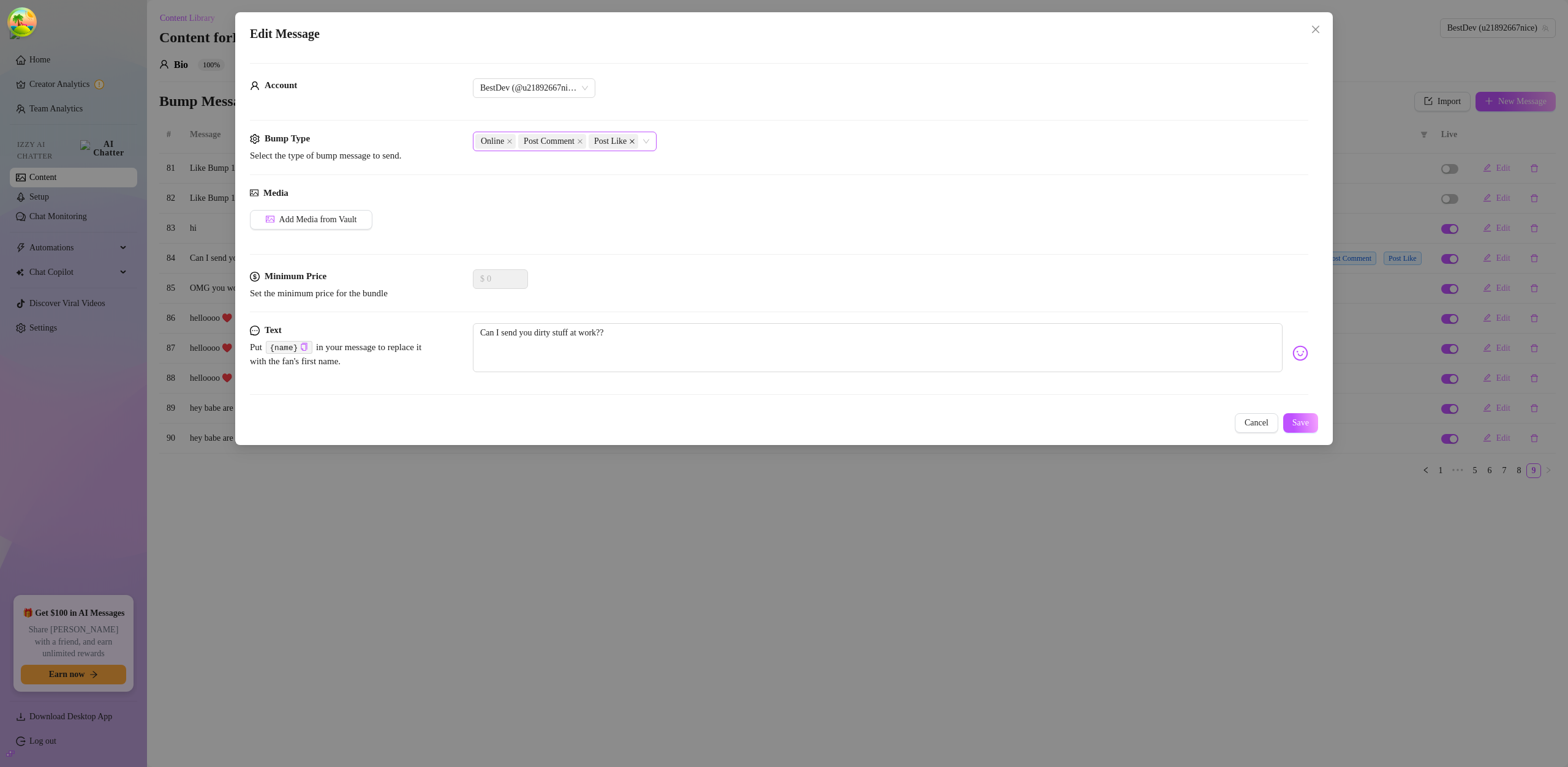
click at [629, 145] on icon "close" at bounding box center [632, 142] width 6 height 6
click at [1298, 423] on span "Save" at bounding box center [1300, 422] width 17 height 9
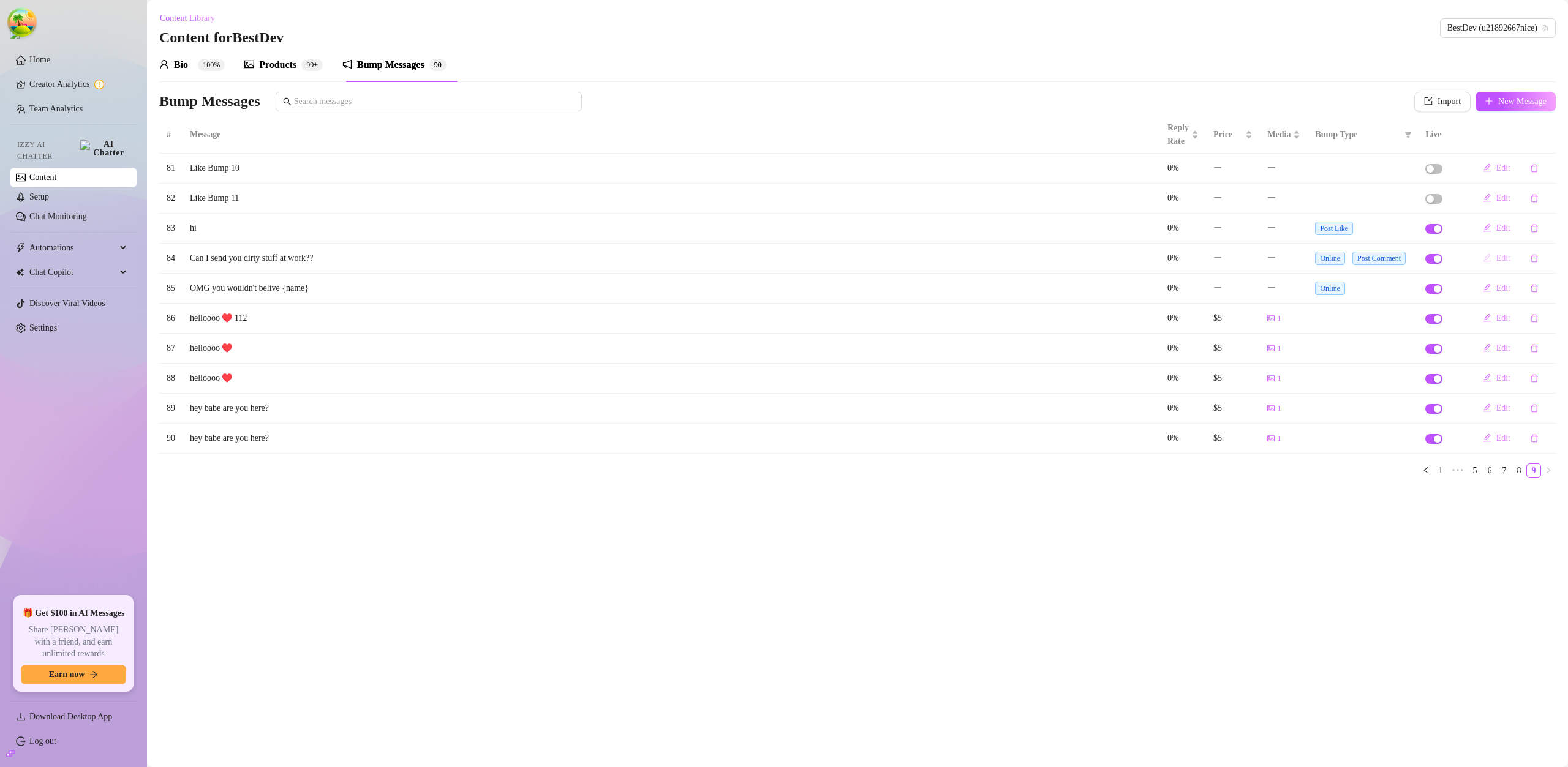
click at [1483, 258] on icon "edit" at bounding box center [1487, 257] width 9 height 9
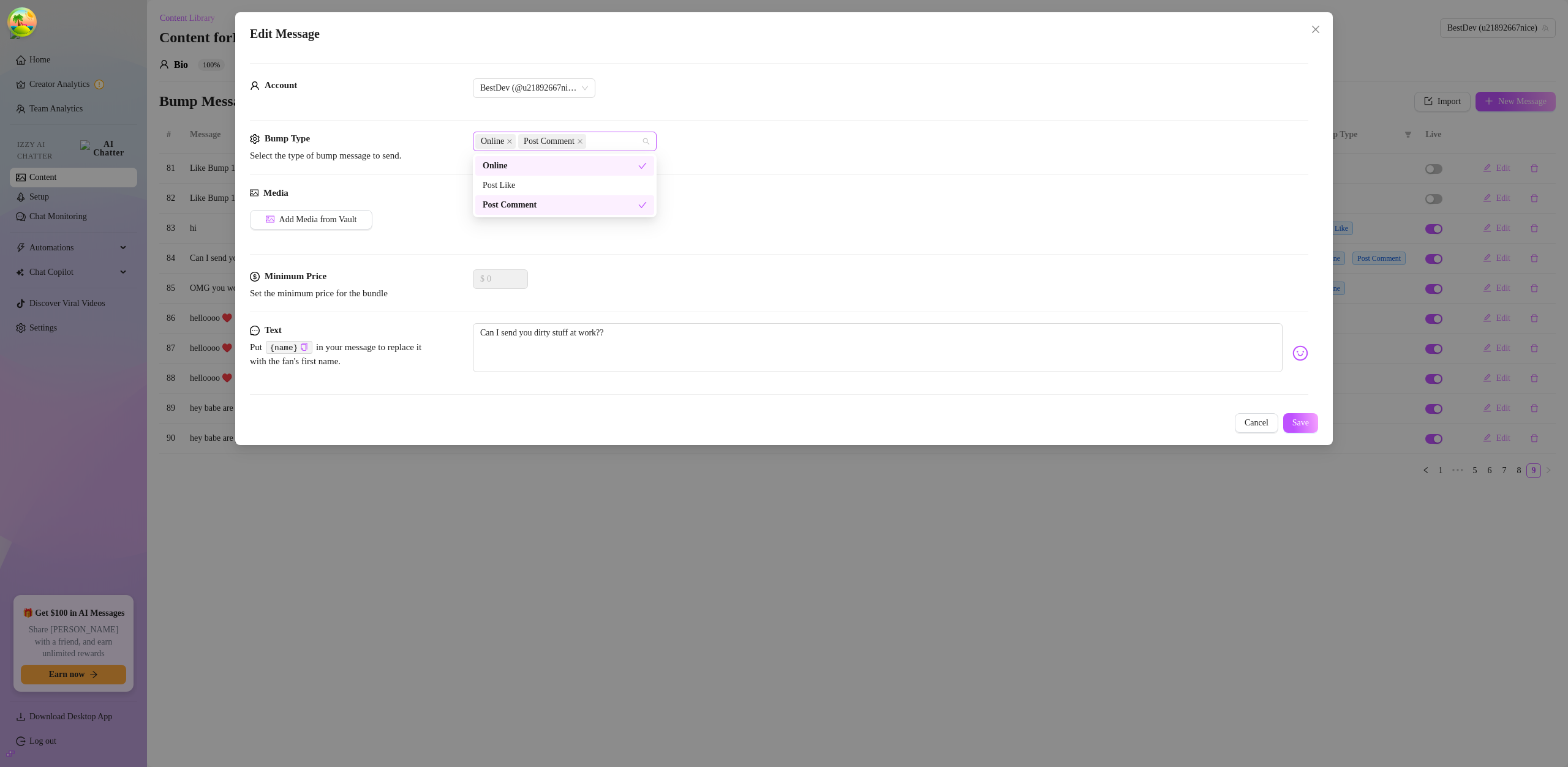
click at [631, 142] on div "Online Post Comment" at bounding box center [558, 142] width 166 height 17
click at [570, 184] on div "Post Like" at bounding box center [564, 185] width 165 height 13
click at [583, 142] on icon "close" at bounding box center [580, 142] width 6 height 6
click at [1296, 415] on button "Save" at bounding box center [1300, 422] width 35 height 20
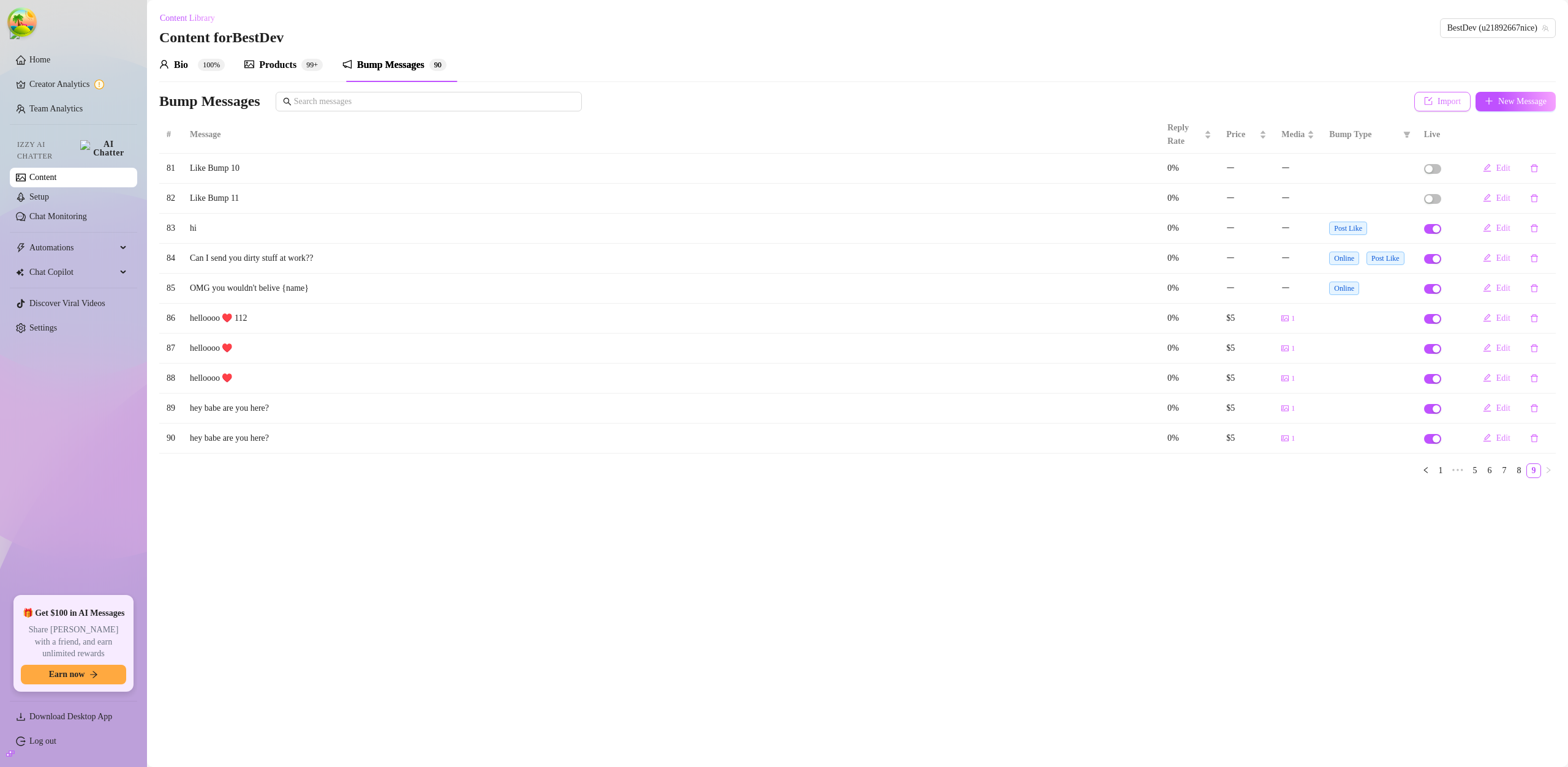
click at [1436, 109] on button "Import" at bounding box center [1443, 101] width 57 height 20
type textarea "Type your message here..."
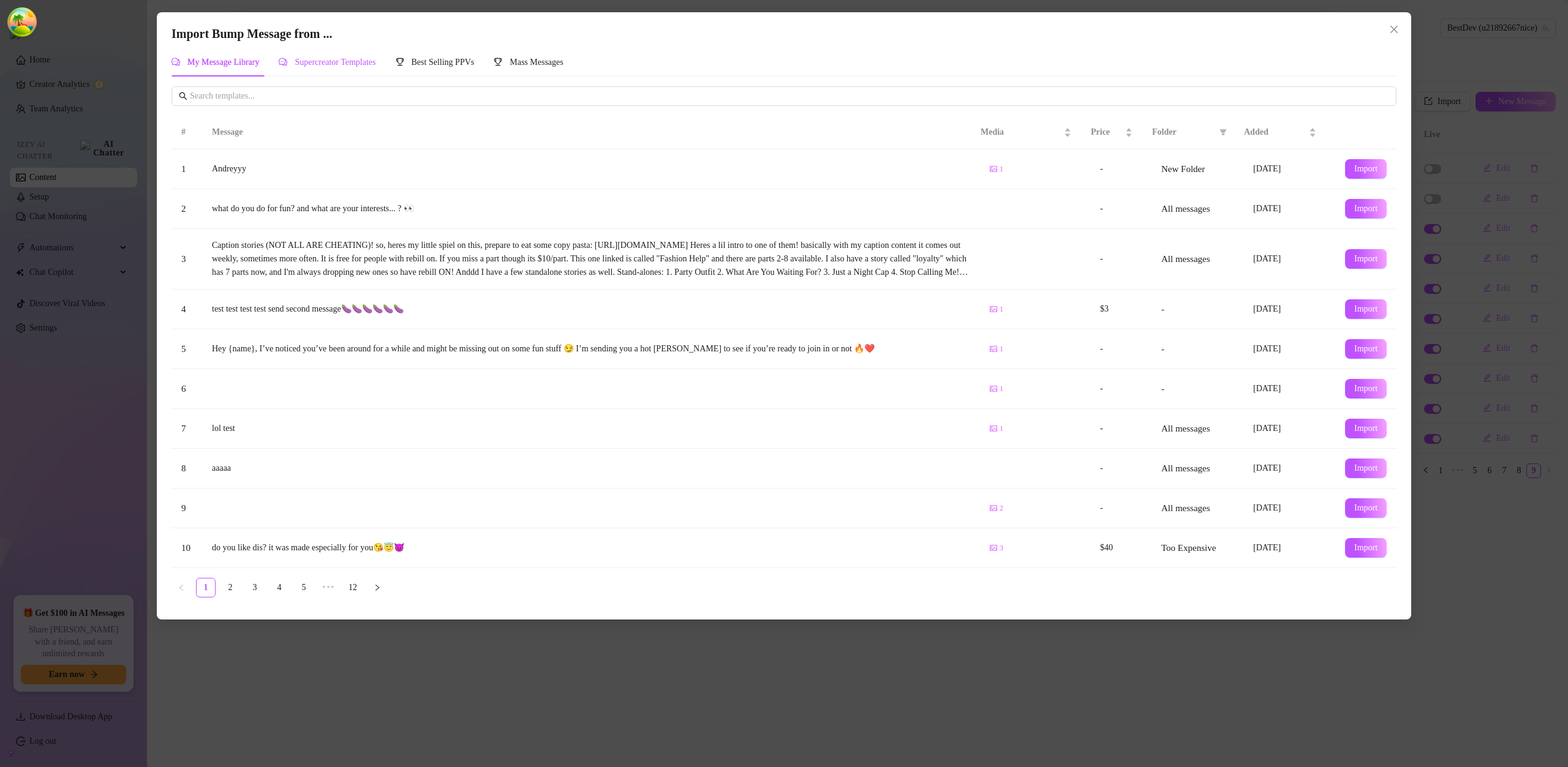
click at [353, 65] on span "Supercreator Templates" at bounding box center [335, 62] width 81 height 9
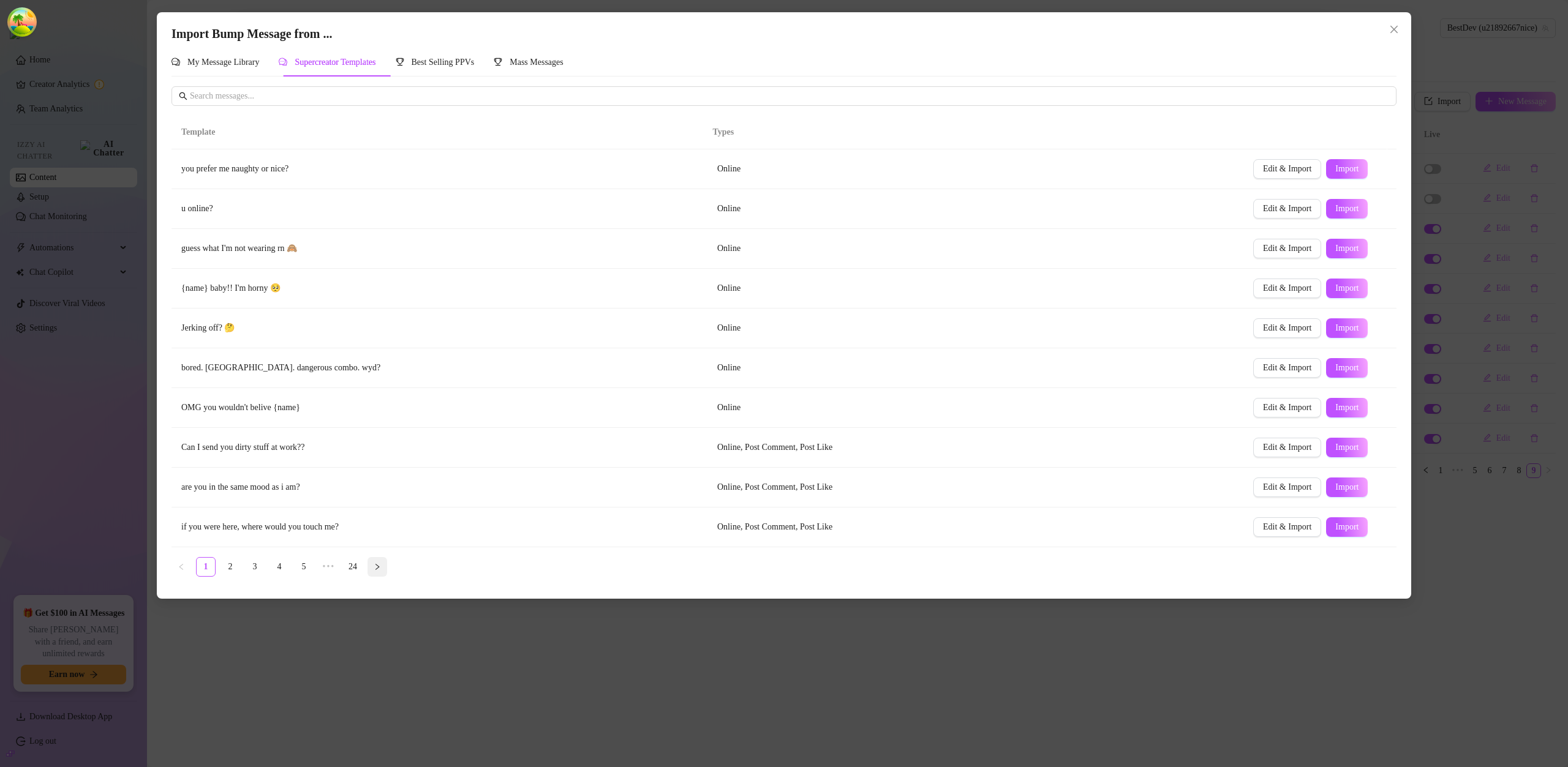
click at [376, 561] on button "button" at bounding box center [377, 566] width 20 height 20
click at [379, 563] on icon "right" at bounding box center [377, 566] width 7 height 7
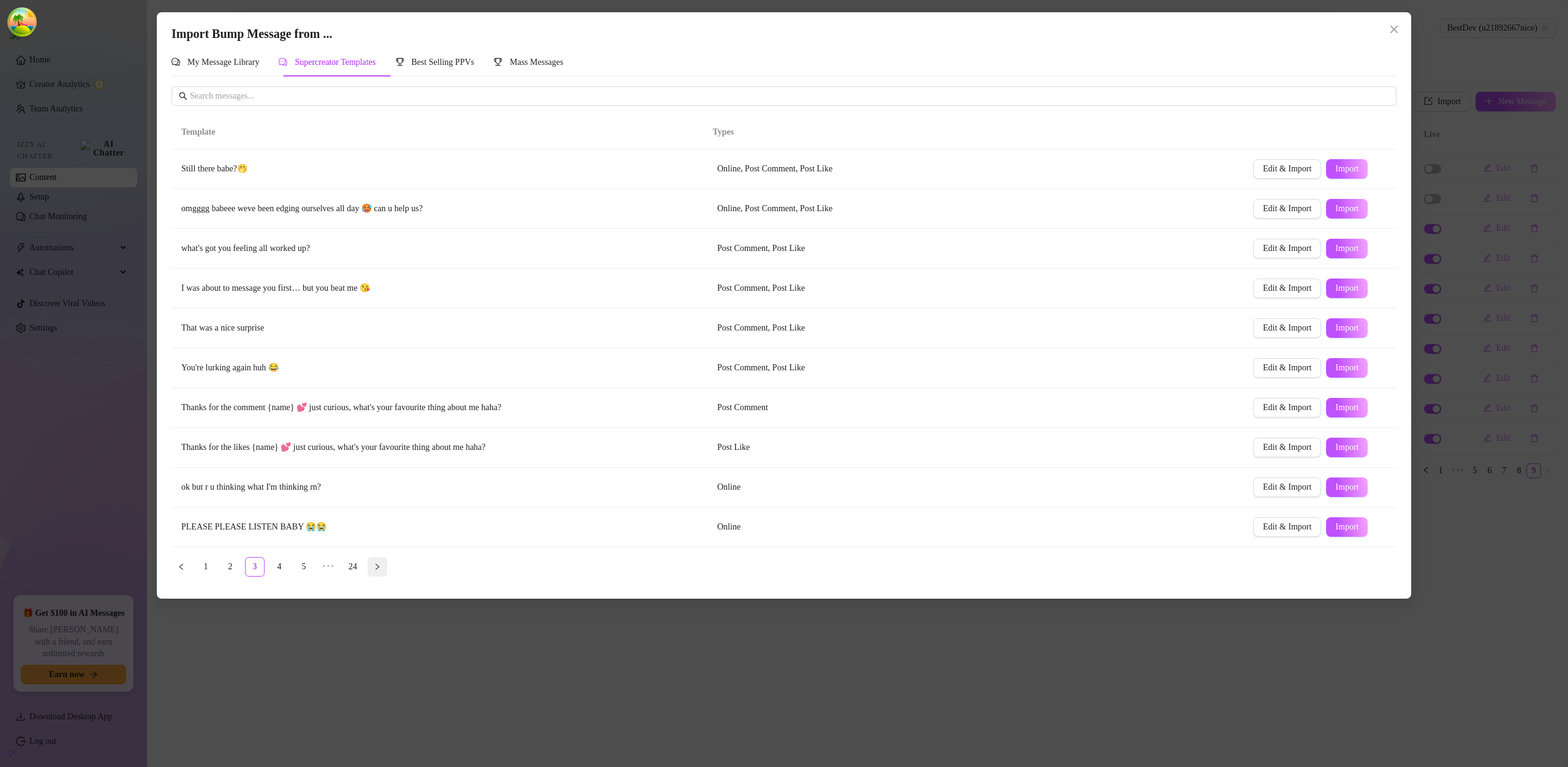
click at [379, 563] on icon "right" at bounding box center [377, 566] width 7 height 7
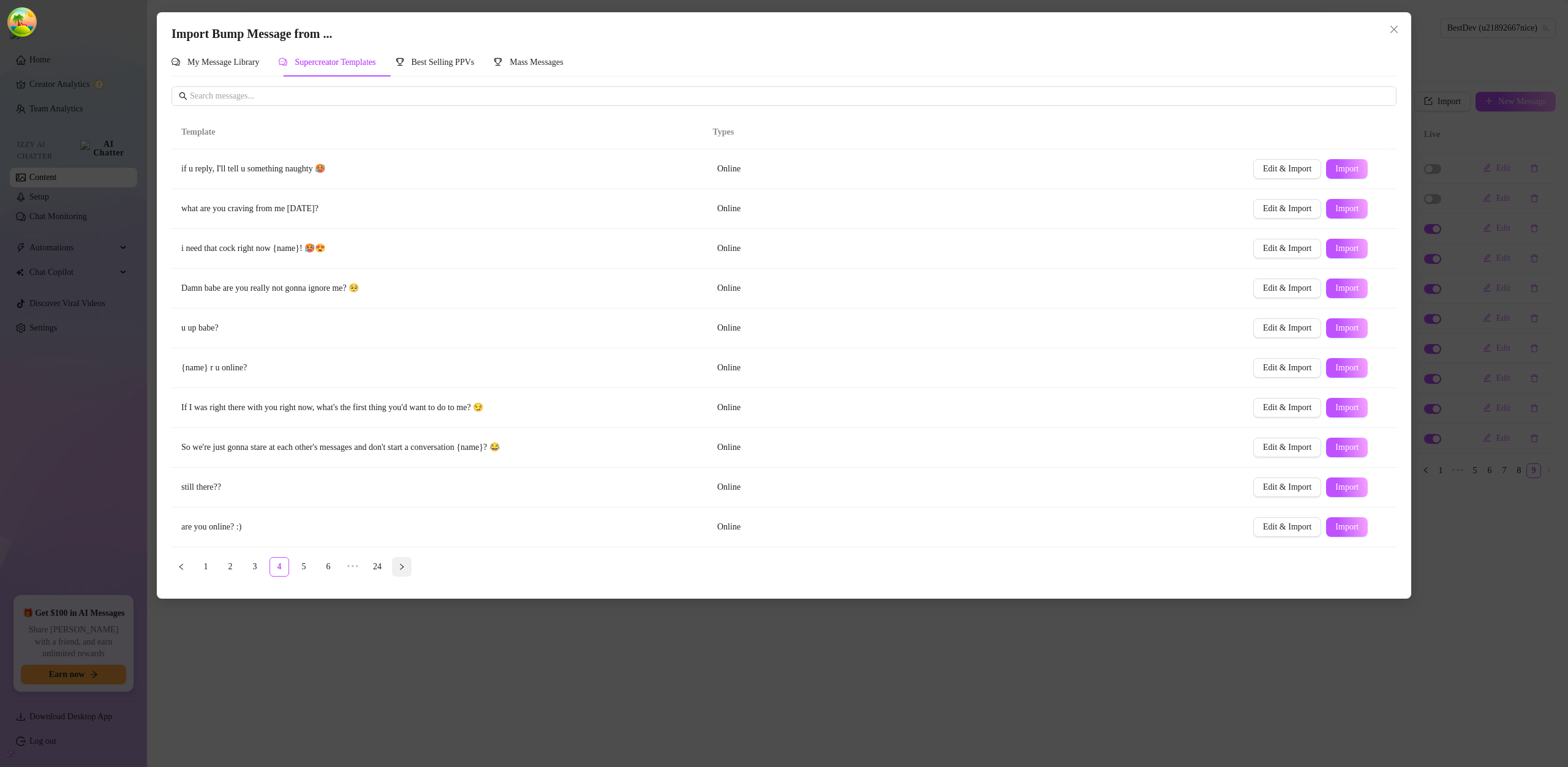
click at [379, 562] on link "24" at bounding box center [377, 566] width 18 height 18
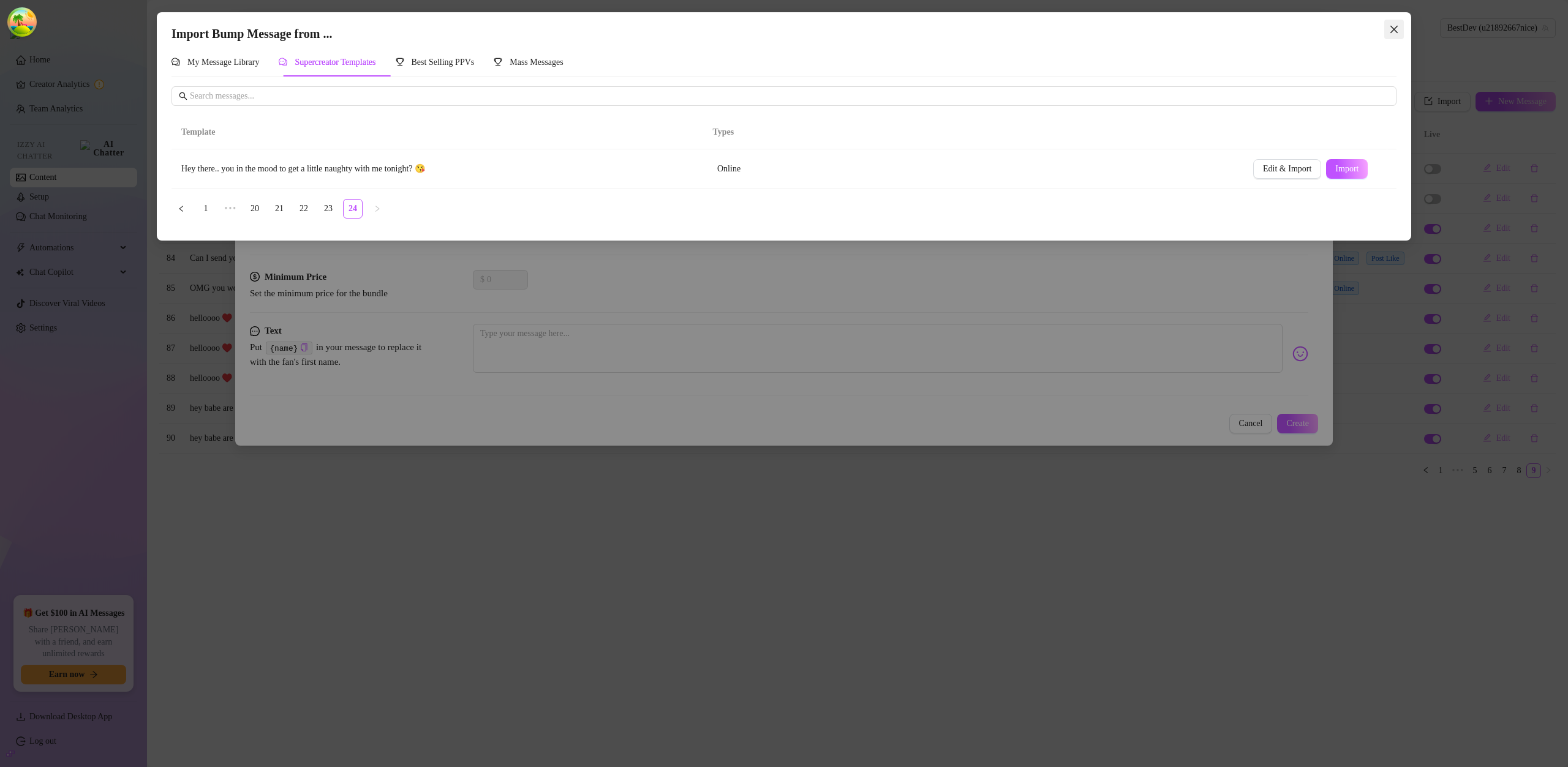
click at [1400, 27] on span "Close" at bounding box center [1393, 29] width 20 height 9
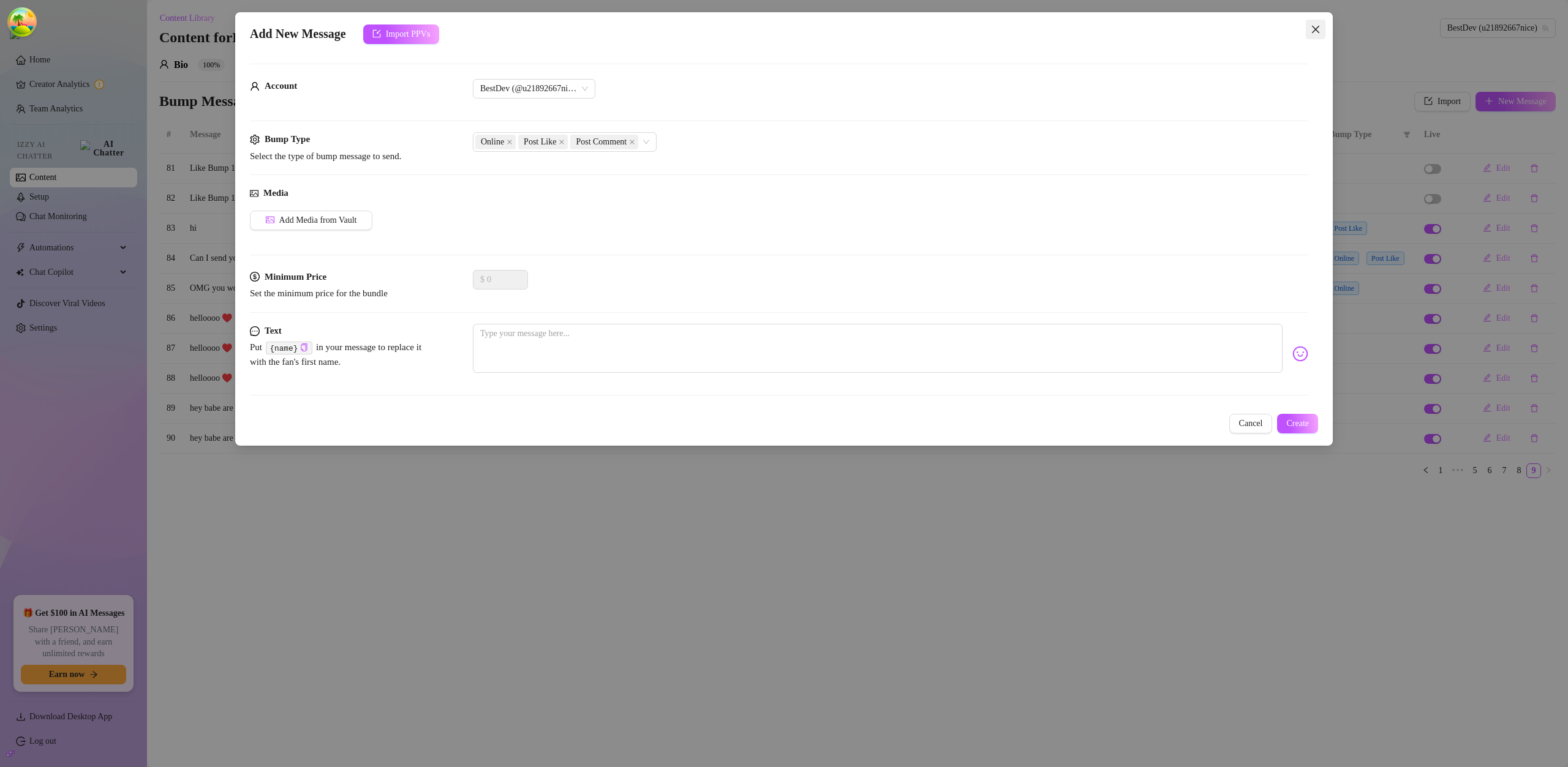
click at [1314, 35] on button "Close" at bounding box center [1315, 29] width 20 height 20
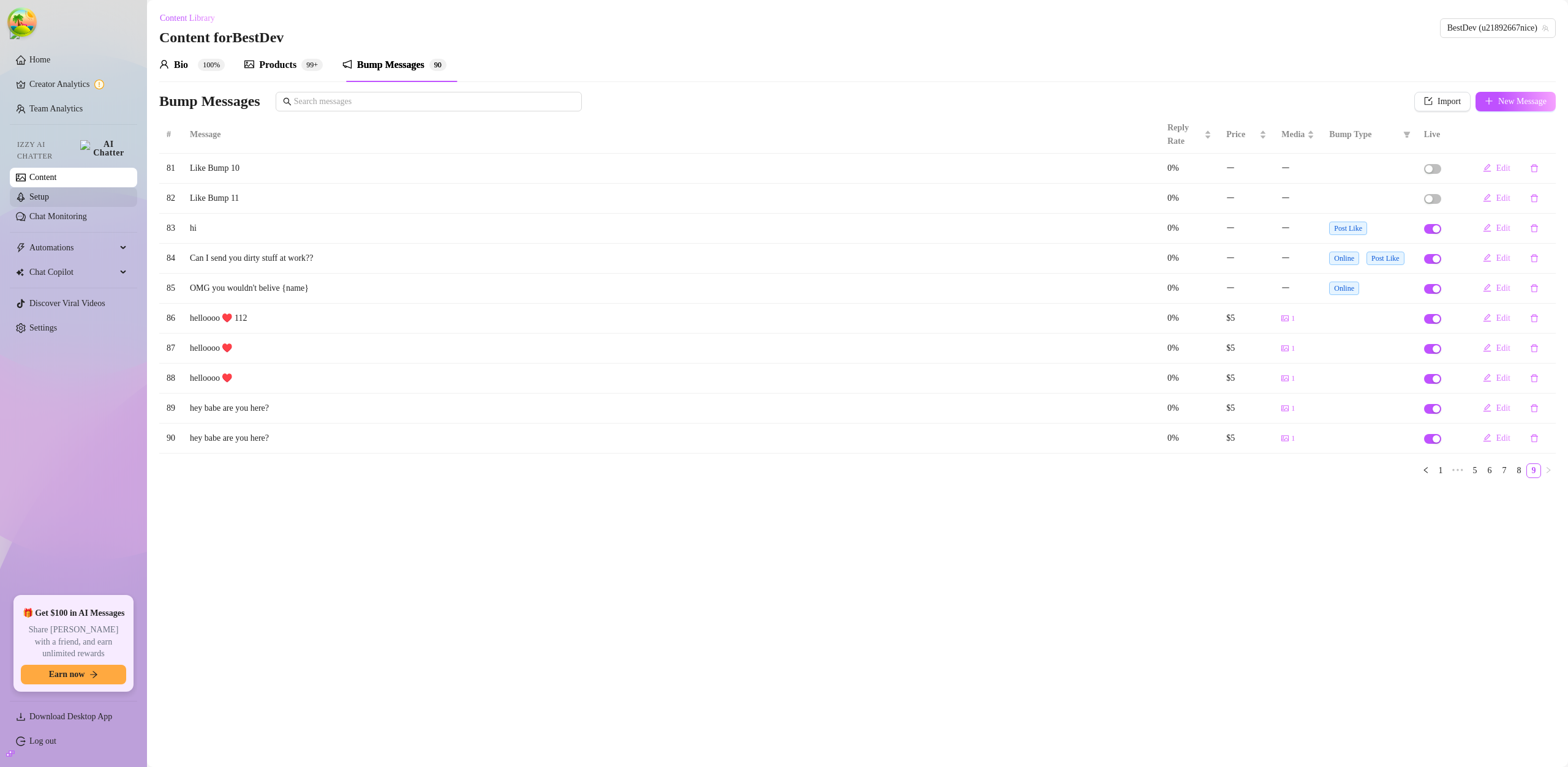
click at [52, 178] on link "Content" at bounding box center [43, 177] width 27 height 9
click at [55, 212] on link "Chat Monitoring" at bounding box center [57, 216] width 57 height 9
click at [49, 197] on link "Setup" at bounding box center [39, 197] width 20 height 9
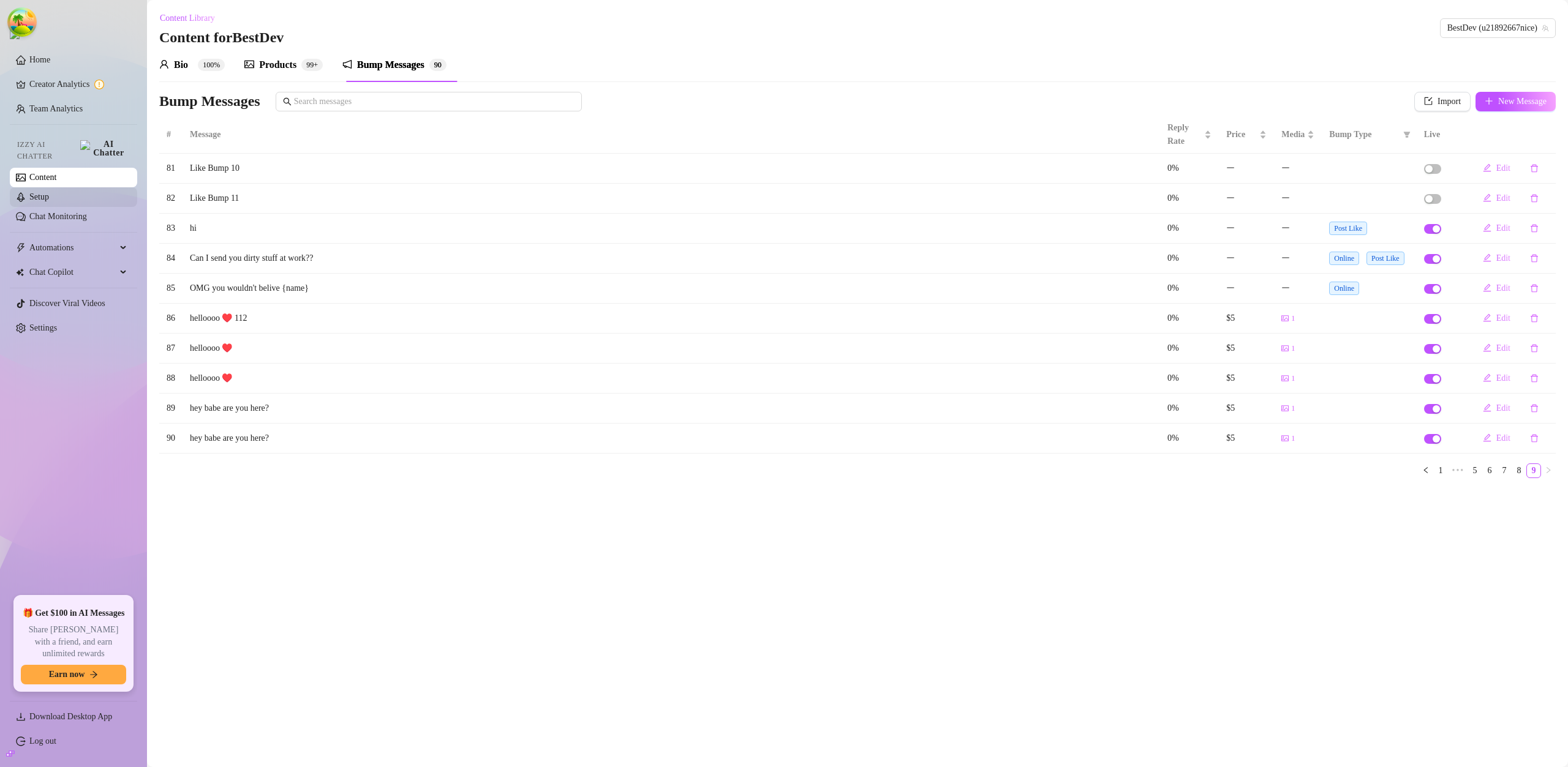
click at [49, 197] on link "Setup" at bounding box center [39, 197] width 20 height 9
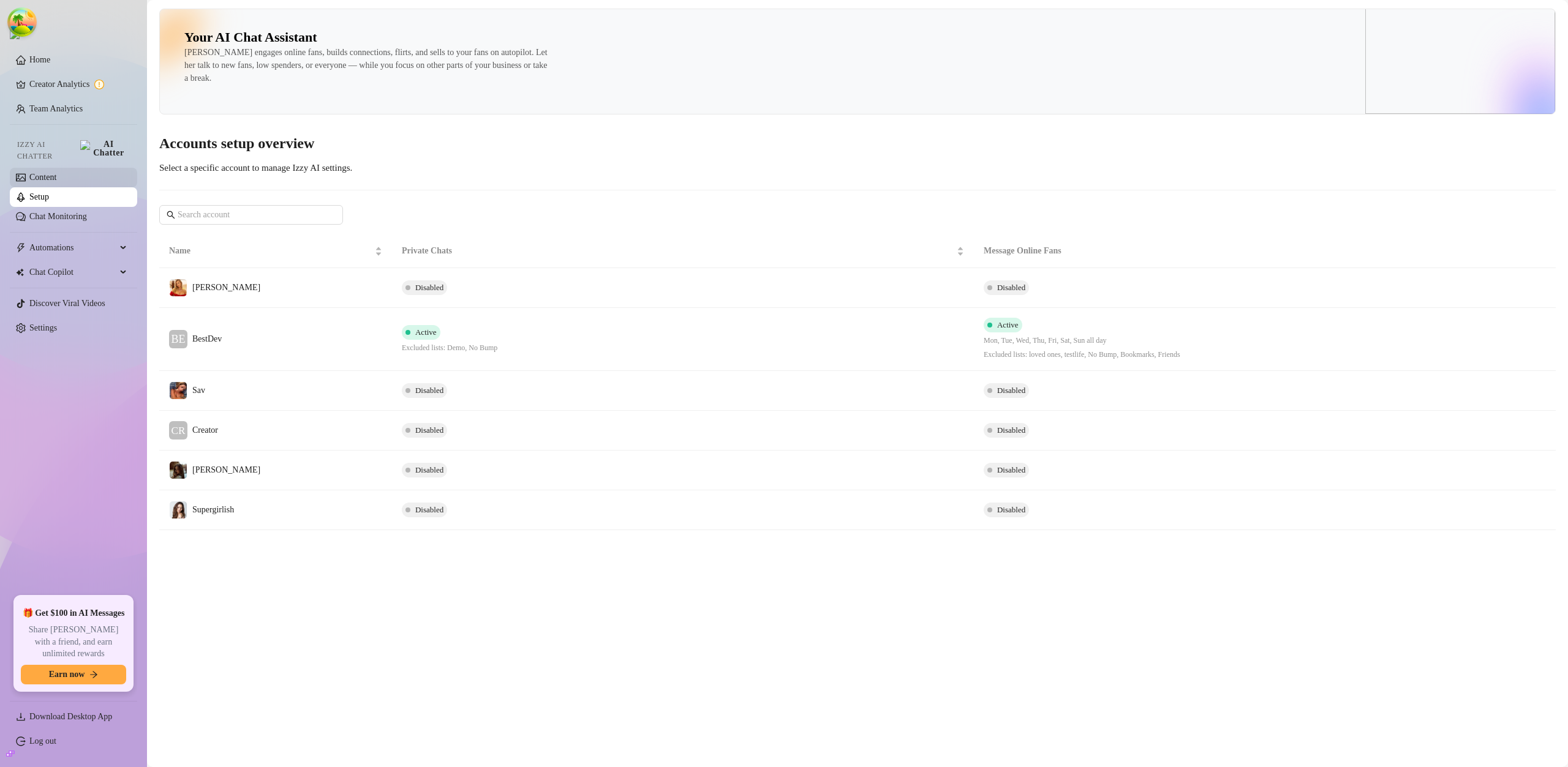
click at [57, 172] on link "Content" at bounding box center [43, 177] width 27 height 9
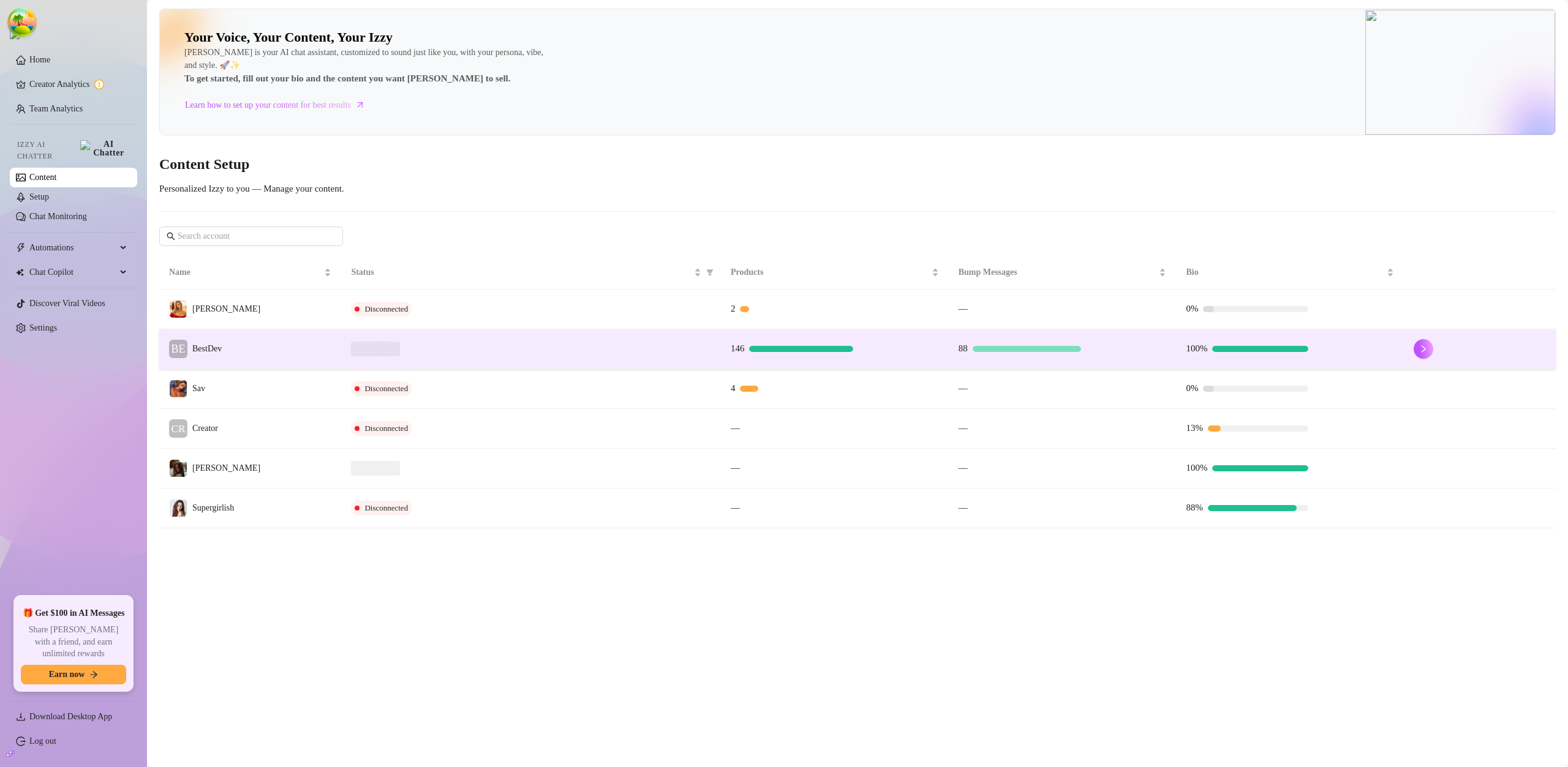
click at [276, 342] on td "BE BestDev" at bounding box center [250, 349] width 182 height 40
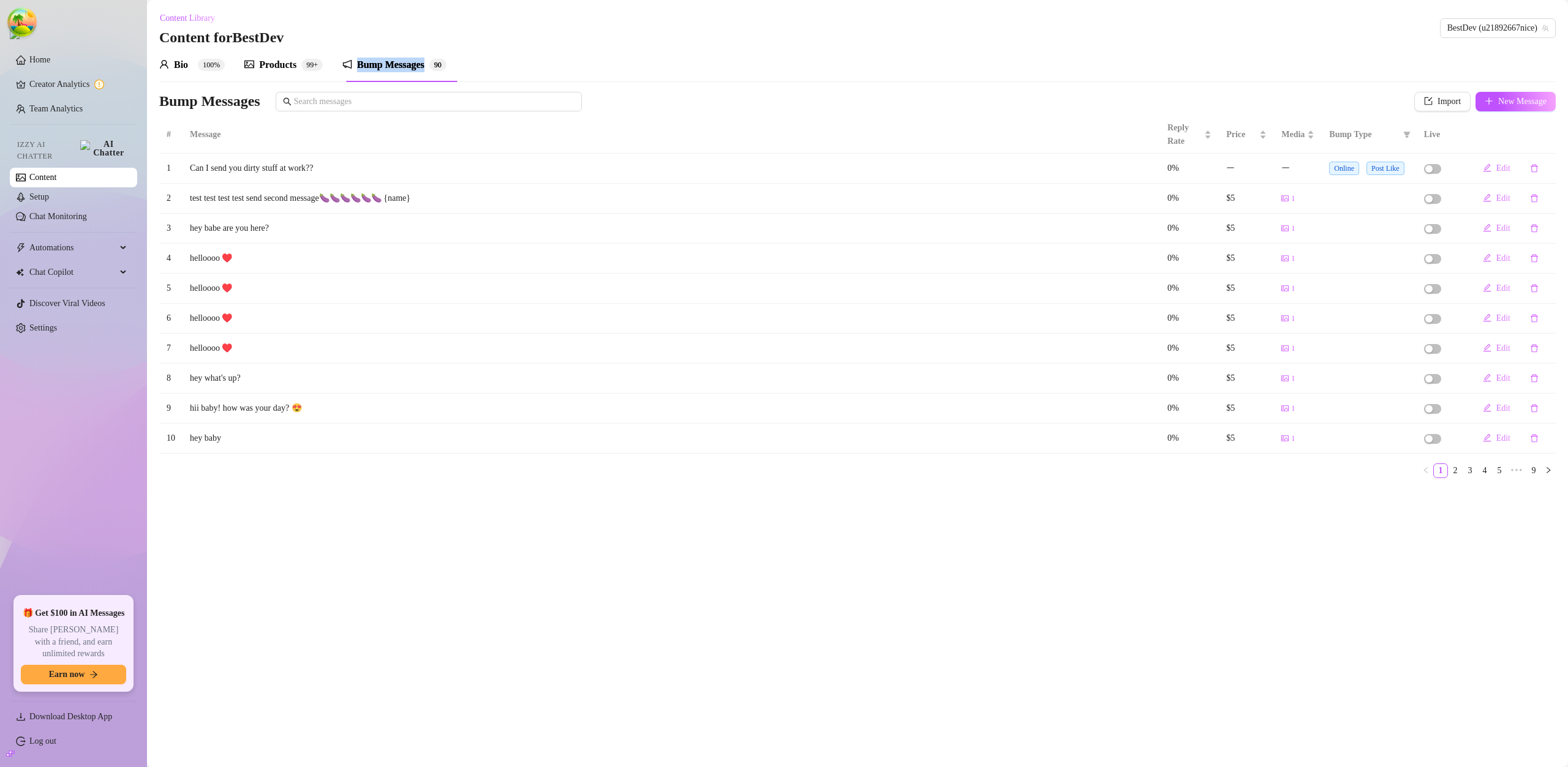
click at [1531, 472] on link "9" at bounding box center [1533, 470] width 13 height 13
